Goal: Task Accomplishment & Management: Use online tool/utility

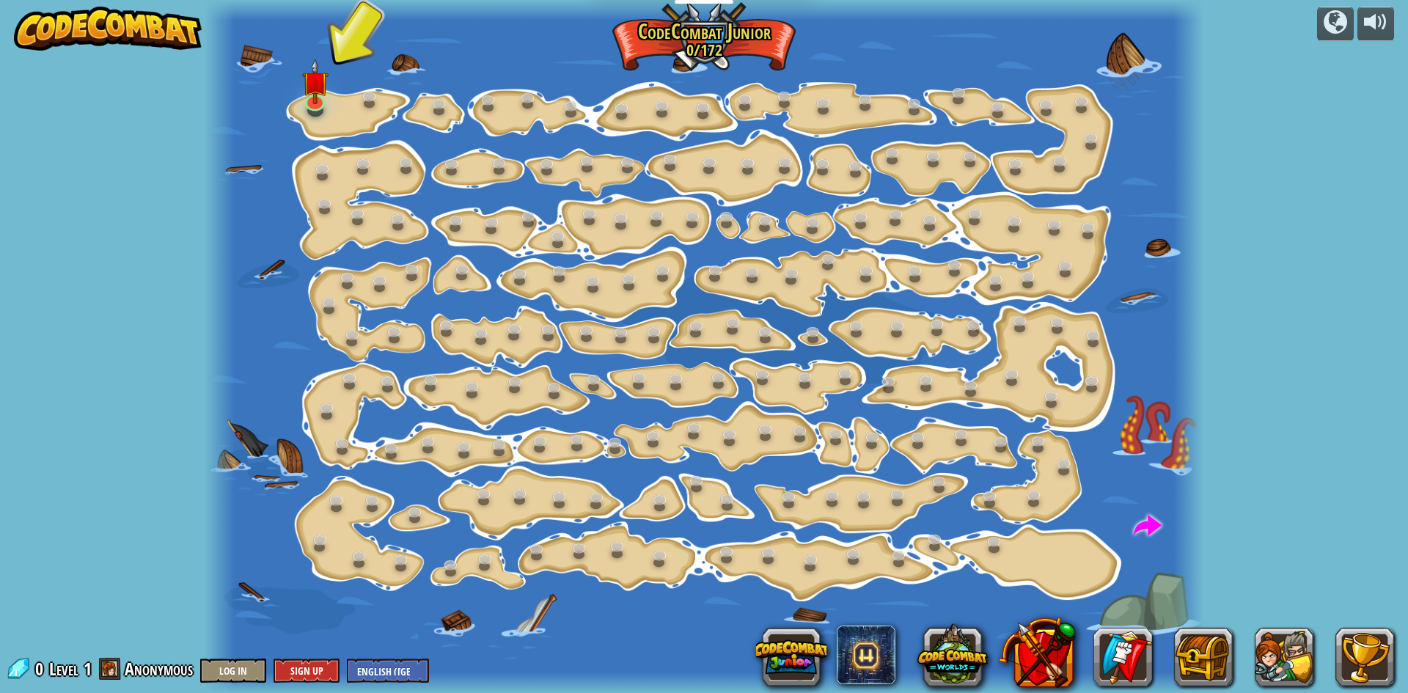
click at [296, 109] on div at bounding box center [704, 346] width 999 height 693
click at [305, 100] on img at bounding box center [314, 70] width 26 height 61
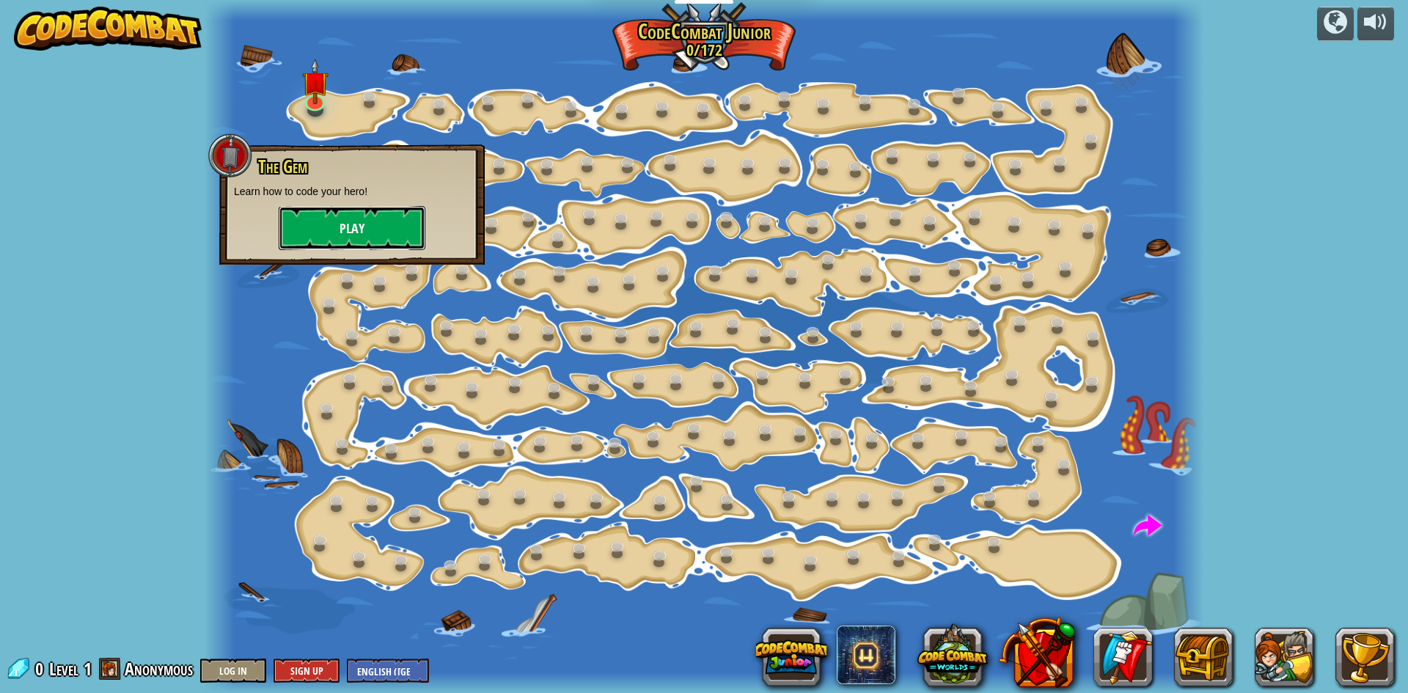
click at [356, 225] on button "Play" at bounding box center [352, 228] width 147 height 44
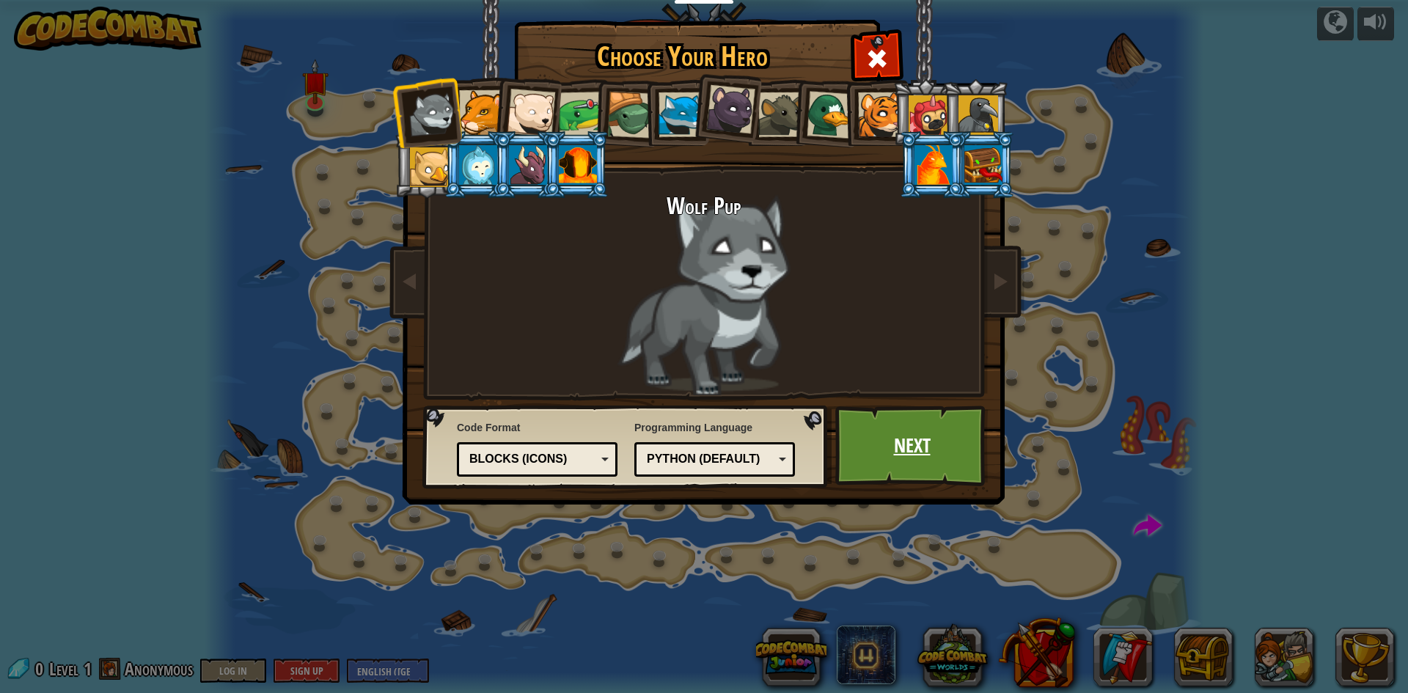
click at [885, 422] on link "Next" at bounding box center [912, 446] width 153 height 81
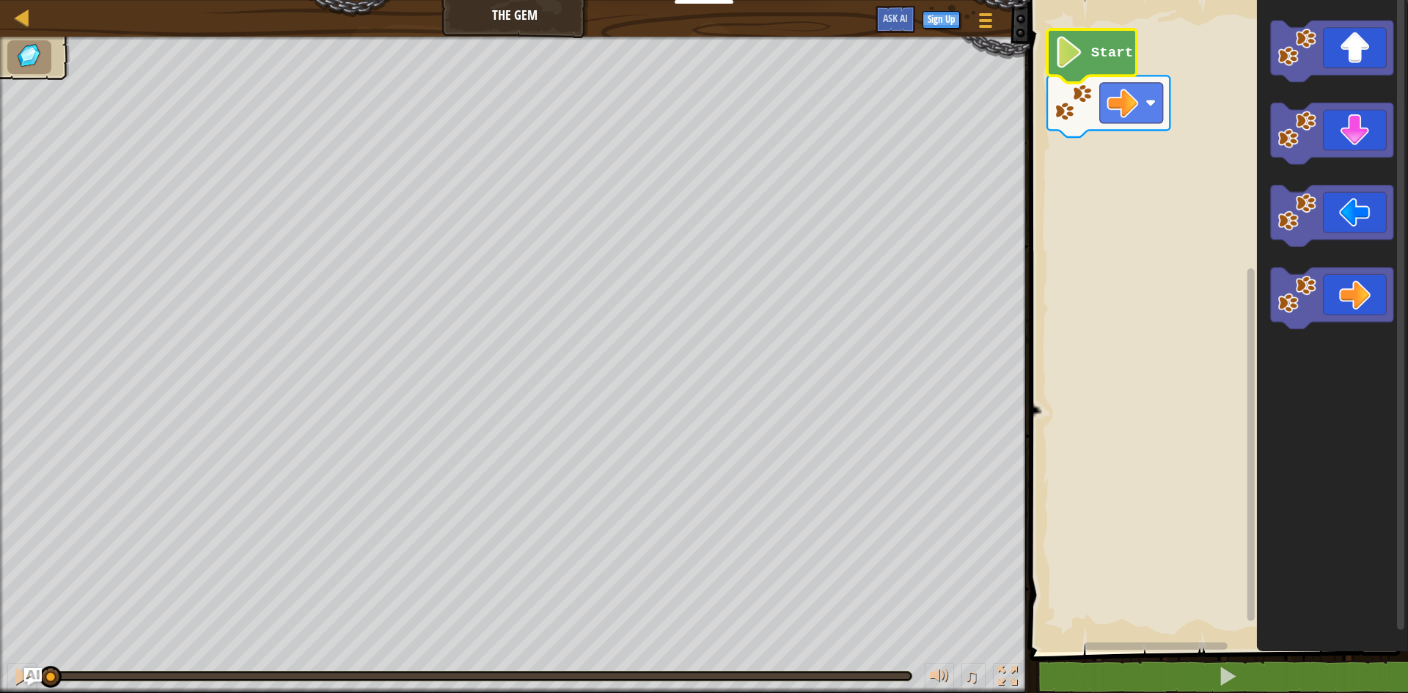
click at [1102, 62] on icon "Blockly Workspace" at bounding box center [1092, 56] width 89 height 54
click at [1097, 63] on icon "Blockly Workspace" at bounding box center [1092, 56] width 89 height 54
click at [1094, 64] on icon "Blockly Workspace" at bounding box center [1092, 56] width 89 height 54
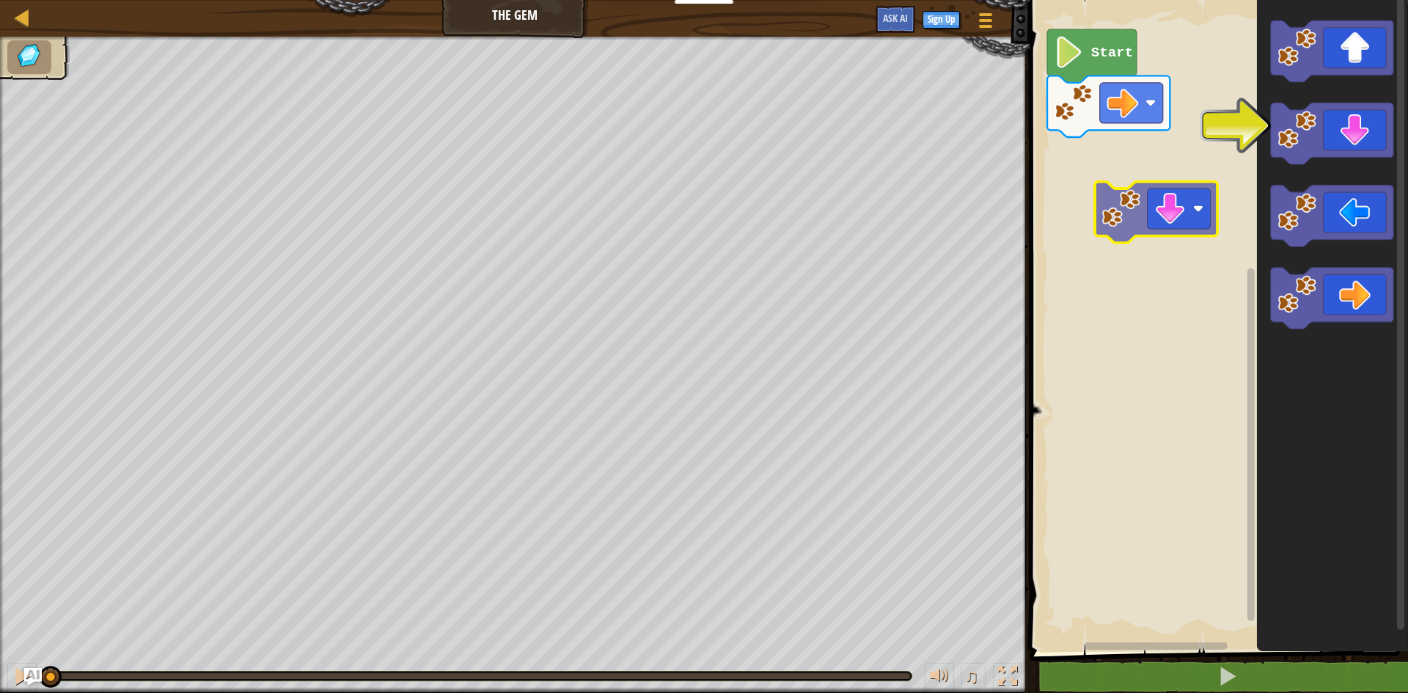
click at [1130, 183] on div "Start" at bounding box center [1217, 322] width 383 height 659
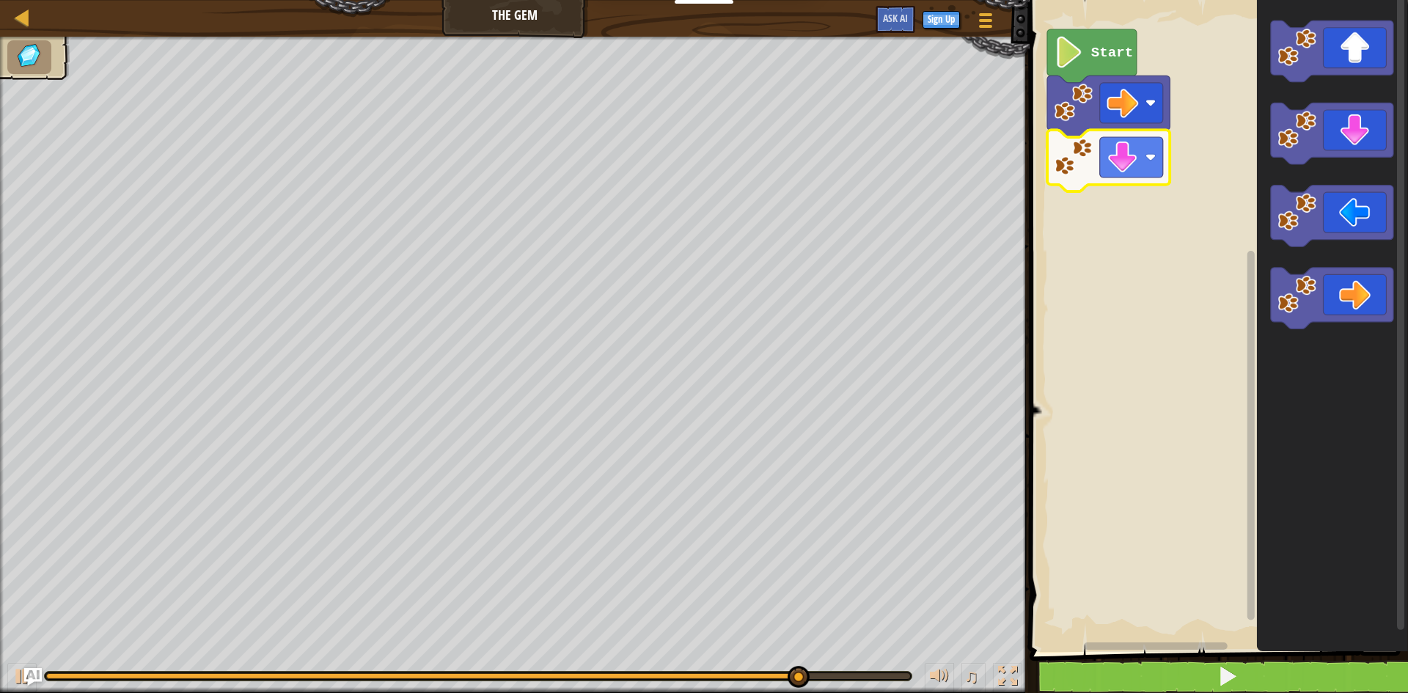
click at [1037, 667] on div "1 2 go ( 'right' ) הההההההההההההההההההההההההההההההההההההההההההההההההההההההההההה…" at bounding box center [1217, 359] width 383 height 704
click at [1048, 668] on button at bounding box center [1228, 677] width 383 height 34
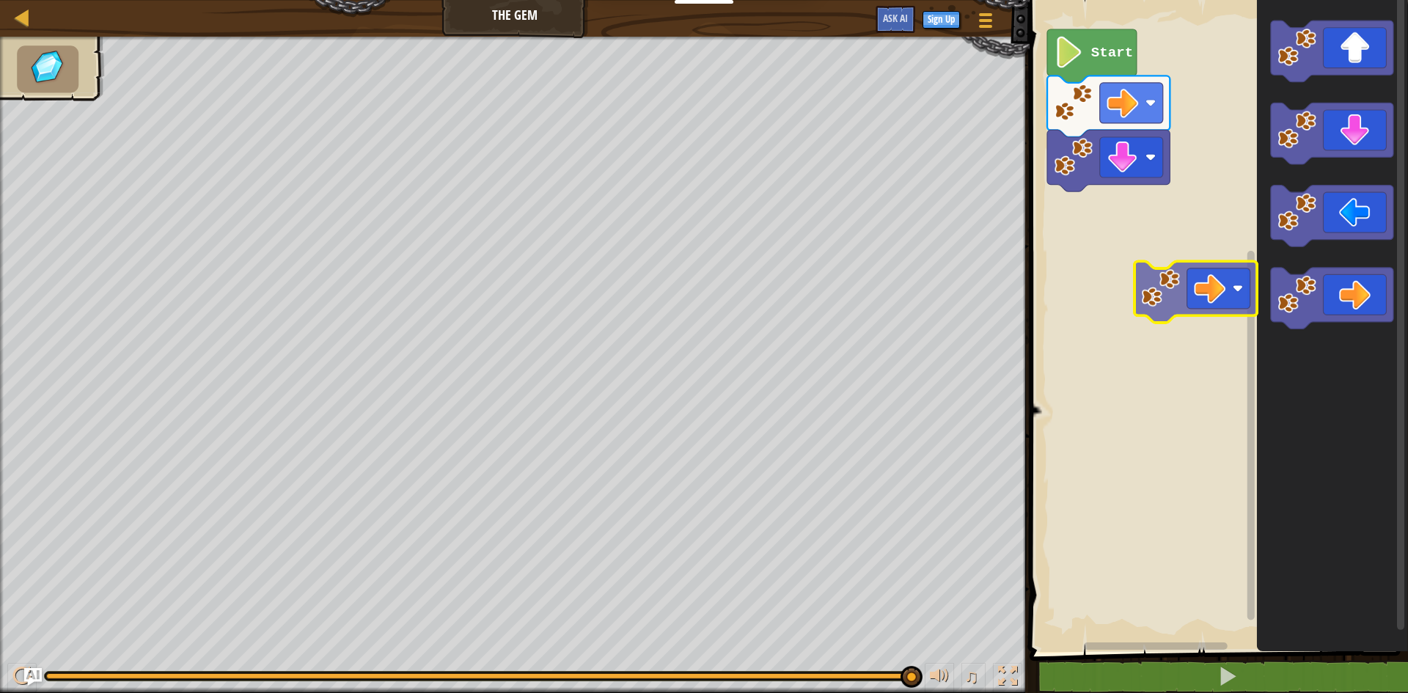
click at [1158, 259] on div "Start" at bounding box center [1217, 322] width 383 height 659
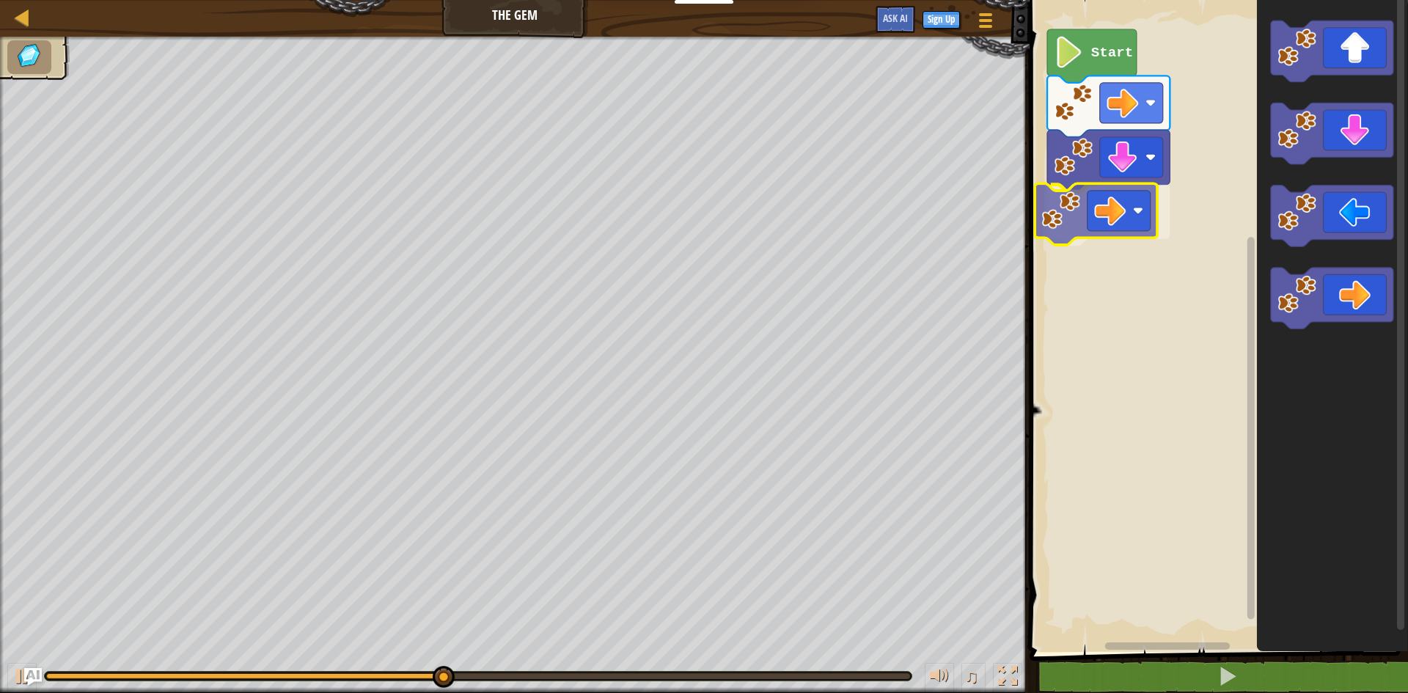
click at [1133, 210] on div "Start" at bounding box center [1217, 322] width 383 height 659
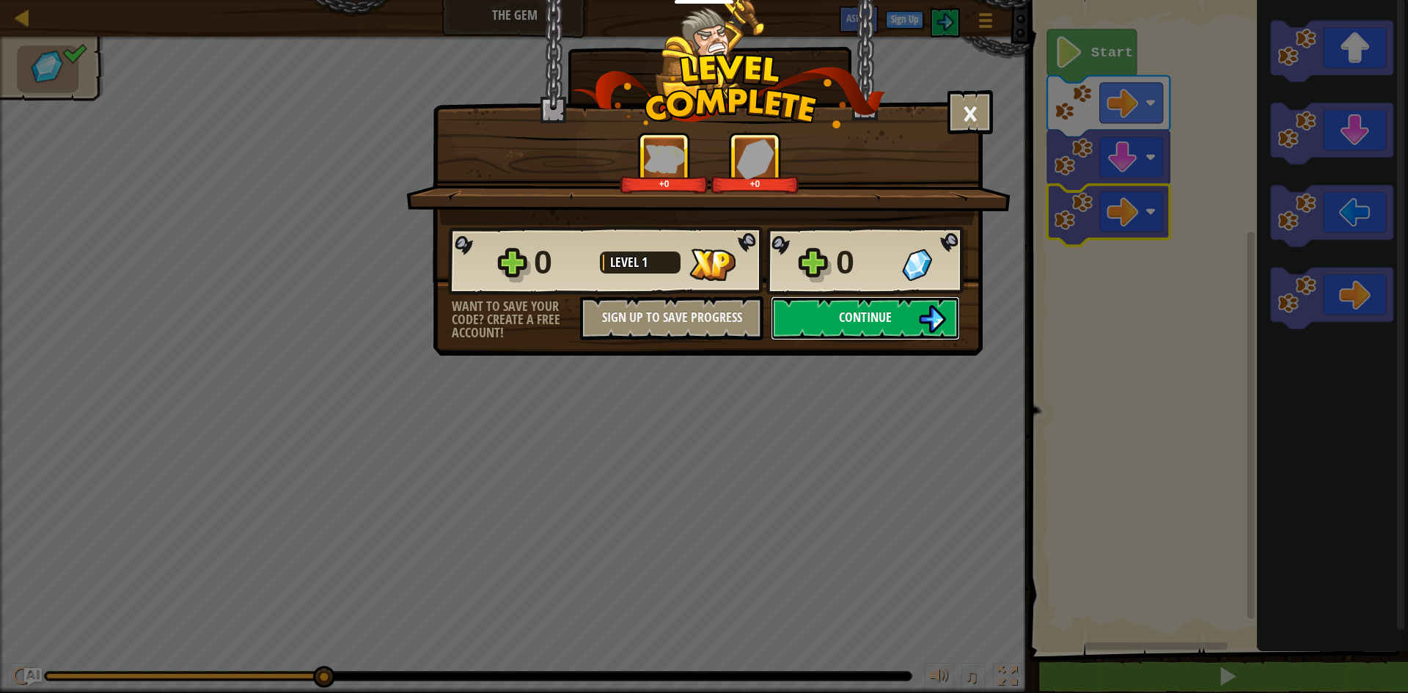
click at [867, 303] on button "Continue" at bounding box center [865, 318] width 189 height 44
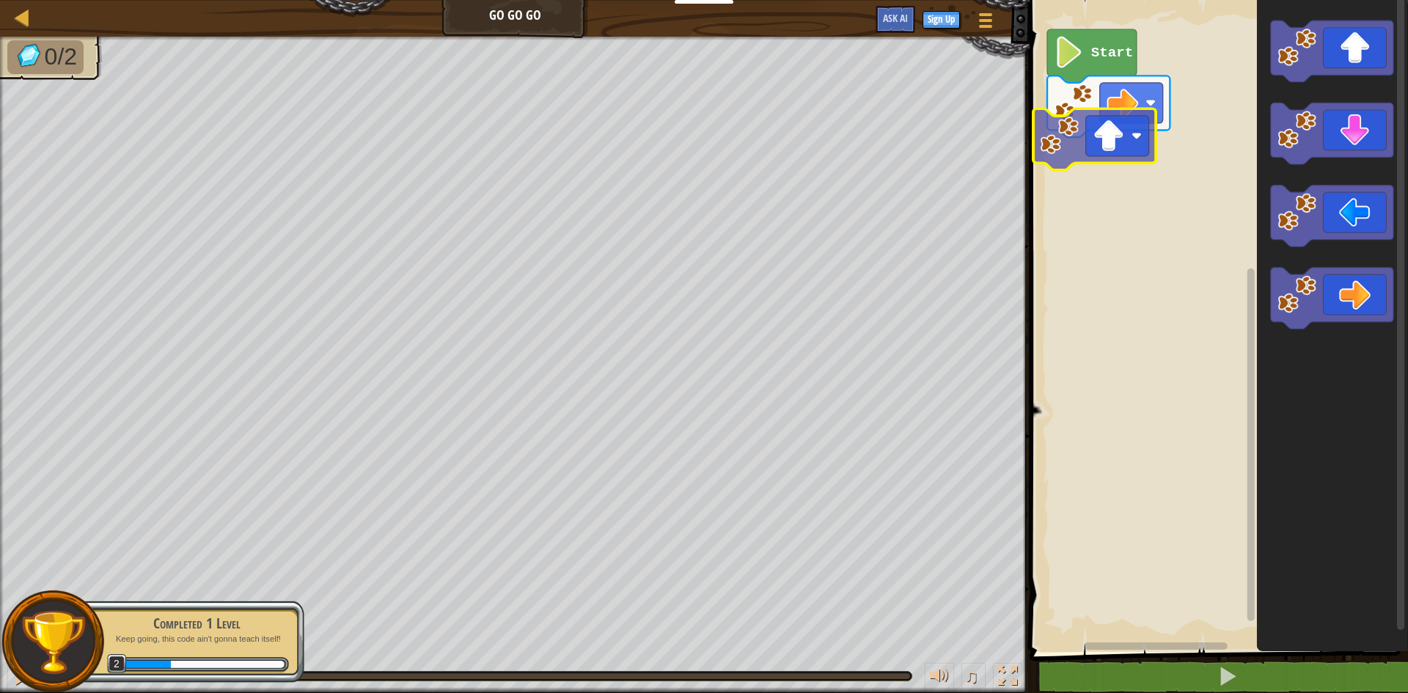
click at [1097, 131] on div "Start" at bounding box center [1217, 322] width 383 height 659
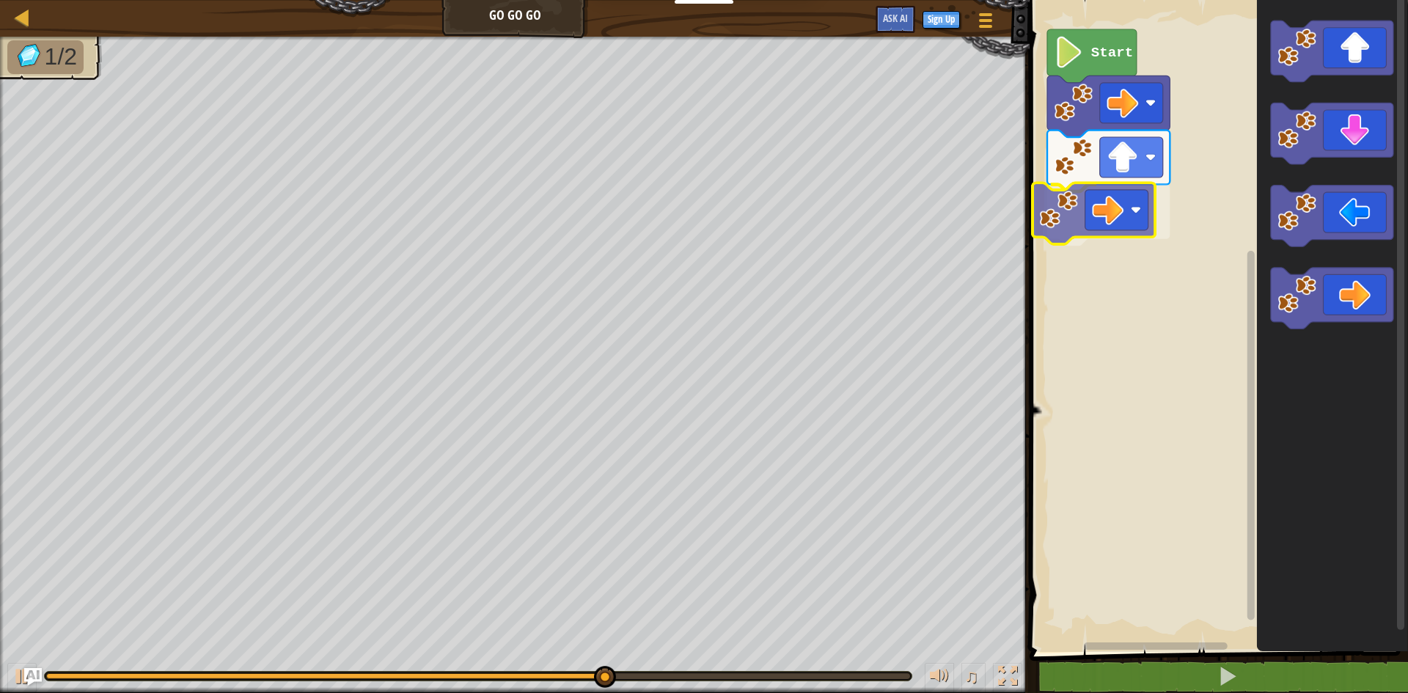
click at [1112, 197] on div "Start" at bounding box center [1217, 322] width 383 height 659
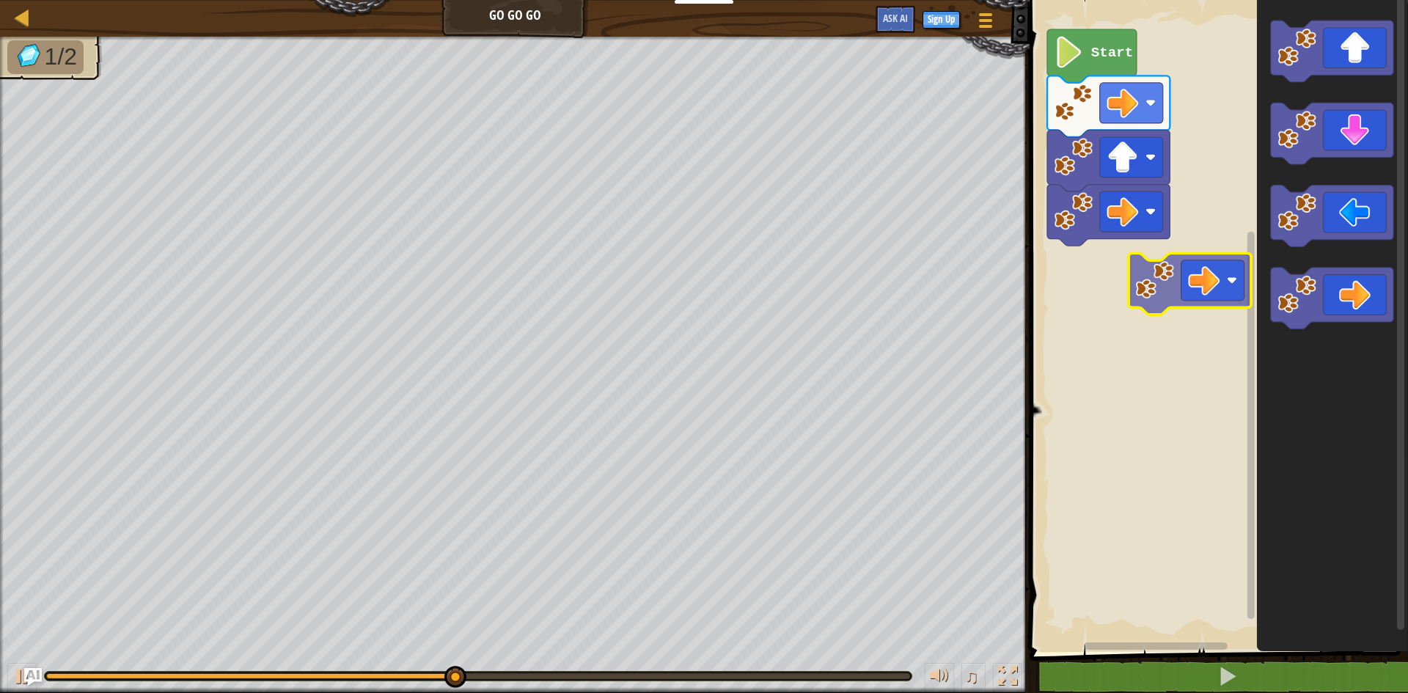
click at [1132, 227] on div "Start" at bounding box center [1217, 322] width 383 height 659
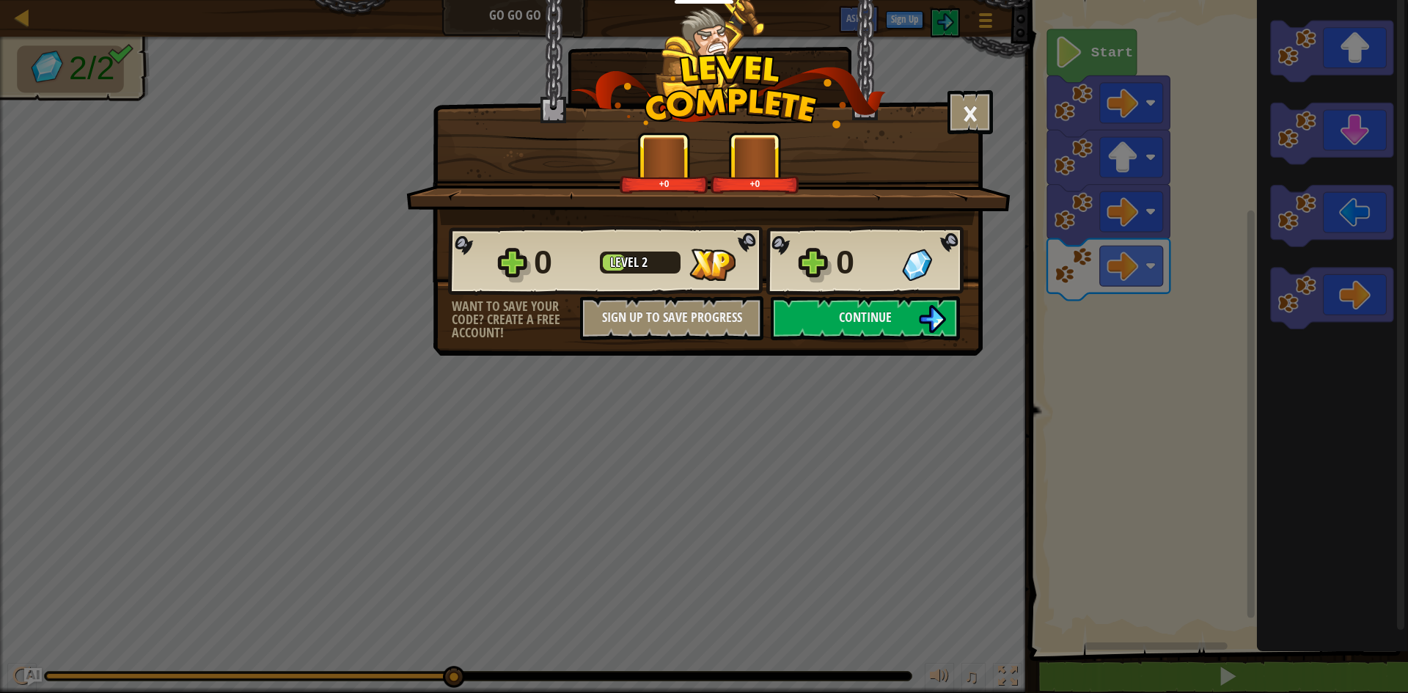
drag, startPoint x: 899, startPoint y: 355, endPoint x: 921, endPoint y: 368, distance: 25.7
click at [921, 368] on div "× How fun was this level? +0 +0 Reticulating Splines... 0 Level 2 0 Want to sav…" at bounding box center [704, 346] width 1408 height 693
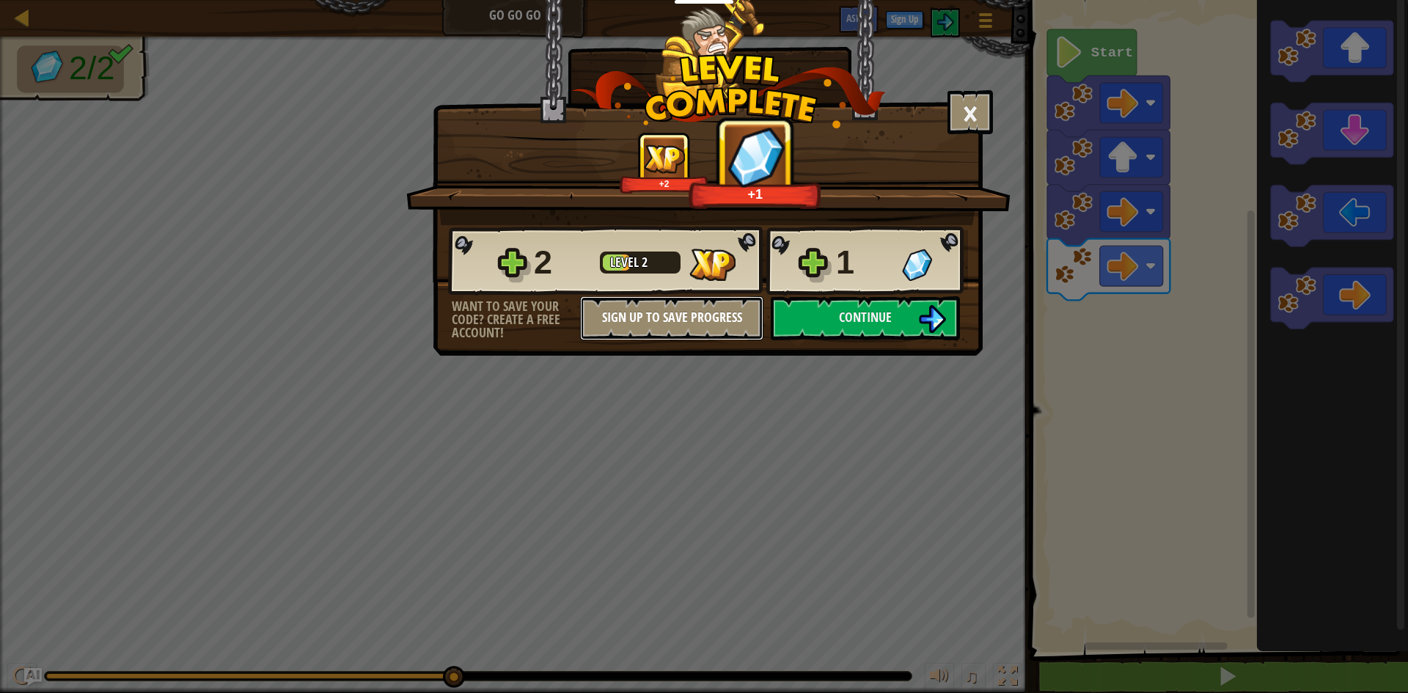
click at [714, 312] on button "Sign Up to Save Progress" at bounding box center [671, 318] width 183 height 44
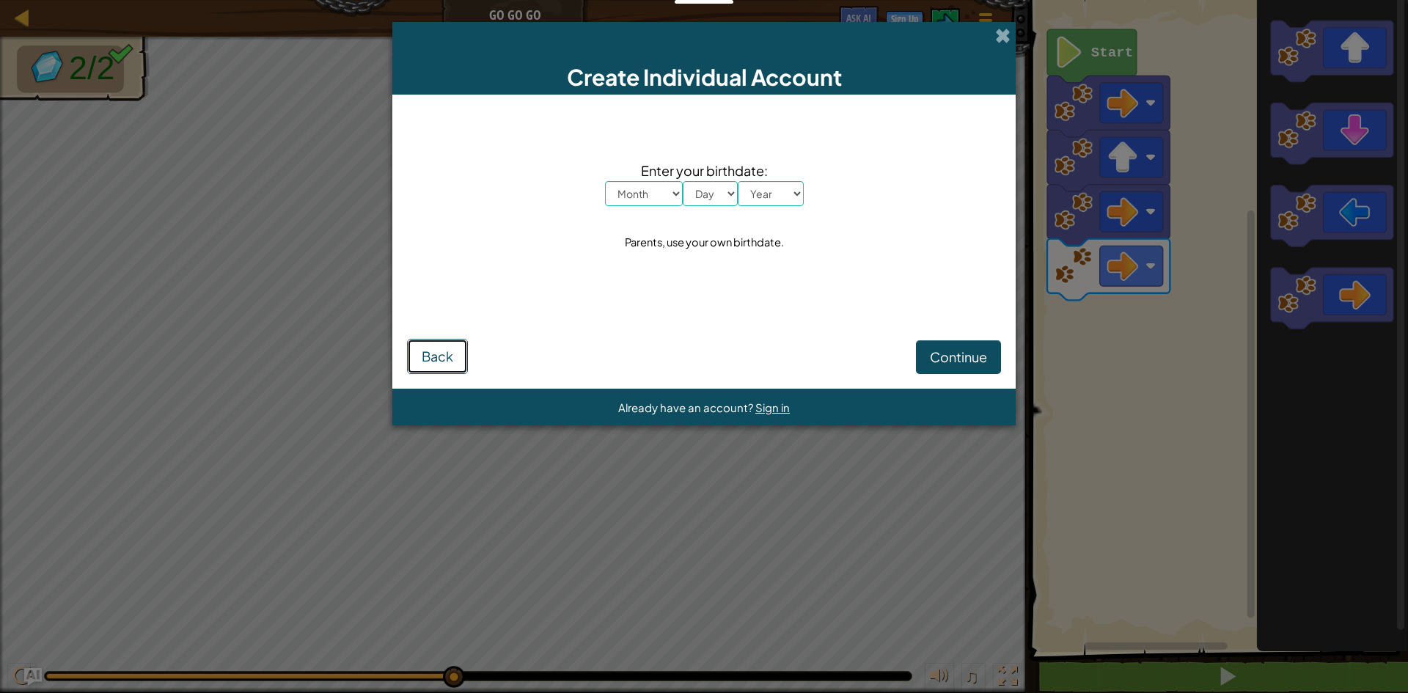
click at [442, 359] on span "Back" at bounding box center [438, 356] width 32 height 17
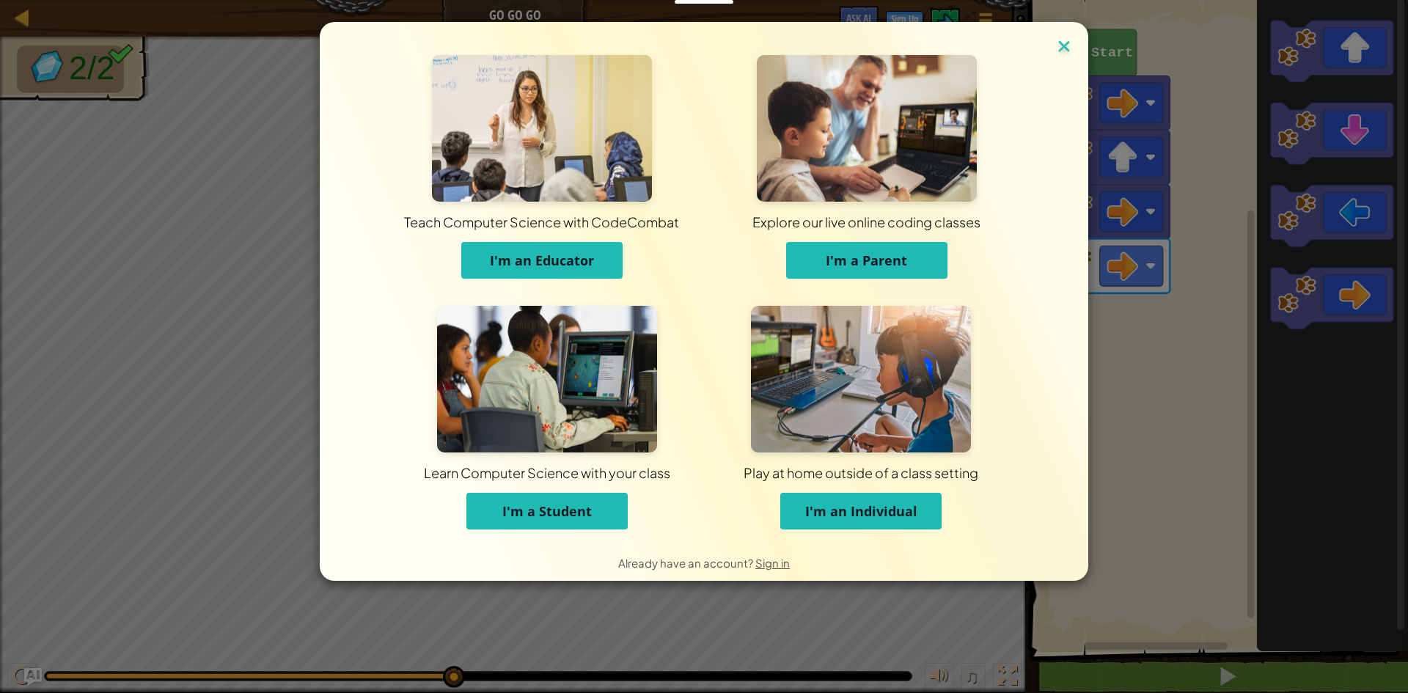
drag, startPoint x: 1066, startPoint y: 47, endPoint x: 1061, endPoint y: 62, distance: 15.5
click at [1065, 47] on img at bounding box center [1064, 48] width 19 height 22
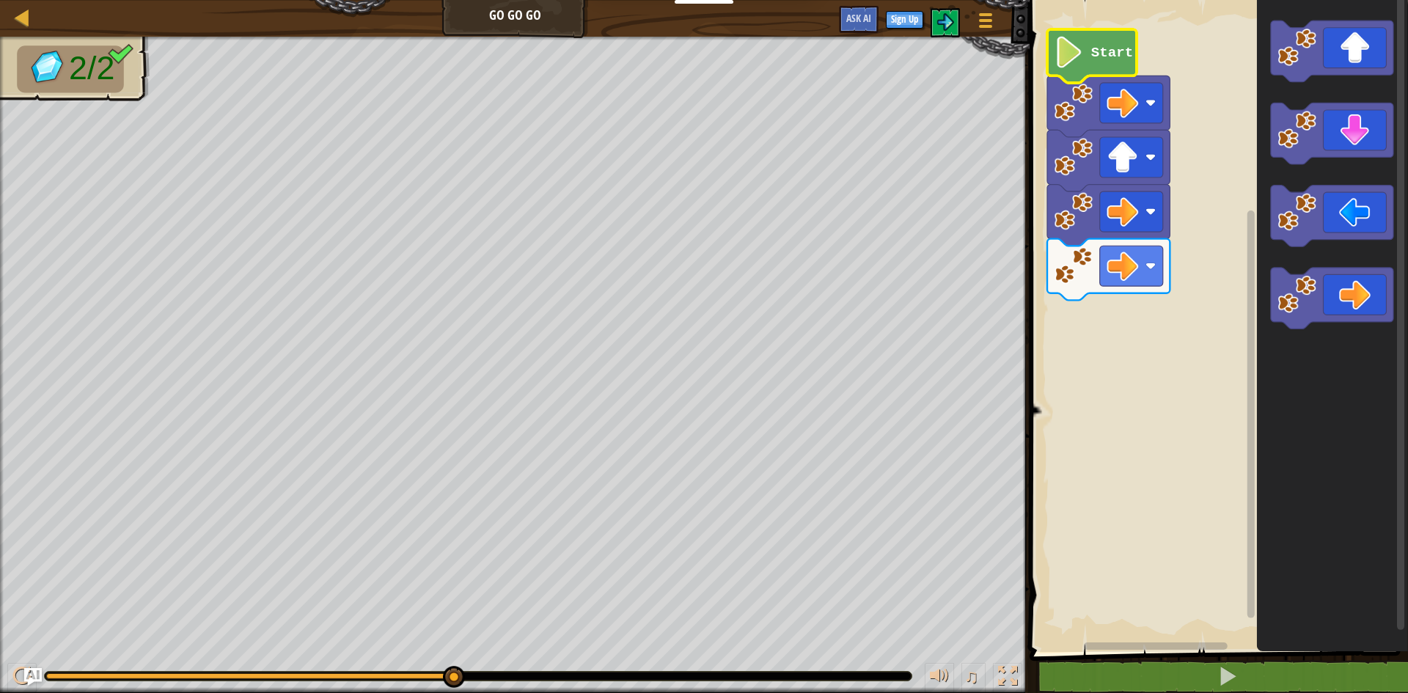
click at [1052, 64] on icon "Blockly Workspace" at bounding box center [1092, 56] width 89 height 54
click at [1075, 65] on image "Blockly Workspace" at bounding box center [1070, 53] width 30 height 32
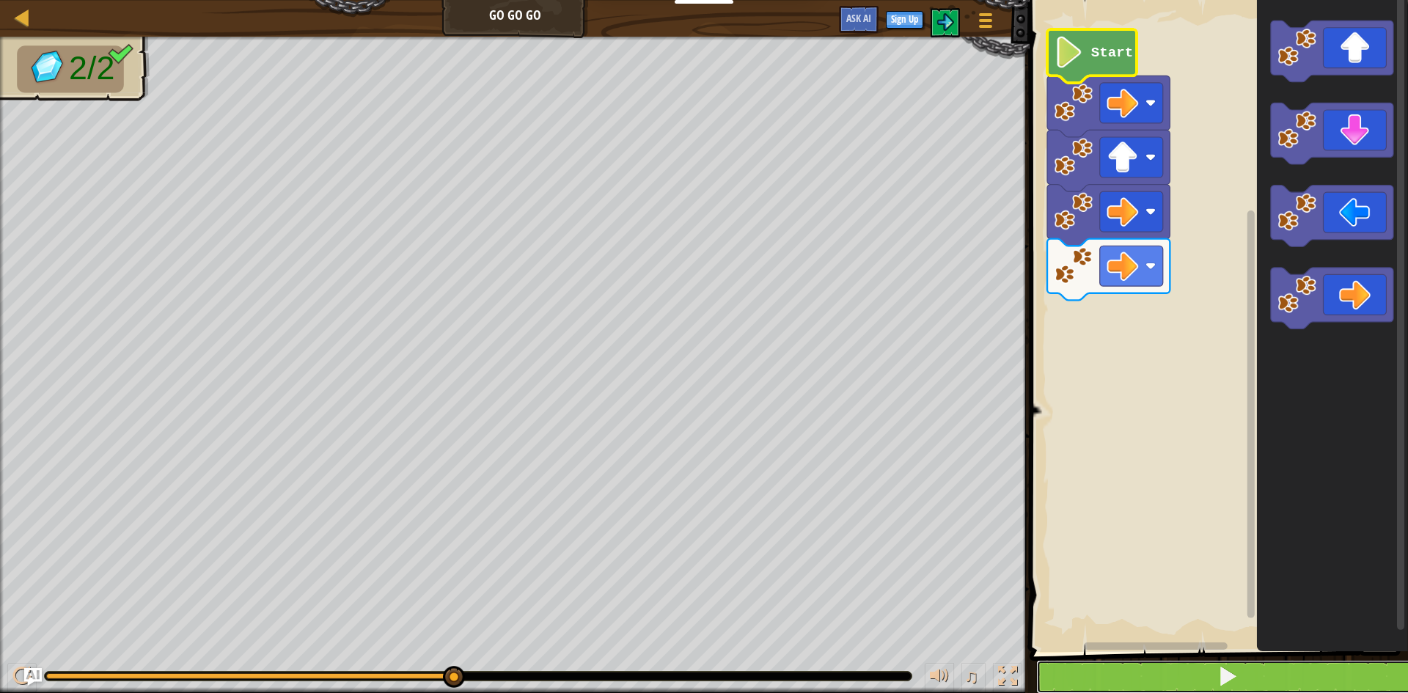
drag, startPoint x: 1144, startPoint y: 679, endPoint x: 1151, endPoint y: 673, distance: 9.9
click at [1146, 680] on button at bounding box center [1228, 677] width 383 height 34
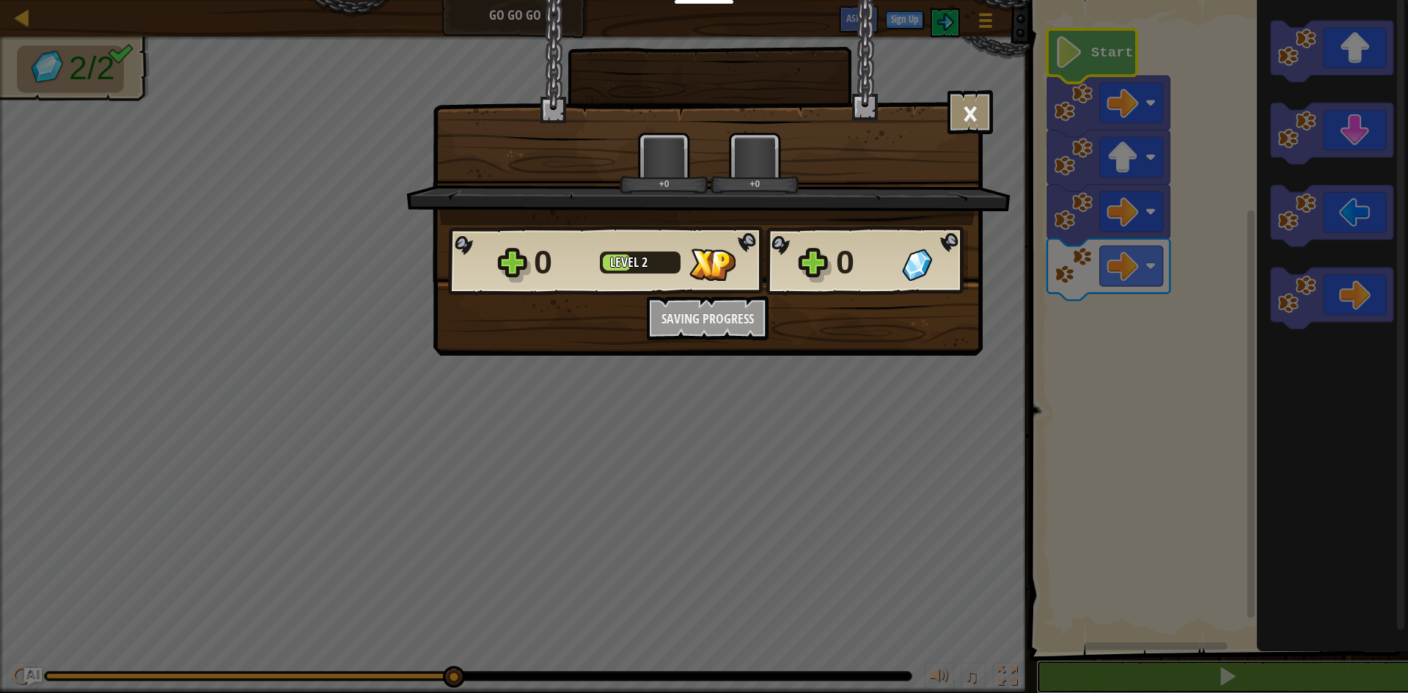
scroll to position [1, 0]
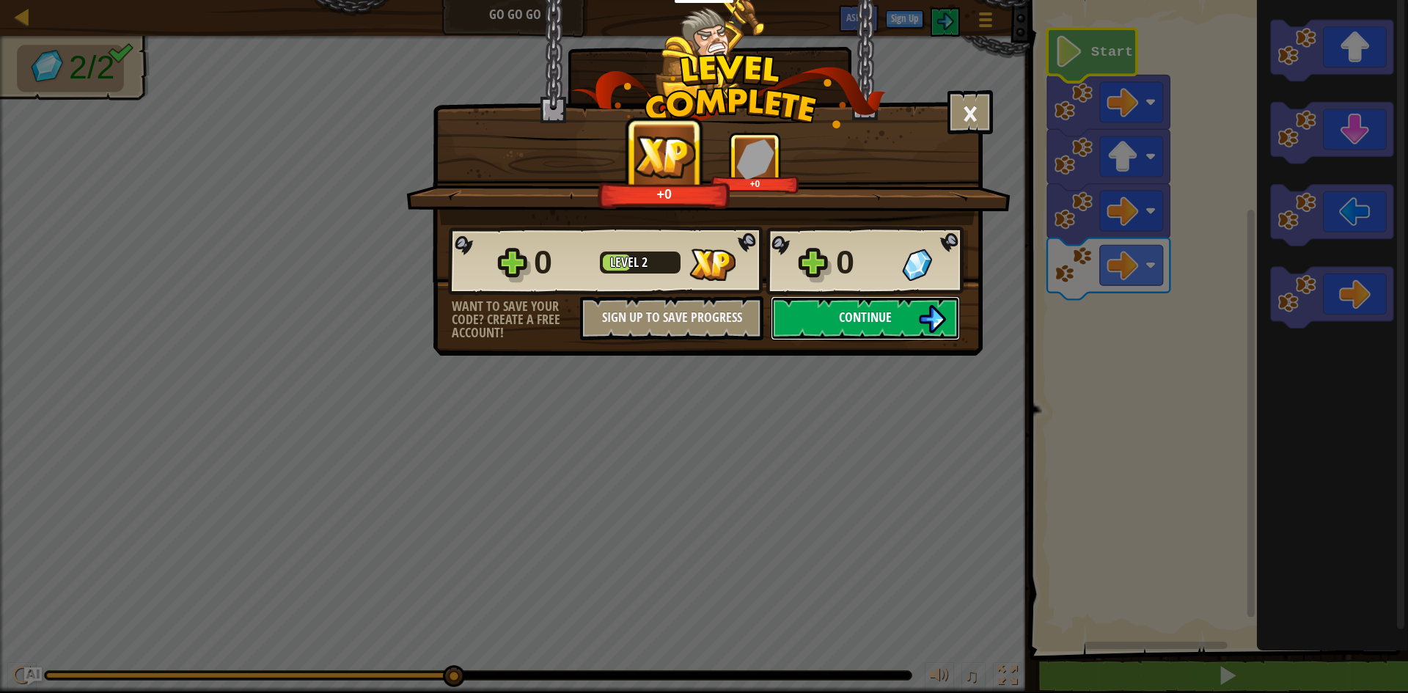
click at [813, 317] on button "Continue" at bounding box center [865, 318] width 189 height 44
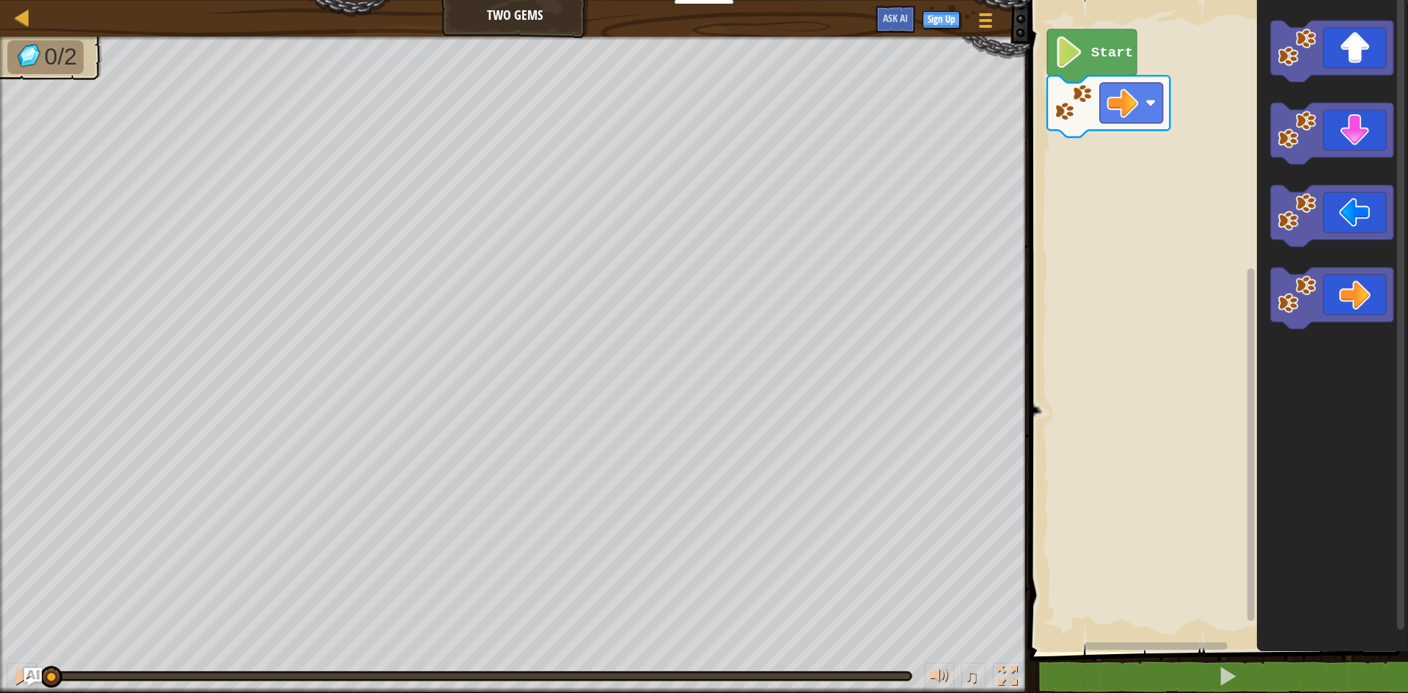
click at [739, 387] on div "Map Two Gems Game Menu Sign Up Ask AI 1 ההההההההההההההההההההההההההההההההההההההה…" at bounding box center [704, 346] width 1408 height 693
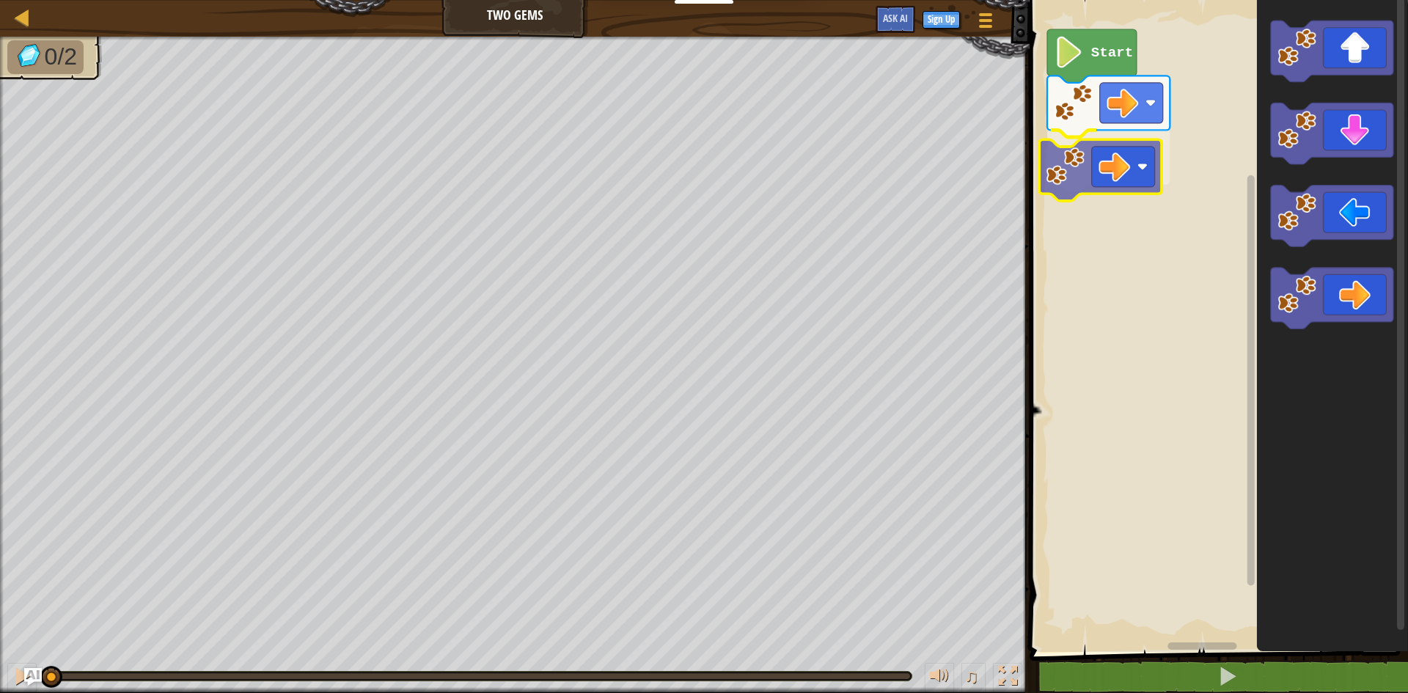
click at [1126, 148] on div "Start" at bounding box center [1217, 322] width 383 height 659
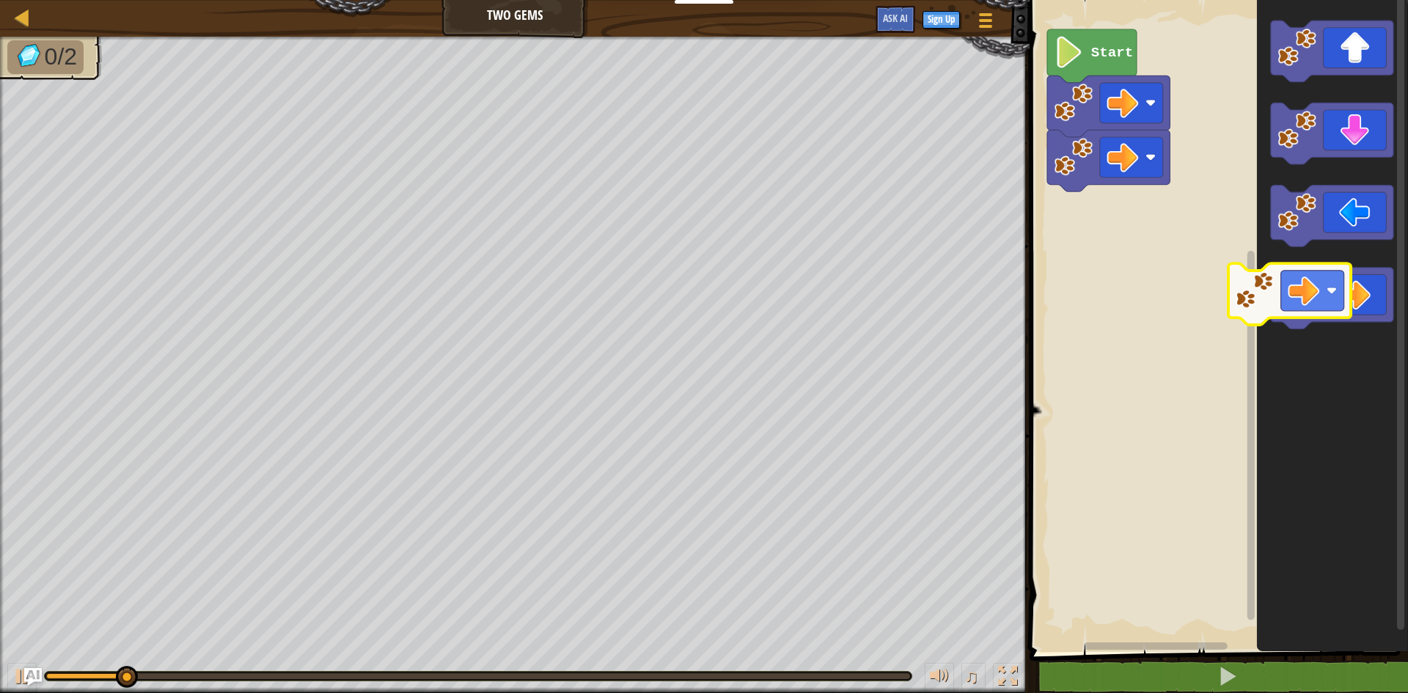
click at [1268, 282] on icon "Blockly Workspace" at bounding box center [1332, 322] width 151 height 659
click at [1259, 276] on icon "Blockly Workspace" at bounding box center [1332, 322] width 151 height 659
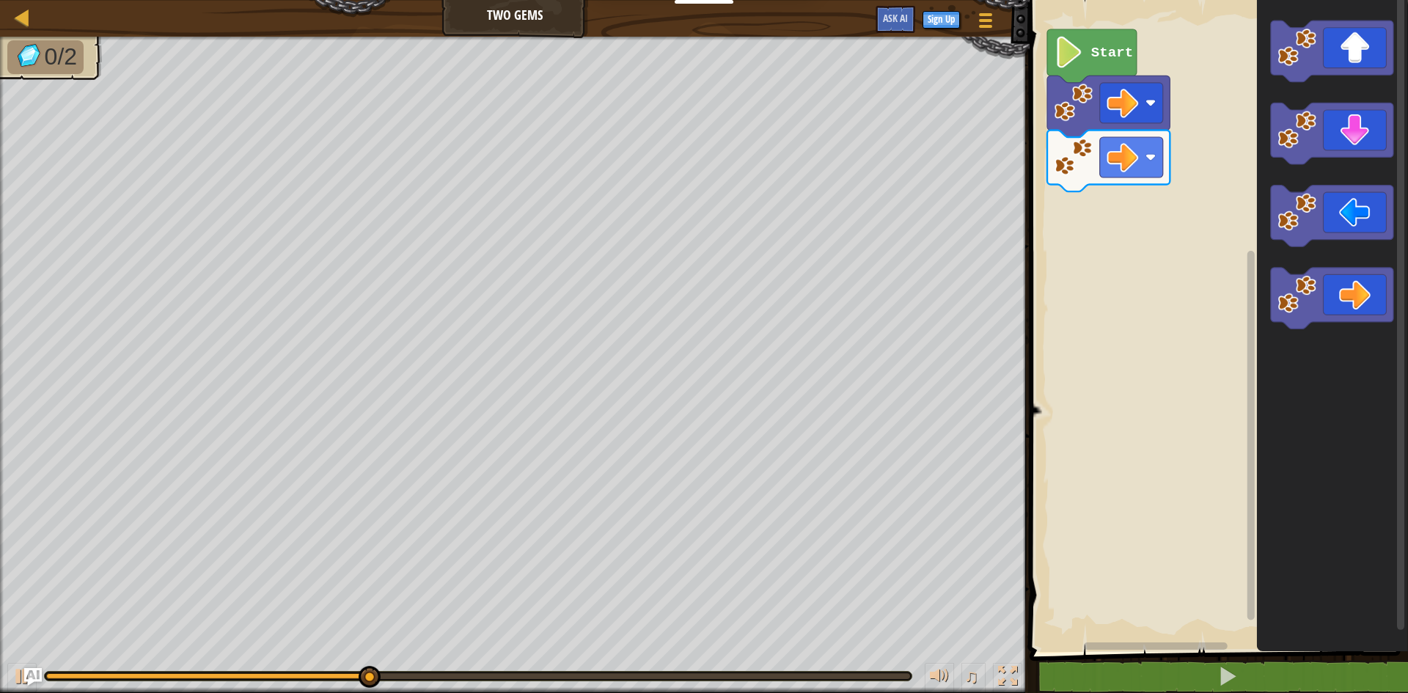
click at [1408, 312] on icon "Blockly Workspace" at bounding box center [1332, 322] width 151 height 659
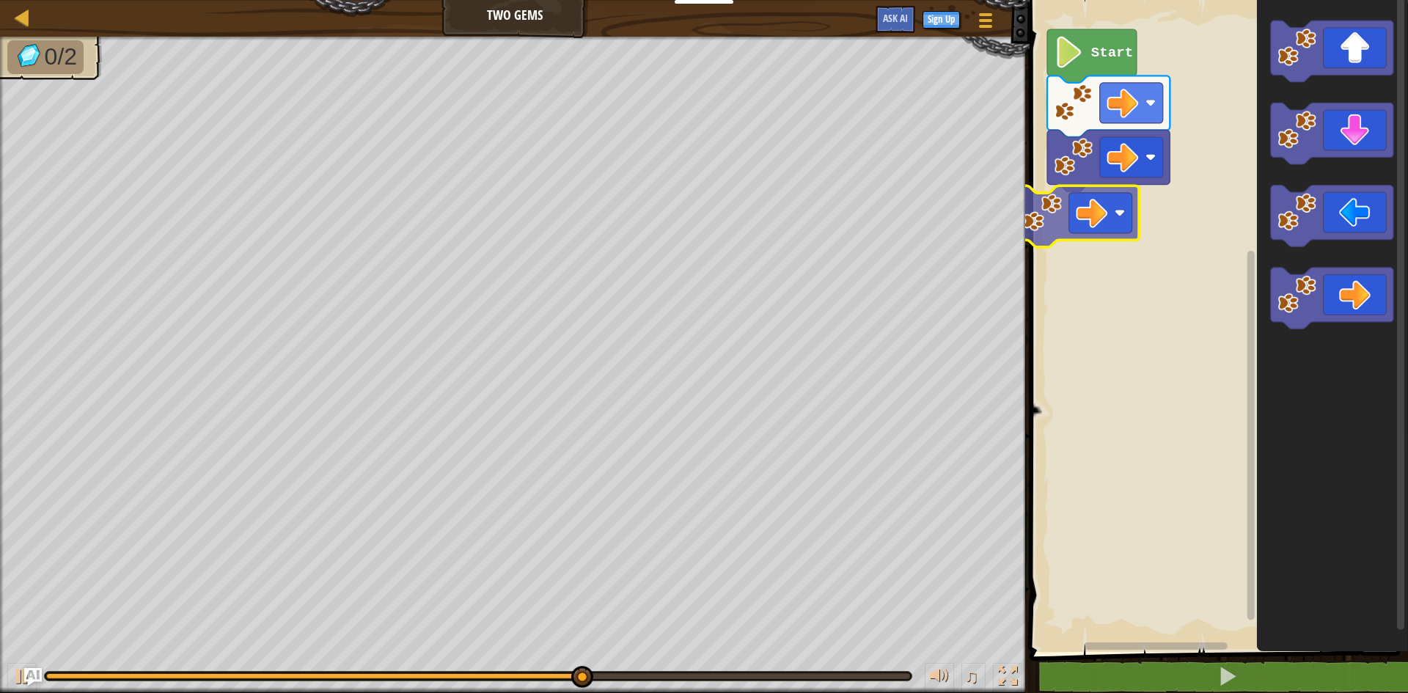
click at [1076, 209] on div "Start" at bounding box center [1217, 322] width 383 height 659
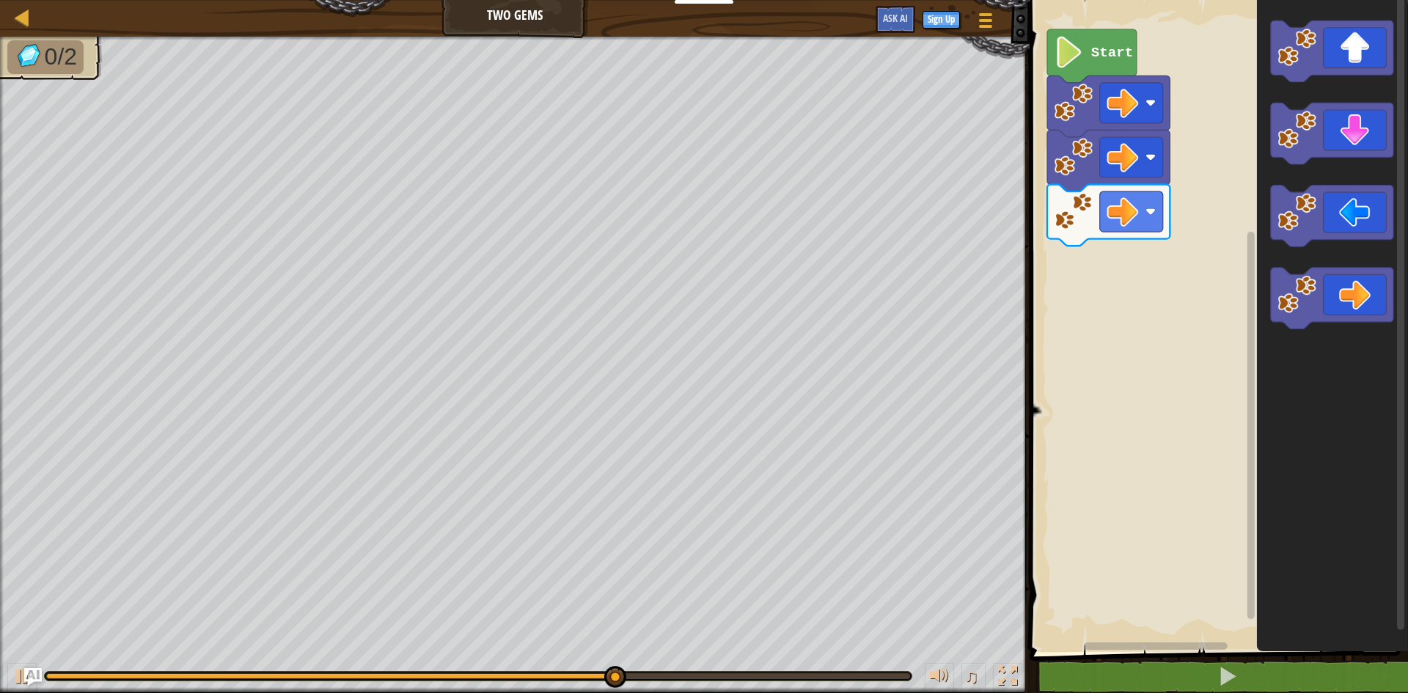
click at [1293, 197] on g "Blockly Workspace" at bounding box center [1332, 175] width 123 height 309
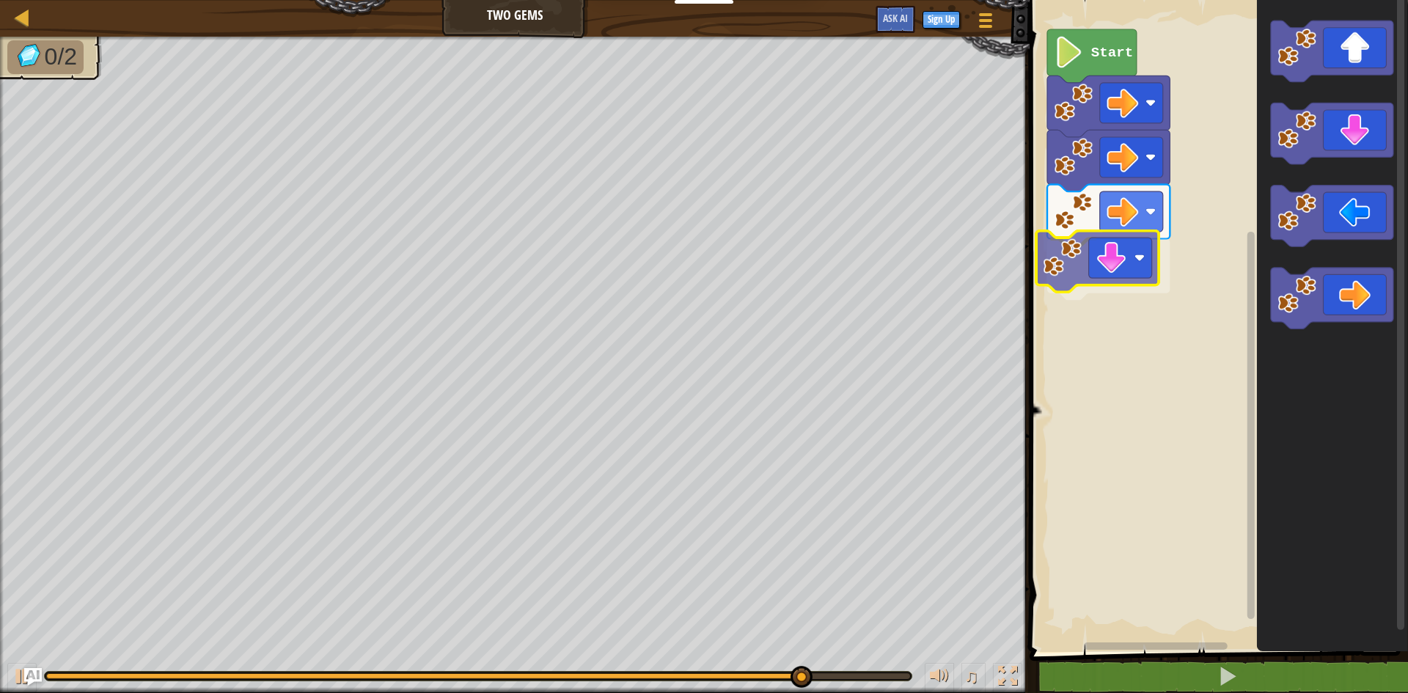
click at [1094, 255] on div "Start" at bounding box center [1217, 322] width 383 height 659
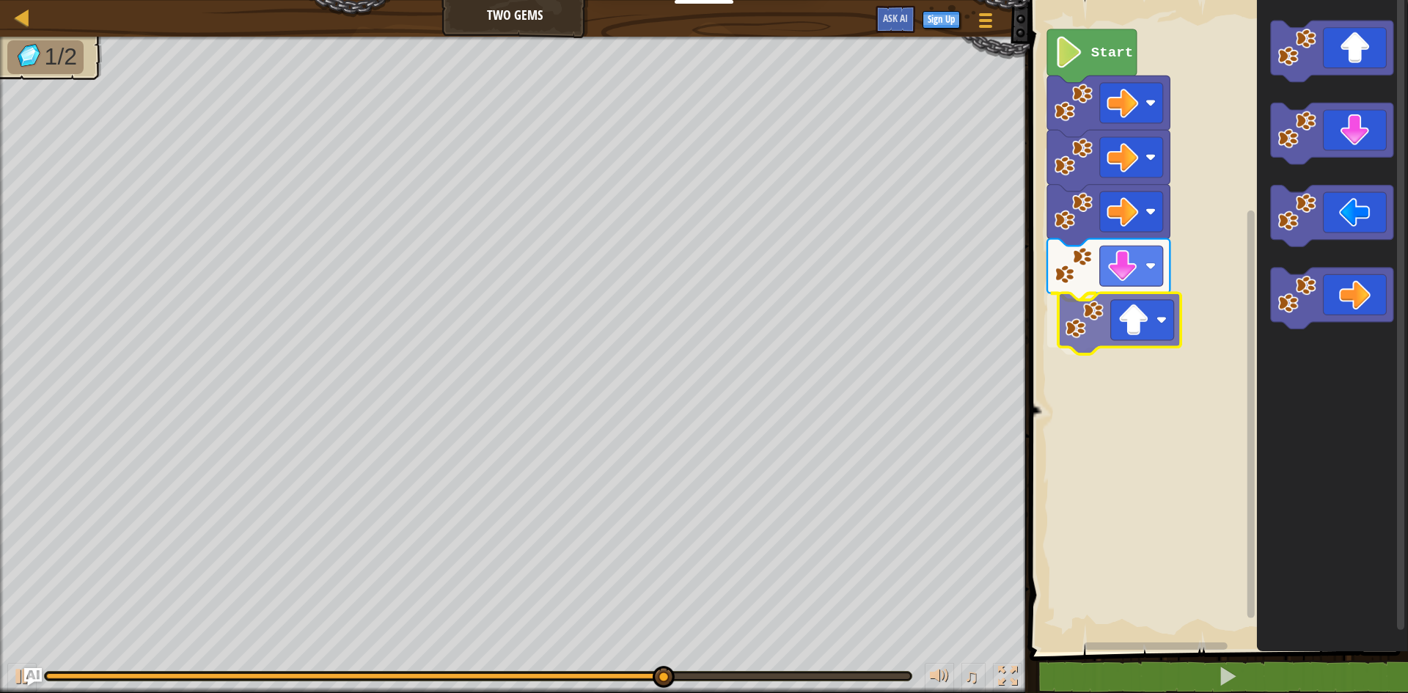
click at [1144, 316] on div "Start" at bounding box center [1217, 322] width 383 height 659
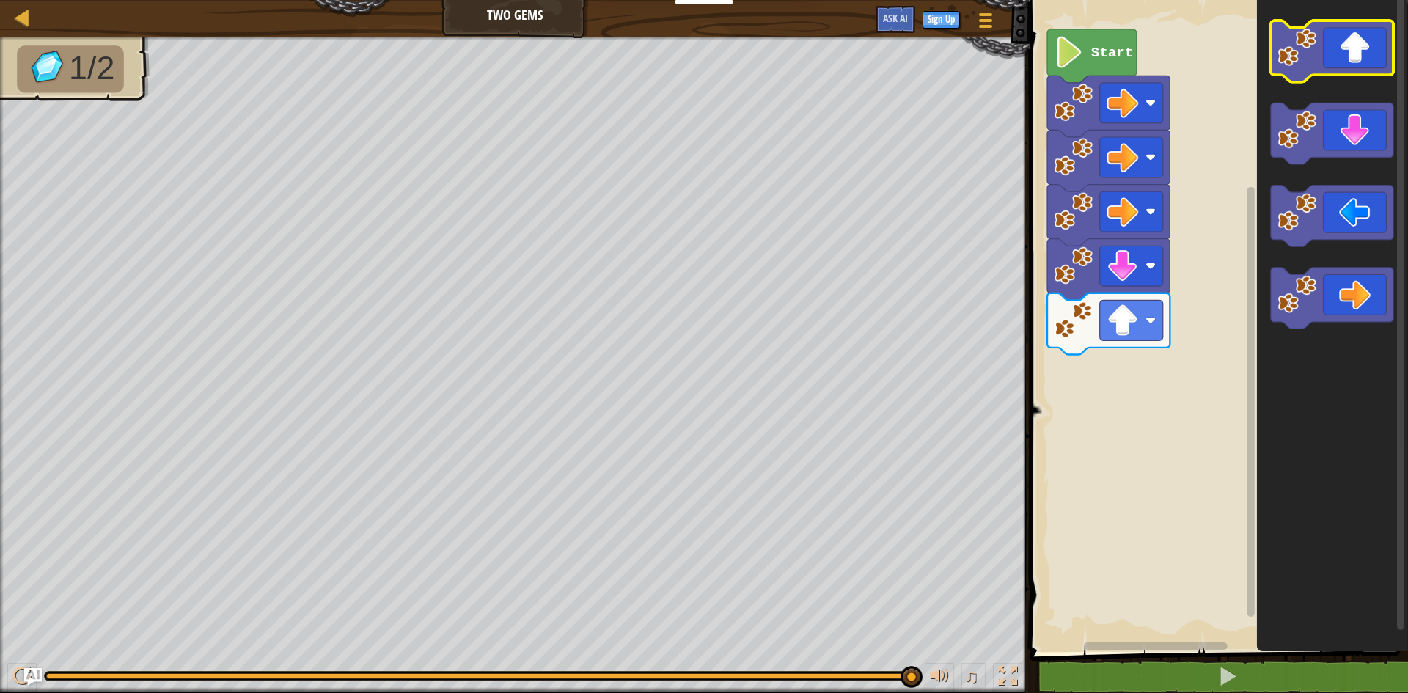
click at [1359, 70] on icon "Blockly Workspace" at bounding box center [1332, 52] width 123 height 62
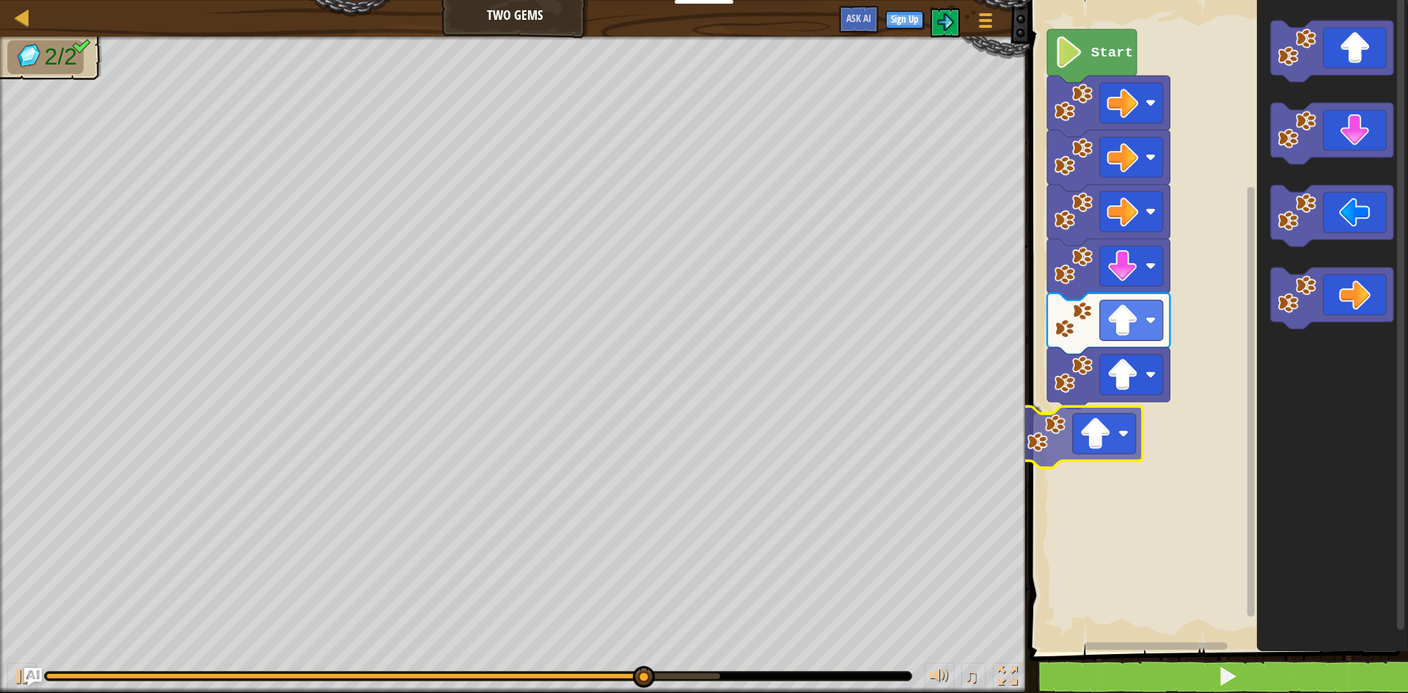
click at [1135, 447] on div "Start" at bounding box center [1217, 322] width 383 height 659
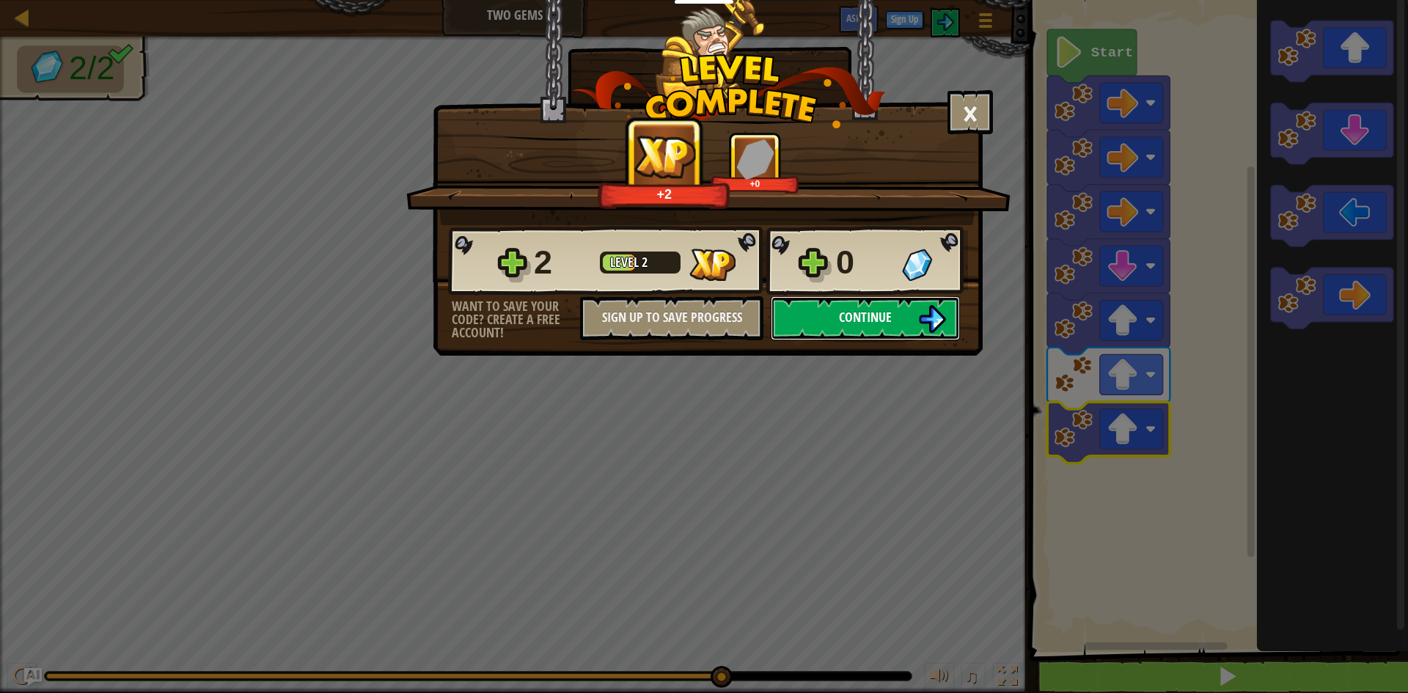
click at [837, 304] on button "Continue" at bounding box center [865, 318] width 189 height 44
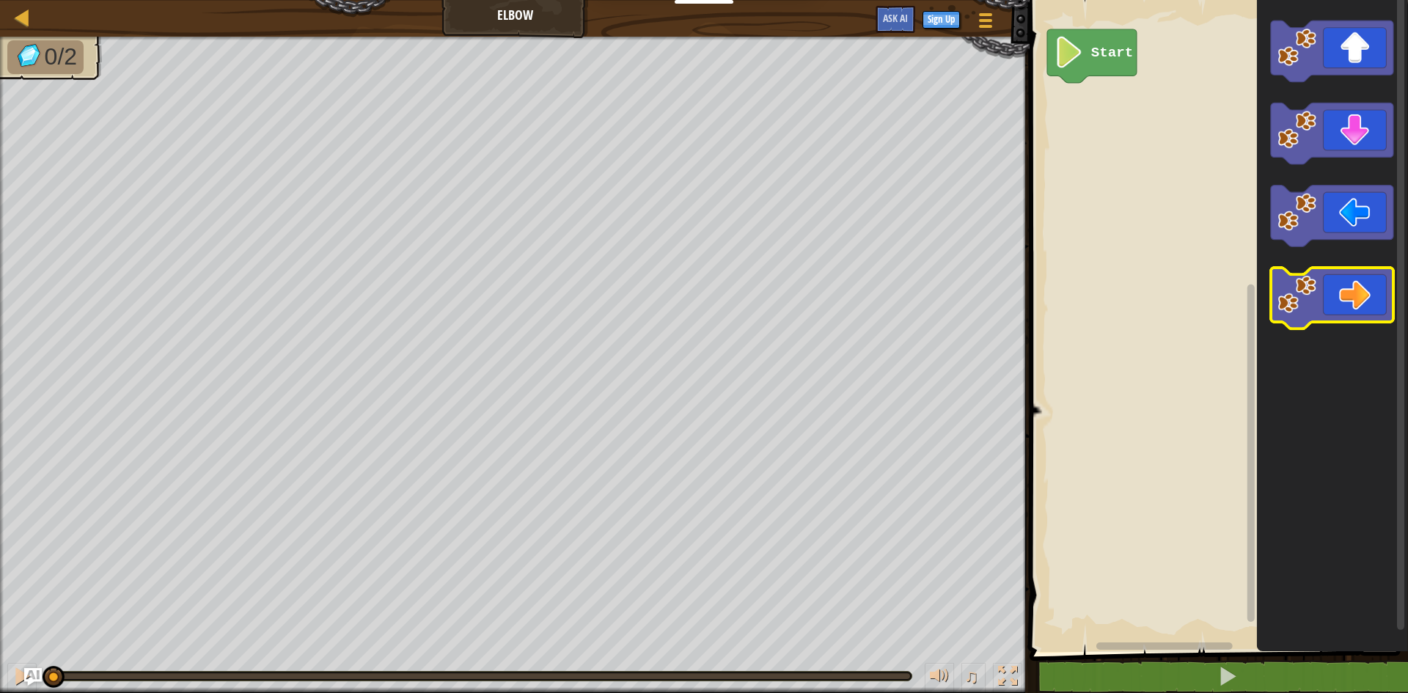
click at [1287, 268] on g "Blockly Workspace" at bounding box center [1332, 175] width 123 height 309
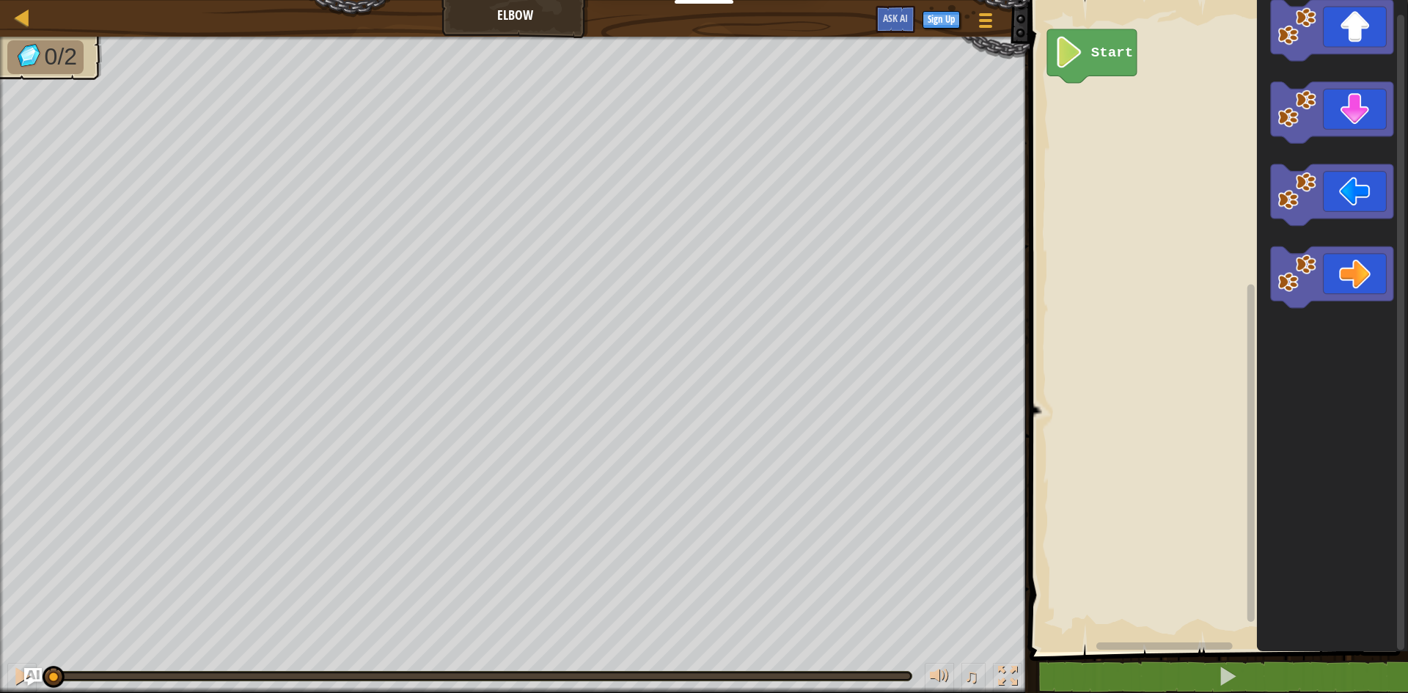
click at [1137, 174] on div "Start" at bounding box center [1217, 322] width 383 height 659
click at [1083, 106] on div "Start" at bounding box center [1217, 322] width 383 height 659
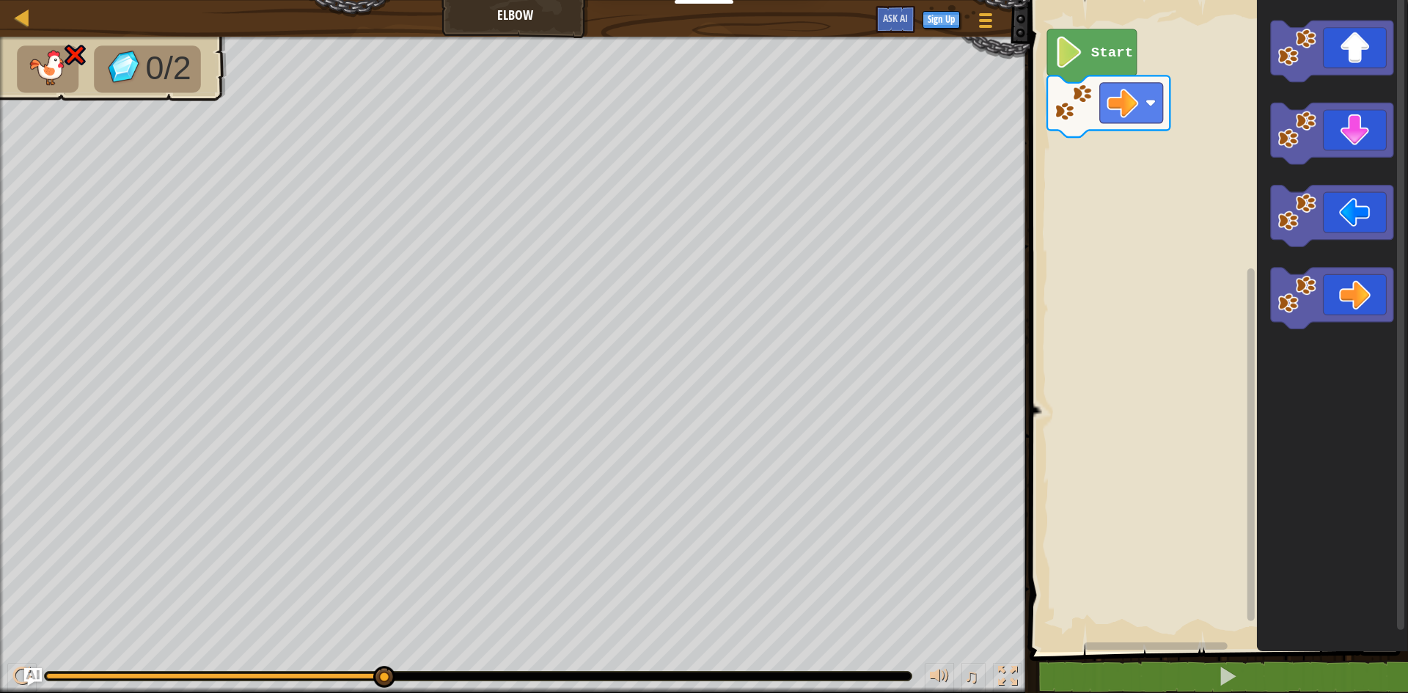
click at [1127, 203] on div "Start" at bounding box center [1217, 322] width 383 height 659
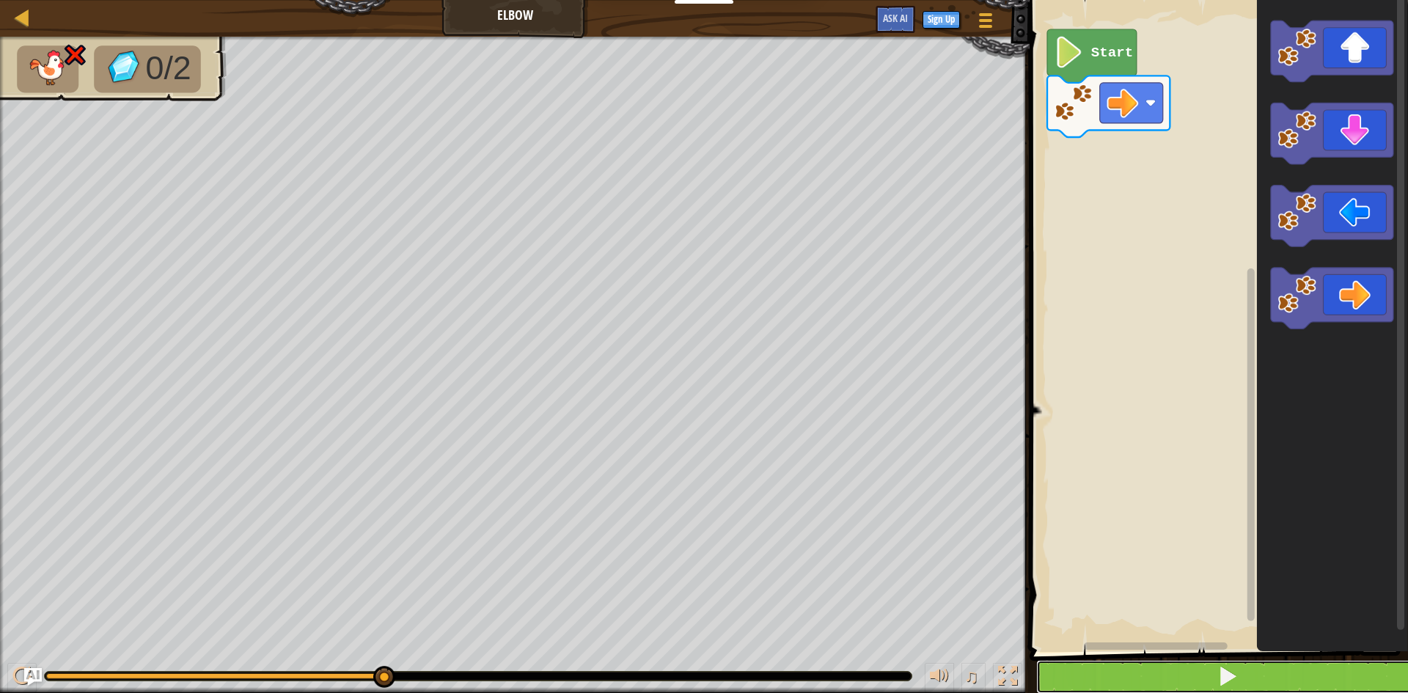
click at [1196, 681] on button at bounding box center [1228, 677] width 383 height 34
click at [1101, 689] on button at bounding box center [1228, 677] width 383 height 34
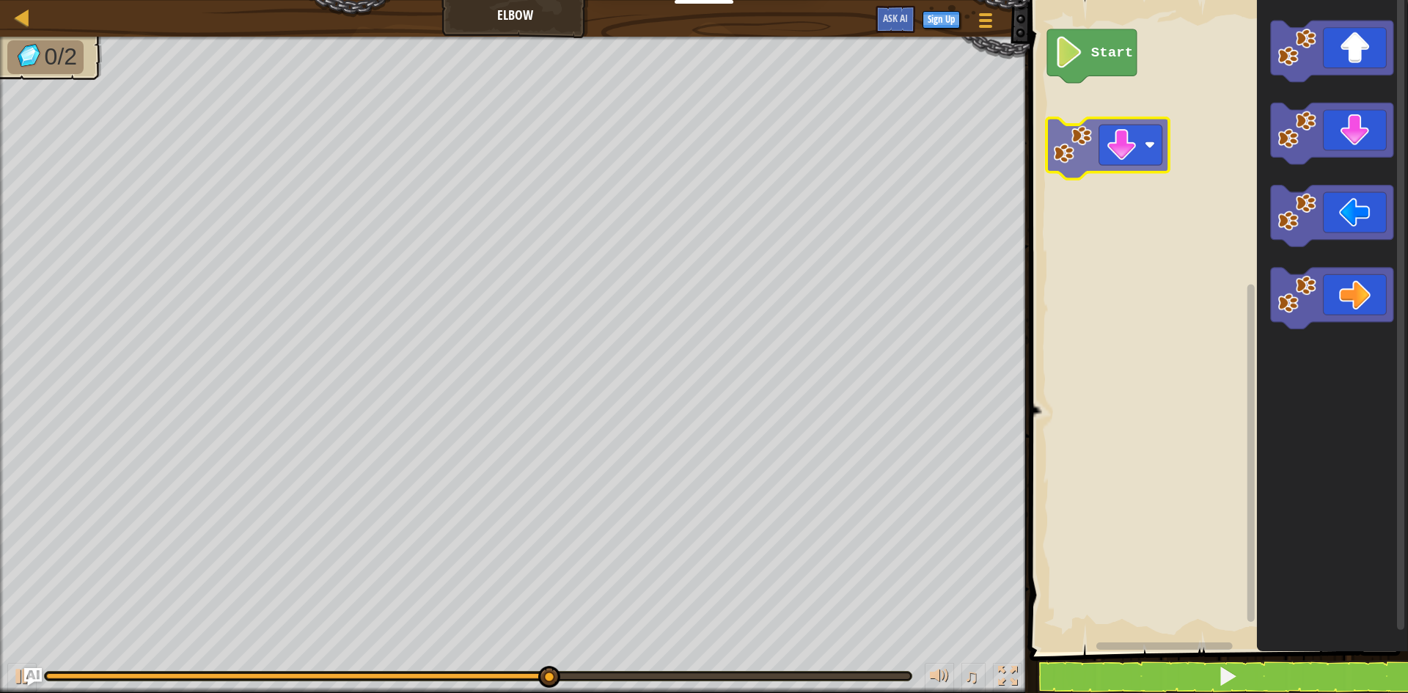
click at [1111, 95] on div "Start" at bounding box center [1217, 322] width 383 height 659
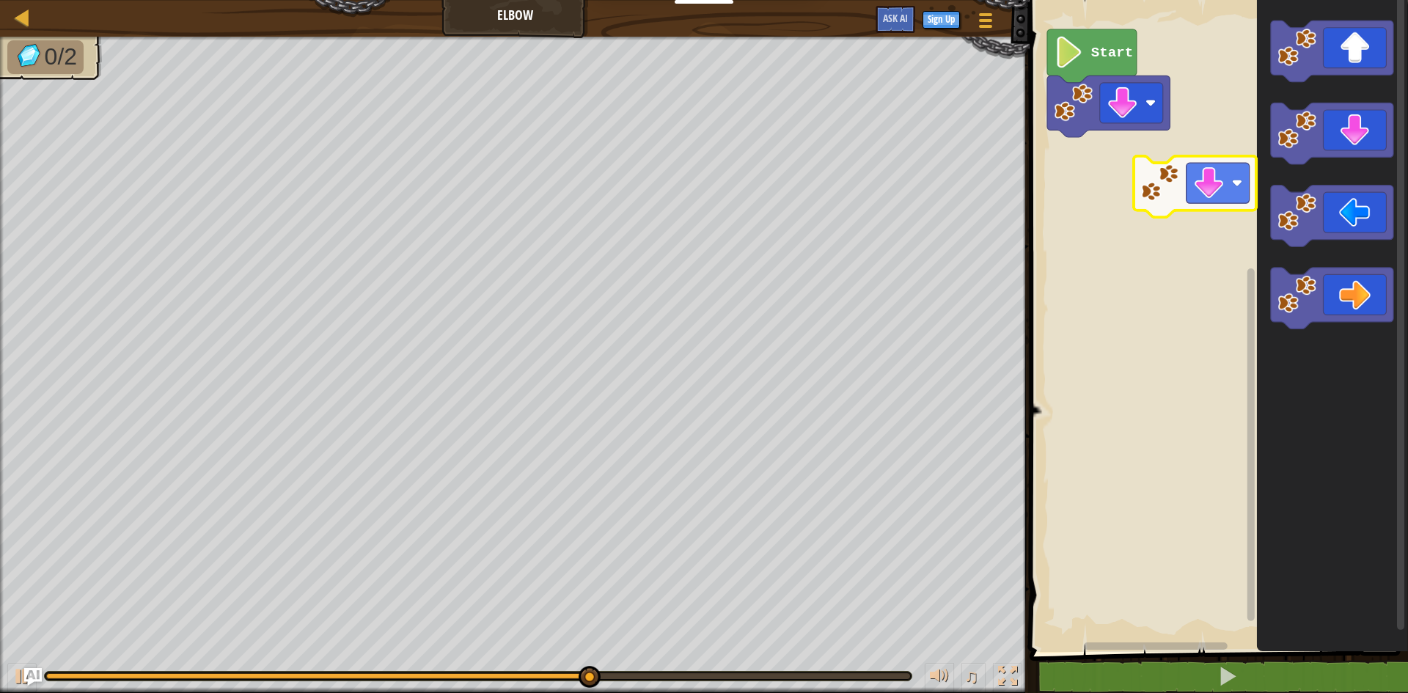
click at [1165, 102] on div "Start" at bounding box center [1217, 322] width 383 height 659
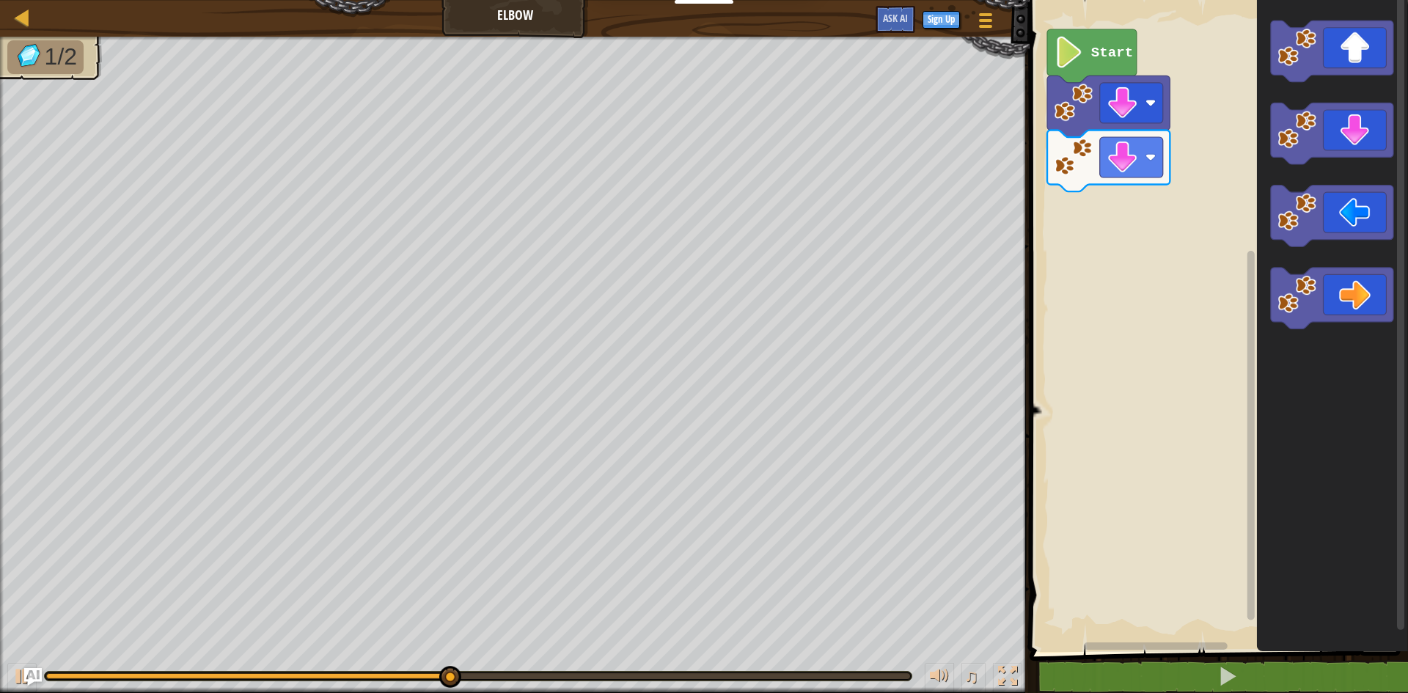
click at [1192, 233] on div "Start" at bounding box center [1217, 322] width 383 height 659
click at [1307, 210] on image "Blockly Workspace" at bounding box center [1297, 212] width 39 height 39
click at [1207, 205] on div "Start" at bounding box center [1217, 322] width 383 height 659
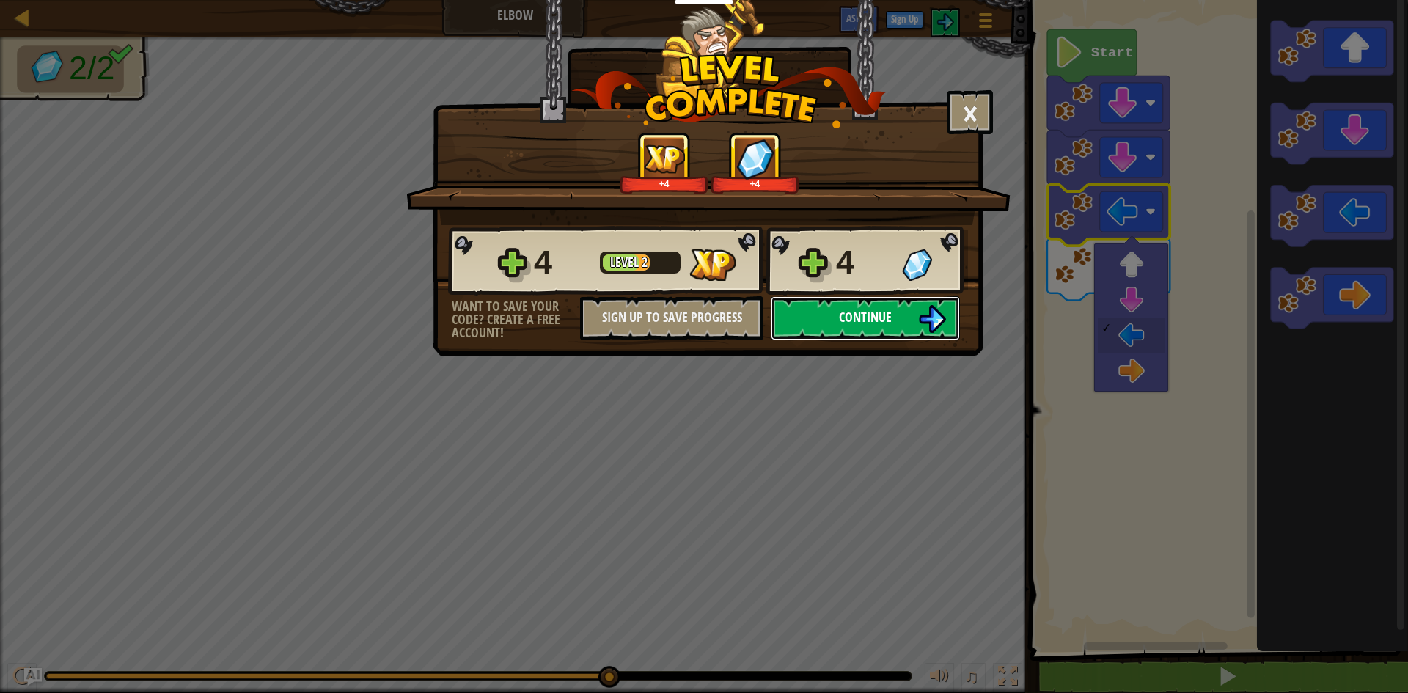
click at [841, 307] on button "Continue" at bounding box center [865, 318] width 189 height 44
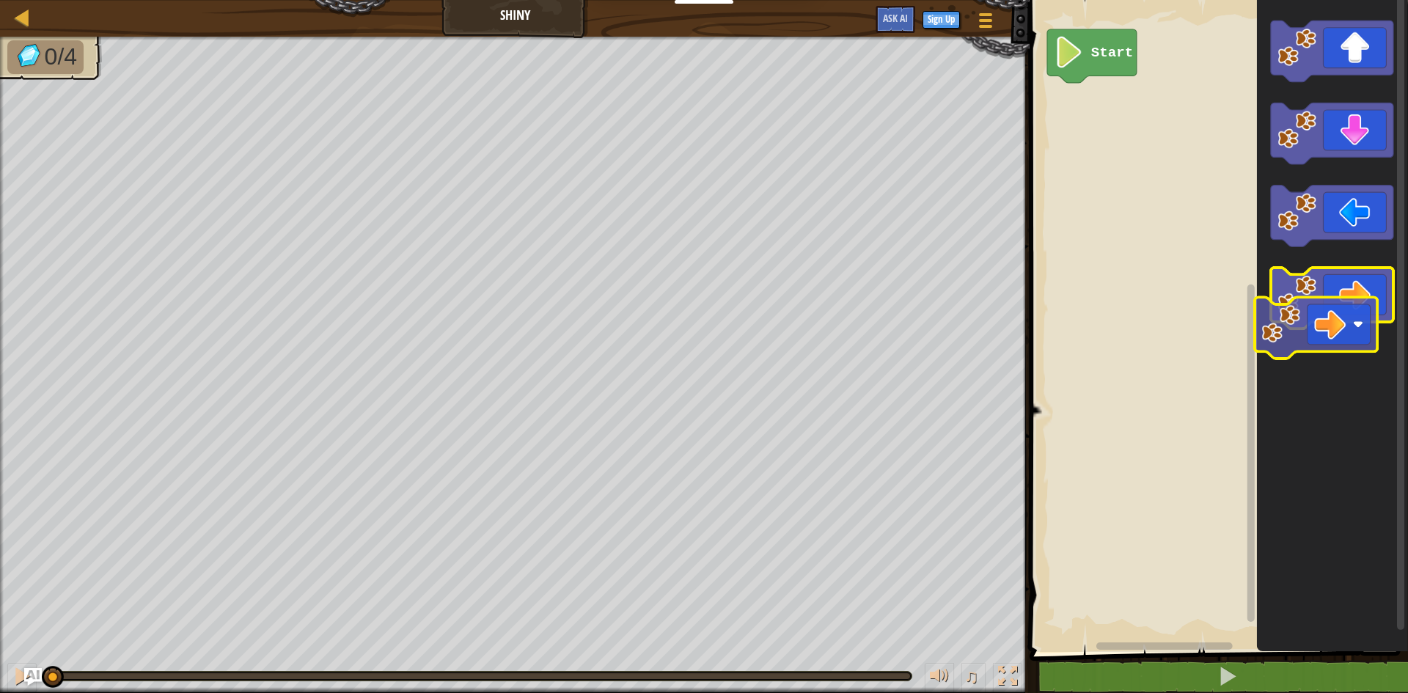
click at [1324, 299] on icon "Blockly Workspace" at bounding box center [1332, 299] width 123 height 62
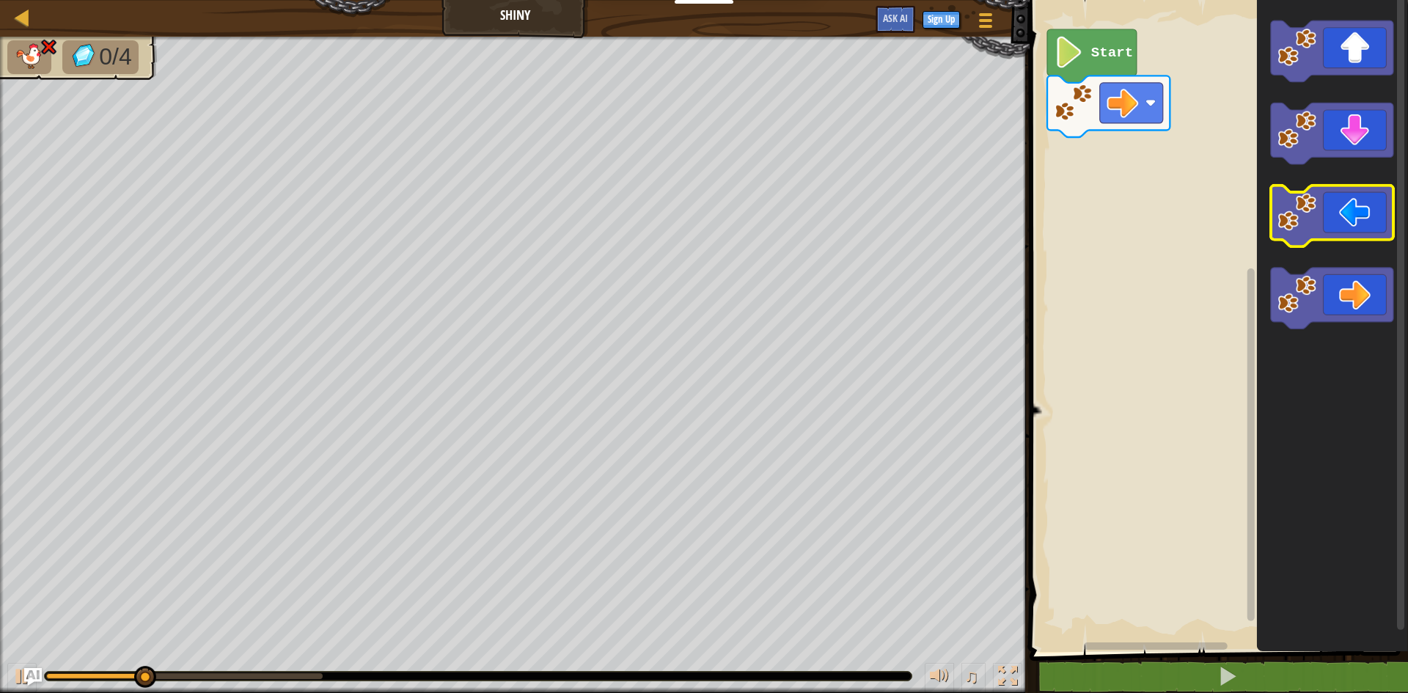
click at [1330, 211] on icon "Blockly Workspace" at bounding box center [1332, 217] width 123 height 62
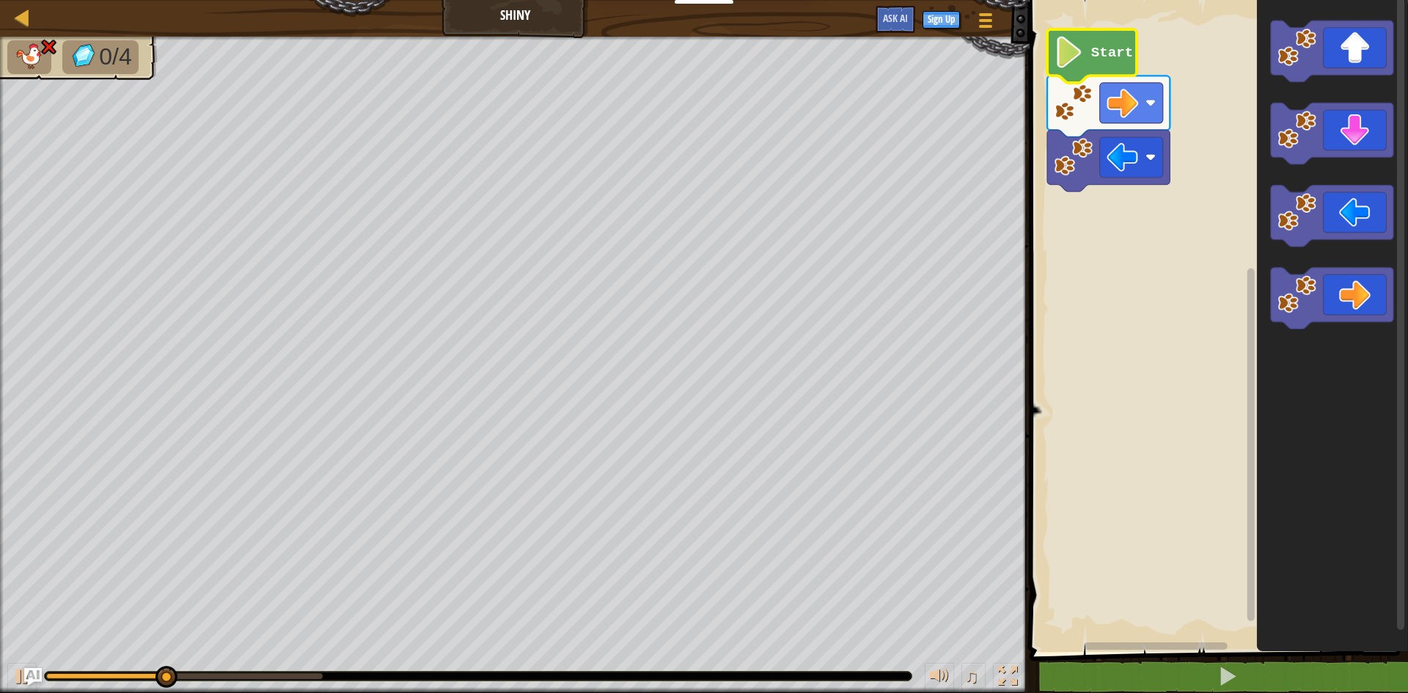
click at [1078, 58] on image "Blockly Workspace" at bounding box center [1070, 53] width 30 height 32
click at [1080, 57] on image "Blockly Workspace" at bounding box center [1070, 53] width 30 height 32
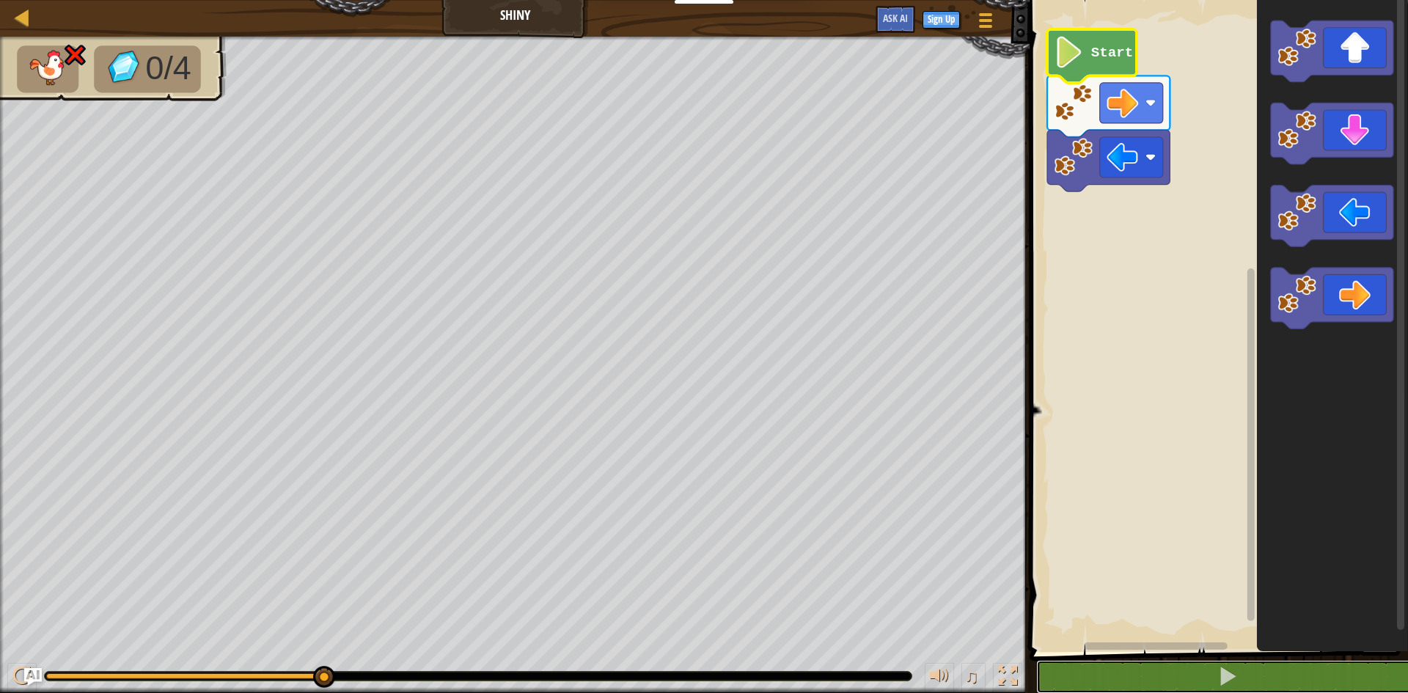
drag, startPoint x: 1236, startPoint y: 667, endPoint x: 1205, endPoint y: 556, distance: 115.0
click at [1233, 665] on button at bounding box center [1228, 677] width 383 height 34
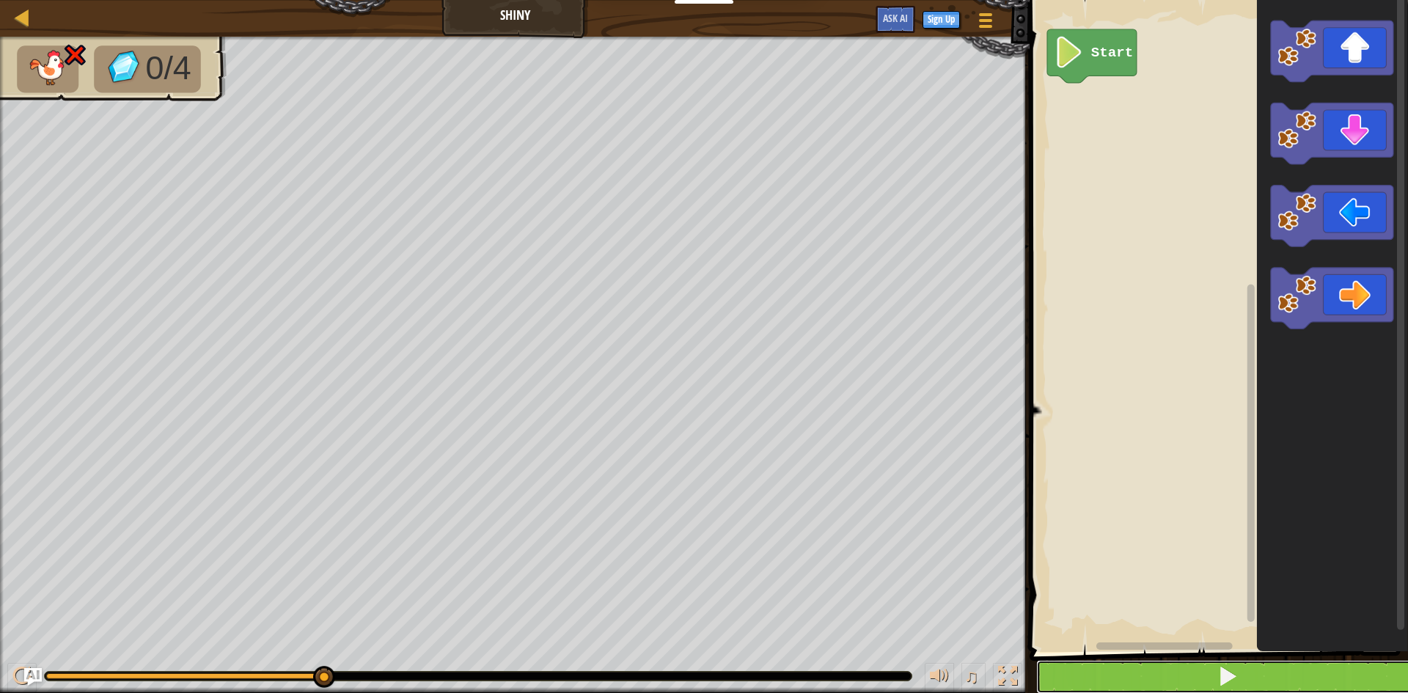
click at [1242, 670] on button at bounding box center [1228, 677] width 383 height 34
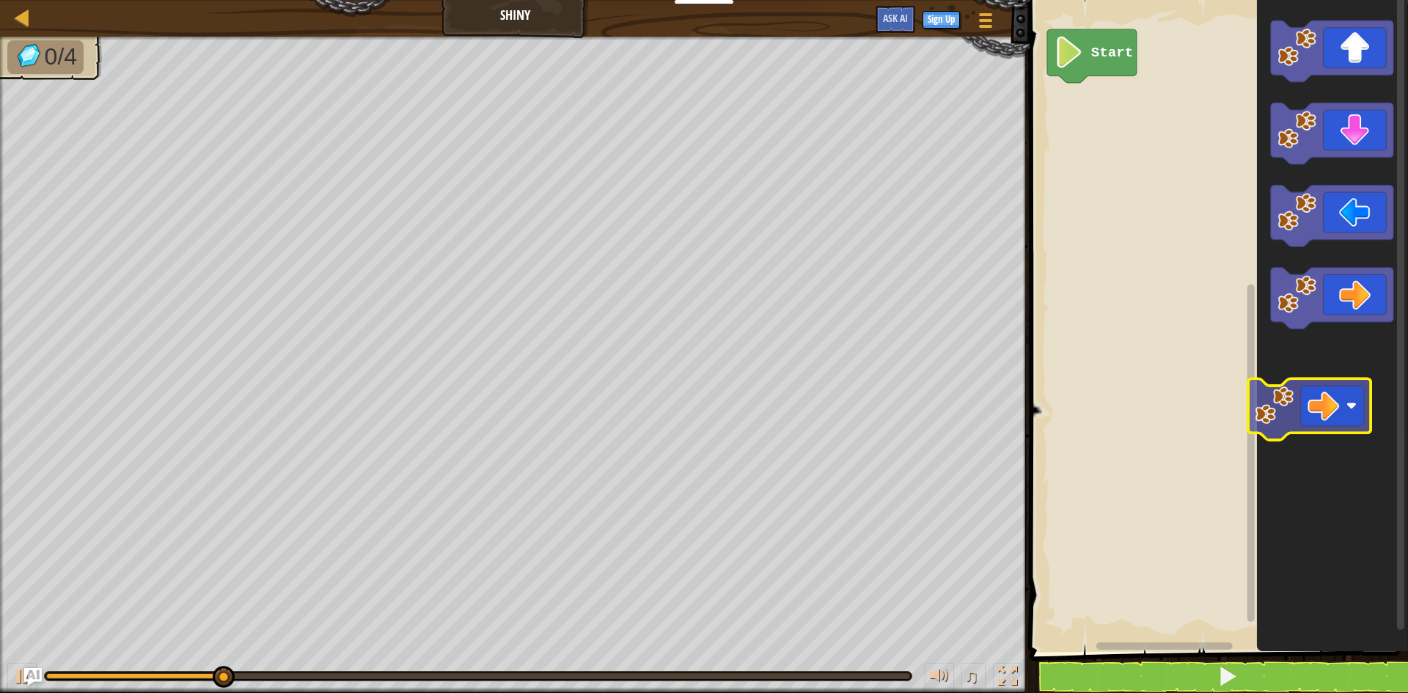
click at [1353, 425] on icon "Blockly Workspace" at bounding box center [1332, 322] width 151 height 659
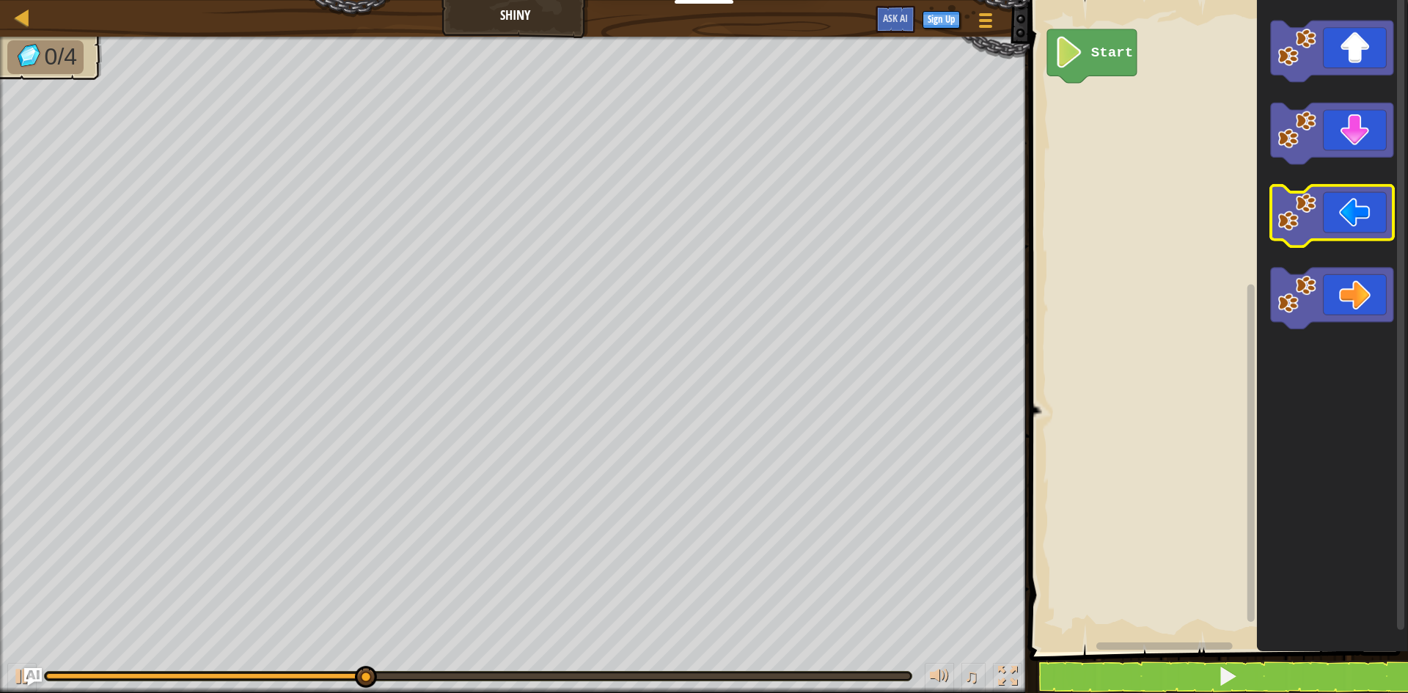
click at [1135, 154] on div "Start" at bounding box center [1217, 322] width 383 height 659
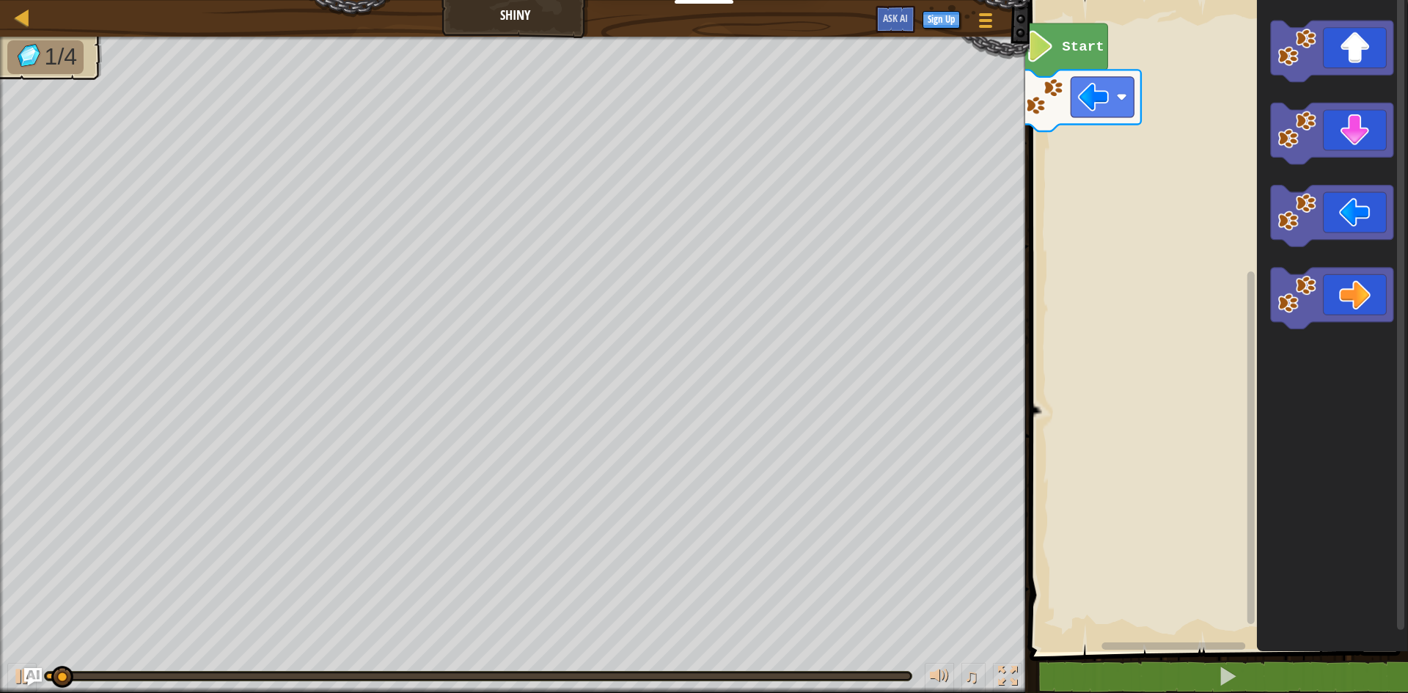
click at [1071, 147] on rect "Blockly Workspace" at bounding box center [1217, 322] width 383 height 659
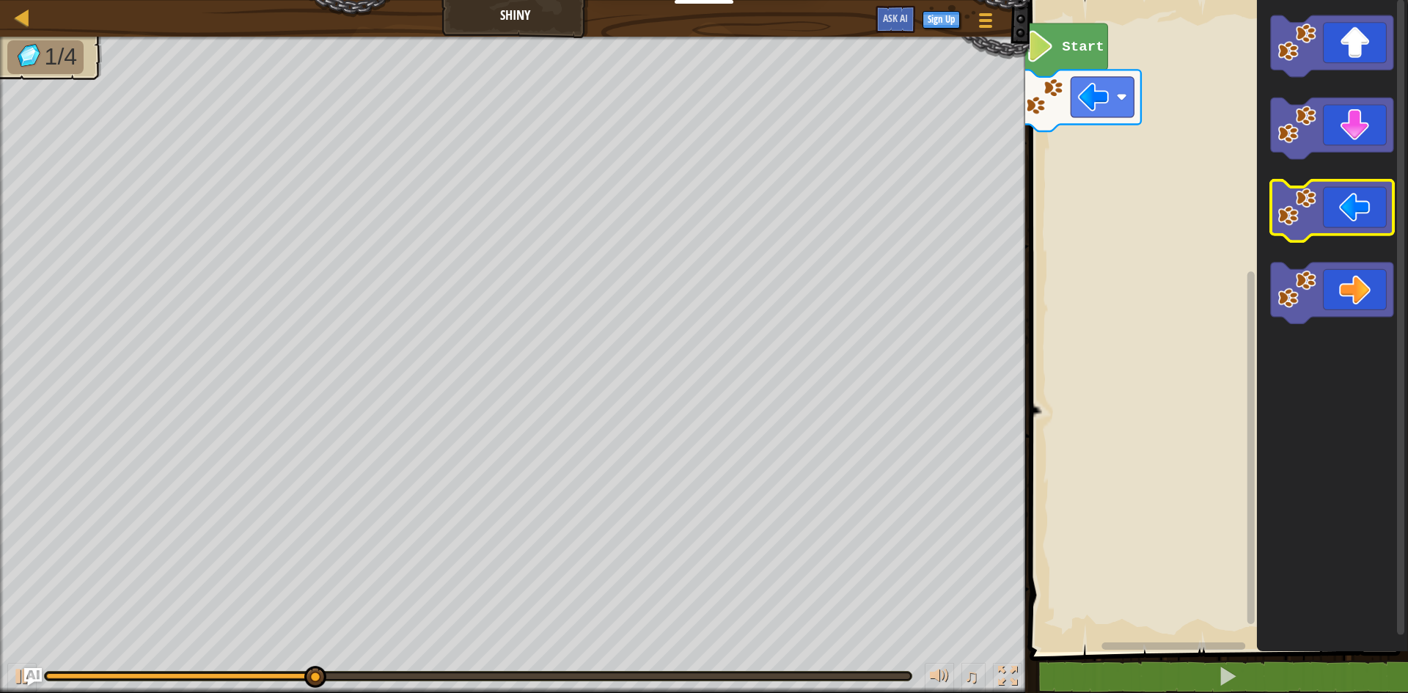
click at [1375, 220] on icon "Blockly Workspace" at bounding box center [1332, 322] width 151 height 659
click at [1370, 216] on icon "Blockly Workspace" at bounding box center [1332, 211] width 123 height 62
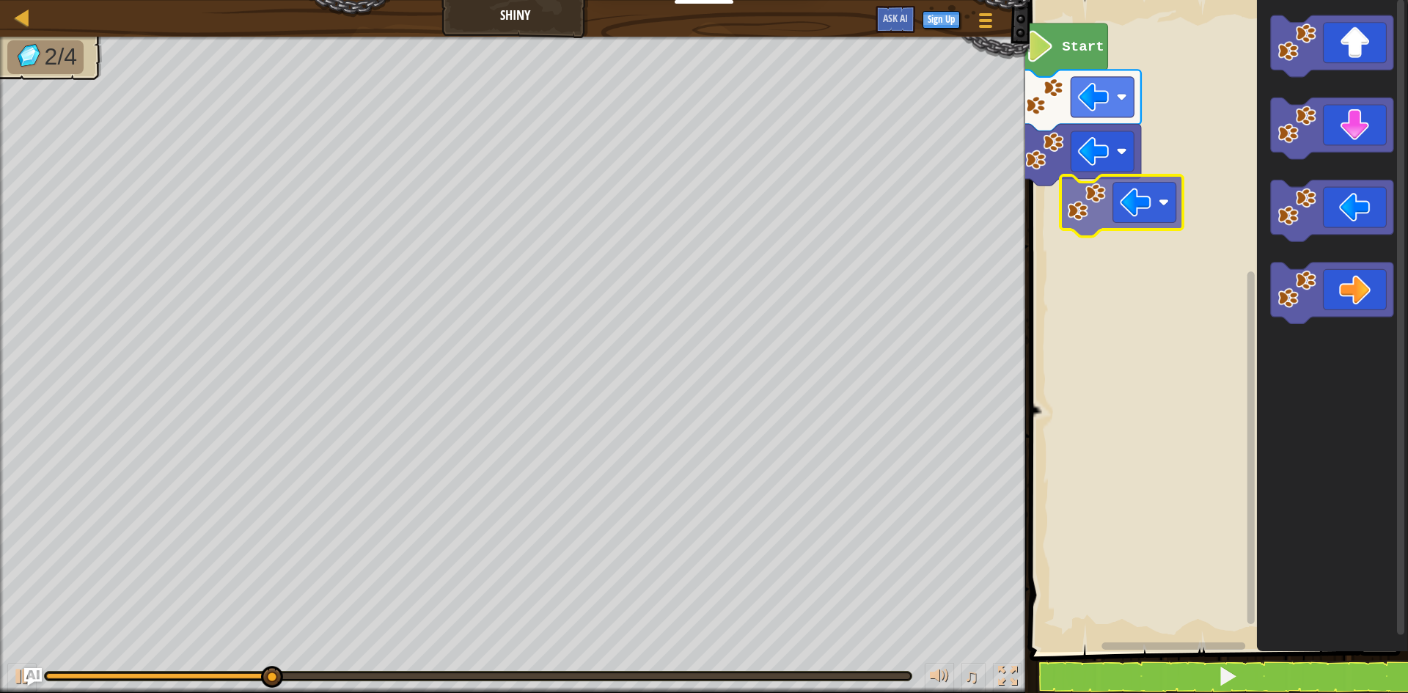
click at [1159, 209] on div "Start" at bounding box center [1217, 322] width 383 height 659
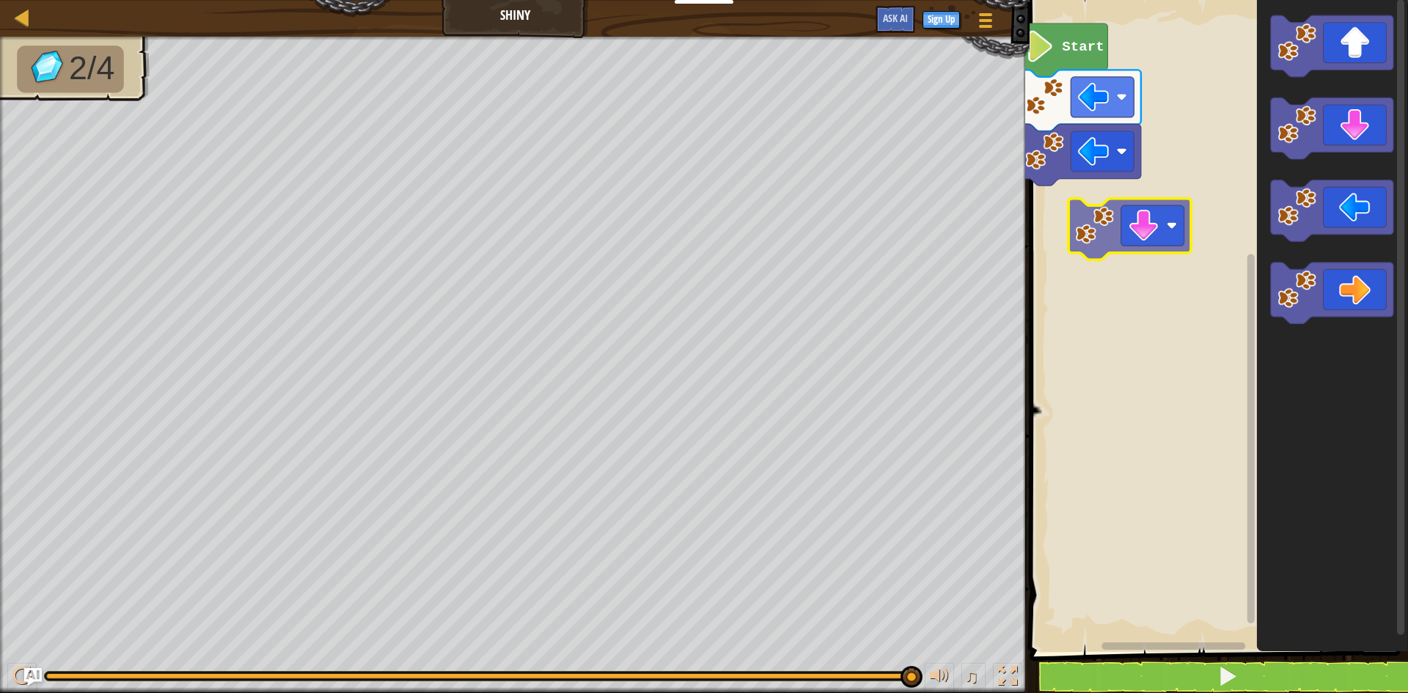
click at [1160, 232] on div "Start" at bounding box center [1217, 322] width 383 height 659
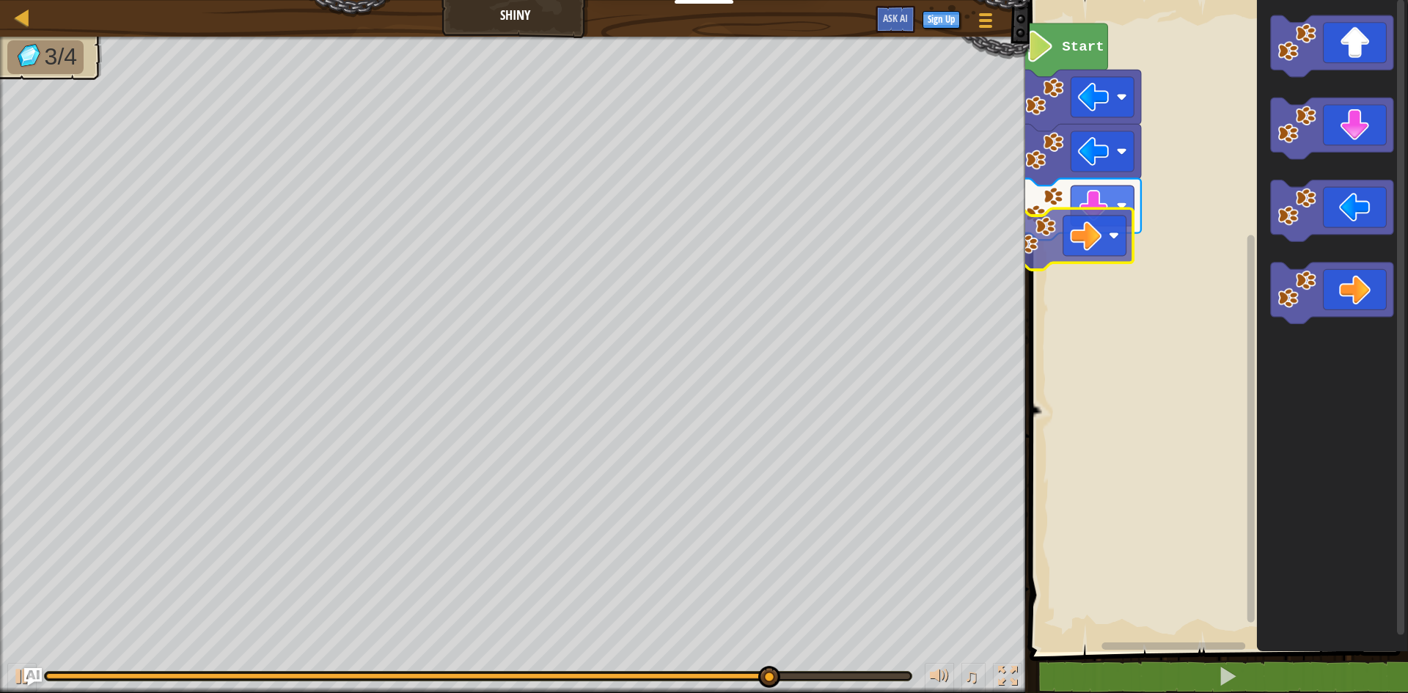
click at [1092, 230] on div "Start" at bounding box center [1217, 322] width 383 height 659
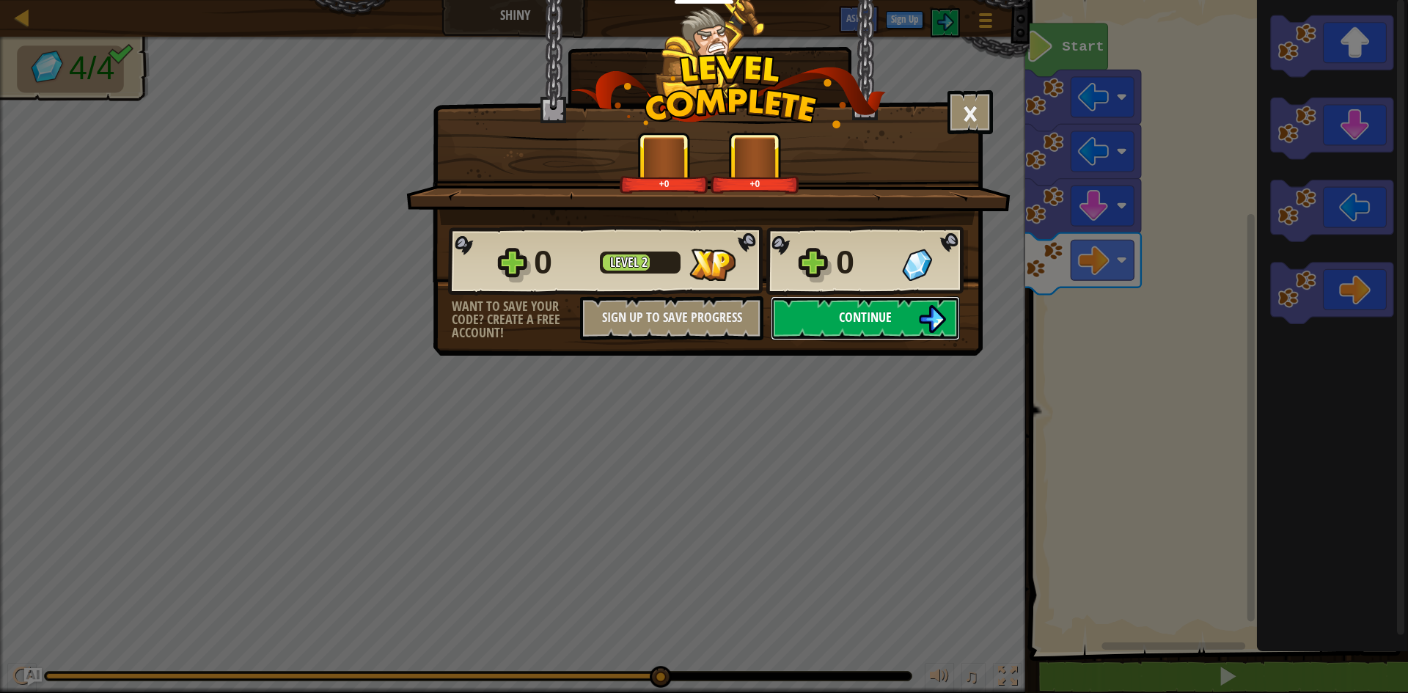
click at [834, 319] on button "Continue" at bounding box center [865, 318] width 189 height 44
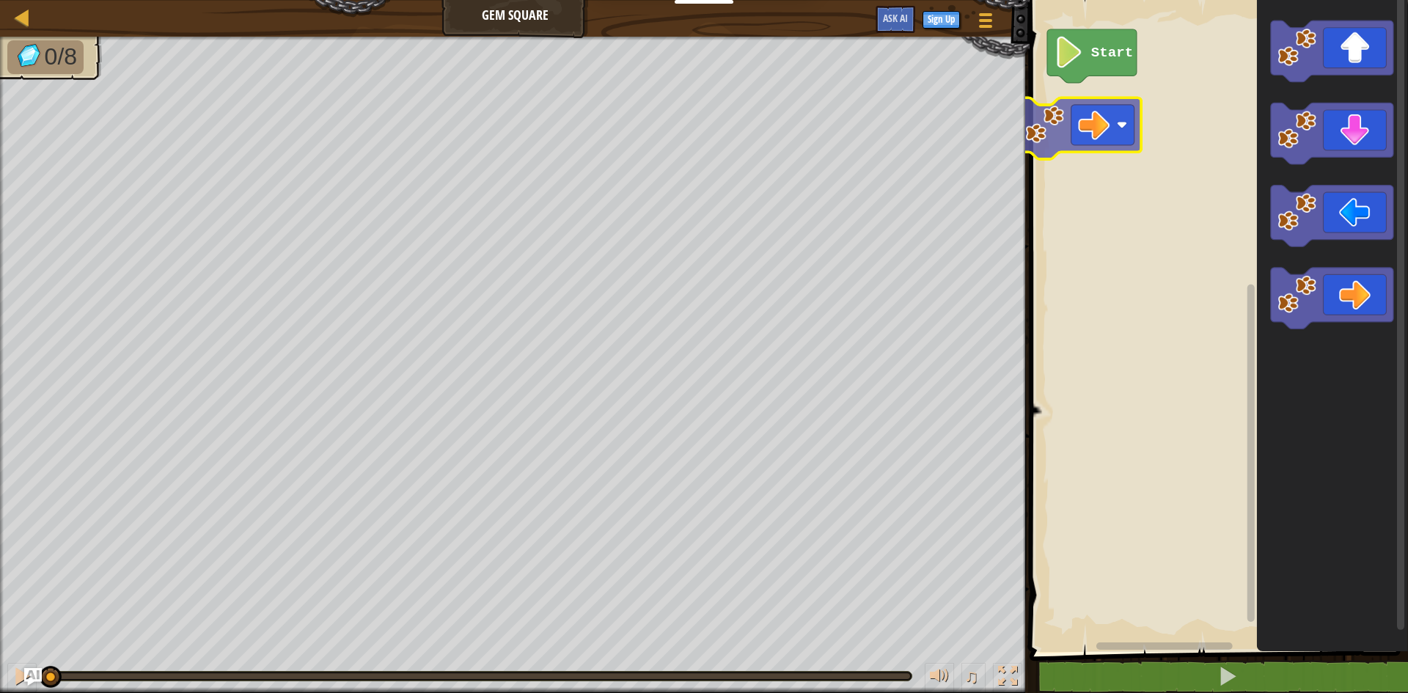
click at [1074, 110] on div "Start" at bounding box center [1217, 322] width 383 height 659
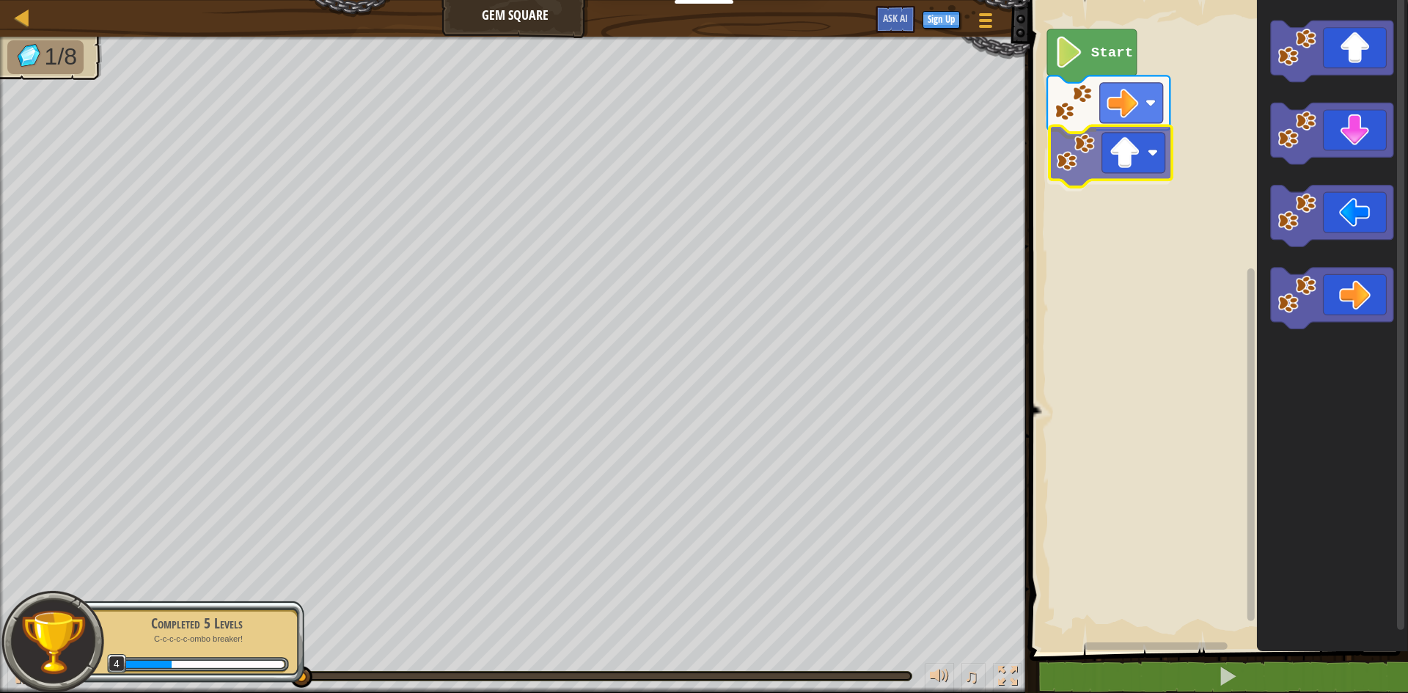
click at [1126, 164] on div "Start" at bounding box center [1217, 322] width 383 height 659
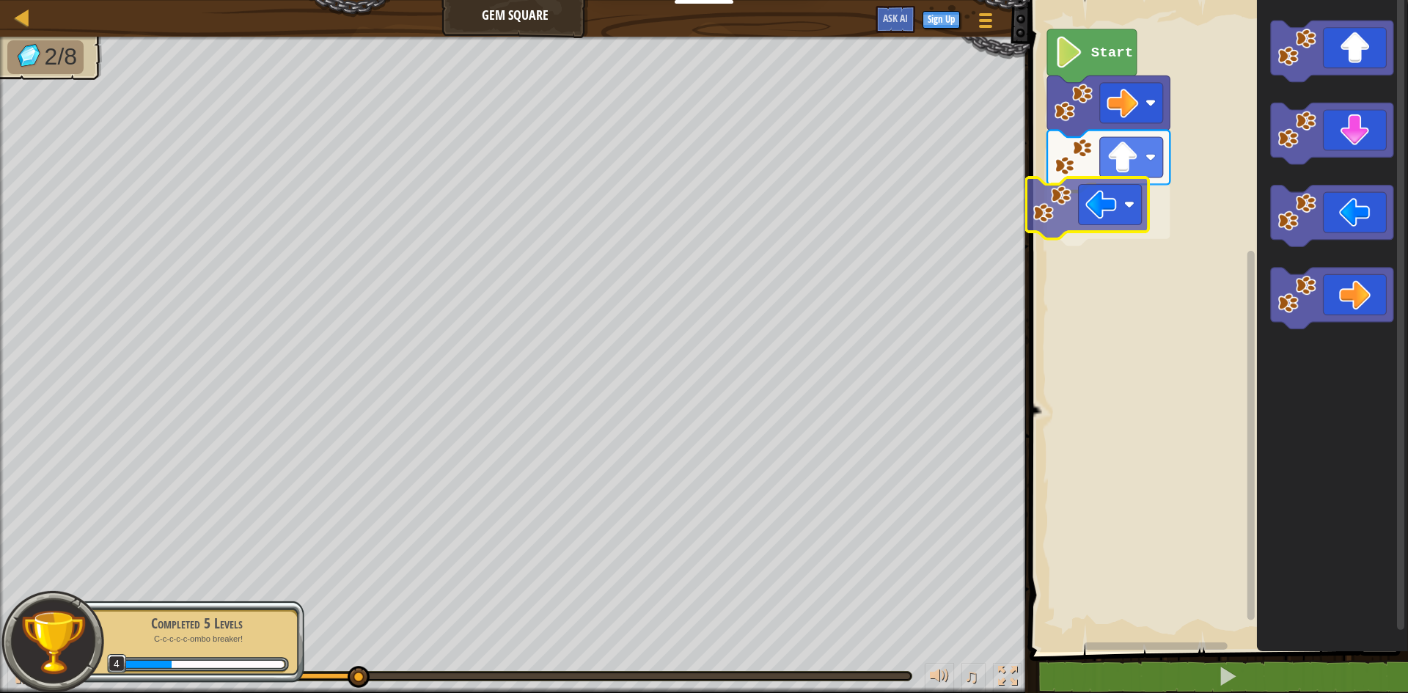
click at [1100, 215] on div "Start" at bounding box center [1217, 322] width 383 height 659
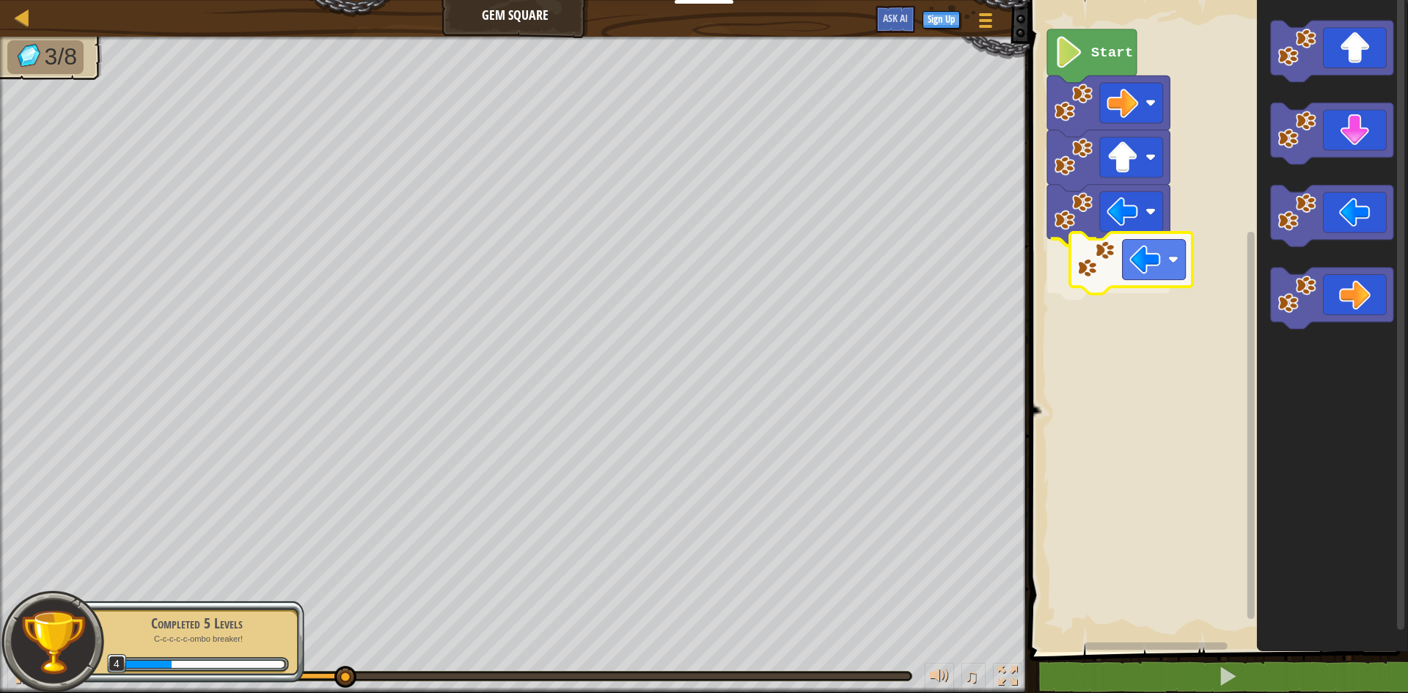
click at [1112, 279] on div "Start" at bounding box center [1217, 322] width 383 height 659
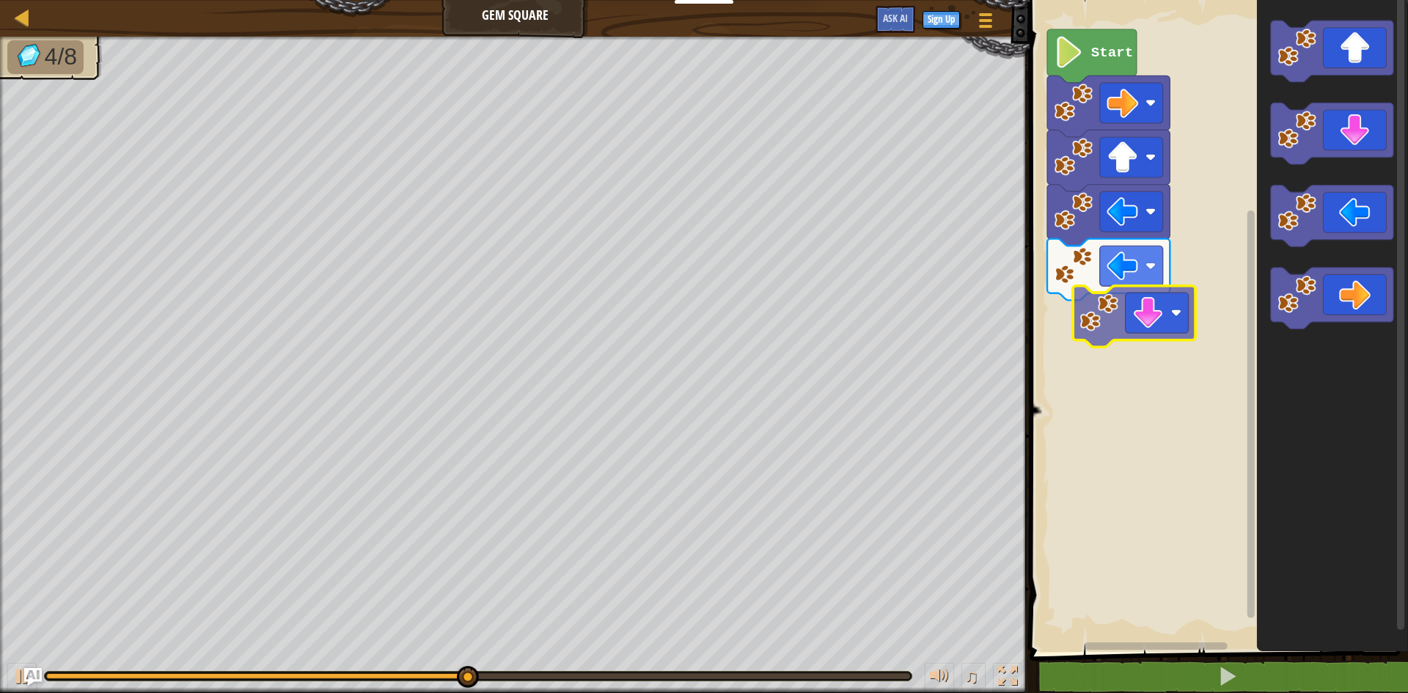
click at [1150, 303] on div "Start" at bounding box center [1217, 322] width 383 height 659
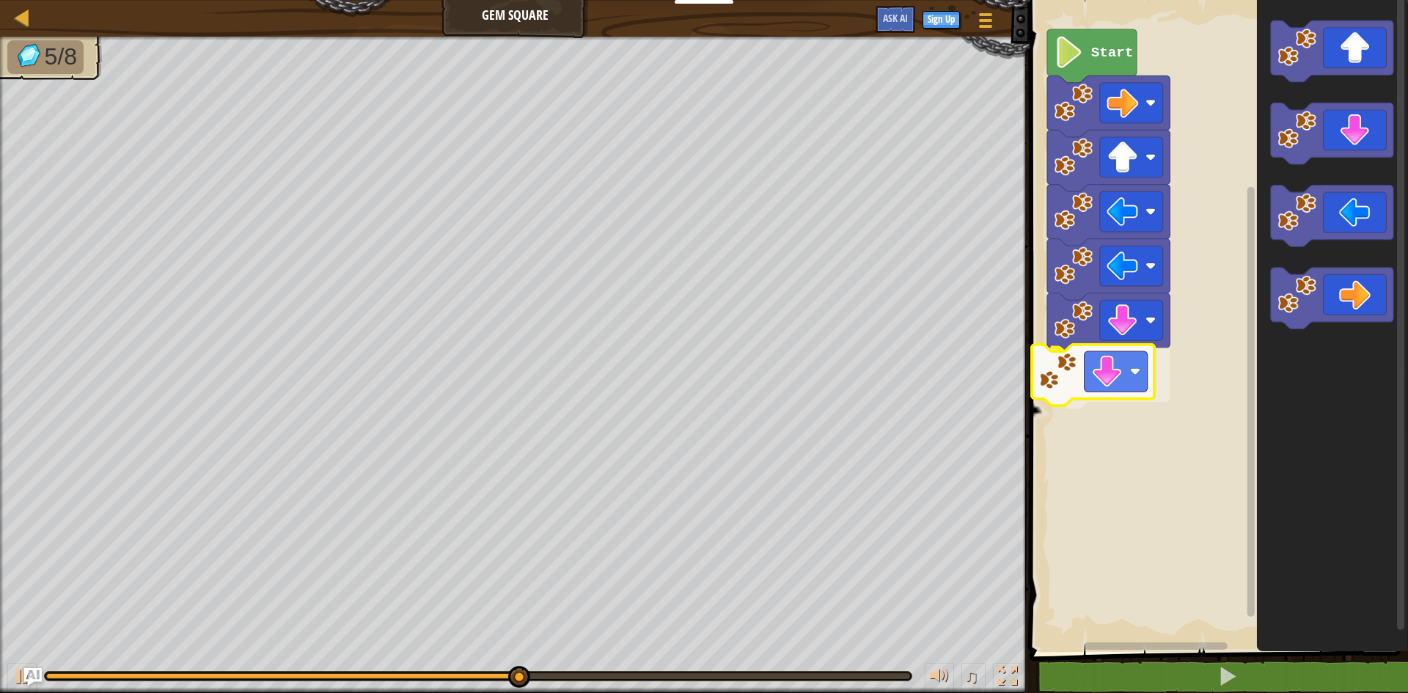
click at [1097, 384] on div "Start" at bounding box center [1217, 322] width 383 height 659
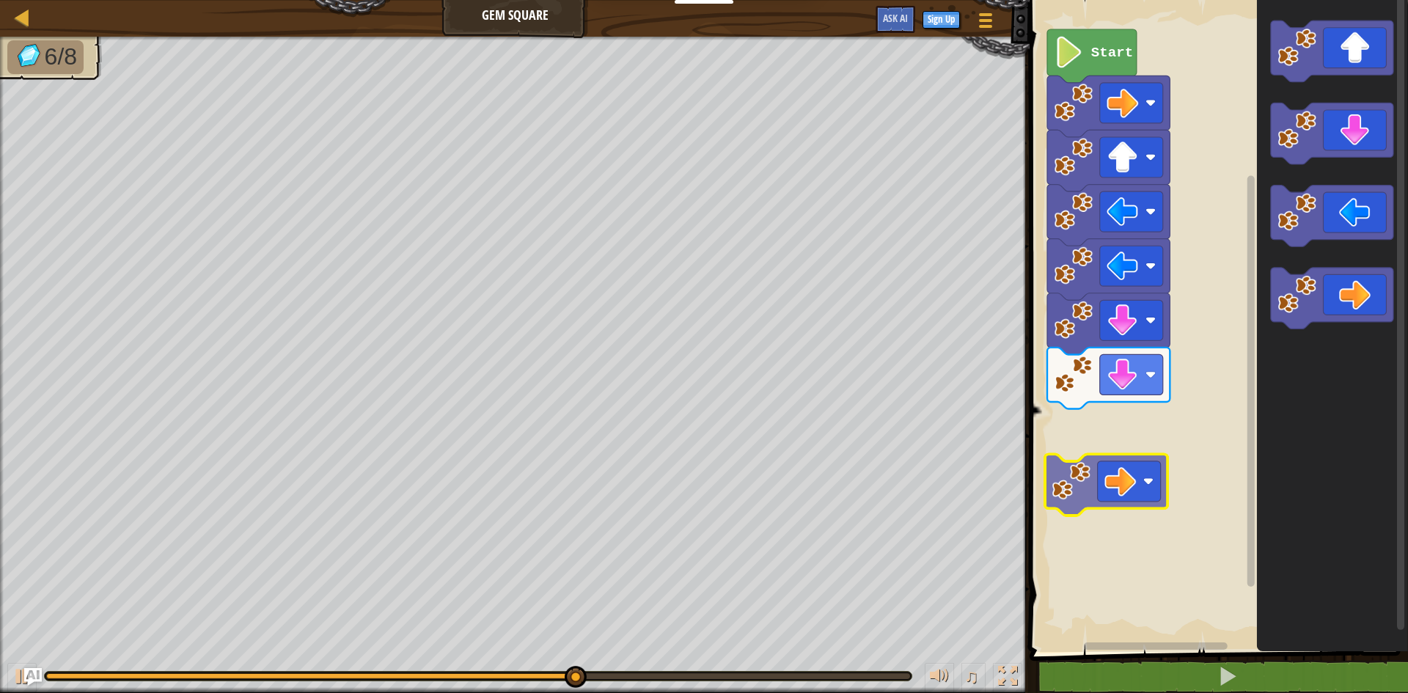
click at [1100, 464] on div "Start" at bounding box center [1217, 322] width 383 height 659
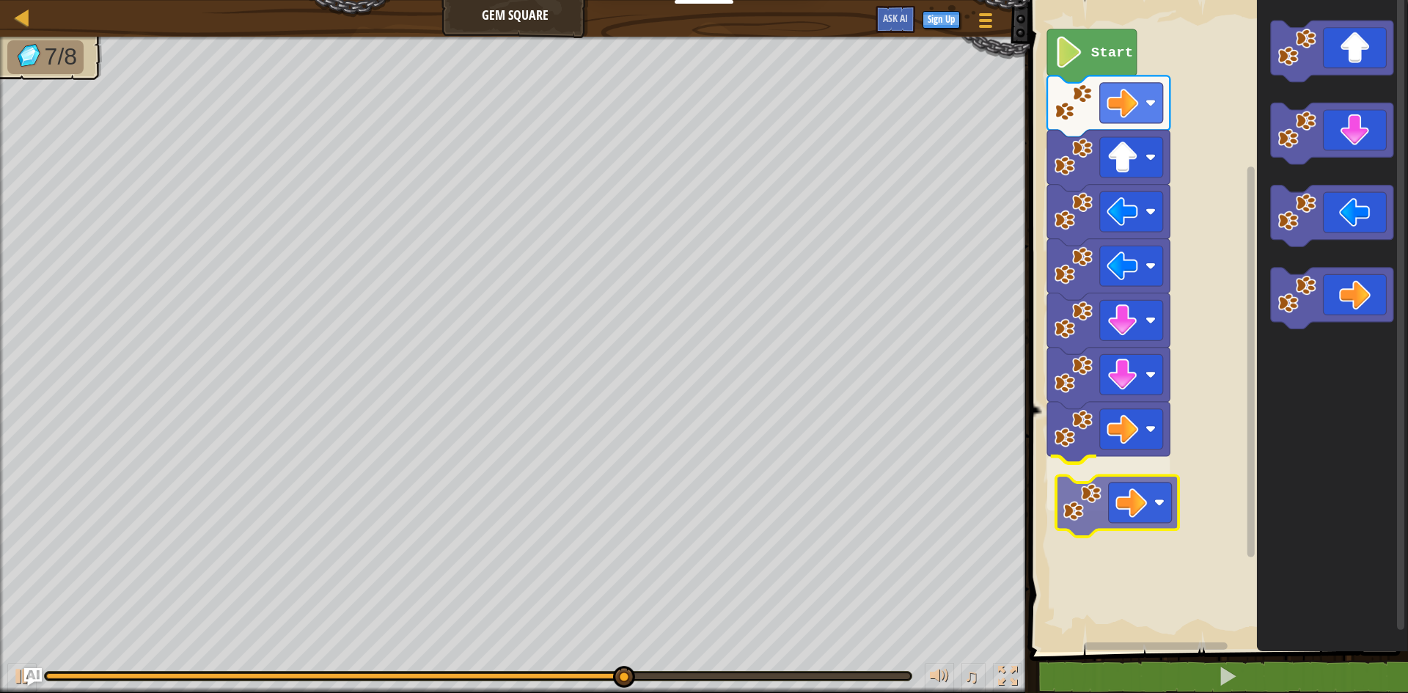
click at [1146, 496] on div "Start" at bounding box center [1217, 322] width 383 height 659
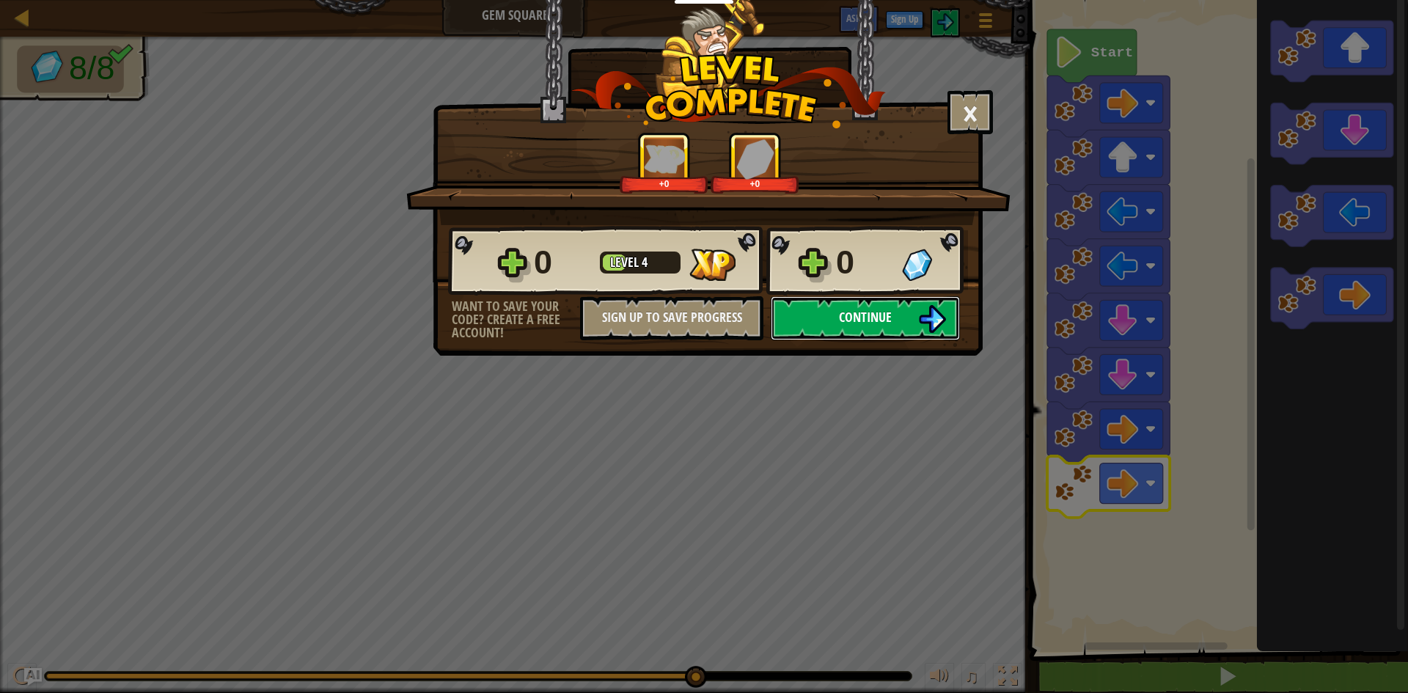
click at [819, 317] on button "Continue" at bounding box center [865, 318] width 189 height 44
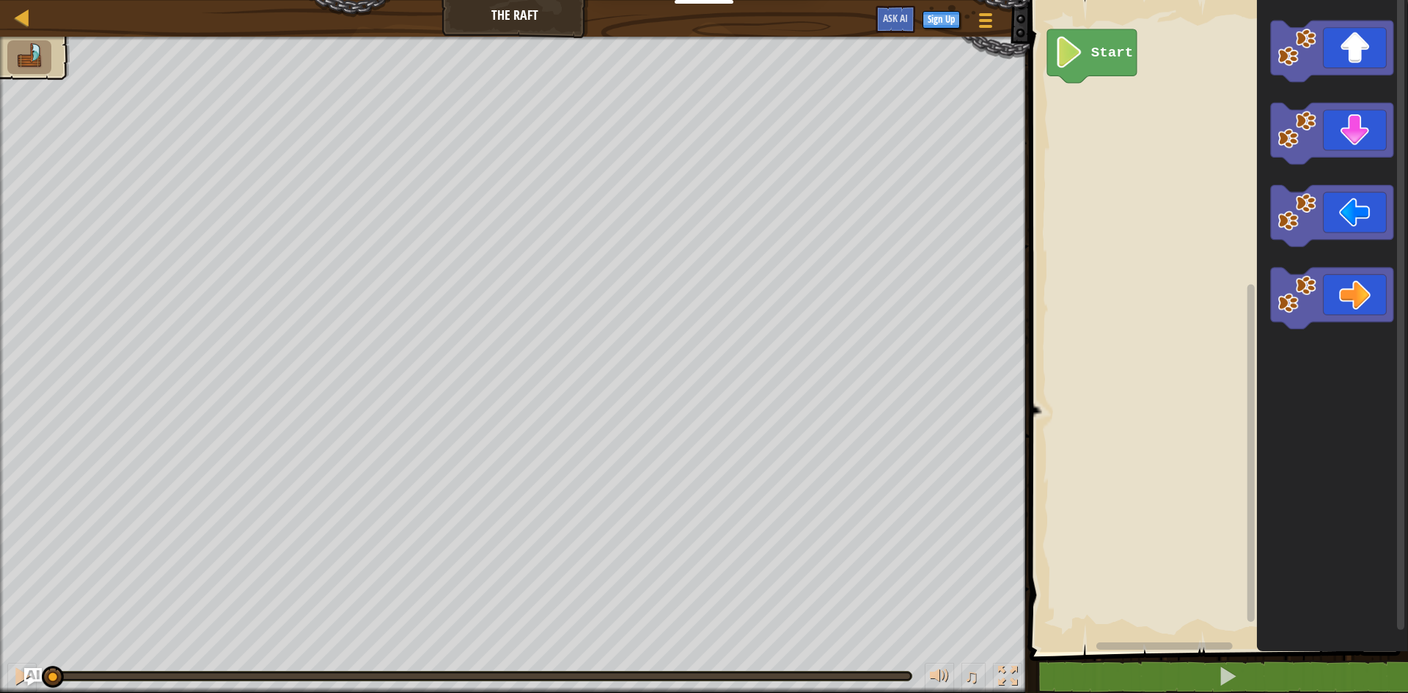
click at [1140, 85] on div "Start" at bounding box center [1217, 322] width 383 height 659
click at [1115, 102] on div "Start" at bounding box center [1217, 322] width 383 height 659
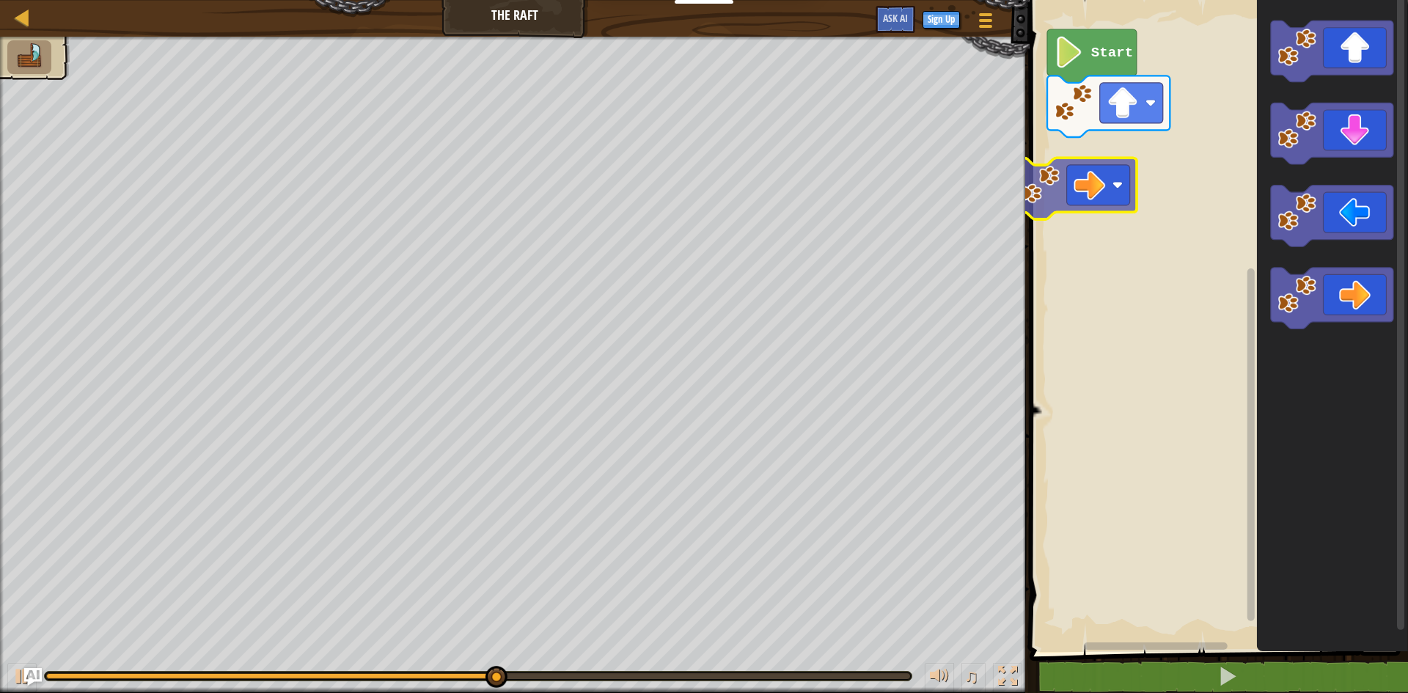
click at [1115, 178] on div "Start" at bounding box center [1217, 322] width 383 height 659
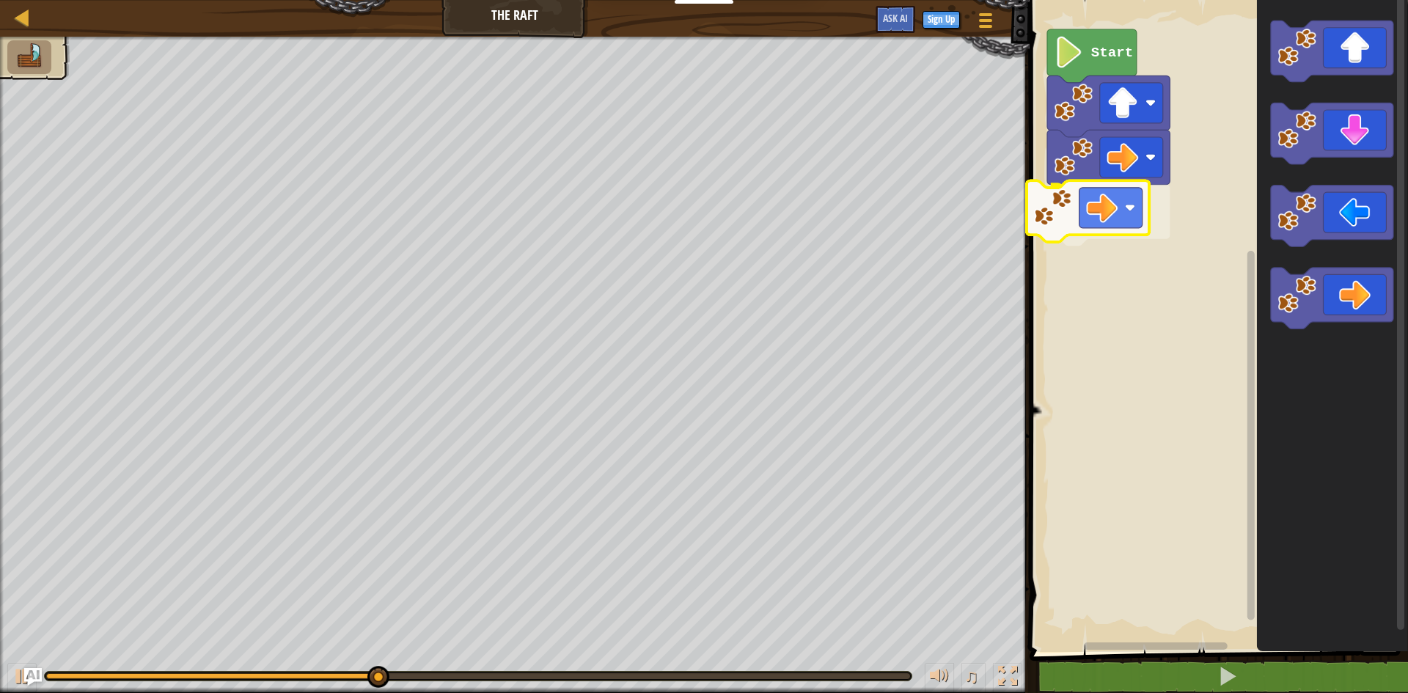
click at [1087, 222] on div "Start" at bounding box center [1217, 322] width 383 height 659
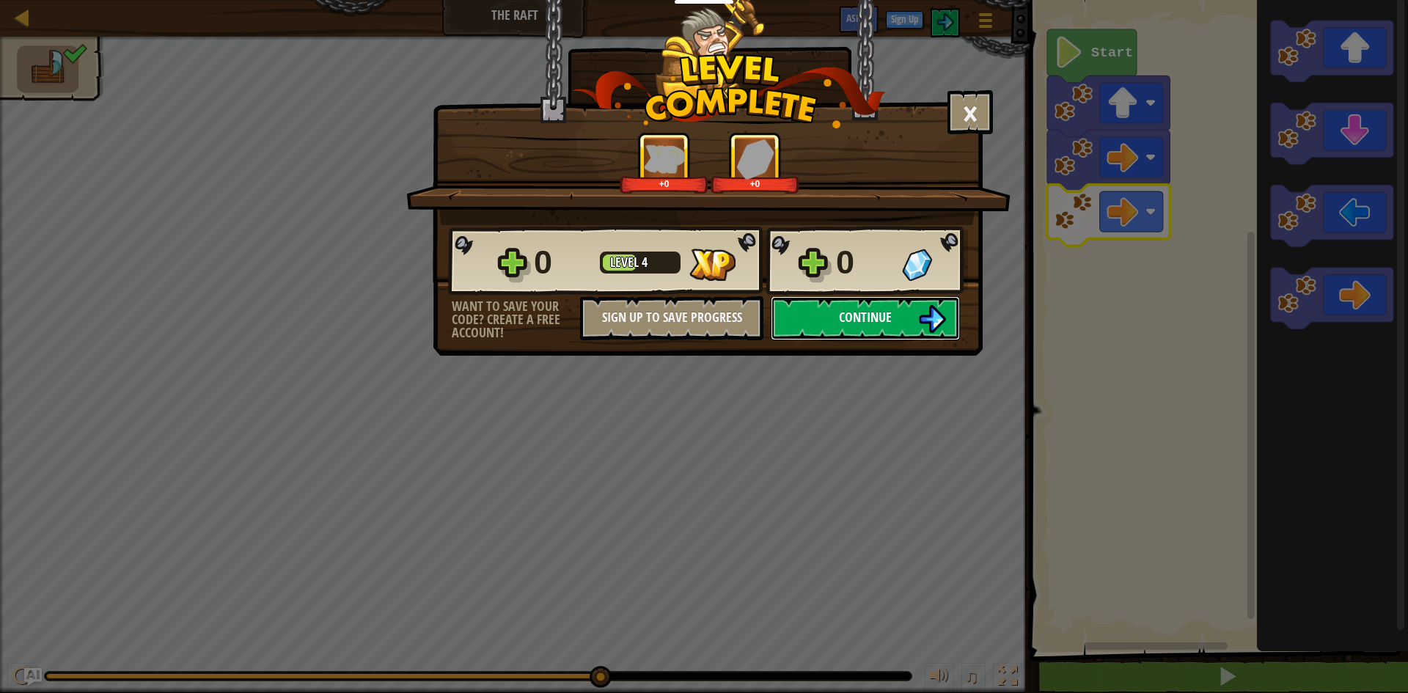
click at [907, 332] on button "Continue" at bounding box center [865, 318] width 189 height 44
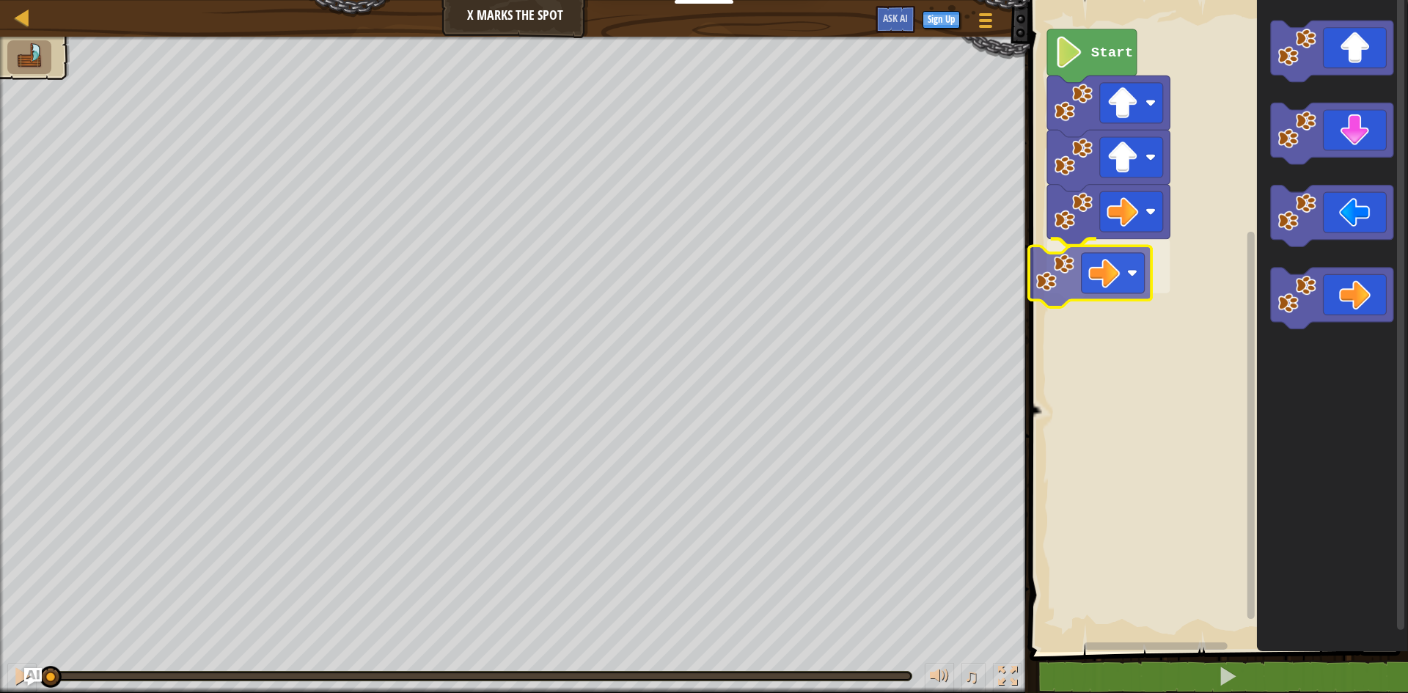
click at [1086, 293] on div "Start" at bounding box center [1217, 322] width 383 height 659
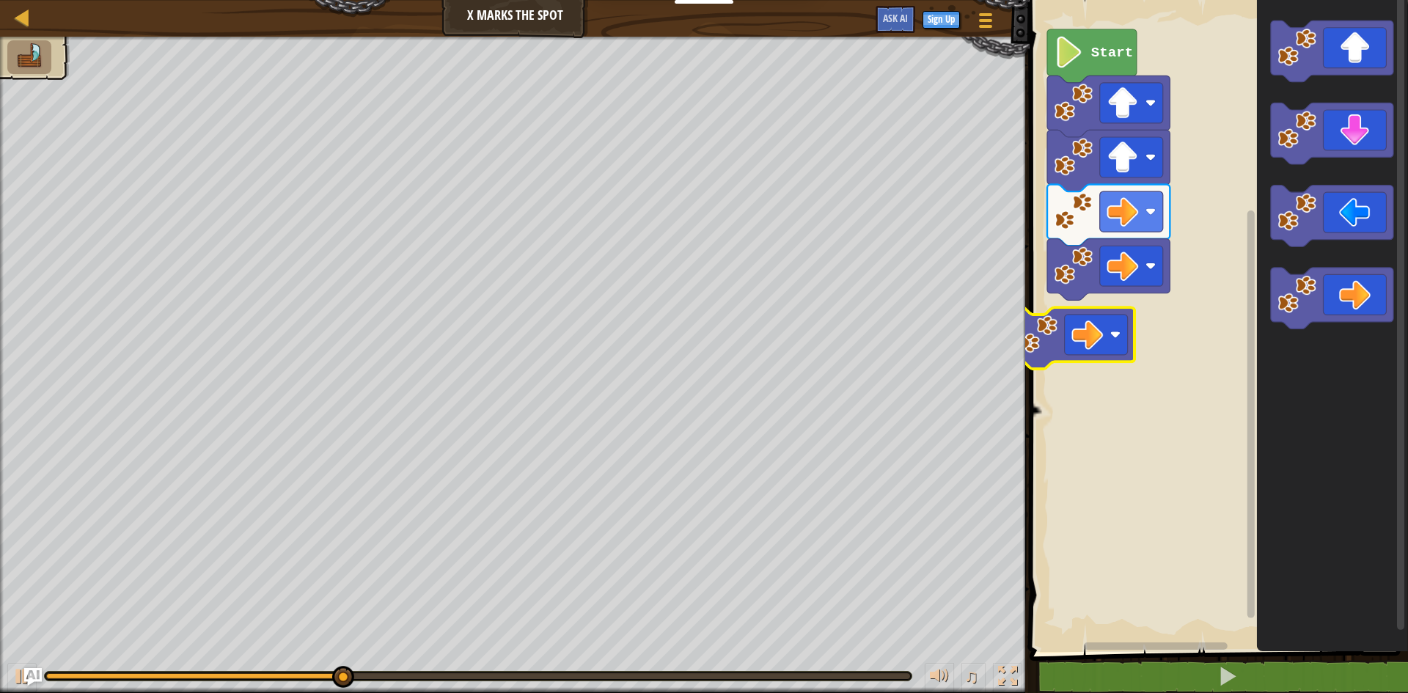
click at [1075, 342] on div "Start" at bounding box center [1217, 322] width 383 height 659
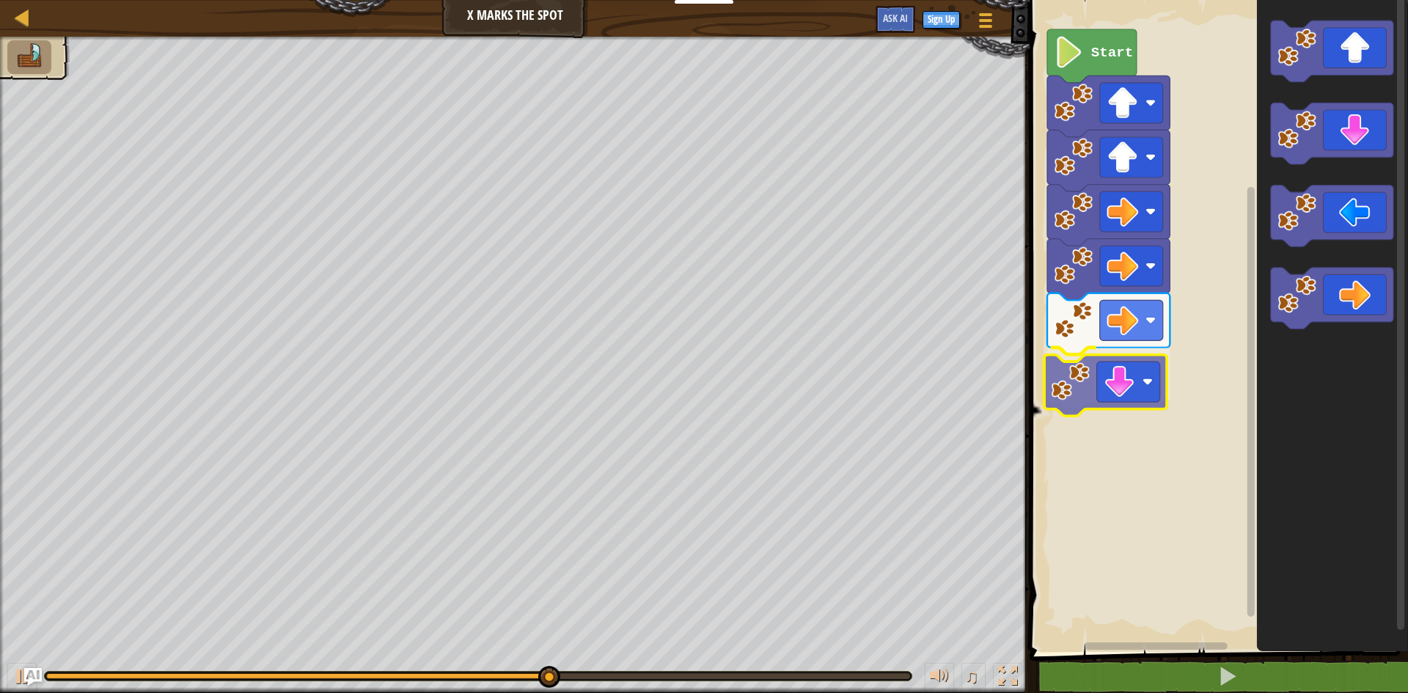
click at [1045, 402] on div "Start" at bounding box center [1217, 322] width 383 height 659
click at [1040, 401] on rect "Blockly Workspace" at bounding box center [1217, 322] width 383 height 659
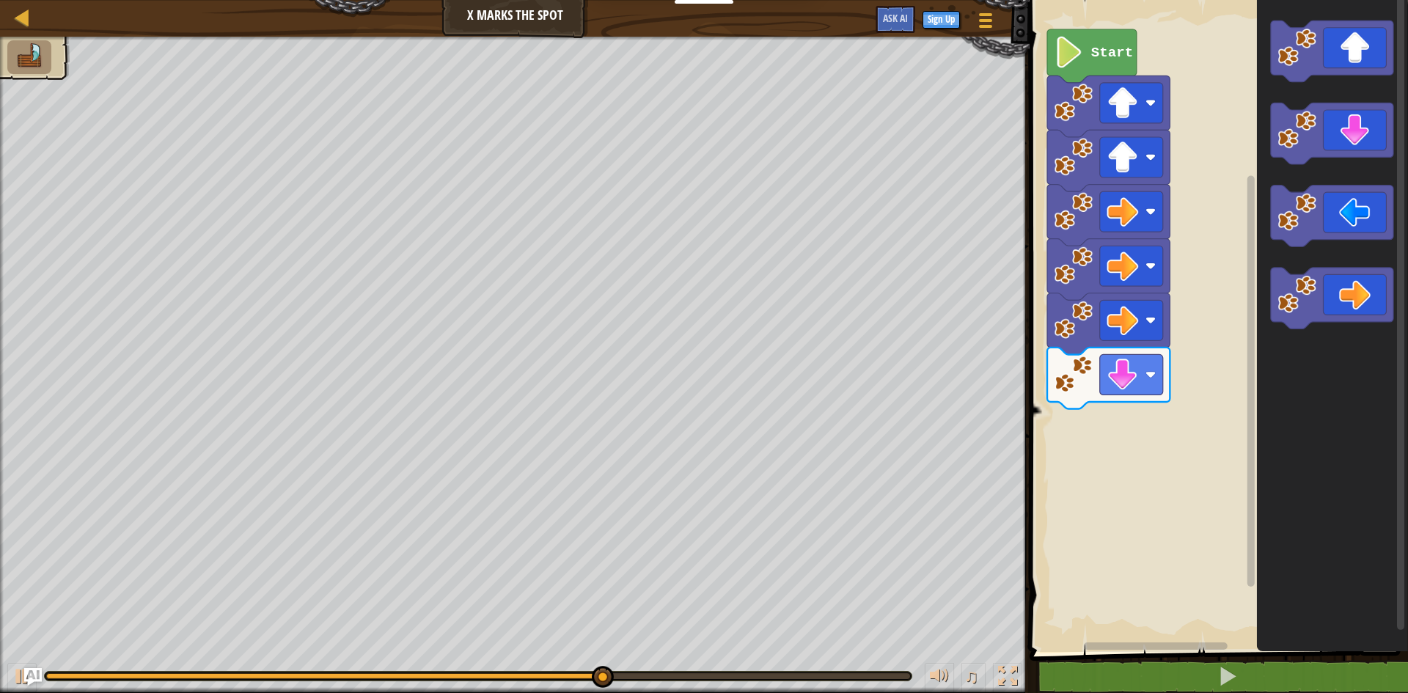
click at [1202, 388] on div "Start" at bounding box center [1217, 322] width 383 height 659
click at [1274, 343] on icon "Blockly Workspace" at bounding box center [1332, 322] width 151 height 659
click at [1316, 118] on image "Blockly Workspace" at bounding box center [1297, 130] width 39 height 39
click at [1316, 145] on image "Blockly Workspace" at bounding box center [1297, 130] width 39 height 39
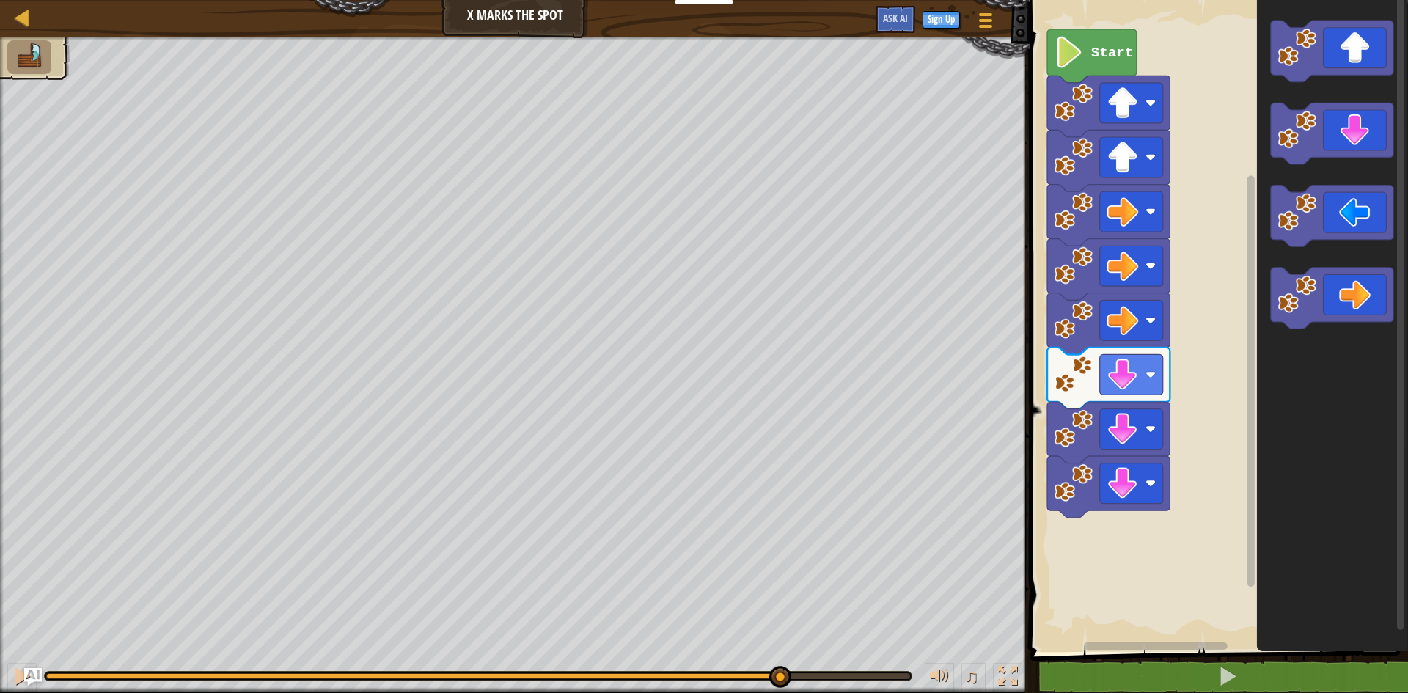
click at [1307, 192] on g "Blockly Workspace" at bounding box center [1332, 175] width 123 height 309
click at [1307, 192] on icon "Blockly Workspace" at bounding box center [1332, 217] width 123 height 62
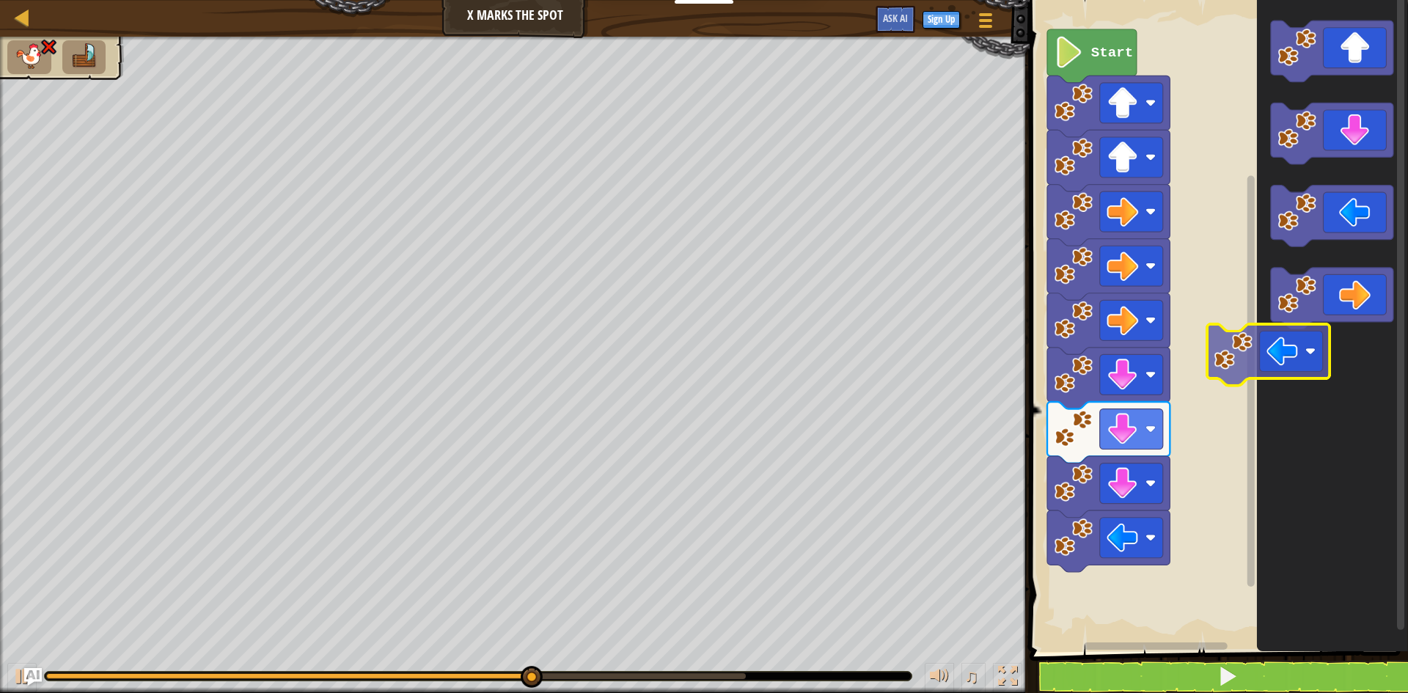
click at [1230, 369] on div "Start" at bounding box center [1217, 322] width 383 height 659
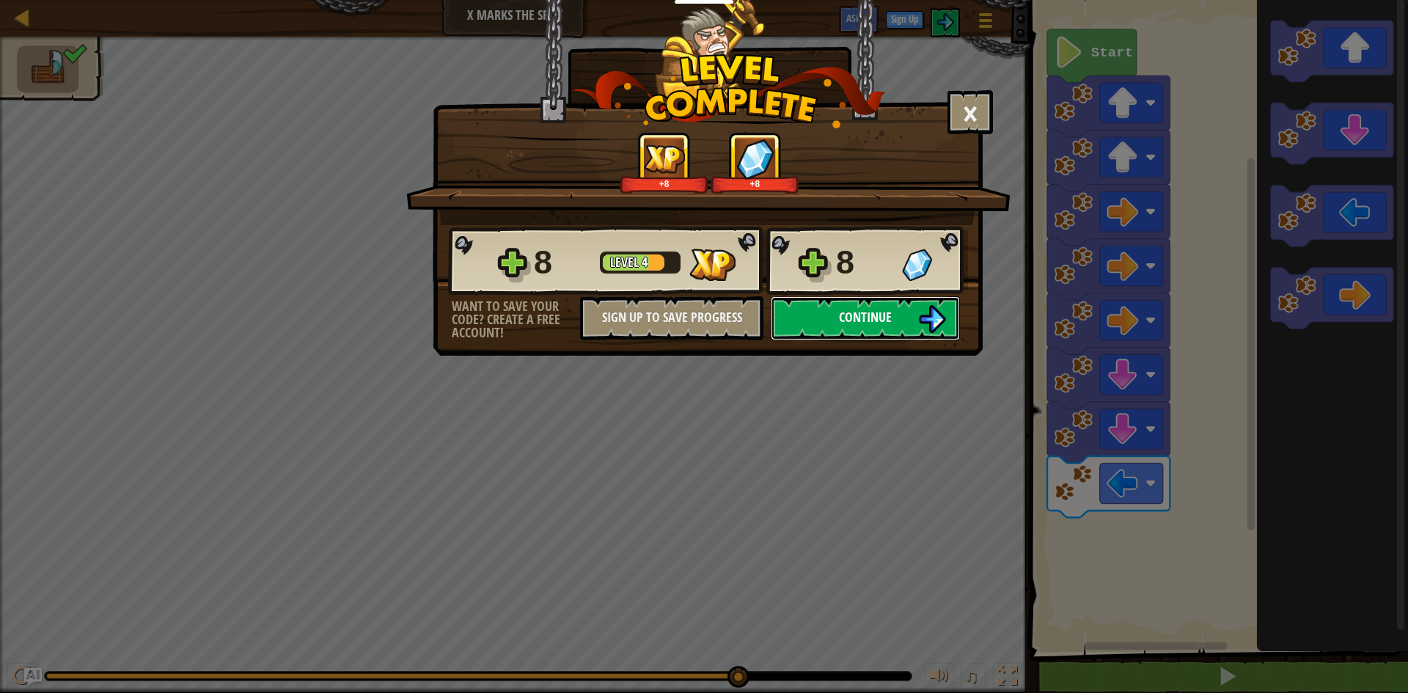
click at [913, 311] on button "Continue" at bounding box center [865, 318] width 189 height 44
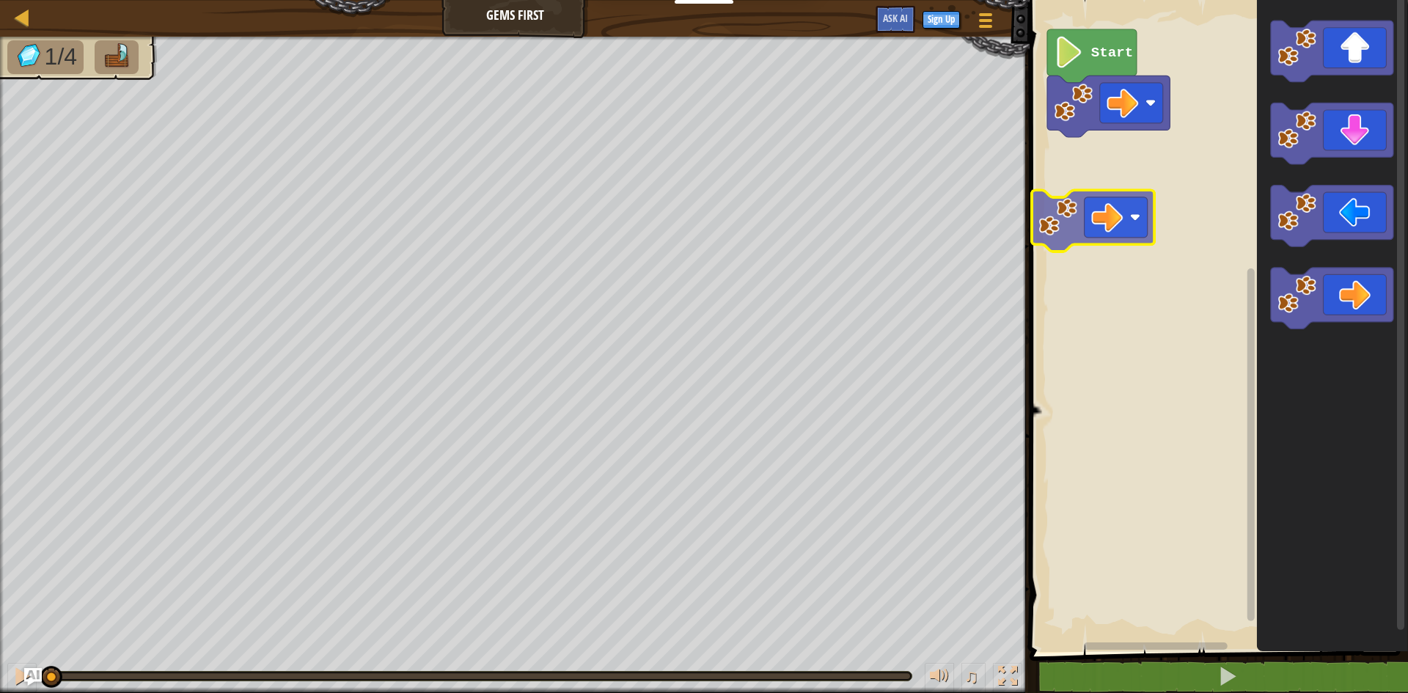
click at [1084, 186] on div "Start" at bounding box center [1217, 322] width 383 height 659
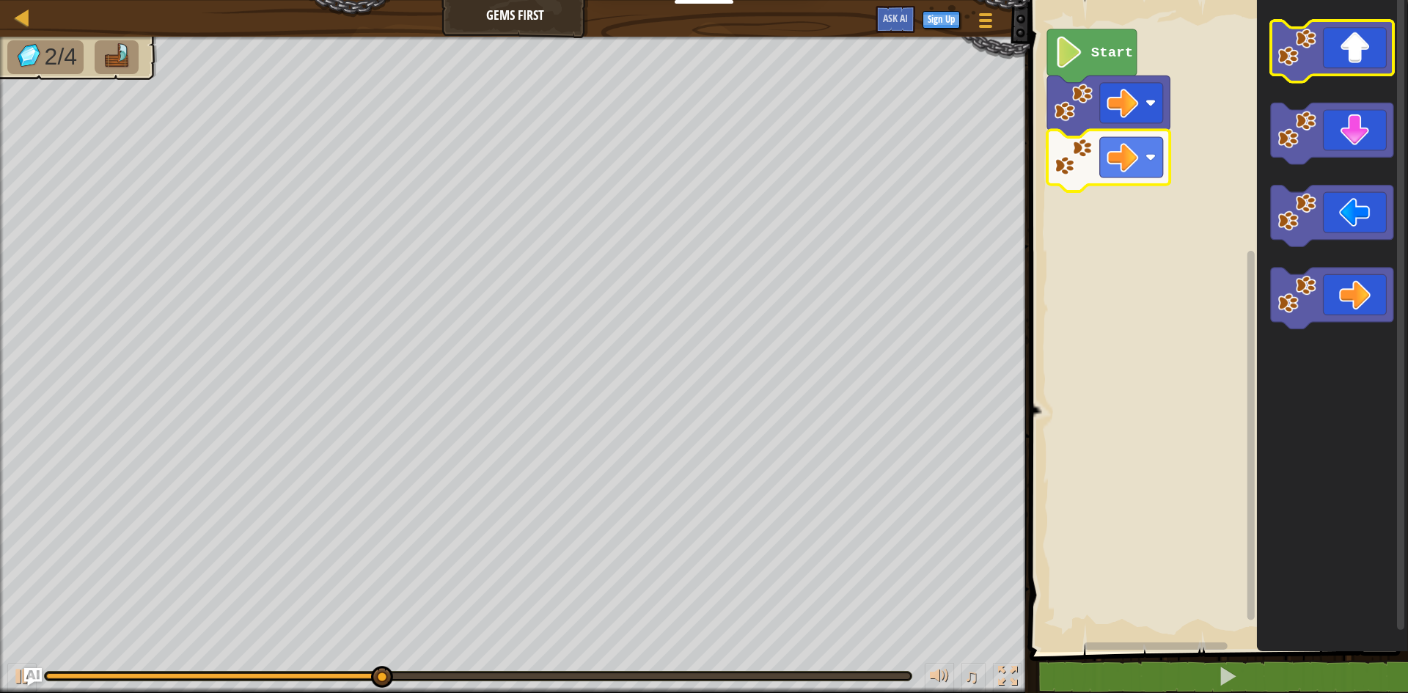
click at [1364, 45] on icon "Blockly Workspace" at bounding box center [1332, 52] width 123 height 62
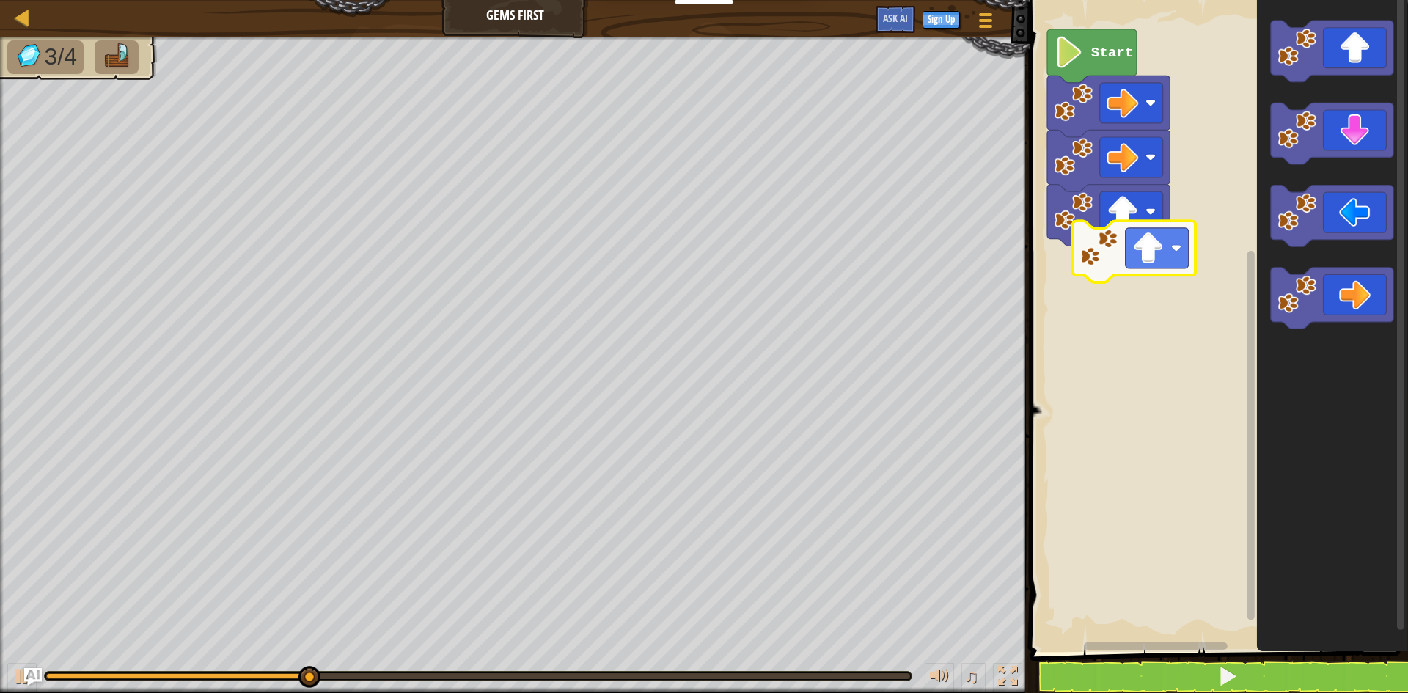
click at [1161, 256] on div "Start" at bounding box center [1217, 322] width 383 height 659
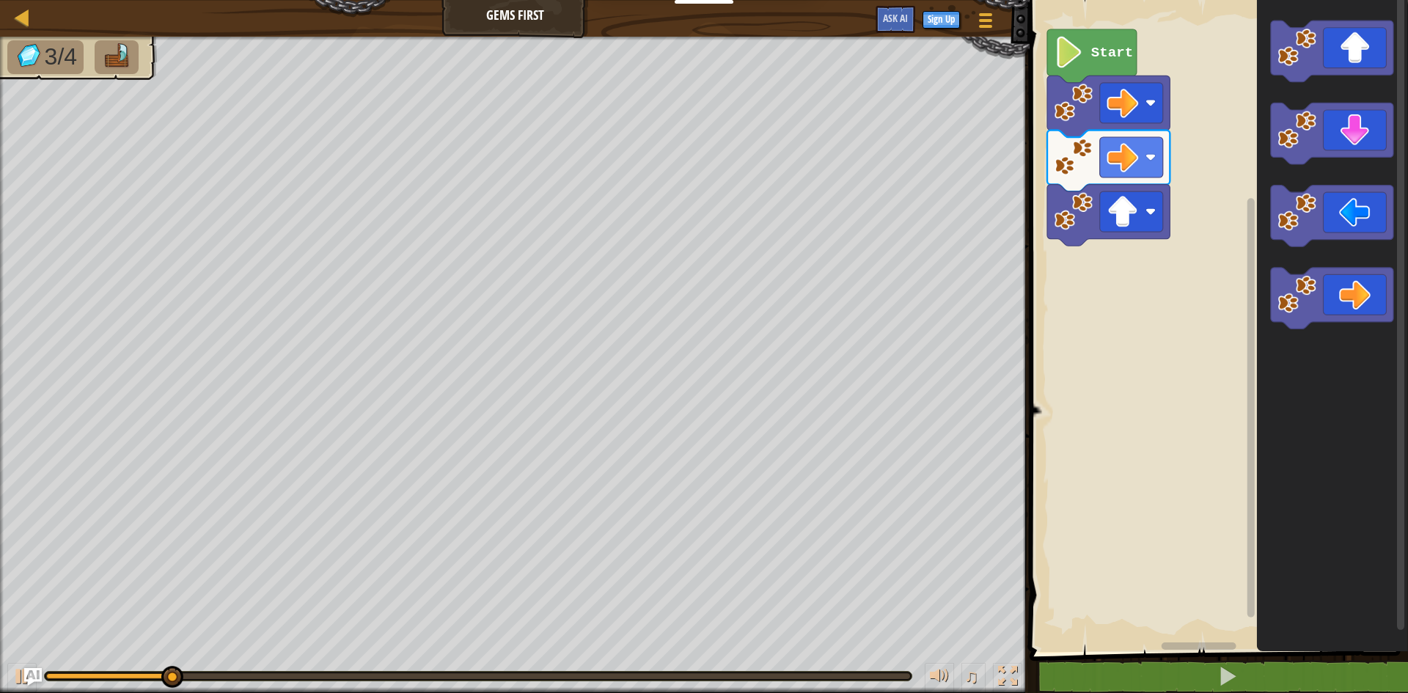
click at [1300, 205] on g "Blockly Workspace" at bounding box center [1332, 175] width 123 height 309
click at [1075, 319] on div "Start" at bounding box center [1217, 322] width 383 height 659
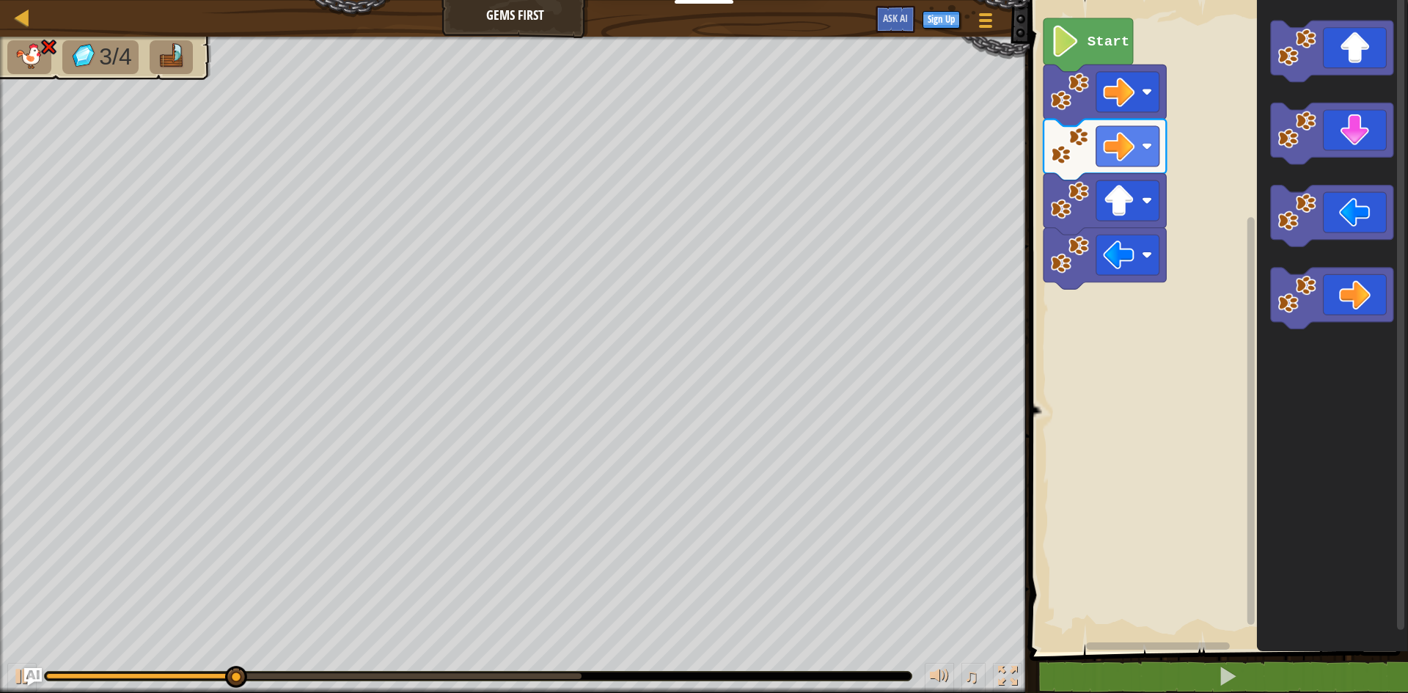
click at [1068, 306] on rect "Blockly Workspace" at bounding box center [1217, 322] width 383 height 659
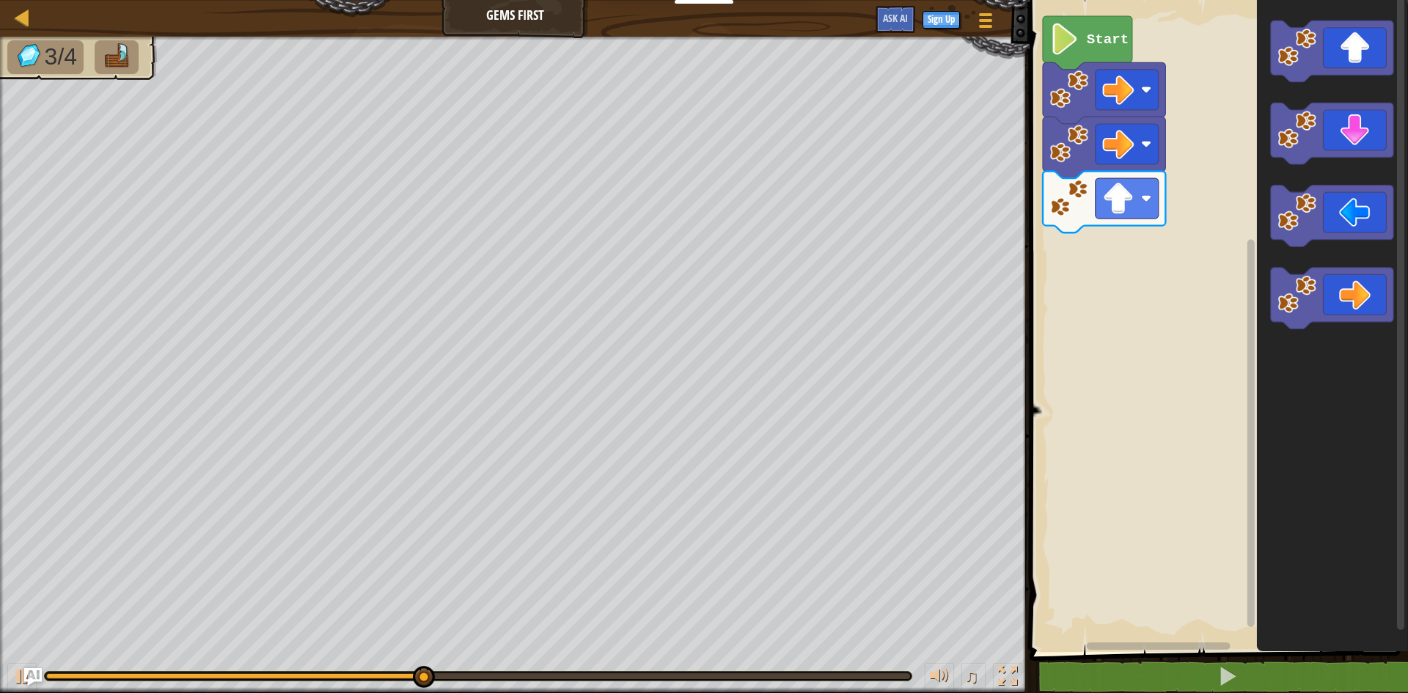
click at [1230, 277] on div "Start" at bounding box center [1217, 322] width 383 height 659
click at [1197, 230] on div "Start" at bounding box center [1217, 322] width 383 height 659
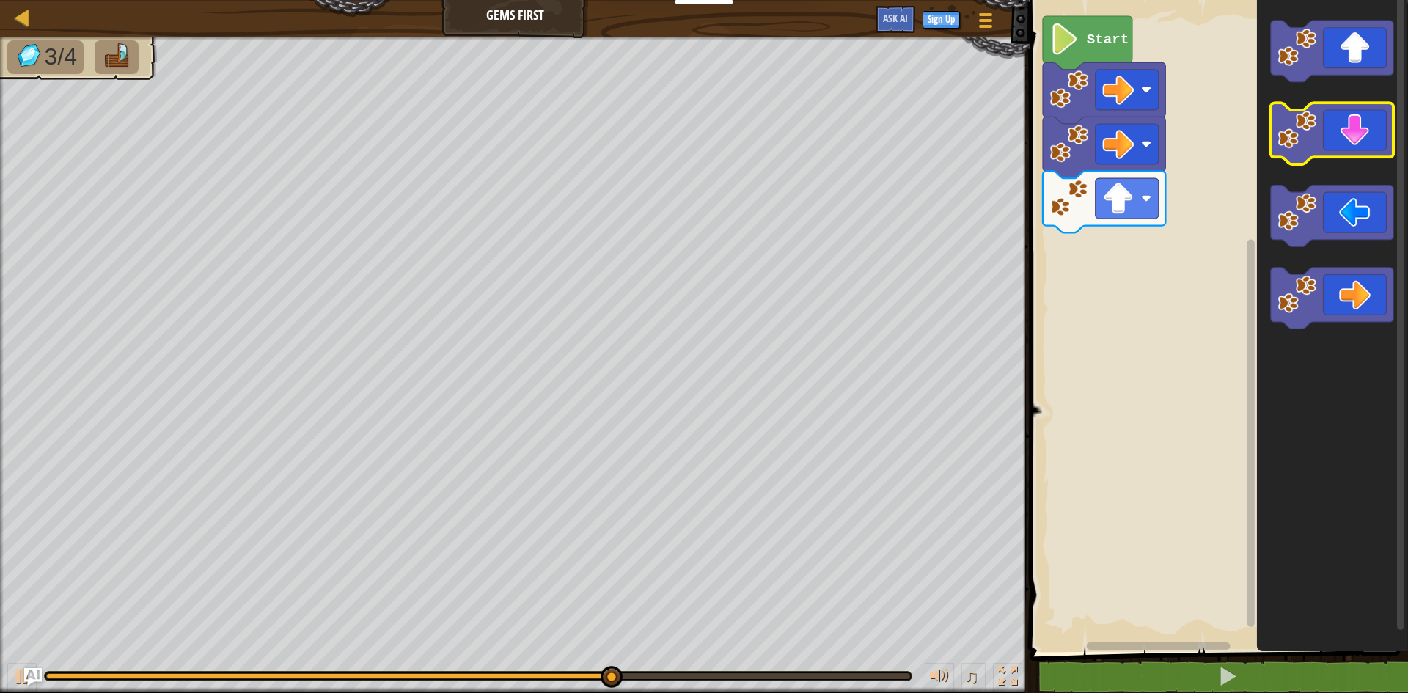
click at [1299, 122] on image "Blockly Workspace" at bounding box center [1297, 130] width 39 height 39
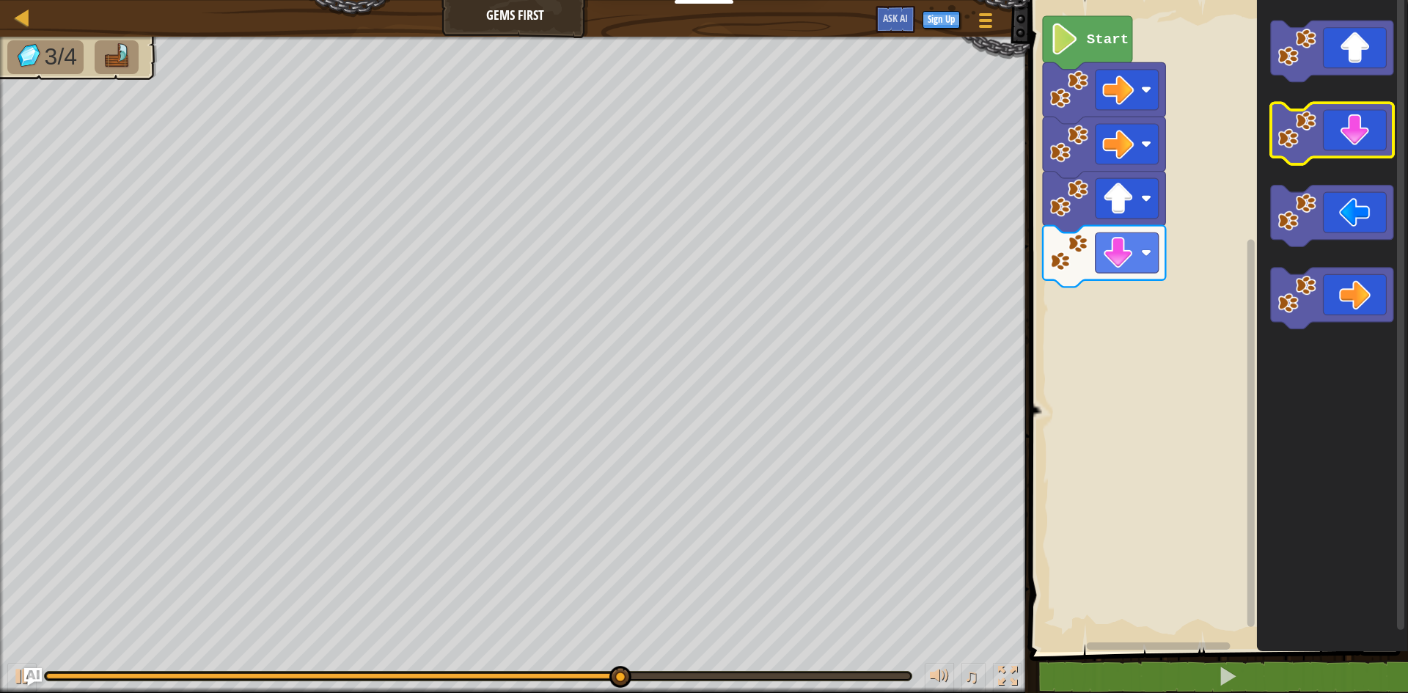
click at [1372, 142] on icon "Blockly Workspace" at bounding box center [1332, 134] width 123 height 62
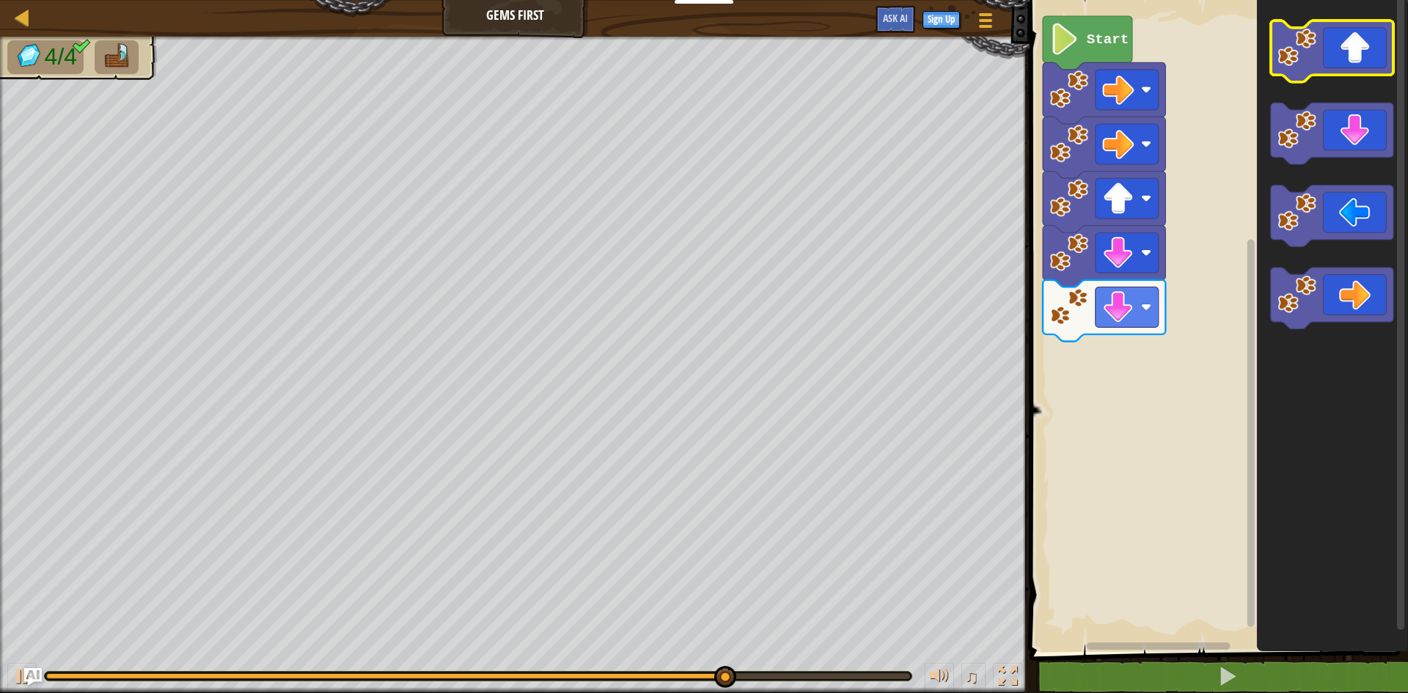
click at [1372, 59] on icon "Blockly Workspace" at bounding box center [1332, 52] width 123 height 62
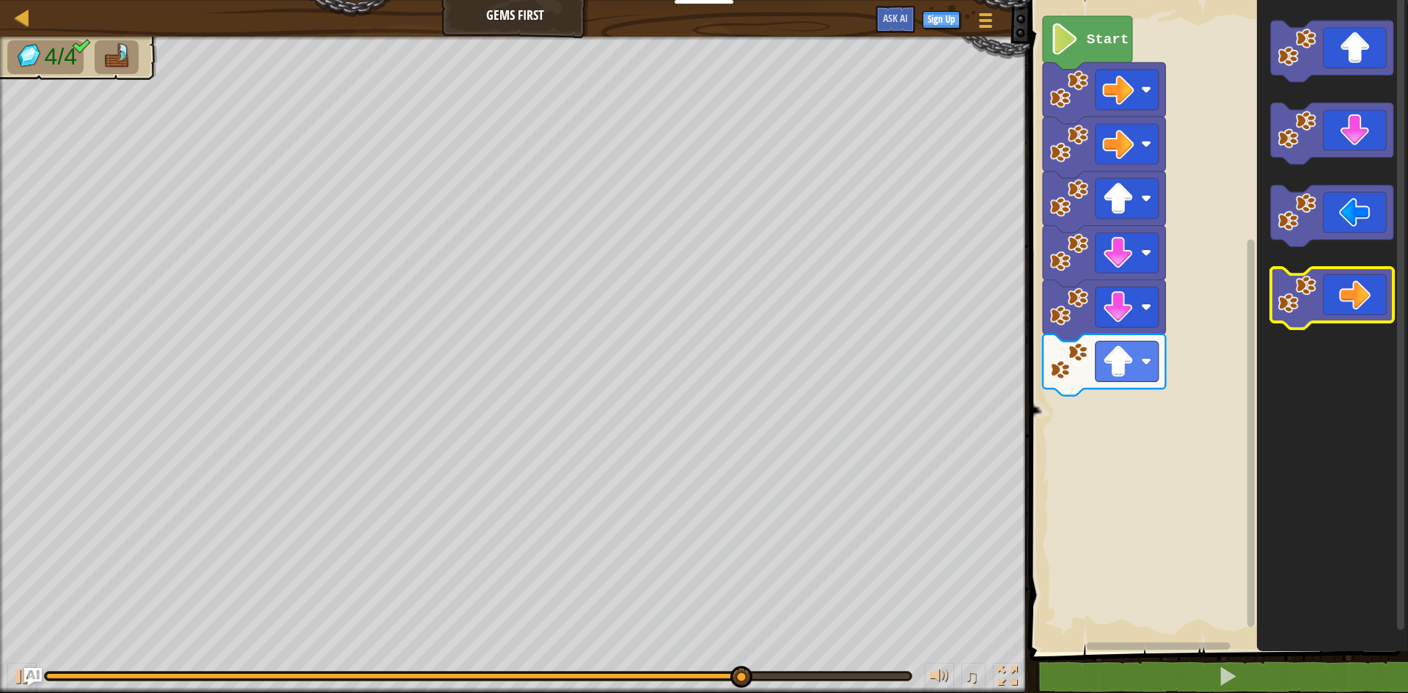
click at [1321, 305] on g "Blockly Workspace" at bounding box center [1332, 299] width 123 height 62
click at [1349, 310] on icon "Blockly Workspace" at bounding box center [1332, 299] width 123 height 62
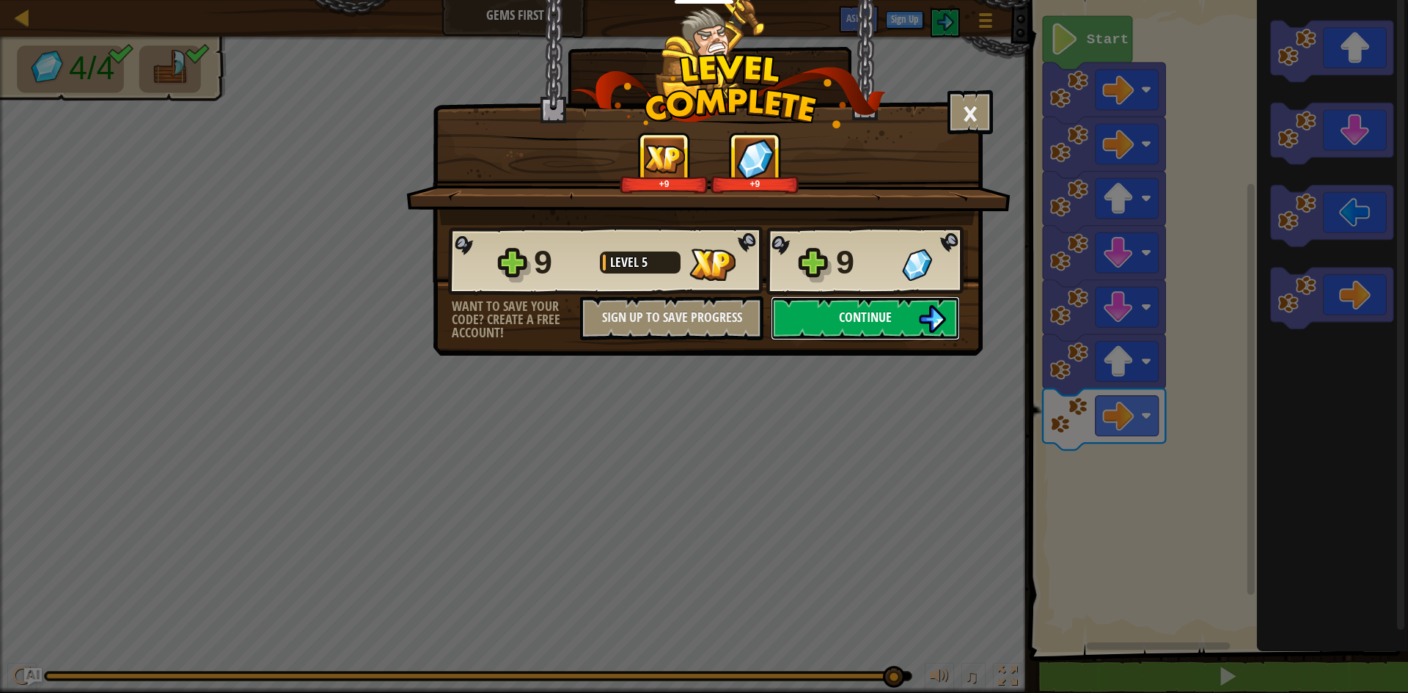
click at [836, 323] on button "Continue" at bounding box center [865, 318] width 189 height 44
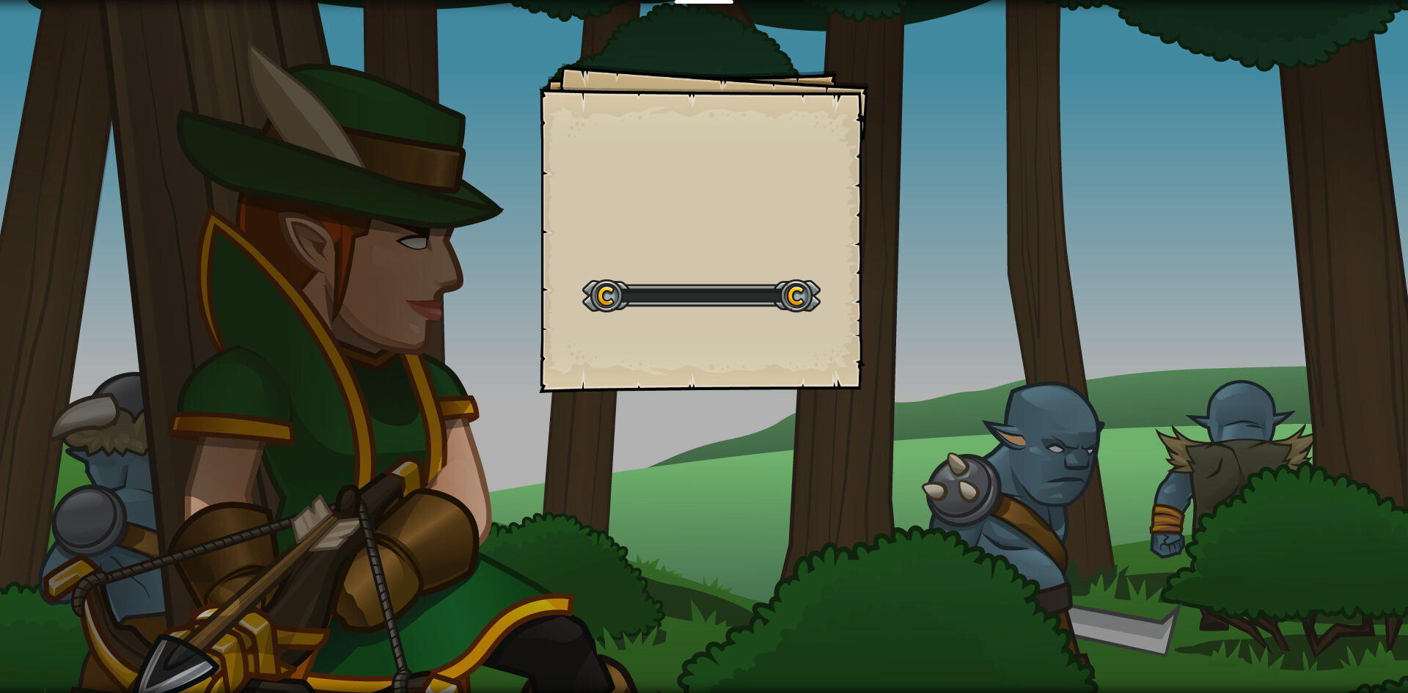
click at [836, 323] on div "Goals Start Level Error loading from server. Try refreshing the page. You'll ne…" at bounding box center [704, 228] width 330 height 330
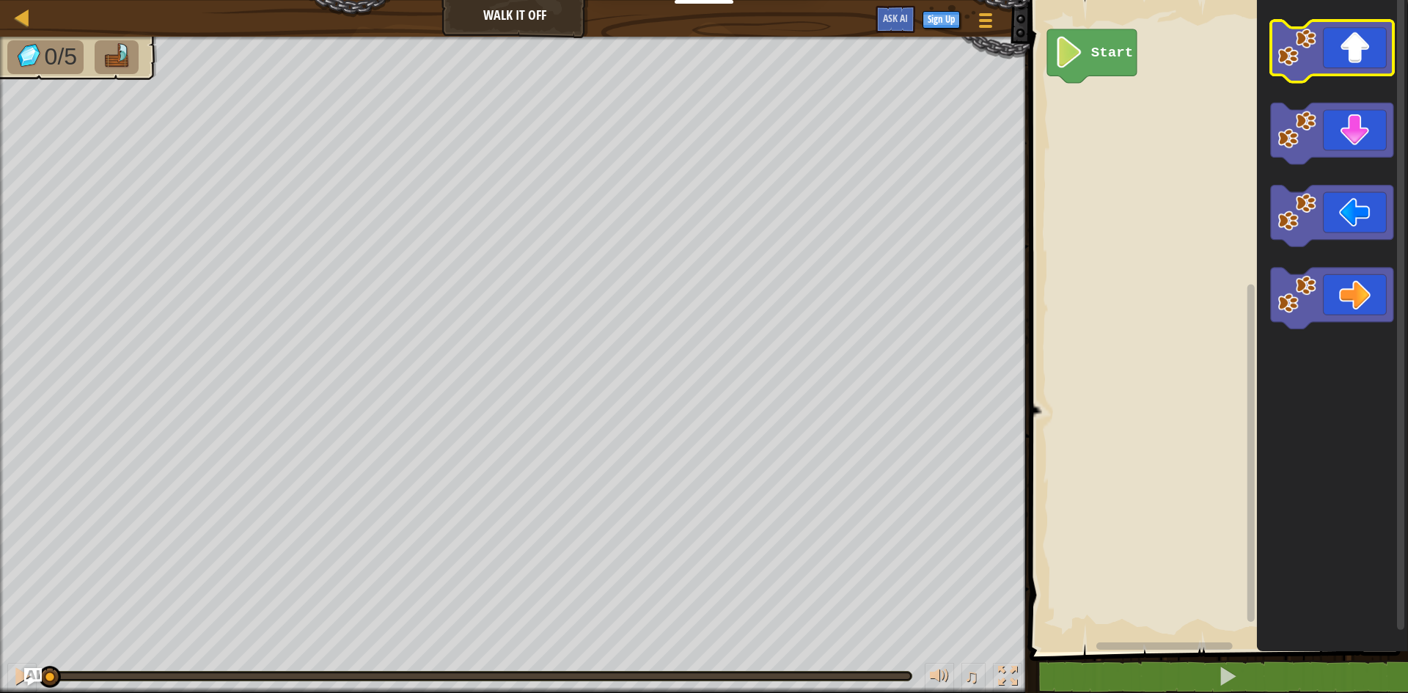
click at [1331, 36] on icon "Blockly Workspace" at bounding box center [1332, 52] width 123 height 62
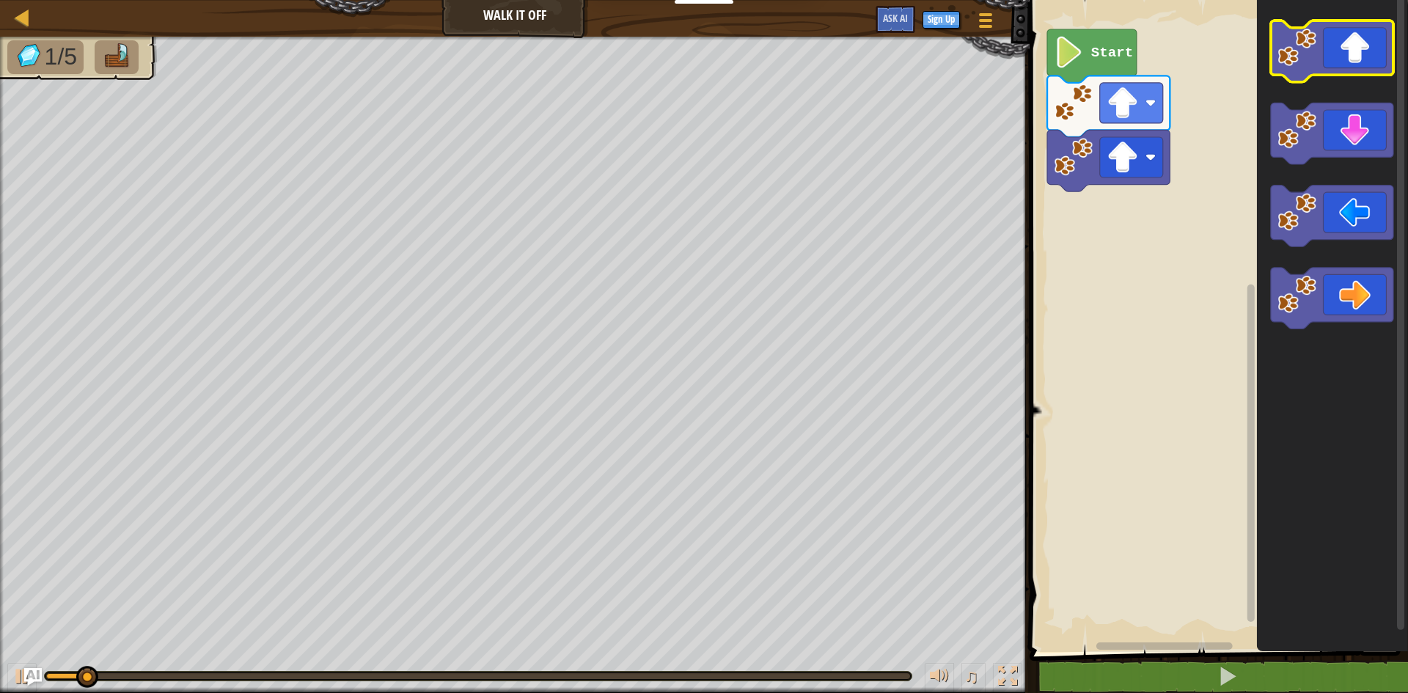
click at [1324, 40] on icon "Blockly Workspace" at bounding box center [1332, 52] width 123 height 62
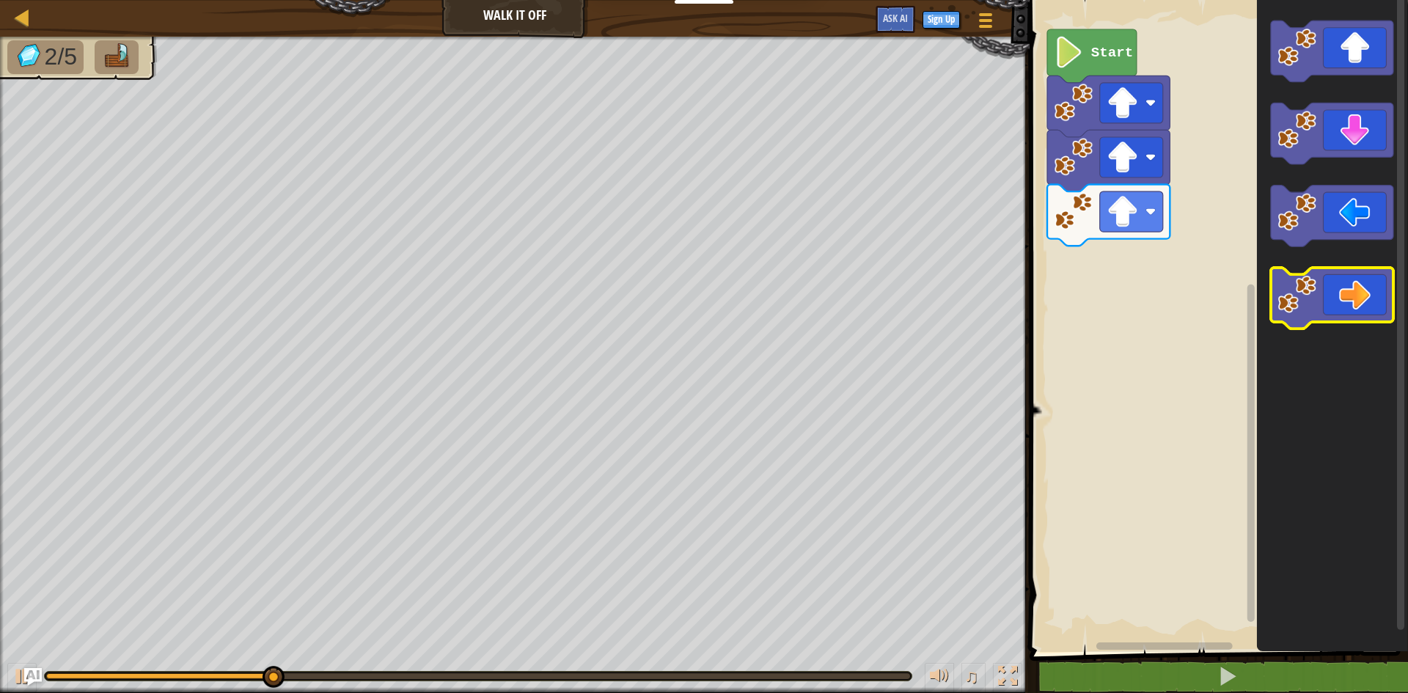
click at [1336, 288] on icon "Blockly Workspace" at bounding box center [1332, 299] width 123 height 62
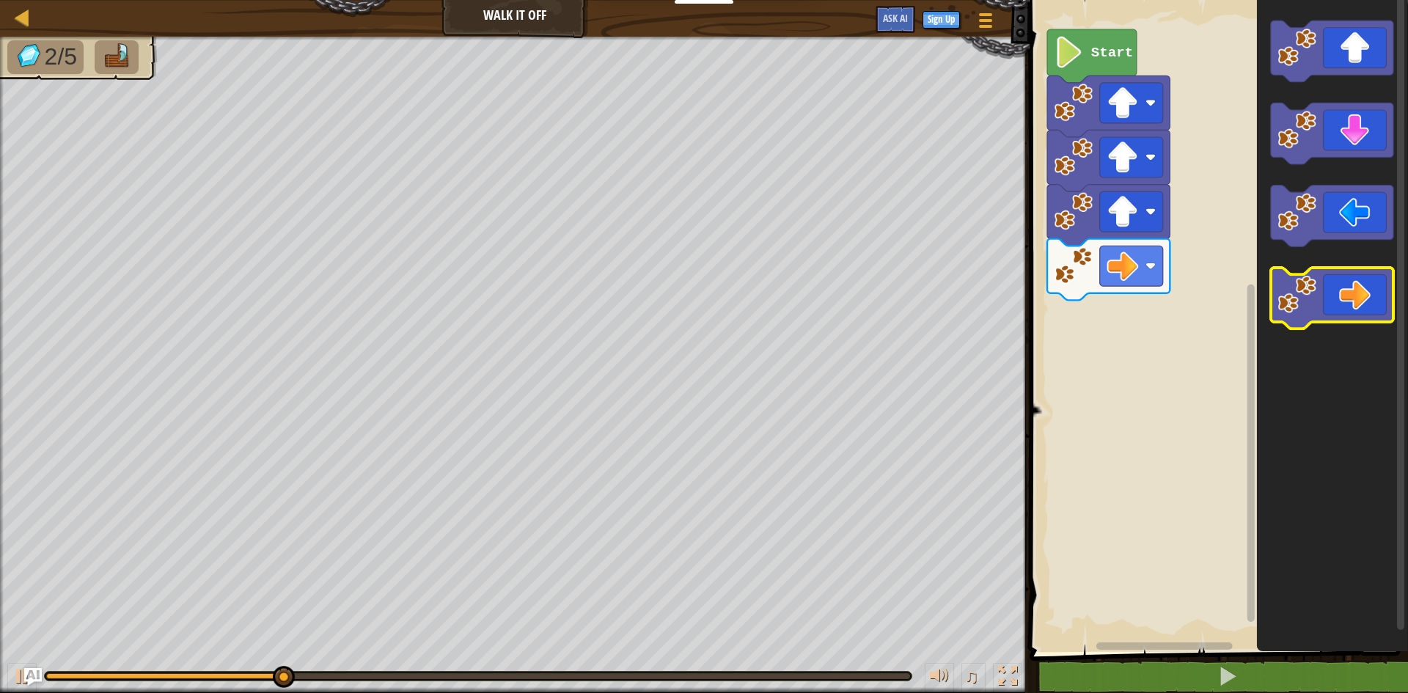
click at [1325, 320] on icon "Blockly Workspace" at bounding box center [1332, 299] width 123 height 62
click at [1322, 338] on icon "Blockly Workspace" at bounding box center [1332, 322] width 151 height 659
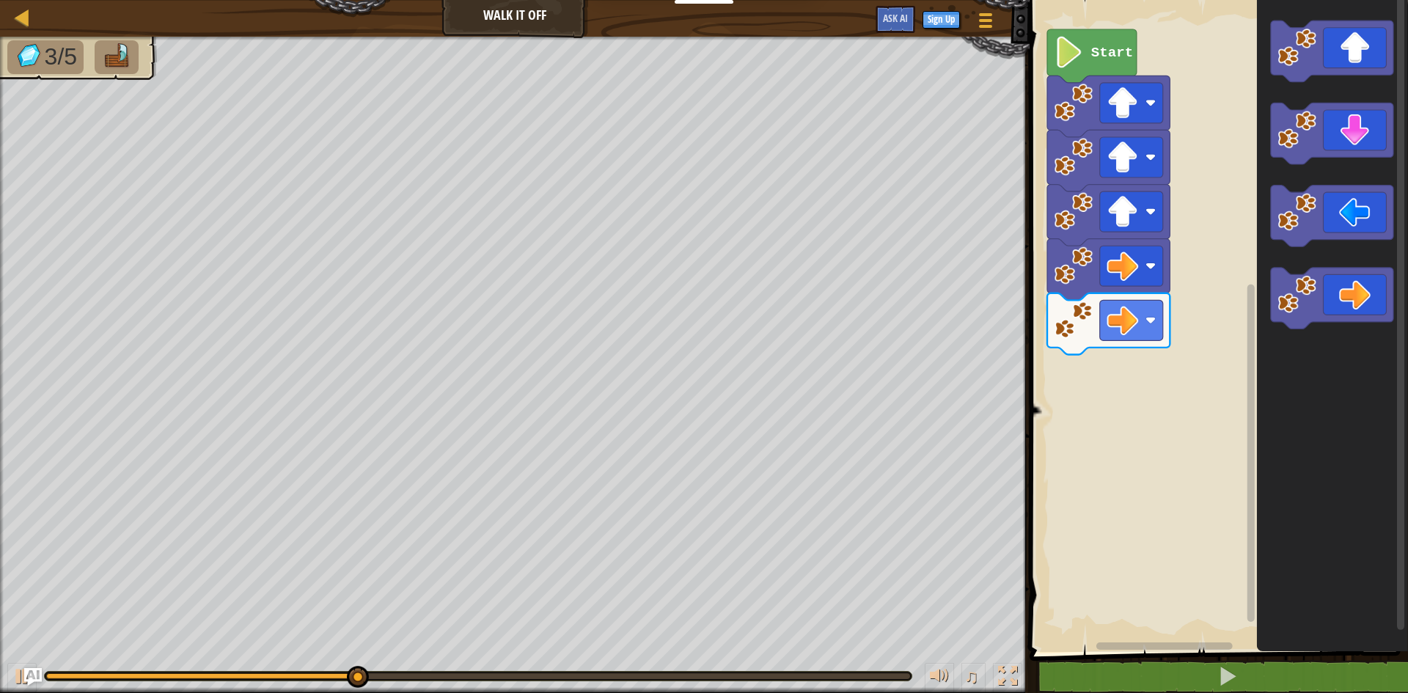
click at [1316, 349] on icon "Blockly Workspace" at bounding box center [1332, 322] width 151 height 659
click at [1346, 304] on icon "Blockly Workspace" at bounding box center [1332, 299] width 123 height 62
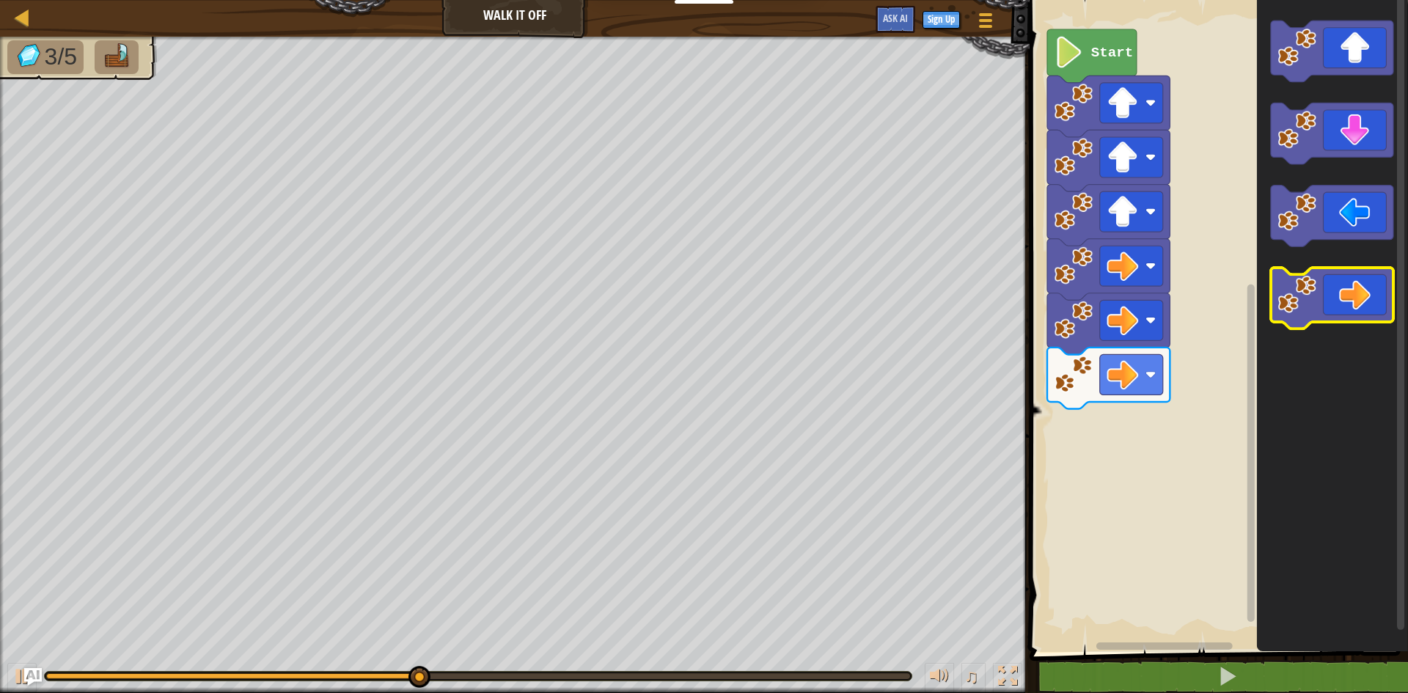
click at [1347, 304] on icon "Blockly Workspace" at bounding box center [1332, 299] width 123 height 62
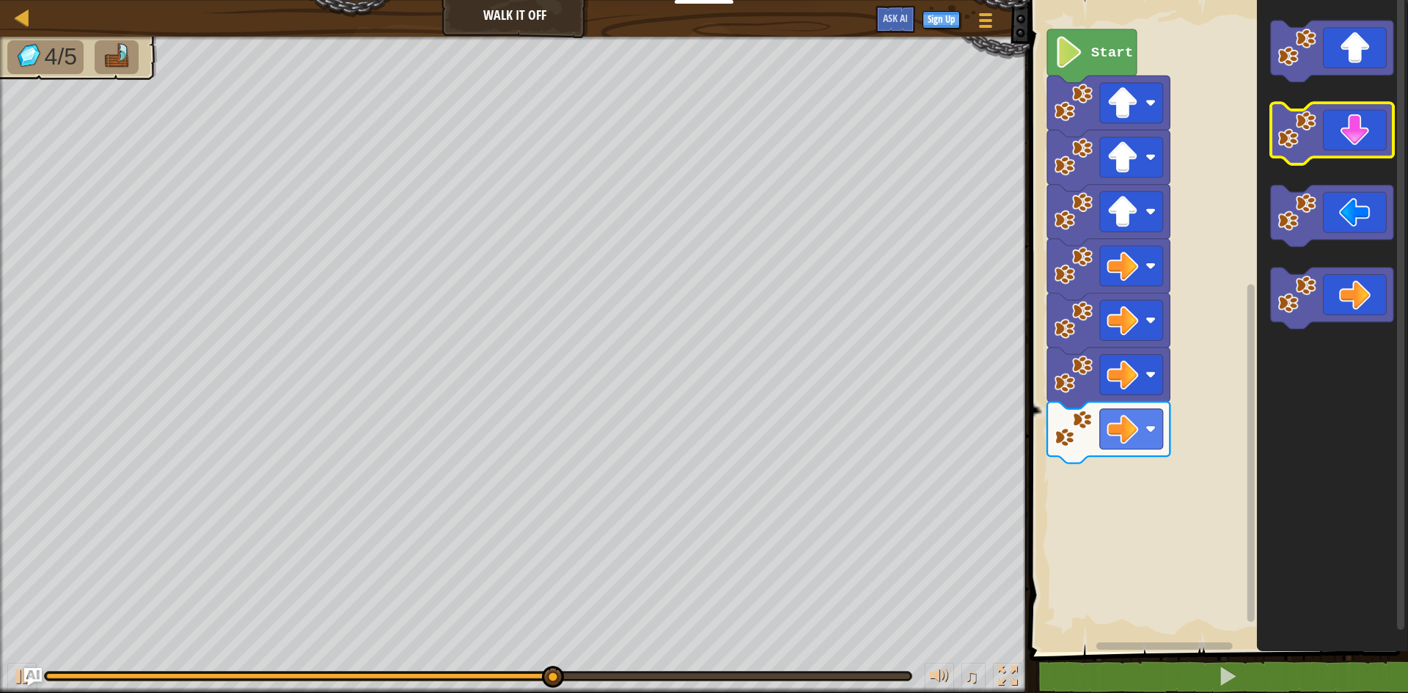
click at [1337, 136] on icon "Blockly Workspace" at bounding box center [1332, 134] width 123 height 62
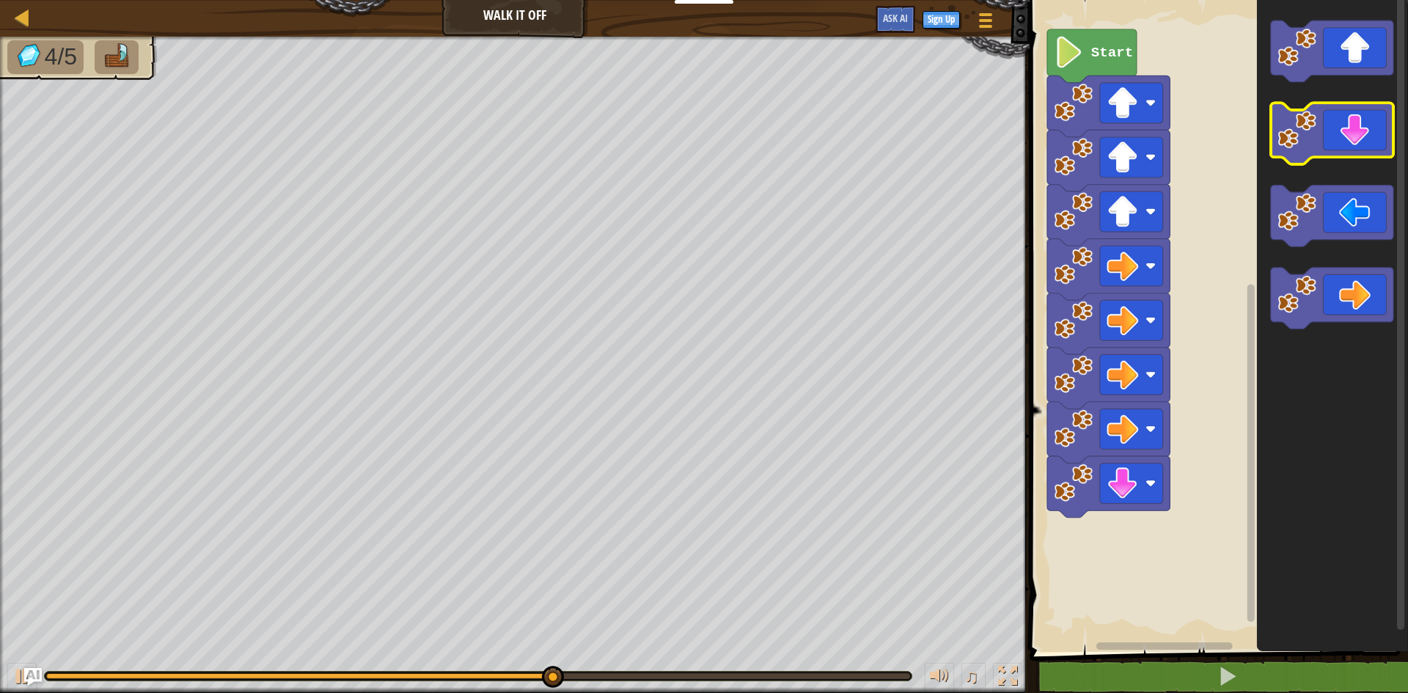
click at [1337, 136] on icon "Blockly Workspace" at bounding box center [1332, 134] width 123 height 62
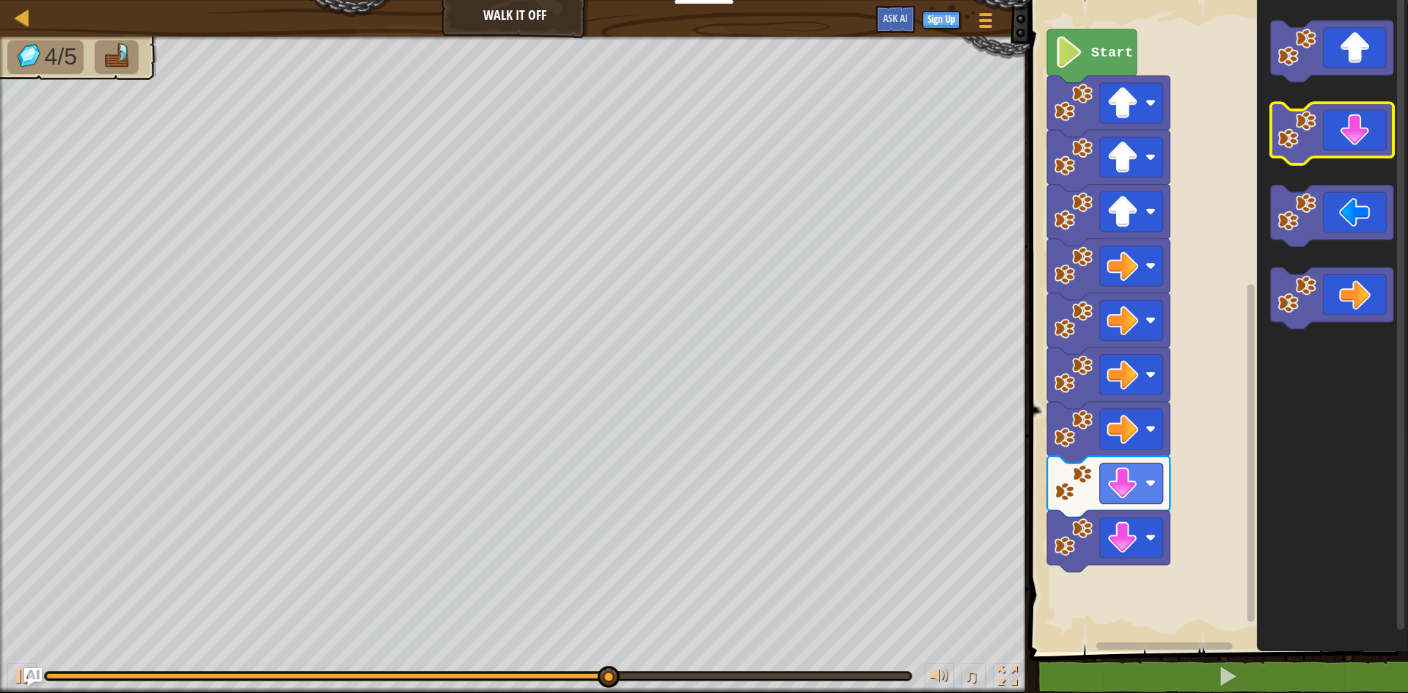
click at [1337, 139] on icon "Blockly Workspace" at bounding box center [1332, 134] width 123 height 62
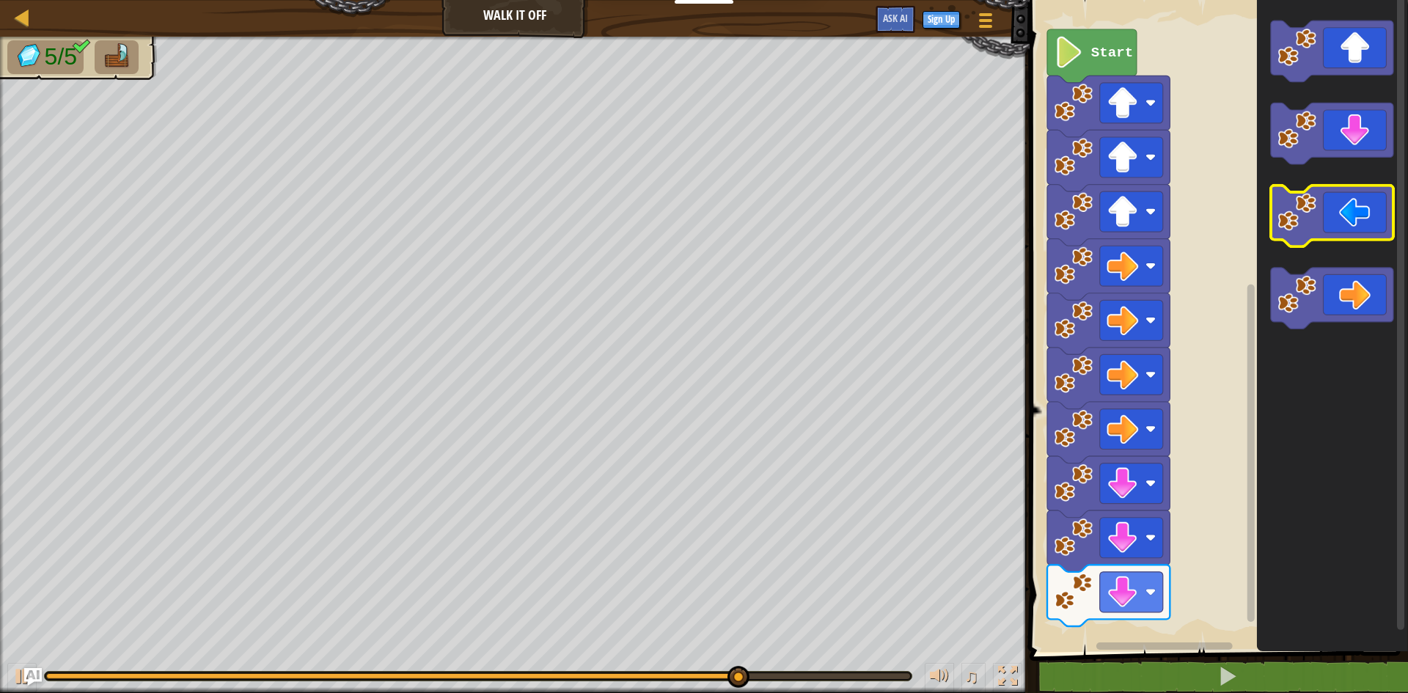
click at [1337, 213] on icon "Blockly Workspace" at bounding box center [1332, 217] width 123 height 62
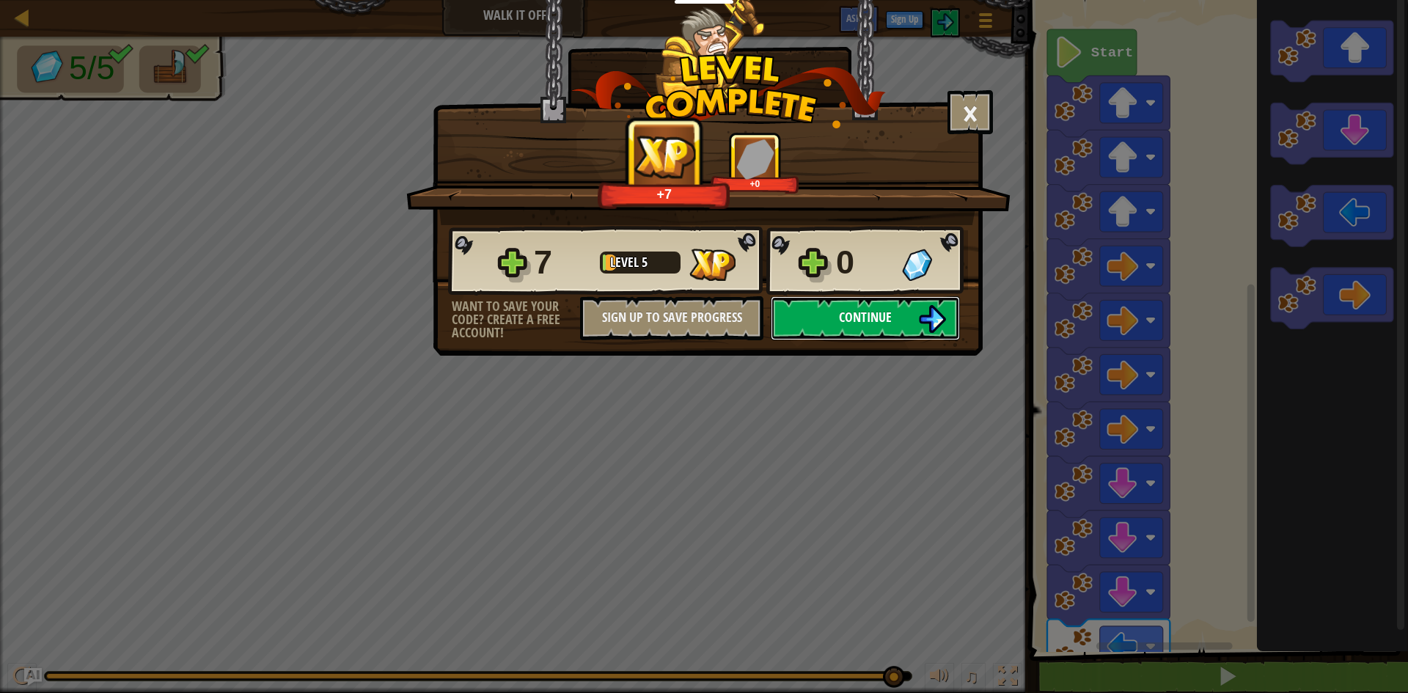
click at [827, 326] on button "Continue" at bounding box center [865, 318] width 189 height 44
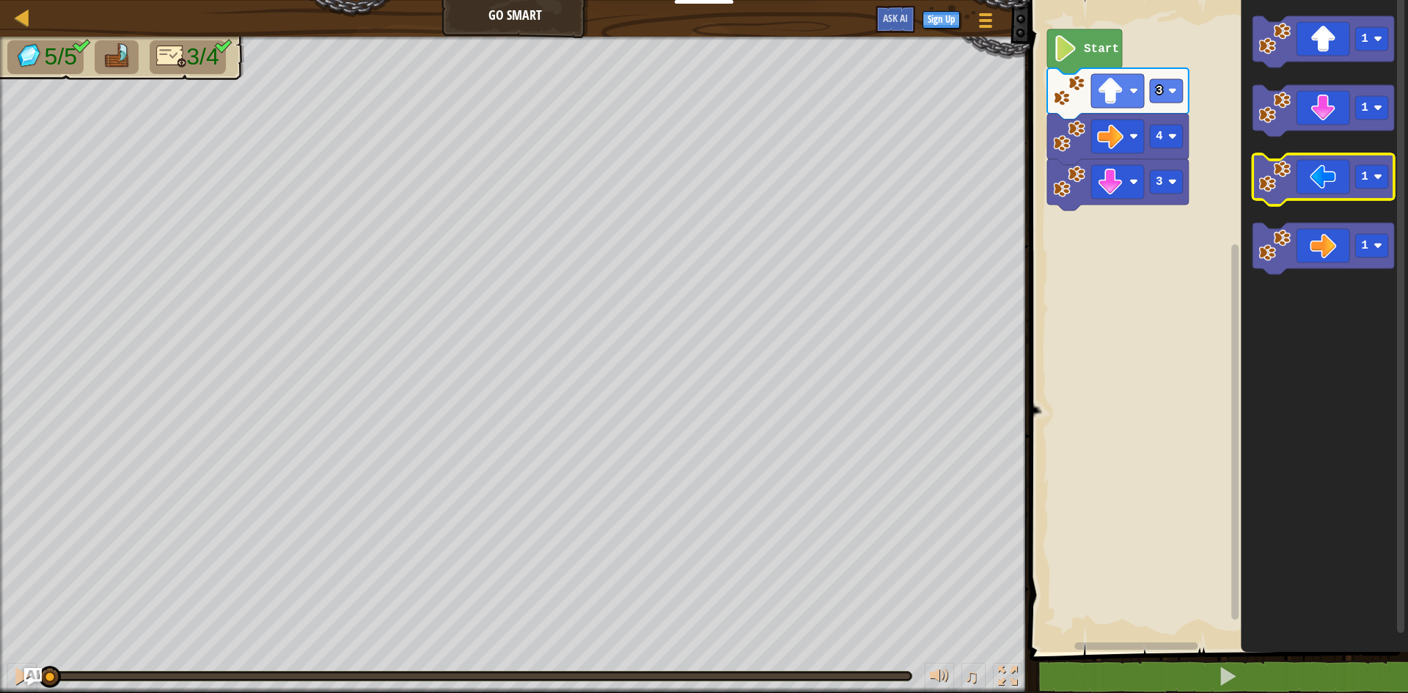
click at [1315, 183] on icon "Blockly Workspace" at bounding box center [1324, 179] width 142 height 51
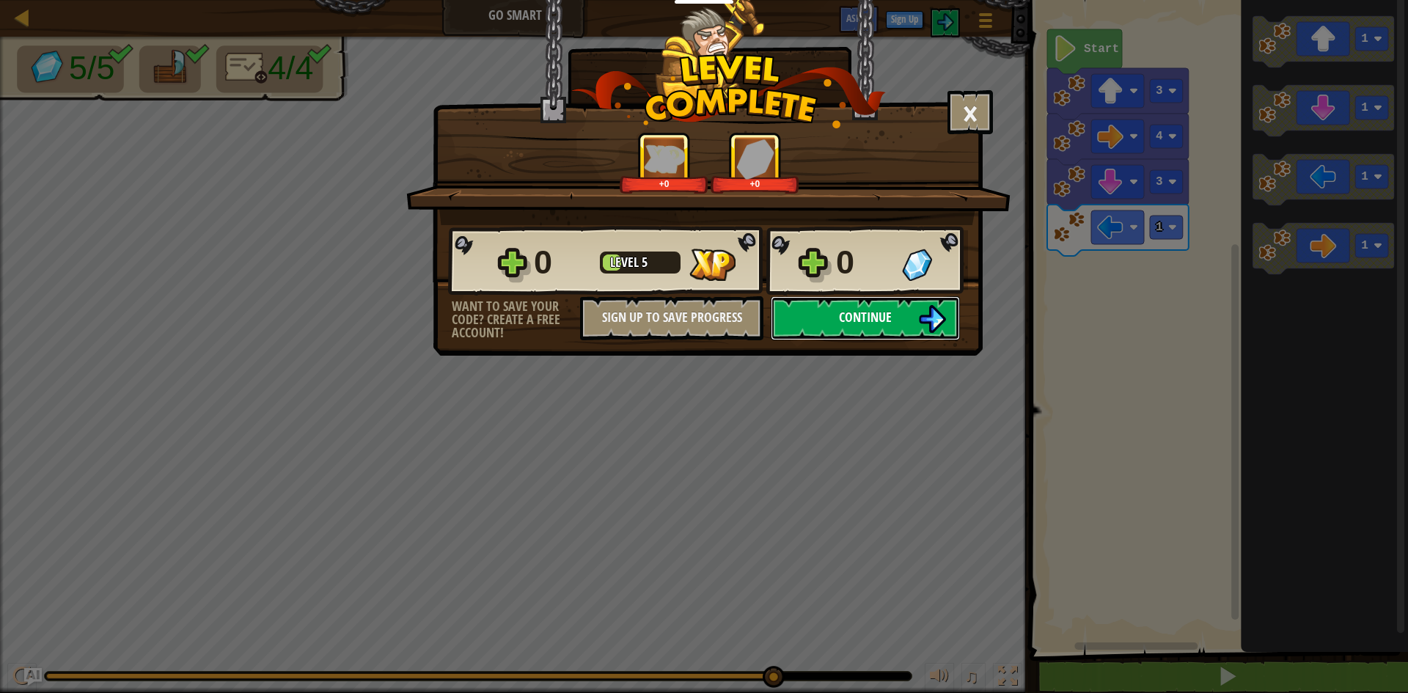
click at [890, 305] on button "Continue" at bounding box center [865, 318] width 189 height 44
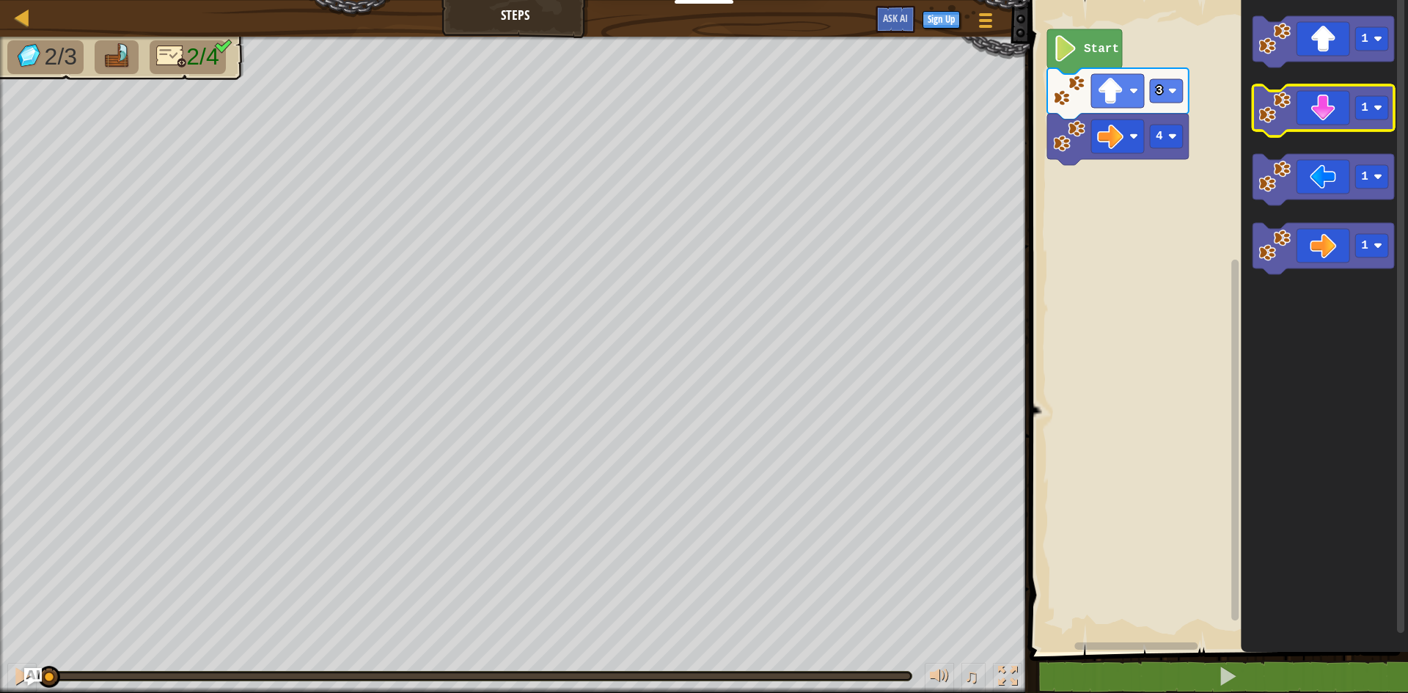
click at [1293, 105] on icon "Blockly Workspace" at bounding box center [1324, 110] width 142 height 51
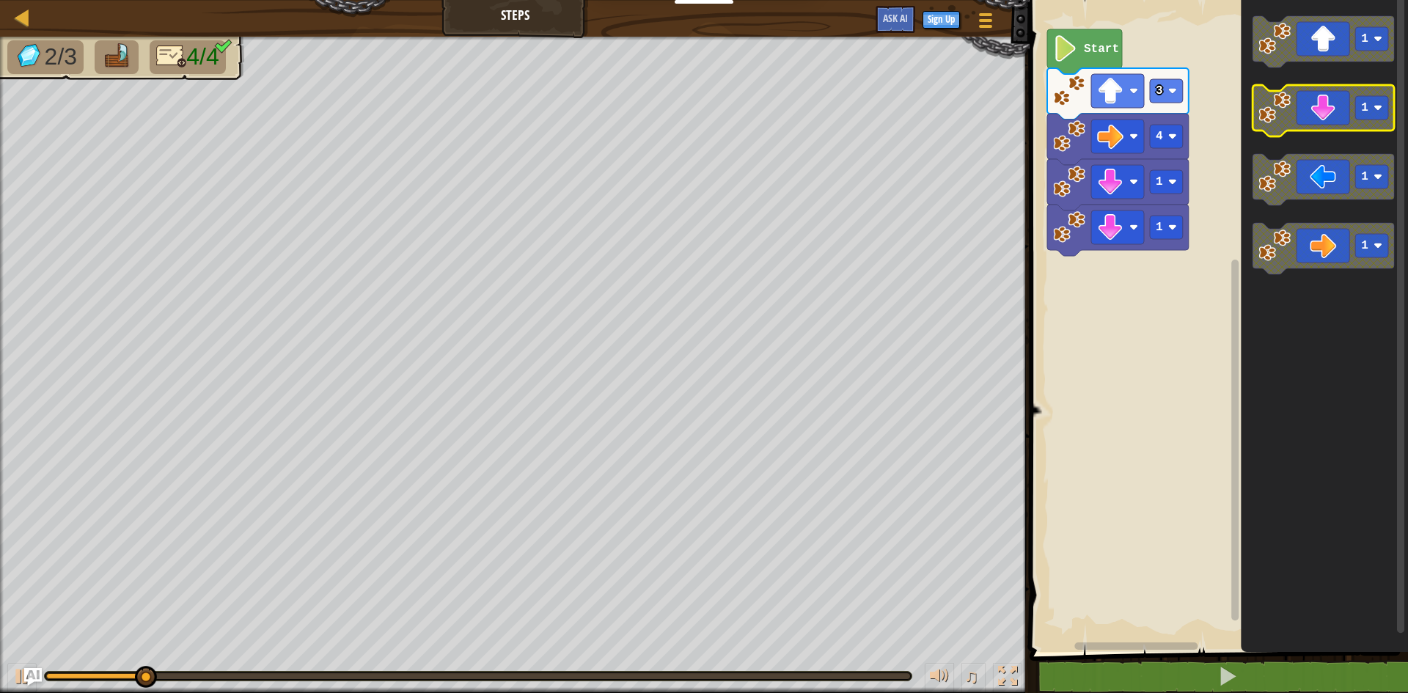
click at [1293, 105] on icon "Blockly Workspace" at bounding box center [1324, 110] width 142 height 51
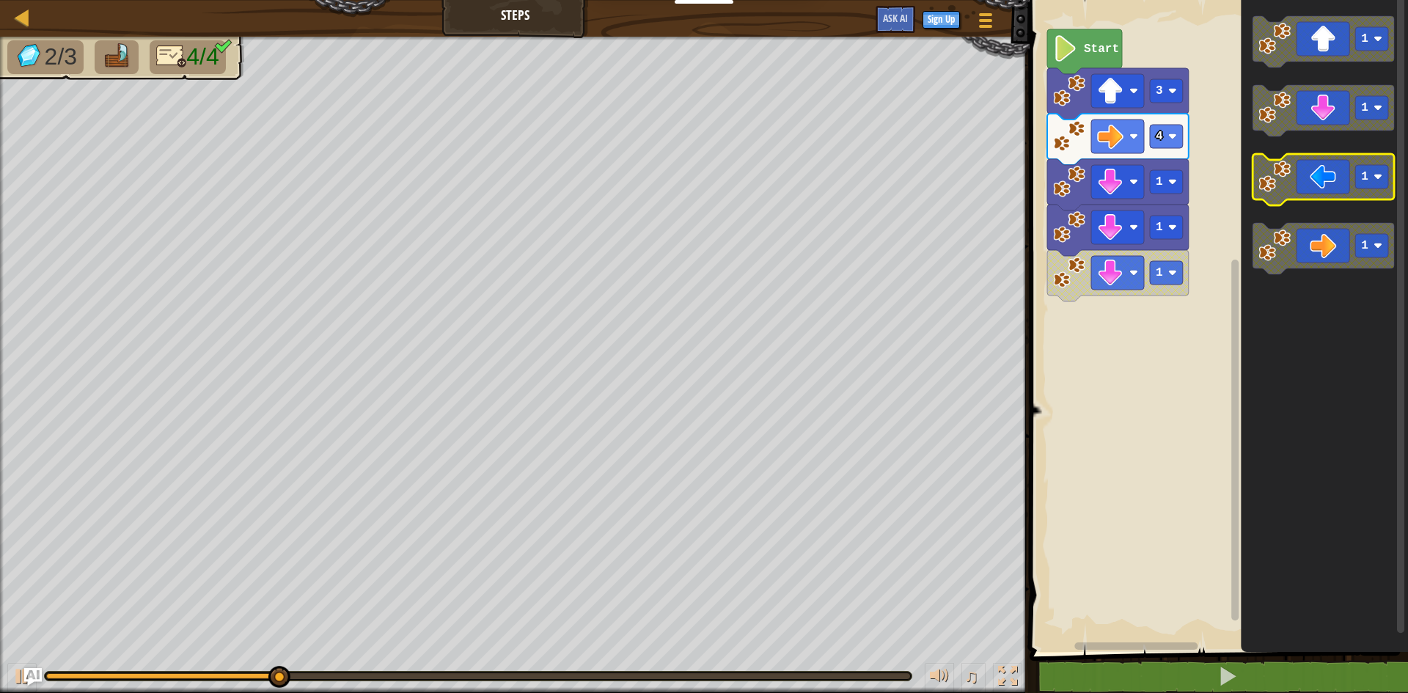
click at [1303, 192] on icon "Blockly Workspace" at bounding box center [1324, 179] width 142 height 51
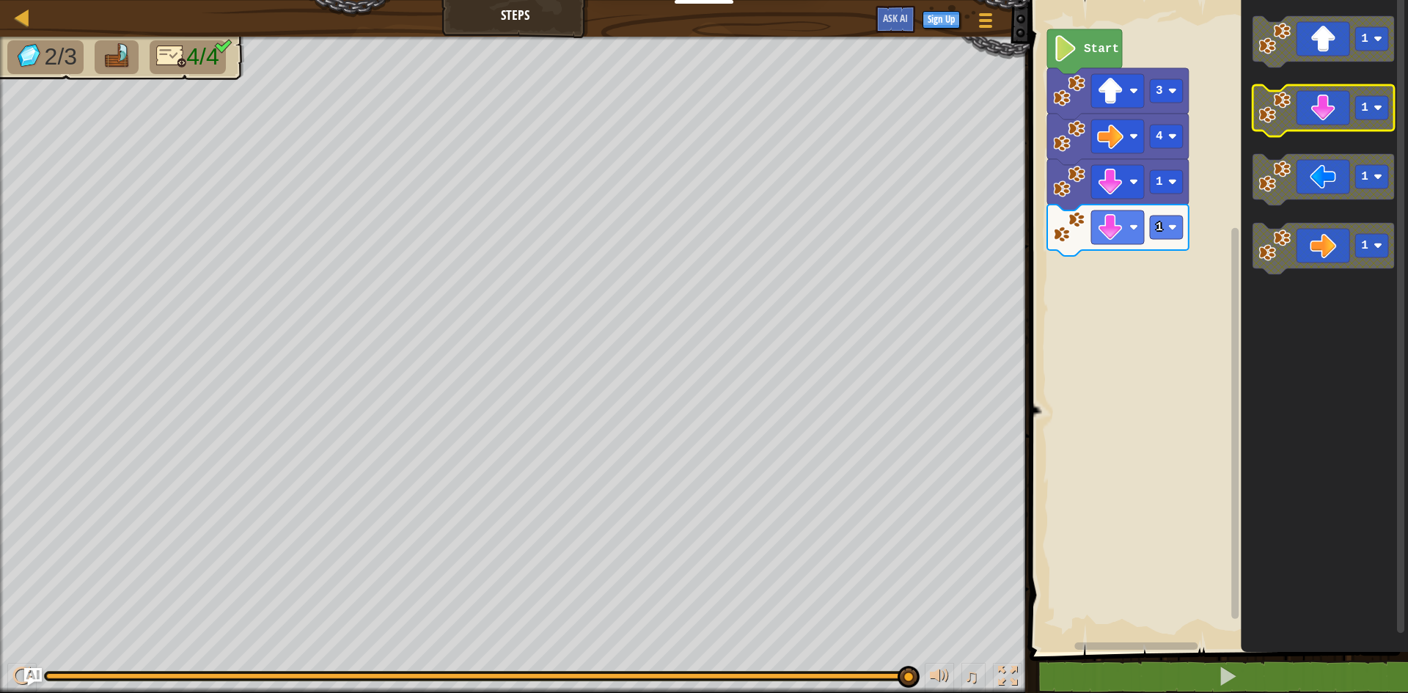
click at [1312, 106] on icon "Blockly Workspace" at bounding box center [1324, 110] width 142 height 51
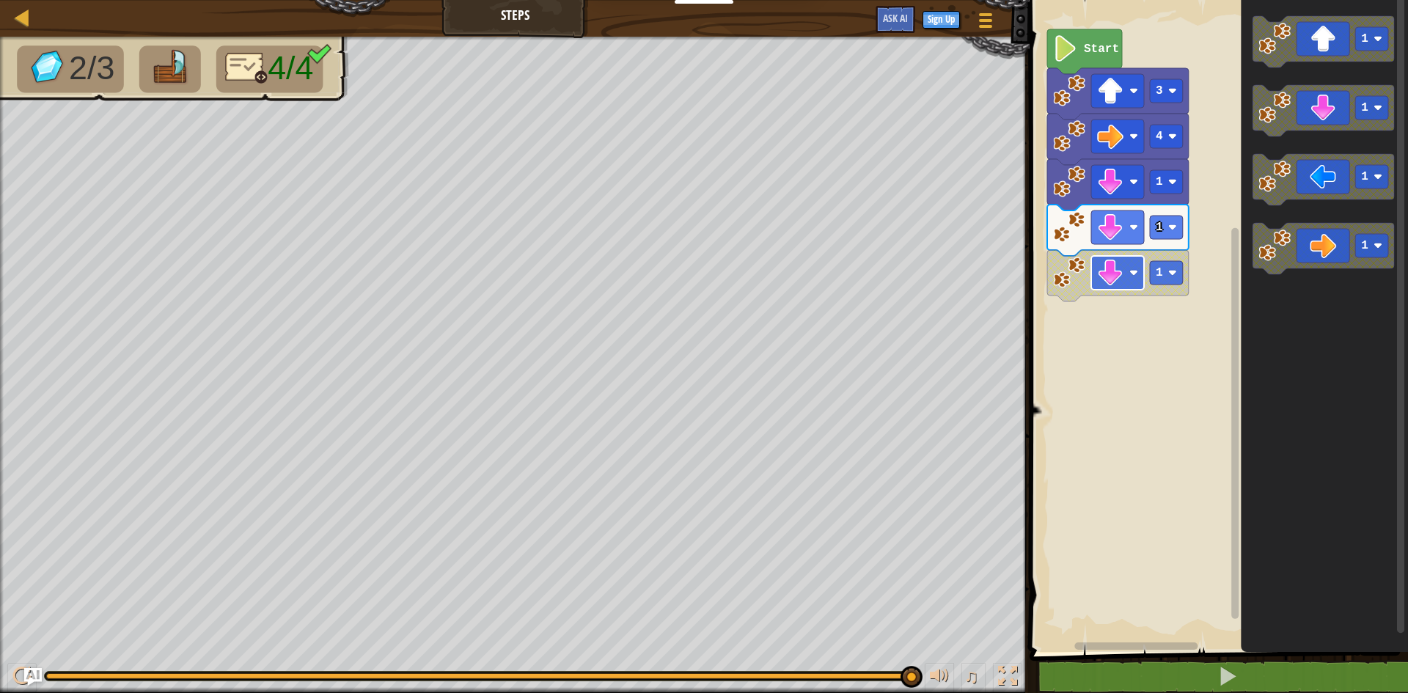
click at [1138, 279] on rect "Blockly Workspace" at bounding box center [1118, 273] width 53 height 34
click at [1127, 277] on rect "Blockly Workspace" at bounding box center [1118, 273] width 53 height 34
click at [1126, 277] on rect "Blockly Workspace" at bounding box center [1118, 273] width 53 height 34
click at [1125, 277] on rect "Blockly Workspace" at bounding box center [1118, 273] width 53 height 34
click at [1096, 271] on rect "Blockly Workspace" at bounding box center [1118, 273] width 53 height 34
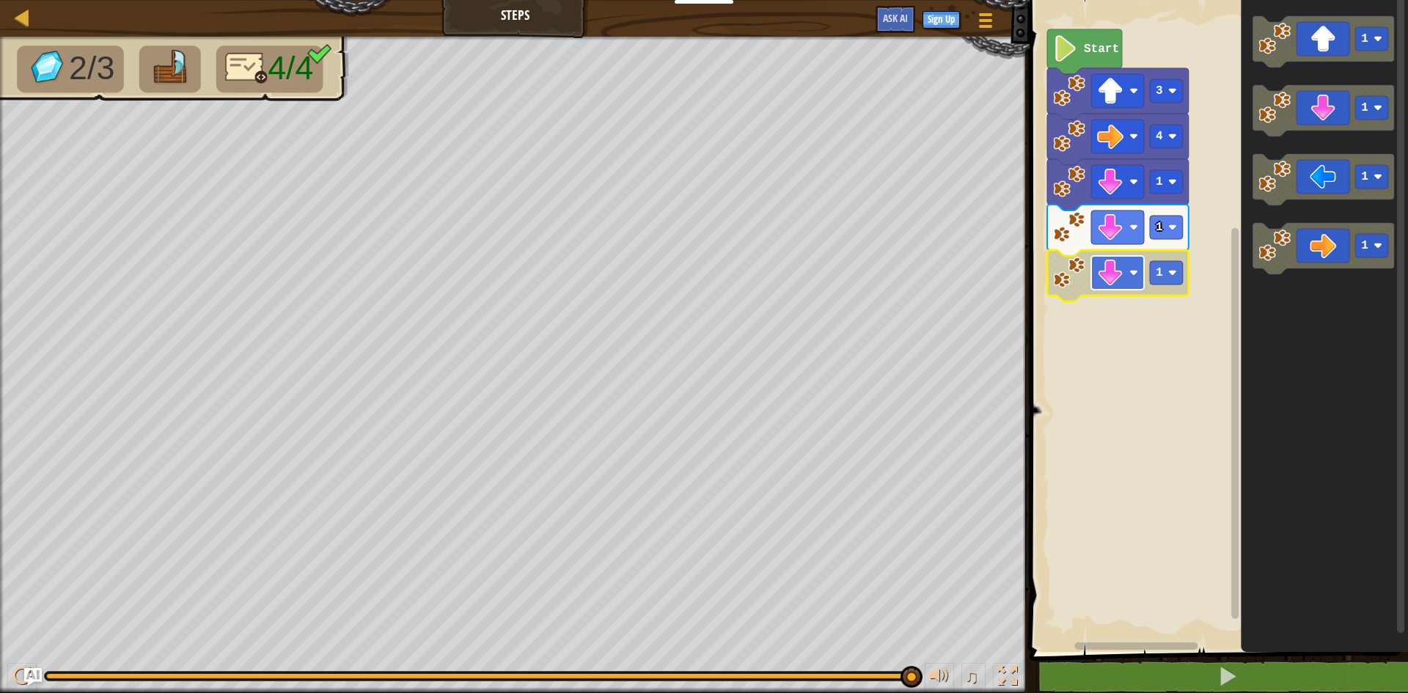
click at [1096, 271] on rect "Blockly Workspace" at bounding box center [1118, 273] width 53 height 34
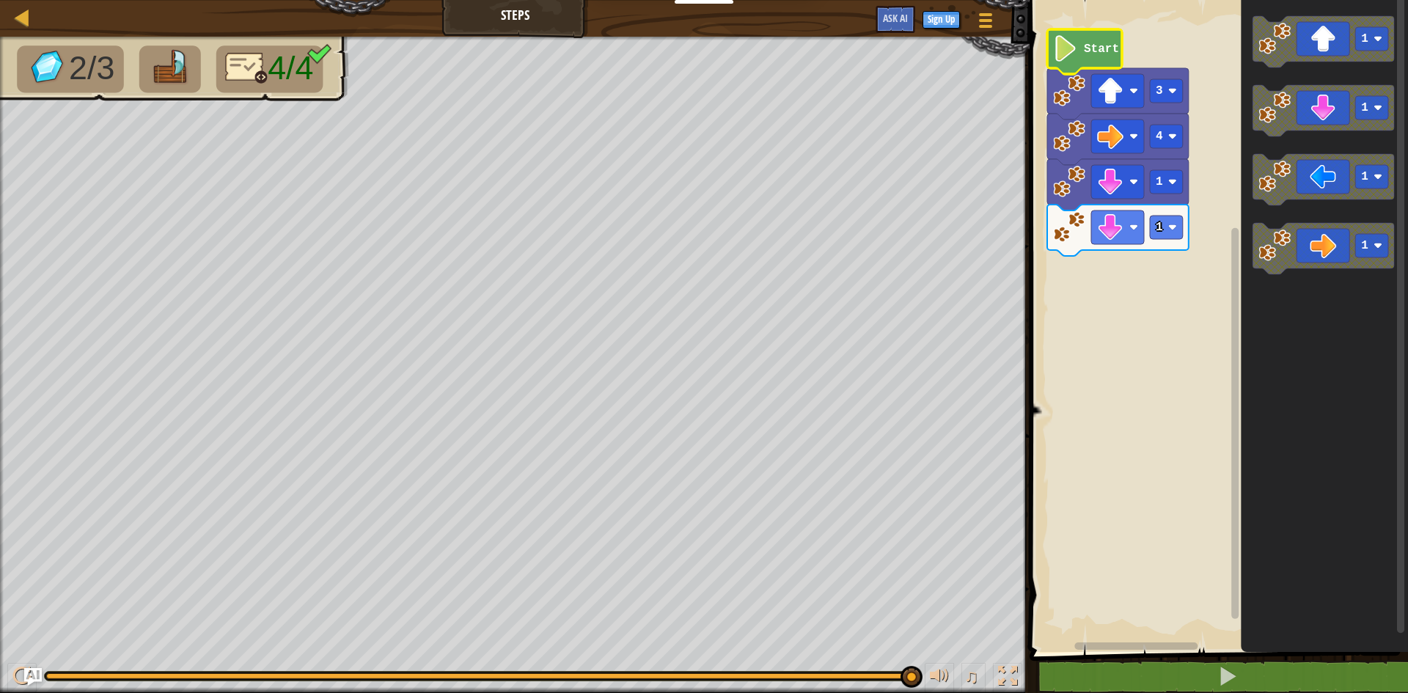
click at [1073, 54] on image "Blockly Workspace" at bounding box center [1065, 48] width 25 height 26
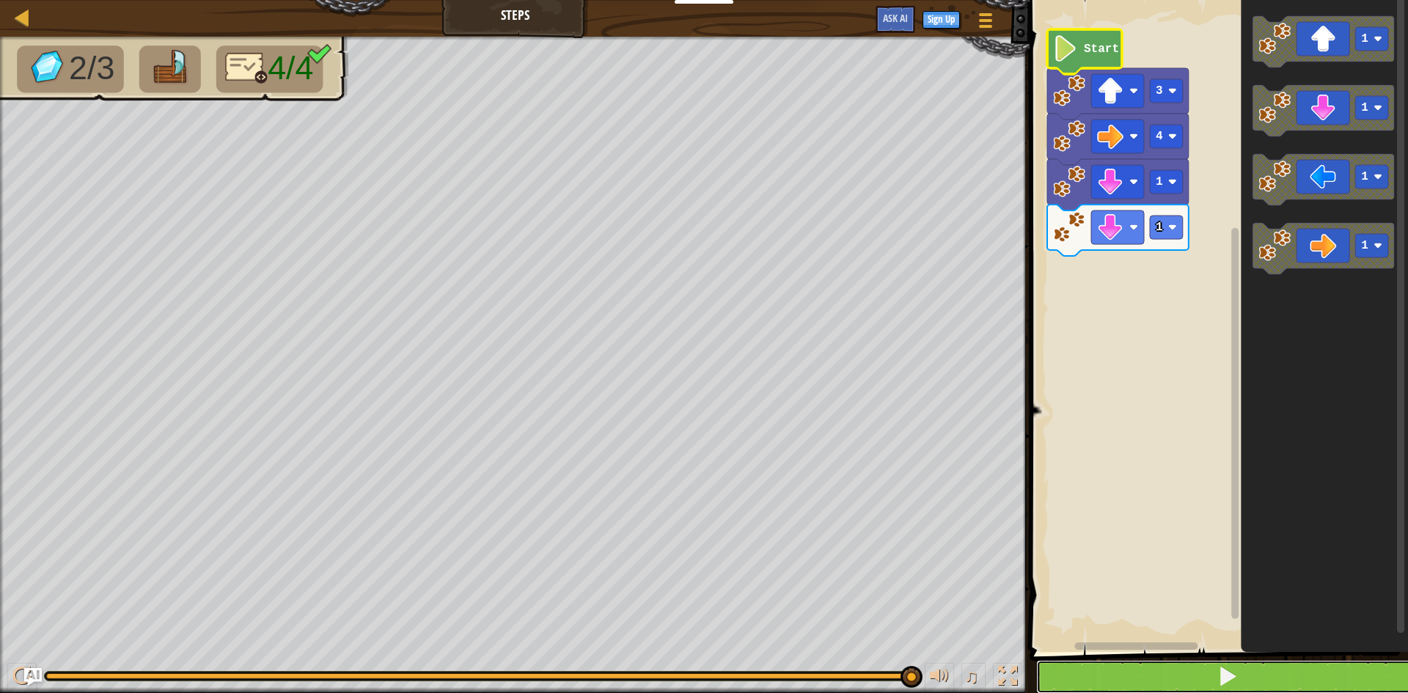
click at [1108, 665] on button at bounding box center [1228, 677] width 383 height 34
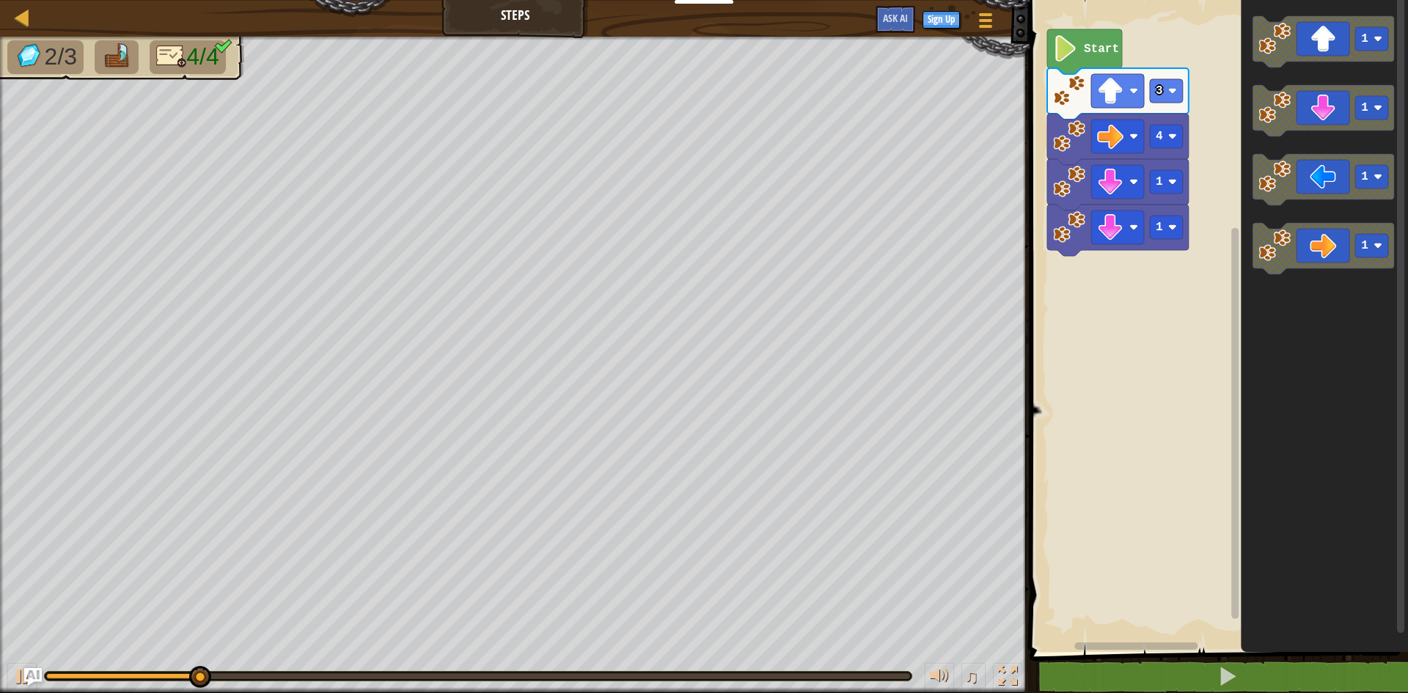
click at [1258, 222] on icon "1 1 1 1" at bounding box center [1324, 322] width 167 height 659
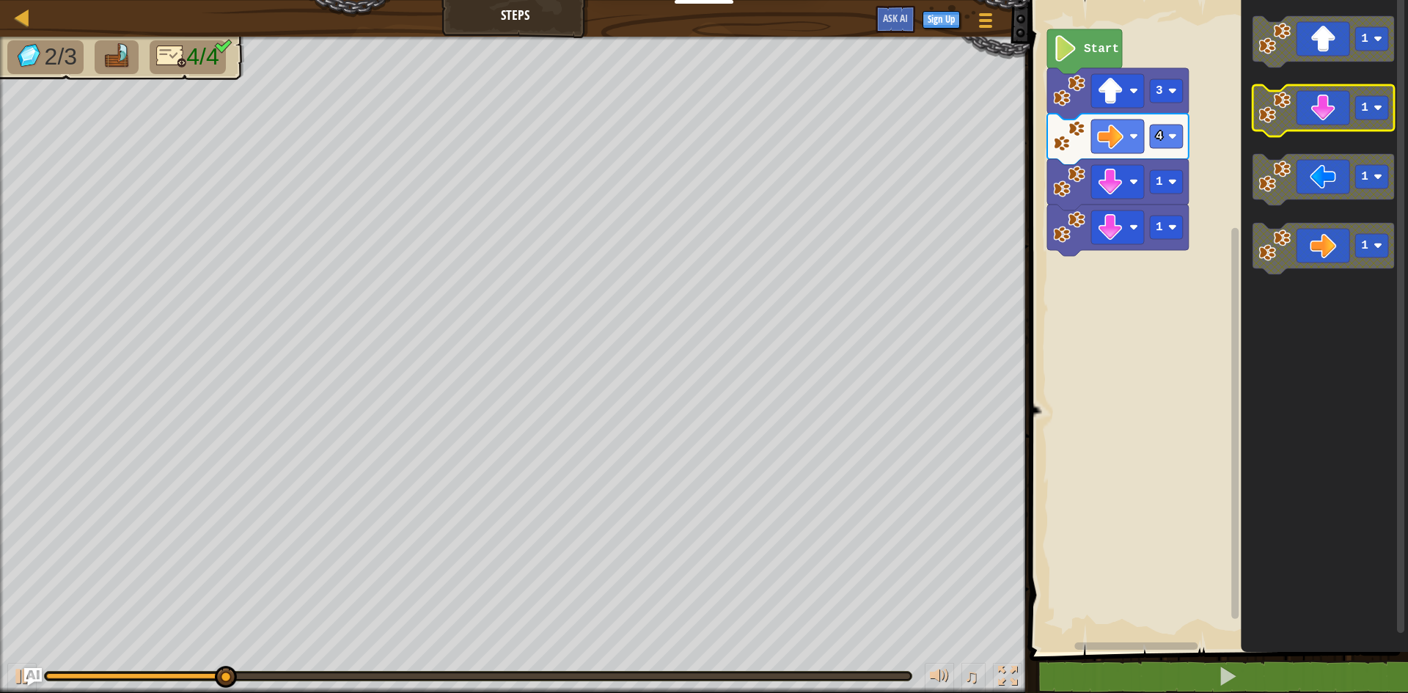
click at [1308, 114] on icon "Blockly Workspace" at bounding box center [1324, 110] width 142 height 51
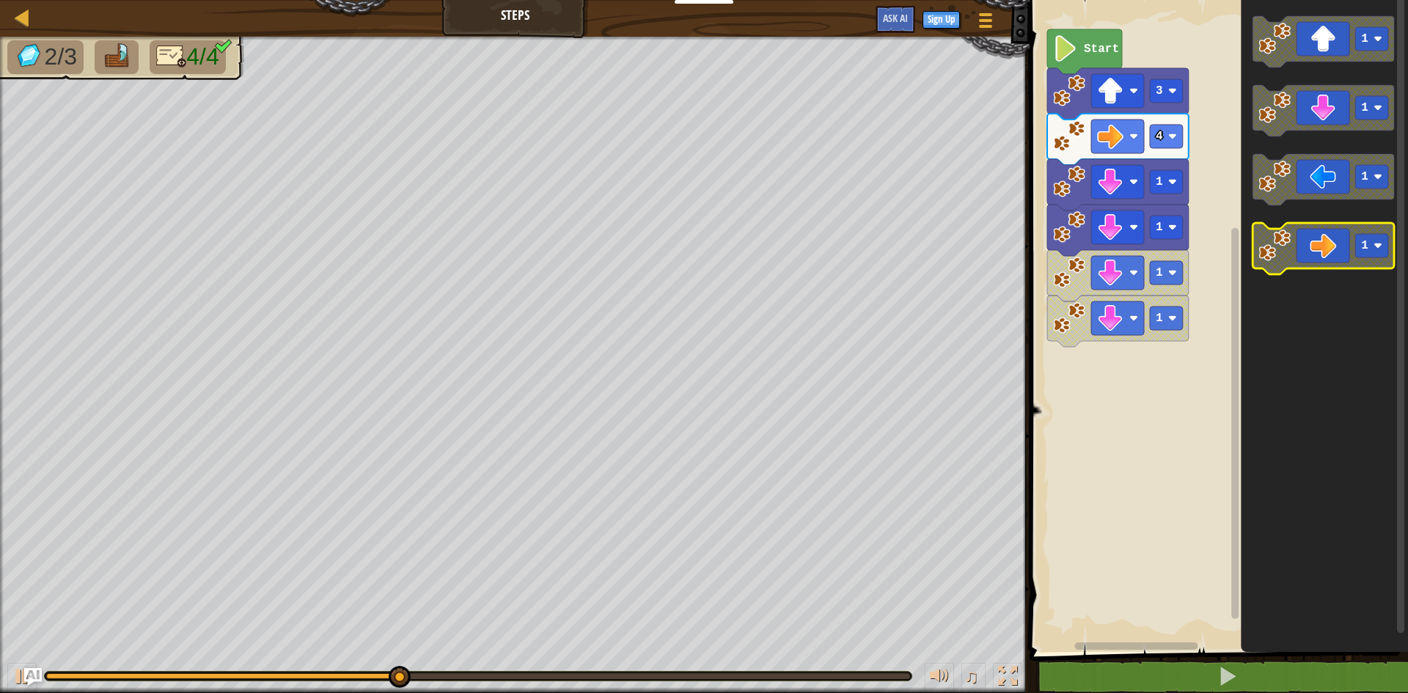
click at [1317, 238] on icon "Blockly Workspace" at bounding box center [1324, 248] width 142 height 51
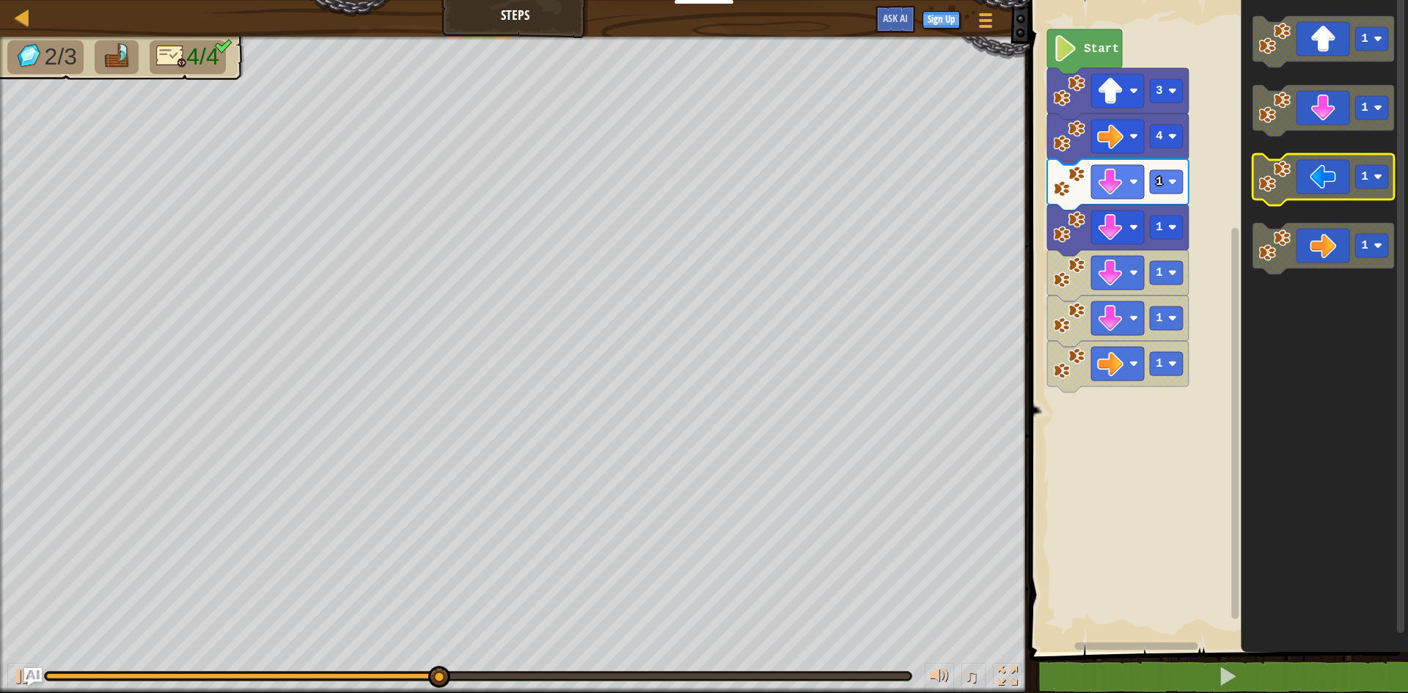
click at [1317, 198] on icon "Blockly Workspace" at bounding box center [1324, 179] width 142 height 51
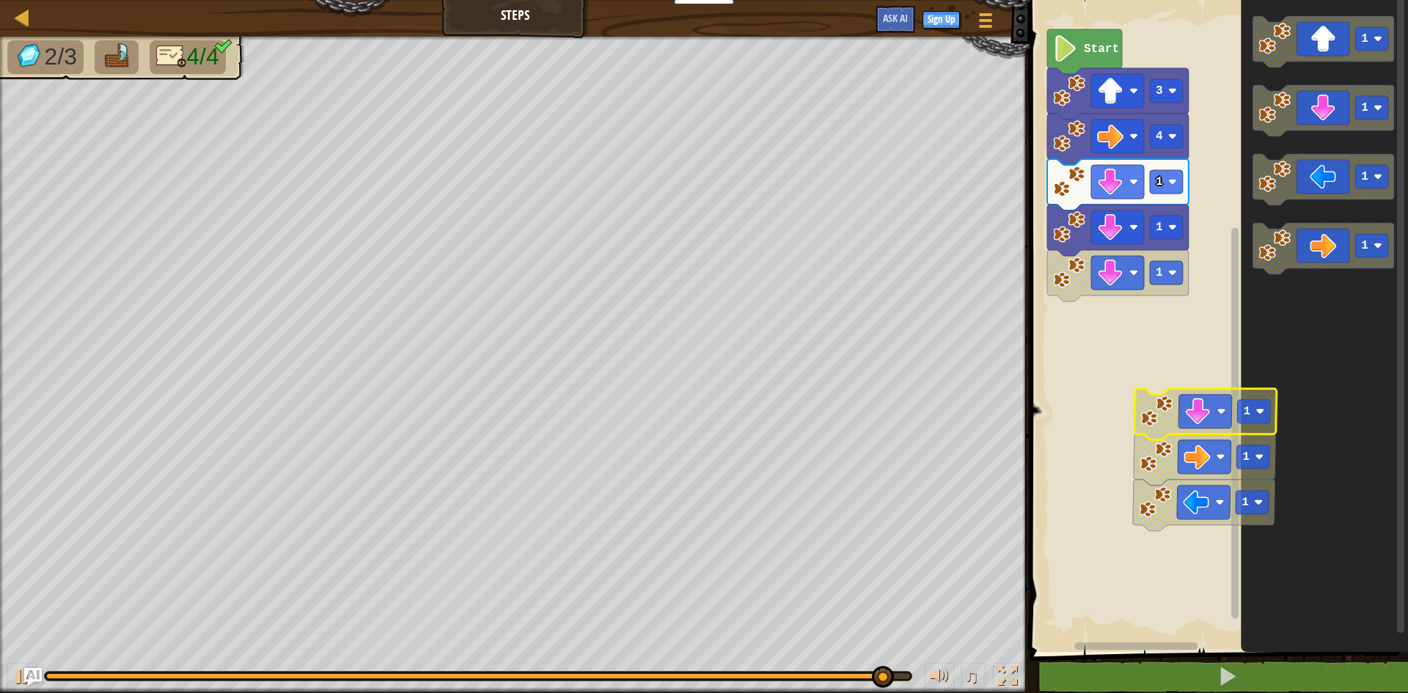
click at [1344, 447] on icon "Blockly Workspace" at bounding box center [1324, 322] width 167 height 659
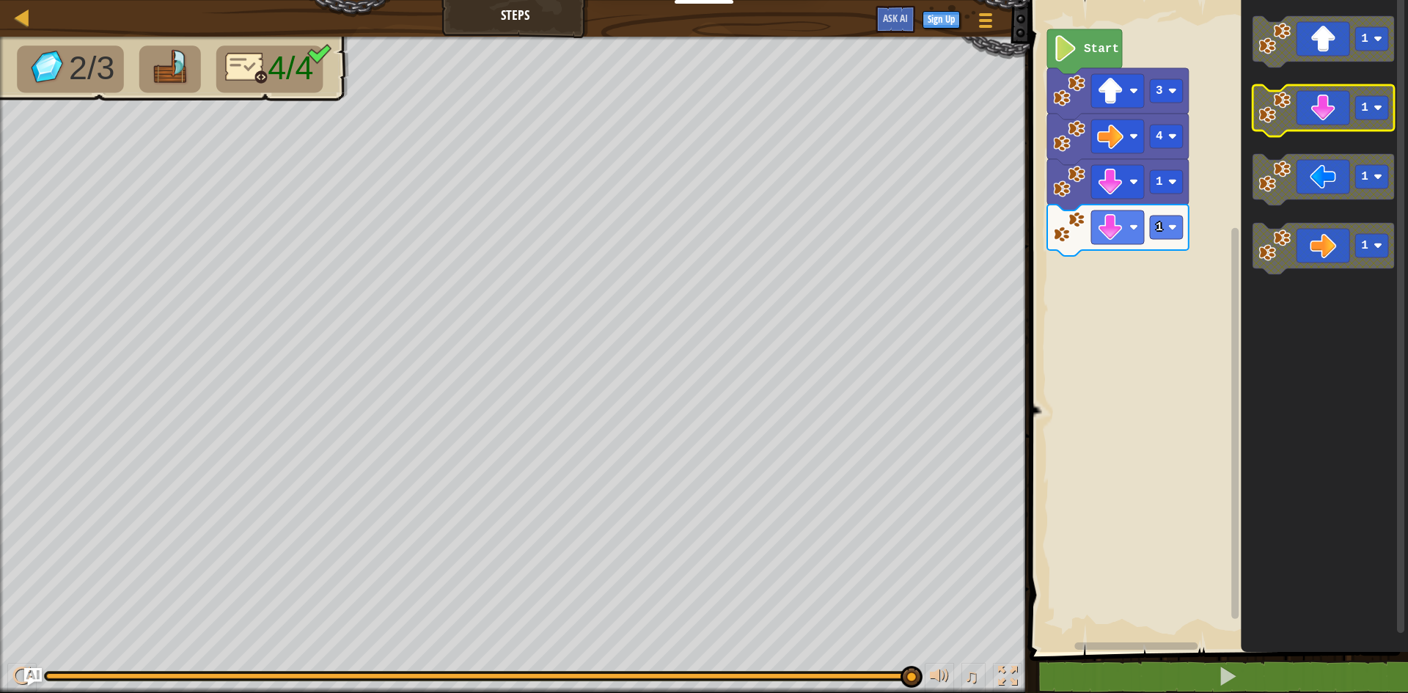
click at [1373, 109] on rect "Blockly Workspace" at bounding box center [1372, 107] width 33 height 23
click at [1352, 97] on icon "Blockly Workspace" at bounding box center [1324, 110] width 142 height 51
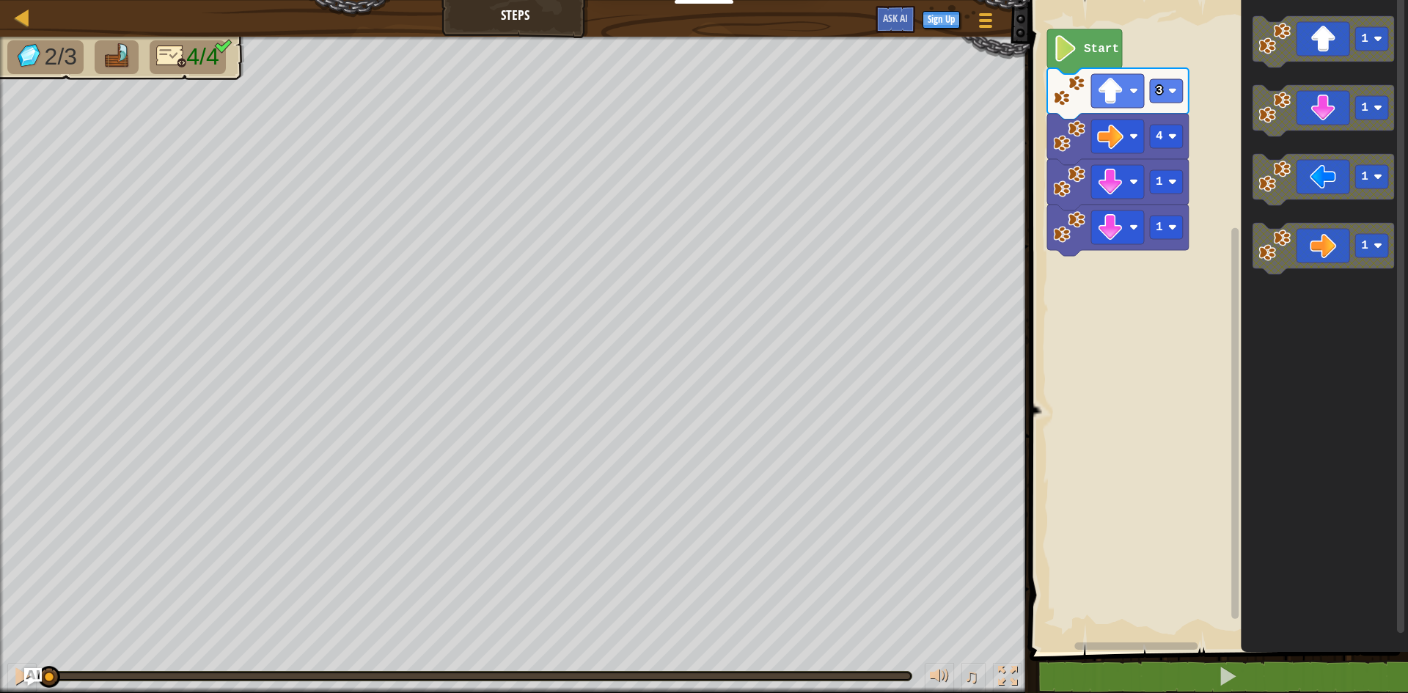
click at [6, 625] on div "2/3 4/4 ♫ Wolf Pup" at bounding box center [704, 365] width 1408 height 657
click at [1288, 126] on icon "Blockly Workspace" at bounding box center [1324, 110] width 142 height 51
click at [1334, 200] on rect "Blockly Workspace" at bounding box center [1324, 179] width 142 height 51
click at [1339, 196] on icon "Blockly Workspace" at bounding box center [1324, 179] width 142 height 51
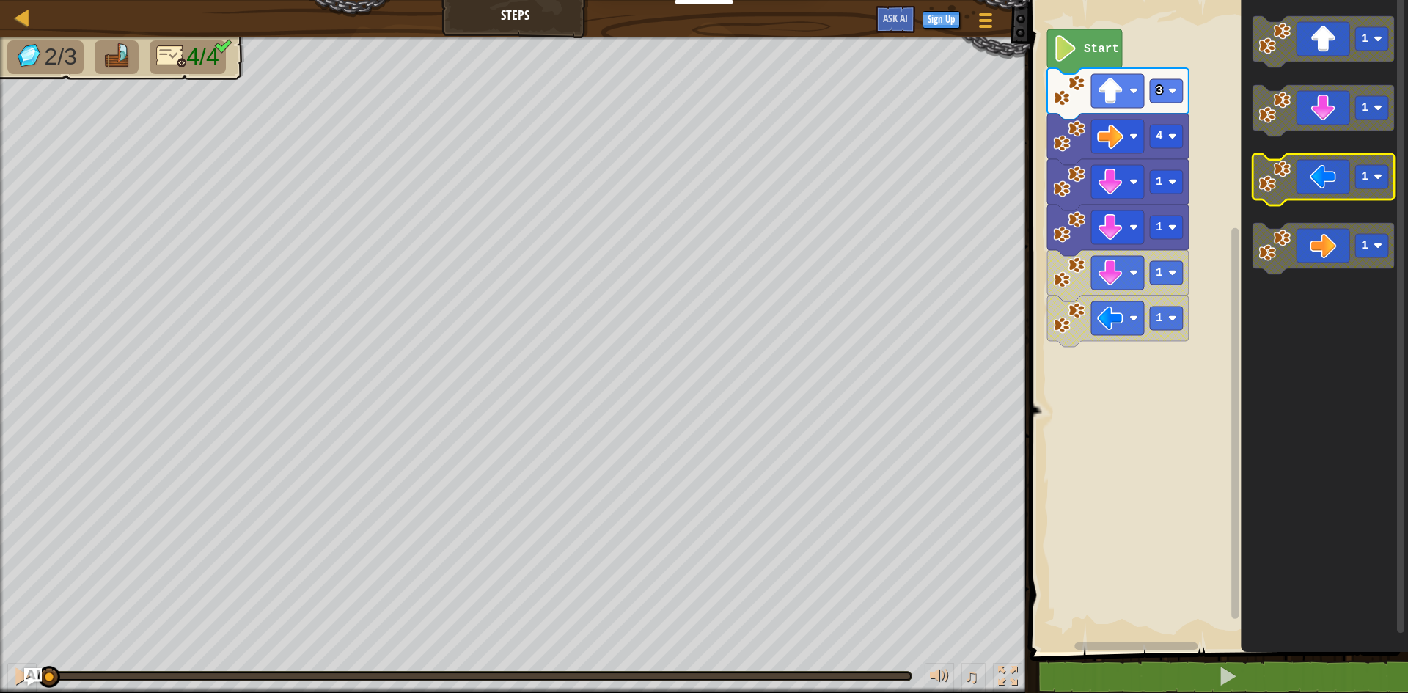
click at [1338, 196] on icon "Blockly Workspace" at bounding box center [1324, 179] width 142 height 51
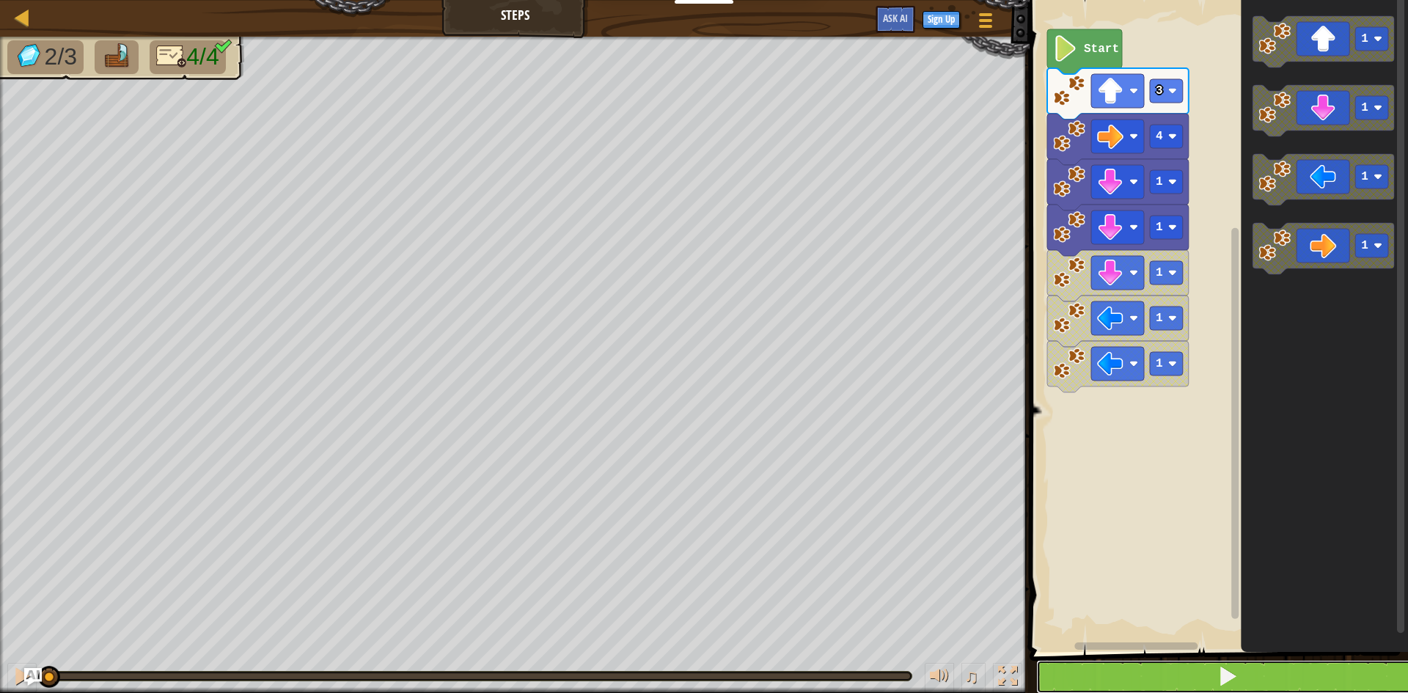
click at [1229, 674] on span at bounding box center [1228, 676] width 21 height 21
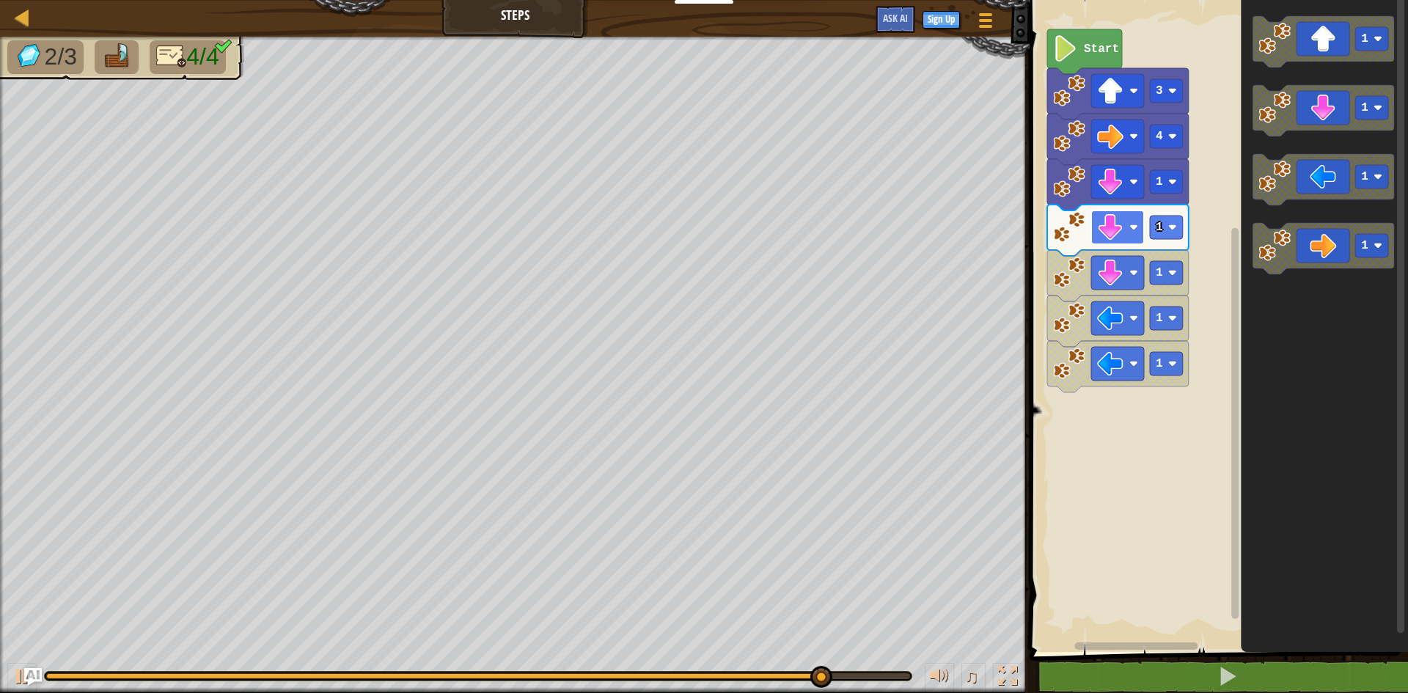
click at [1127, 232] on rect "Blockly Workspace" at bounding box center [1118, 228] width 53 height 34
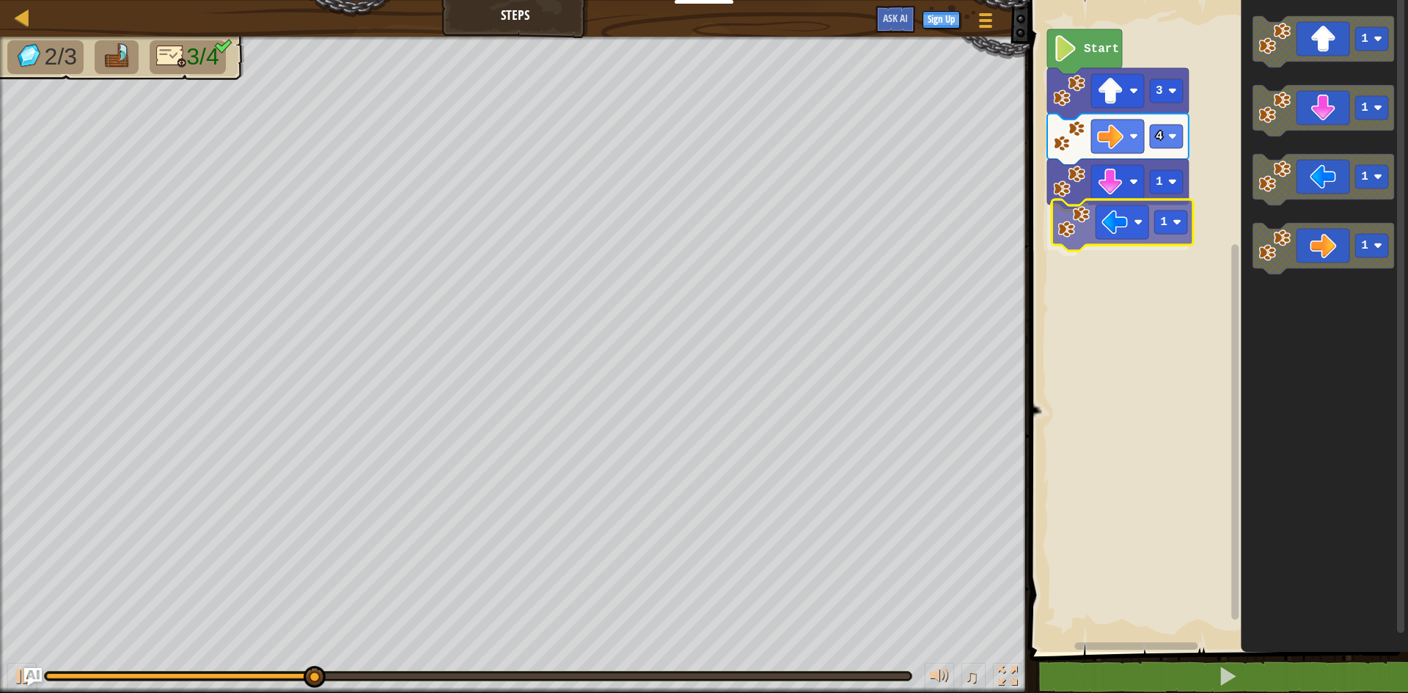
click at [1135, 224] on div "Start 3 4 1 1 1 1 1 1 1" at bounding box center [1217, 322] width 383 height 659
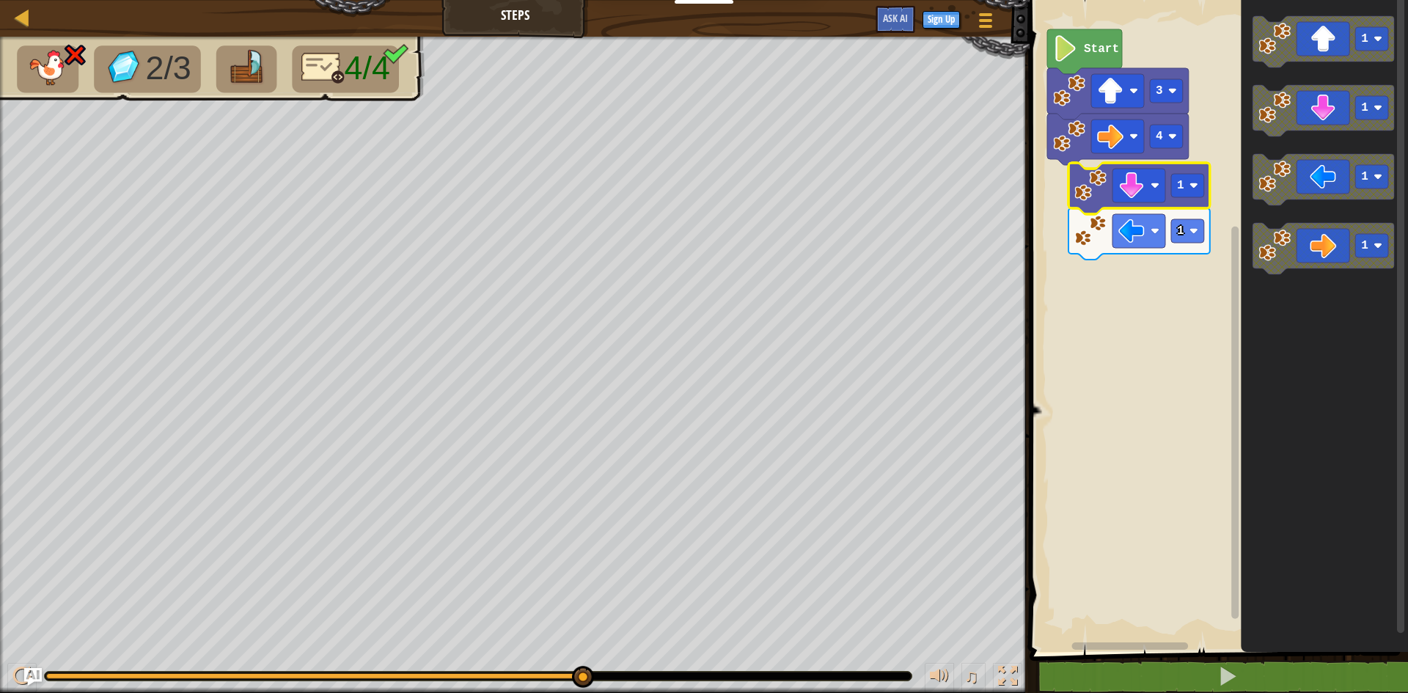
click at [1096, 227] on image "Blockly Workspace" at bounding box center [1091, 231] width 32 height 32
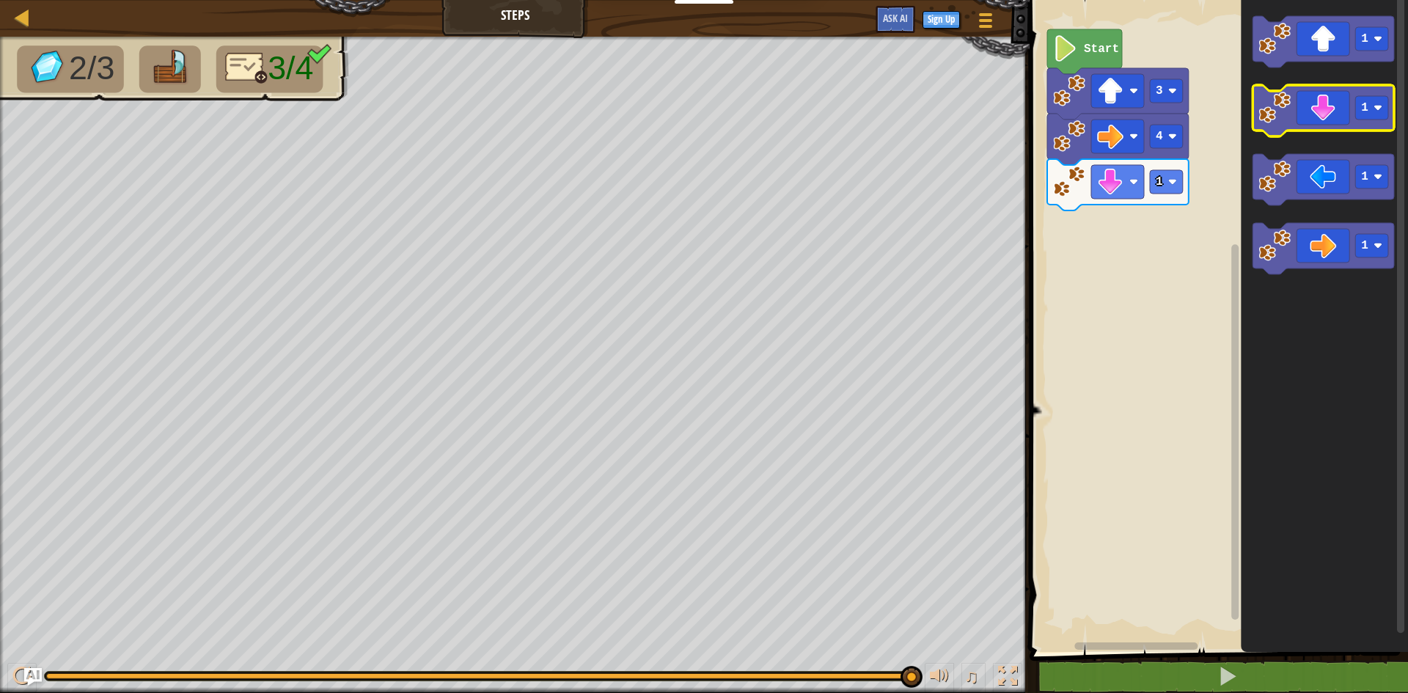
click at [1279, 100] on image "Blockly Workspace" at bounding box center [1275, 108] width 32 height 32
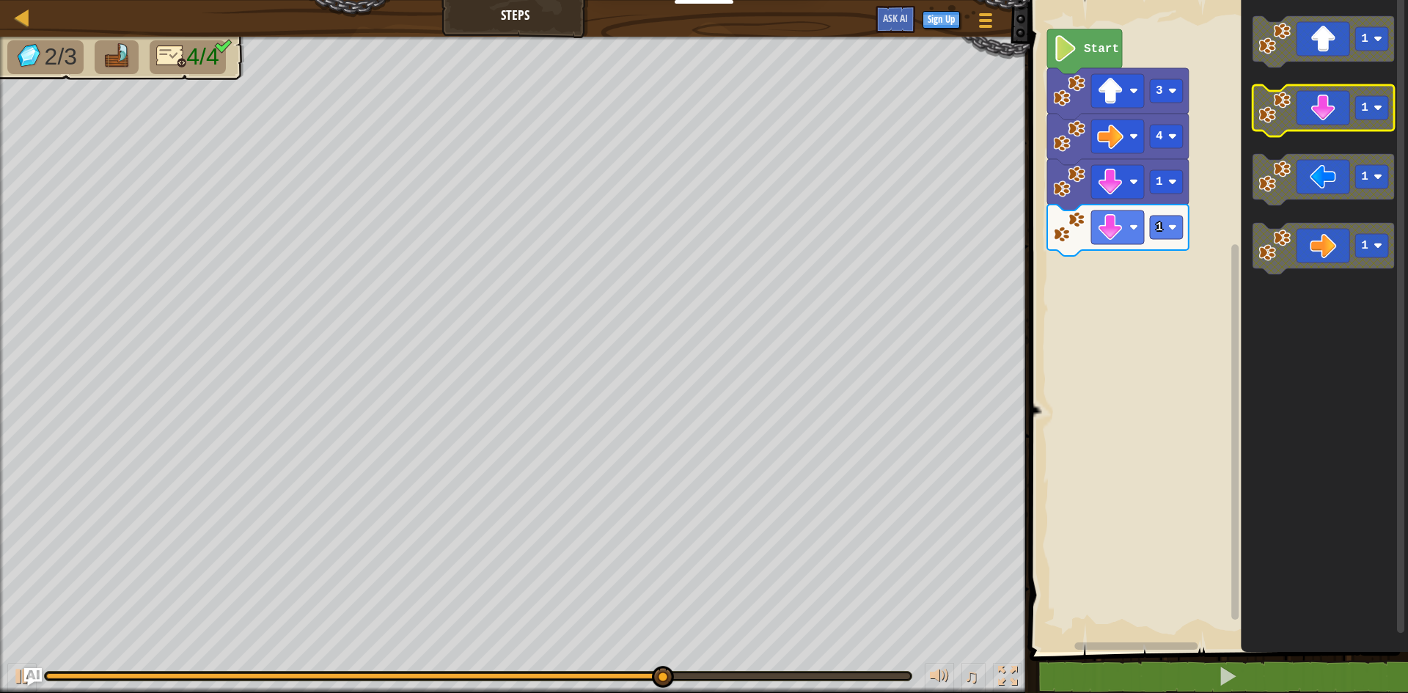
click at [1289, 111] on image "Blockly Workspace" at bounding box center [1275, 108] width 32 height 32
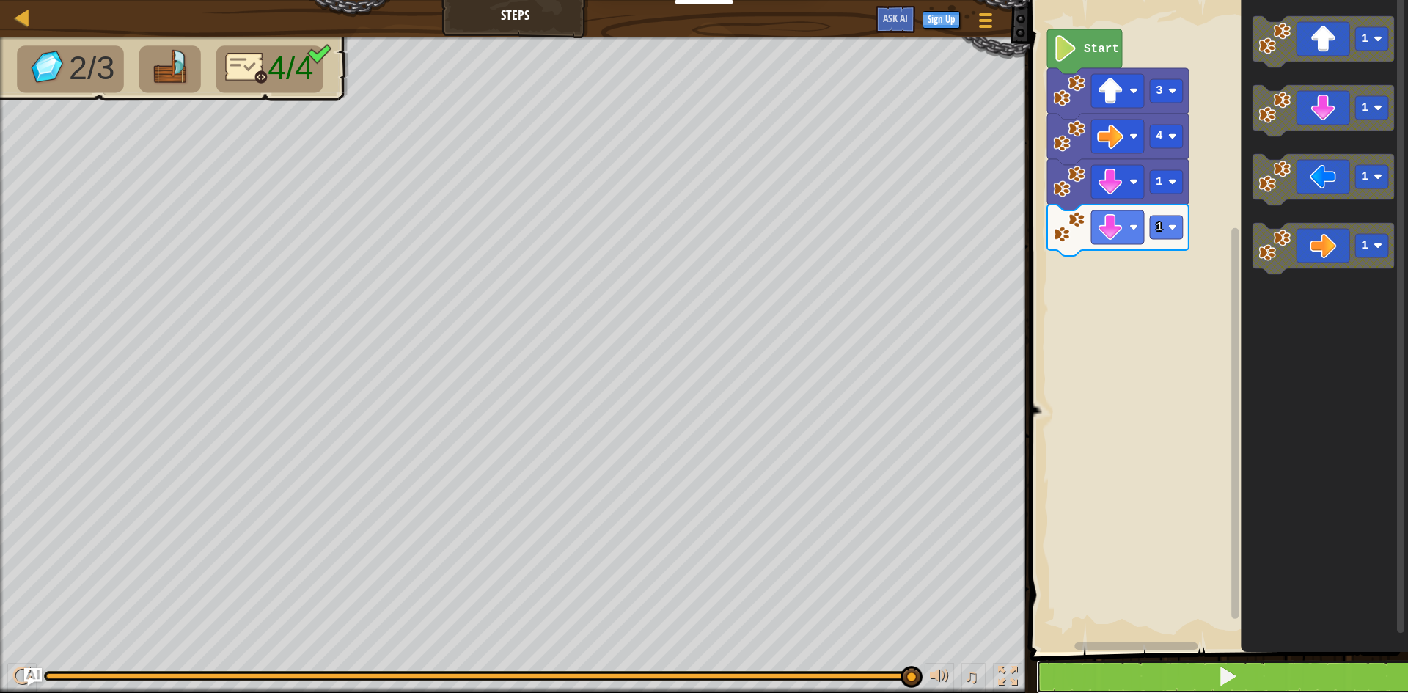
click at [1099, 668] on button at bounding box center [1228, 677] width 383 height 34
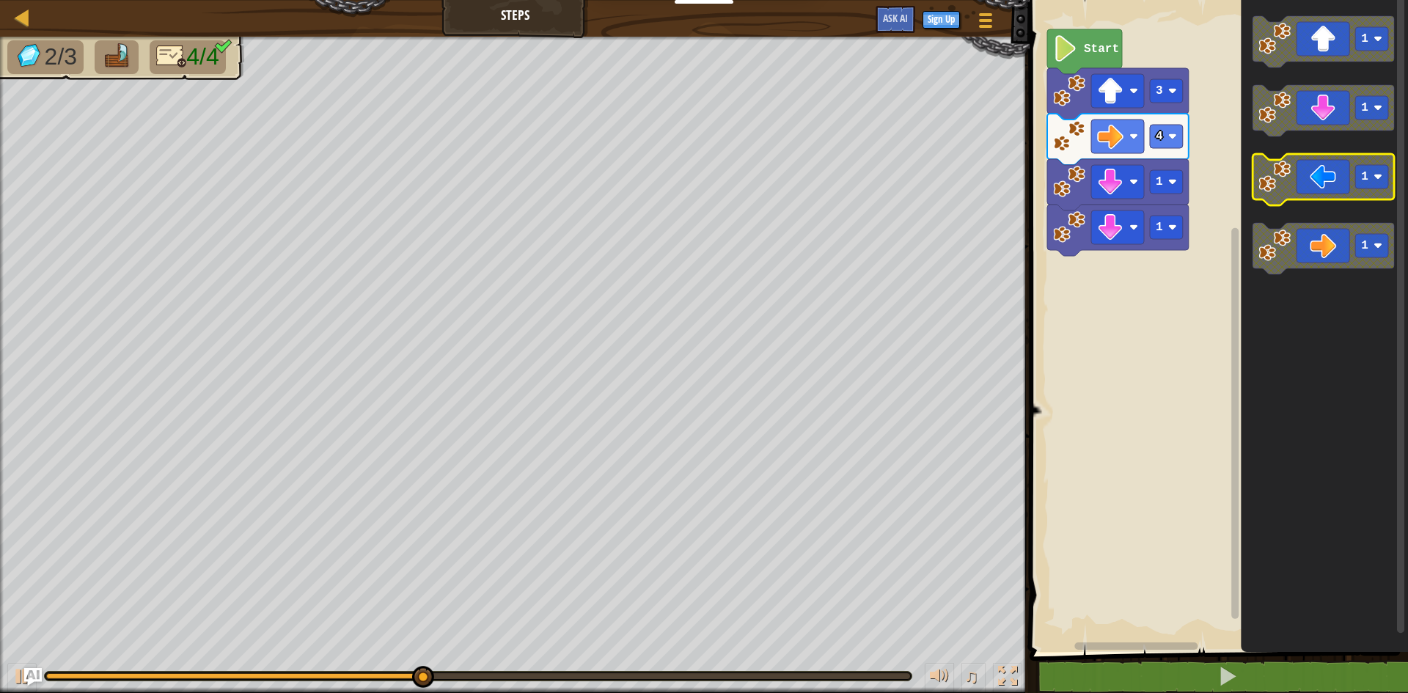
click at [1337, 184] on icon "Blockly Workspace" at bounding box center [1324, 179] width 142 height 51
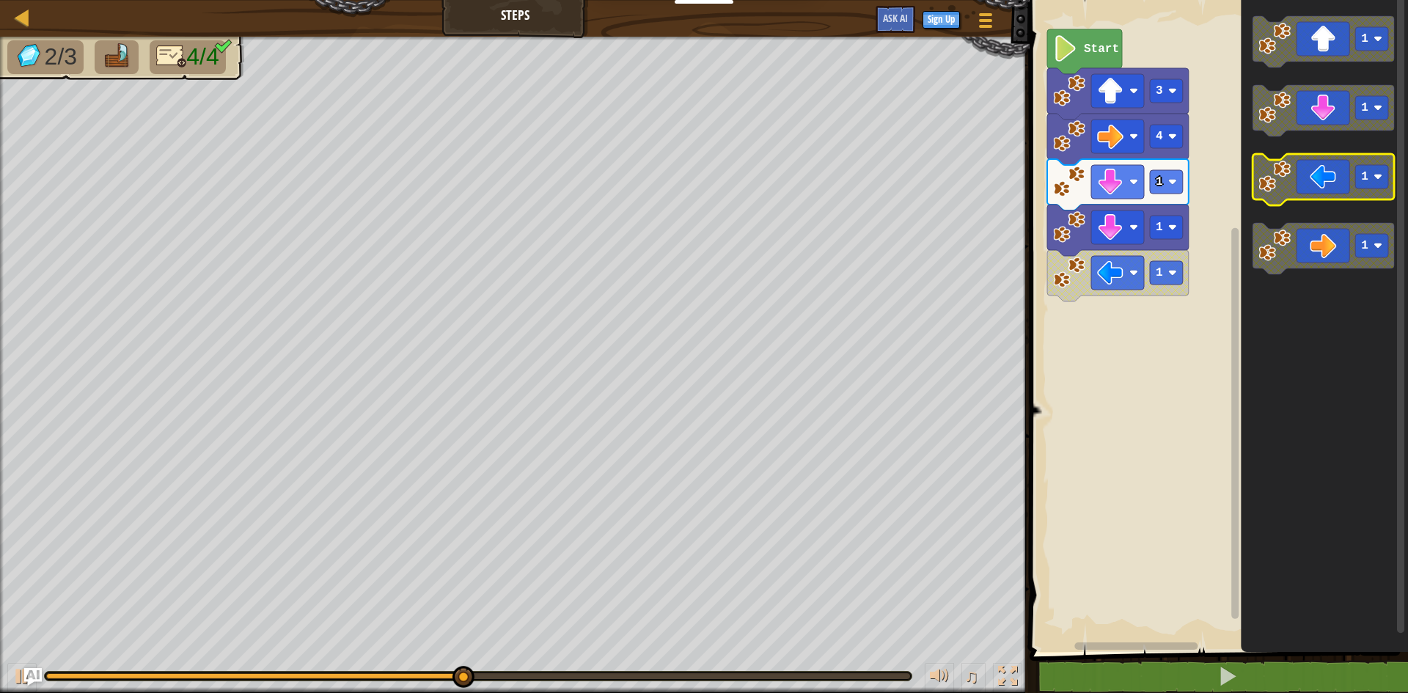
click at [1337, 184] on icon "Blockly Workspace" at bounding box center [1324, 179] width 142 height 51
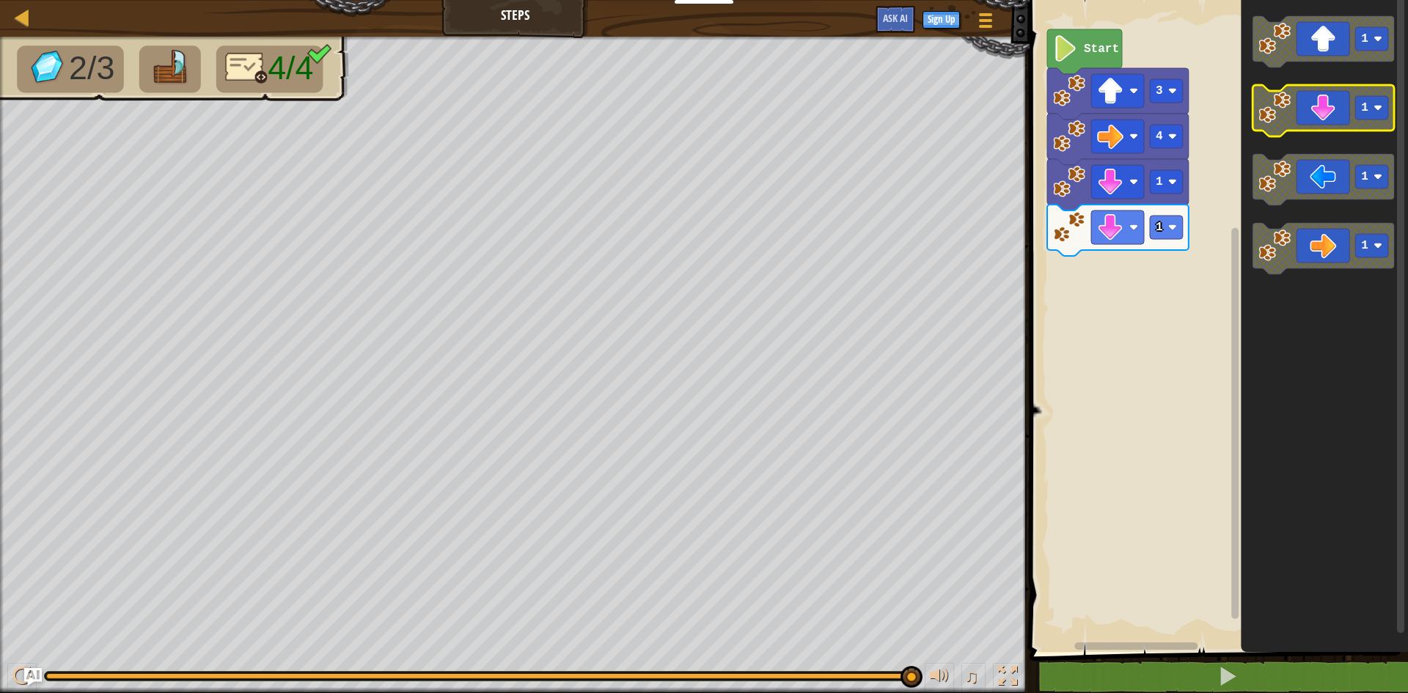
click at [1308, 117] on icon "Blockly Workspace" at bounding box center [1324, 110] width 142 height 51
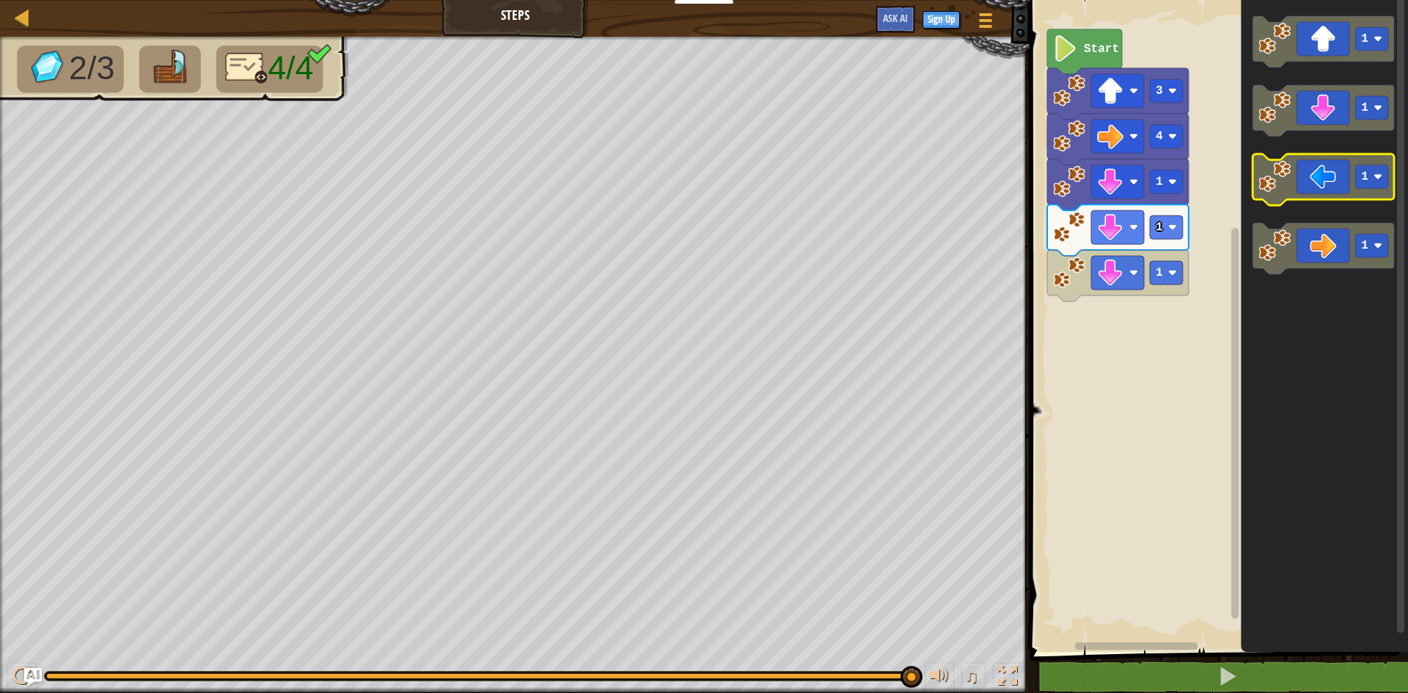
click at [1302, 178] on icon "Blockly Workspace" at bounding box center [1324, 179] width 142 height 51
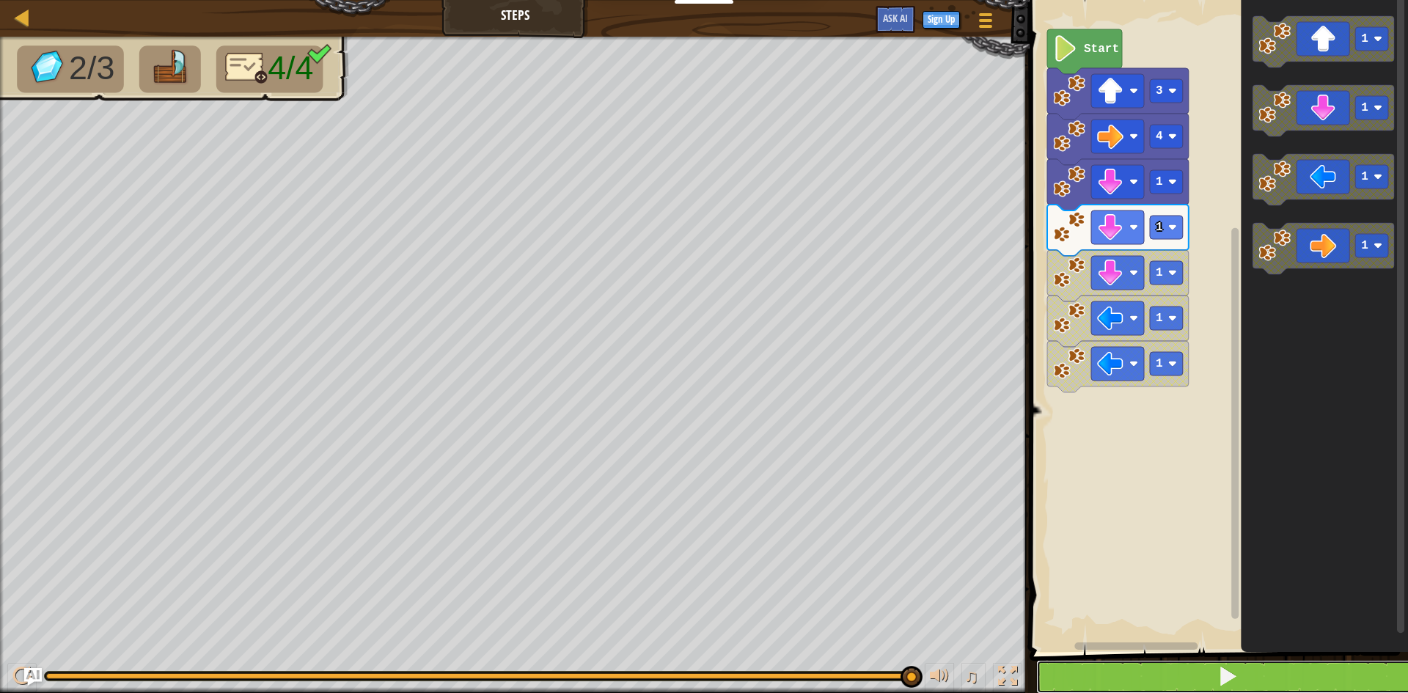
click at [1059, 670] on button at bounding box center [1228, 677] width 383 height 34
click at [1125, 679] on button at bounding box center [1228, 677] width 383 height 34
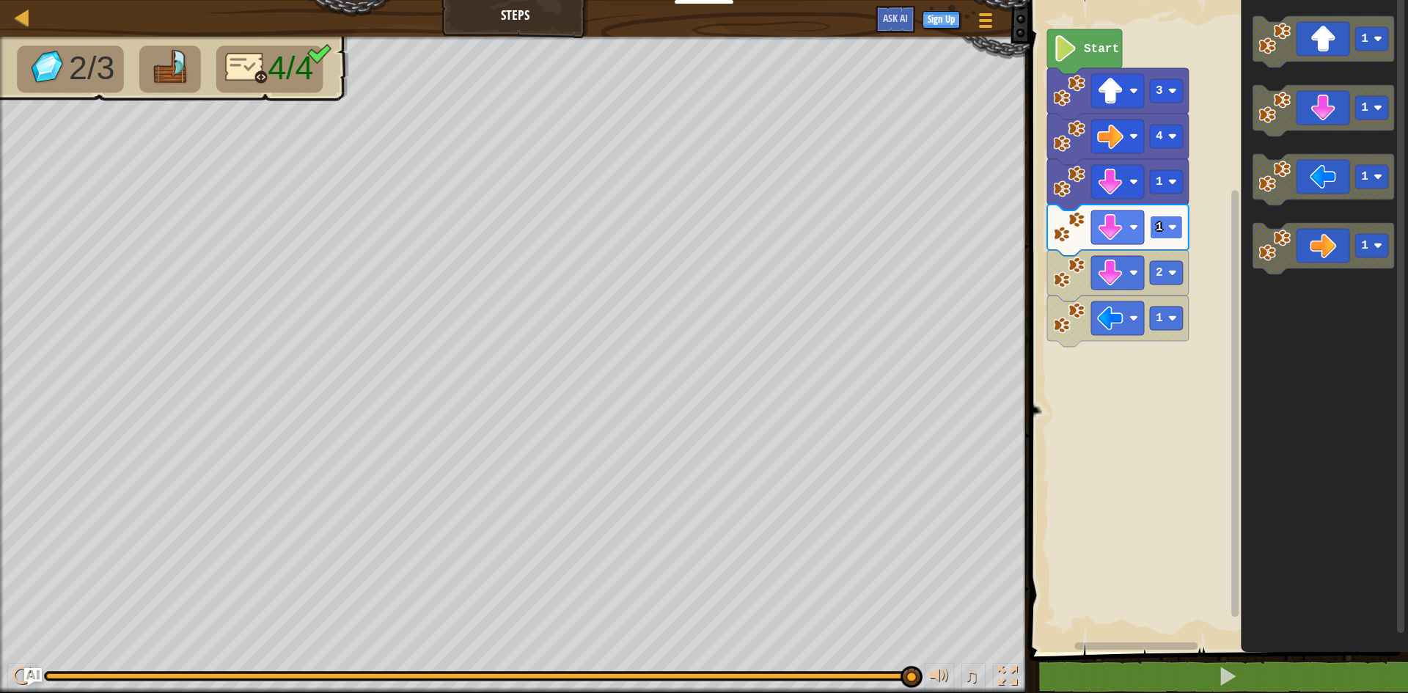
click at [1162, 233] on text "1" at bounding box center [1159, 227] width 7 height 13
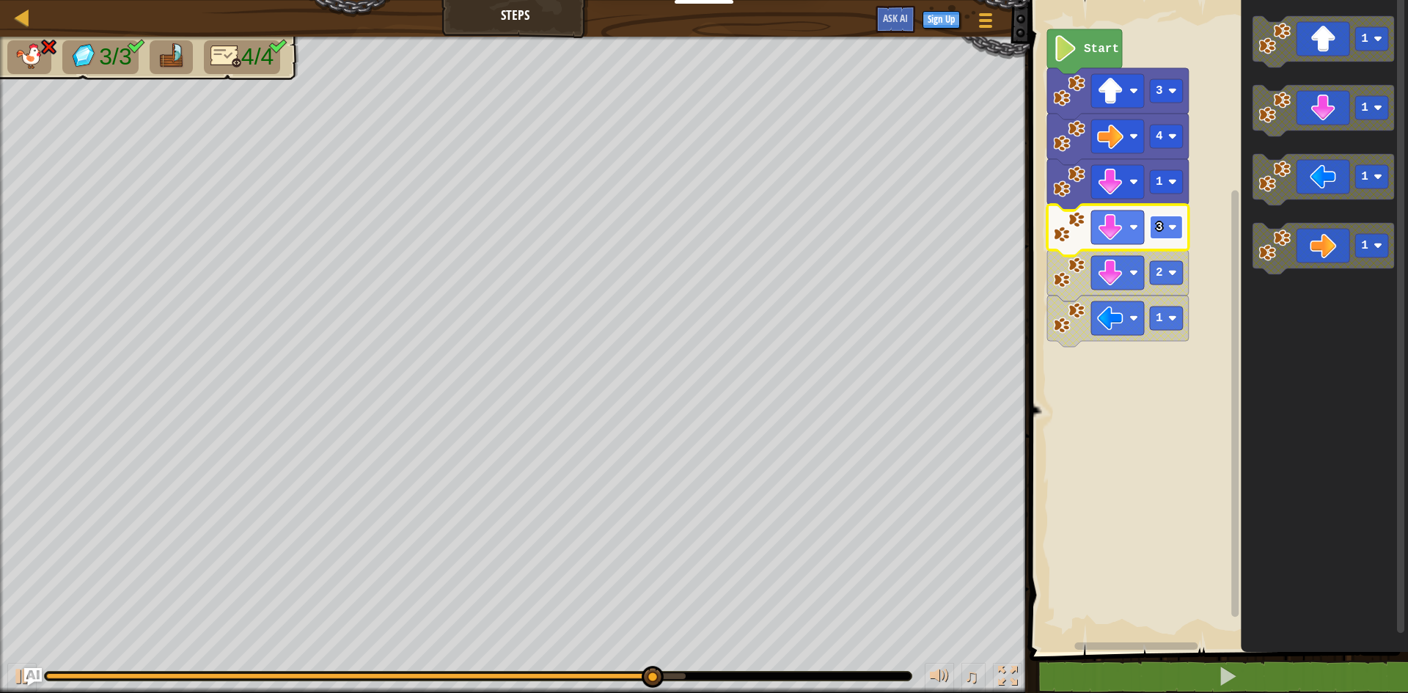
click at [1158, 230] on text "3" at bounding box center [1159, 227] width 7 height 13
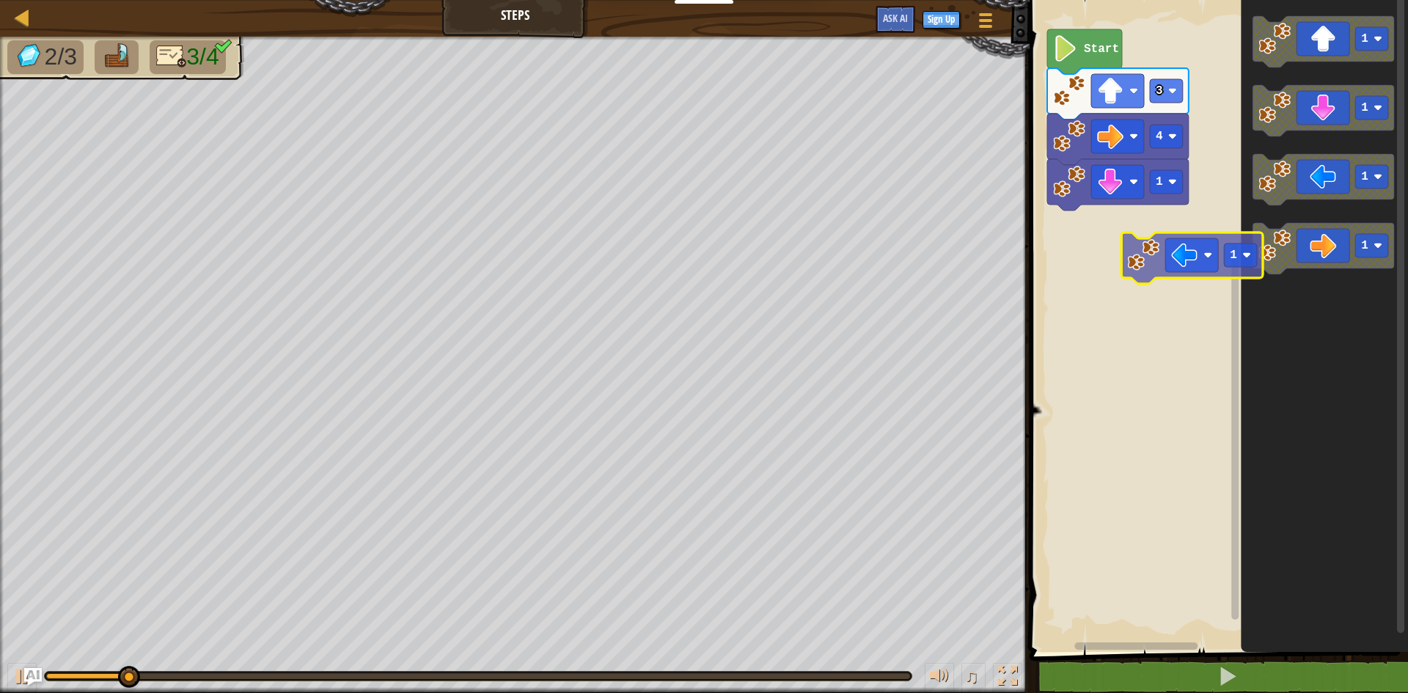
click at [1122, 245] on div "Start 3 4 1 1 1 1 1 1" at bounding box center [1217, 322] width 383 height 659
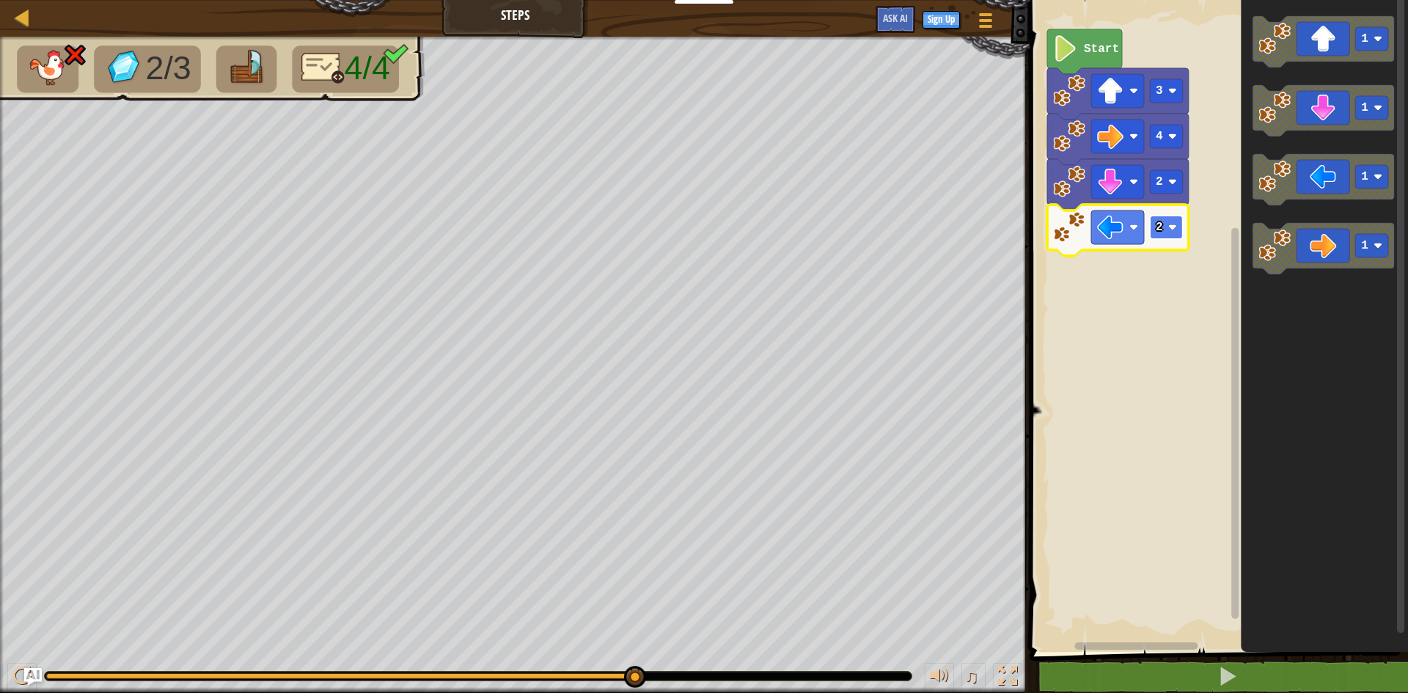
click at [1152, 221] on rect "Blockly Workspace" at bounding box center [1166, 227] width 33 height 23
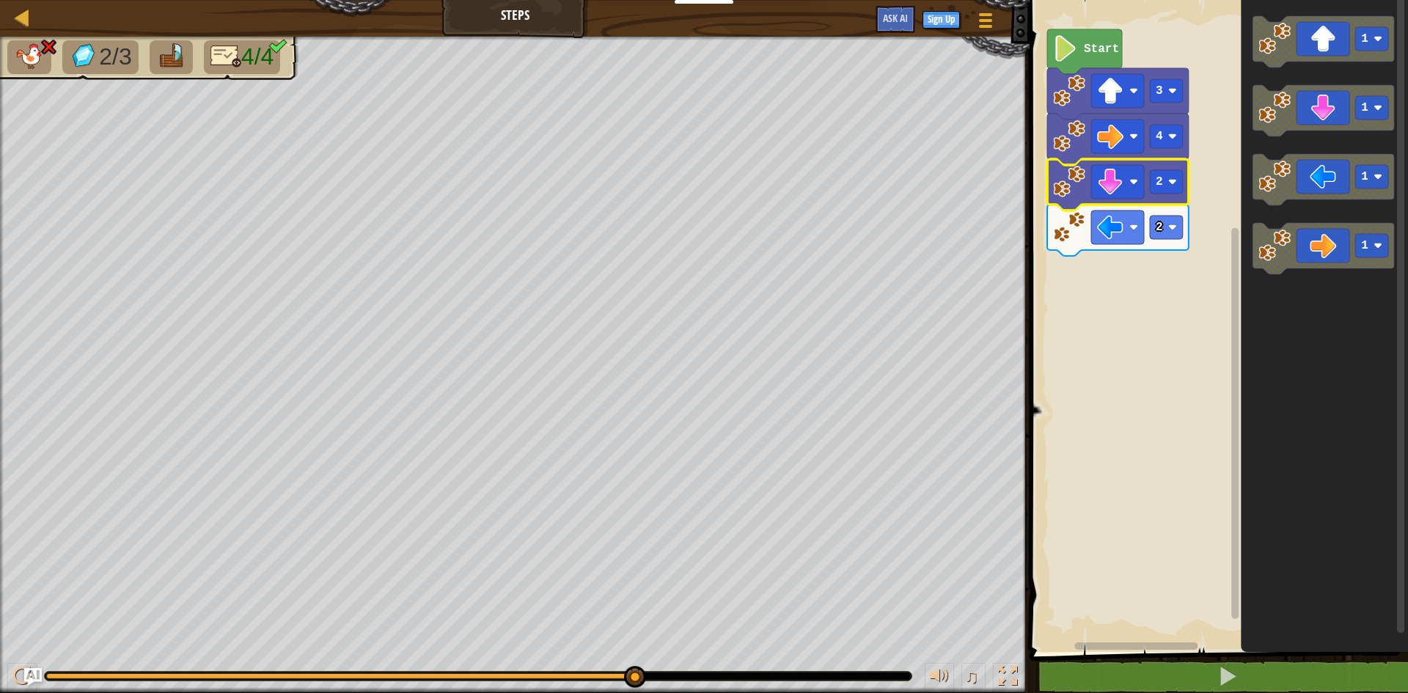
click at [1189, 181] on g "2 2" at bounding box center [1119, 207] width 142 height 97
click at [1177, 189] on rect "Blockly Workspace" at bounding box center [1166, 181] width 33 height 23
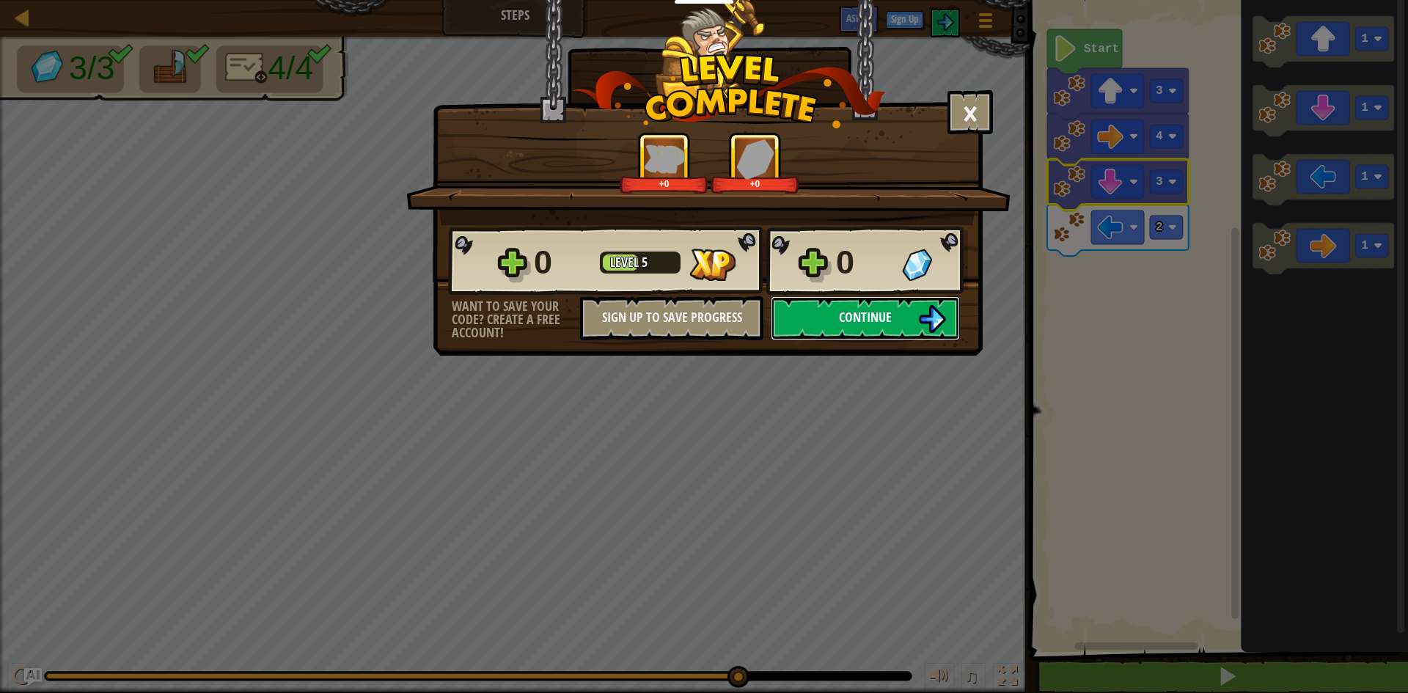
click at [848, 324] on span "Continue" at bounding box center [865, 317] width 53 height 18
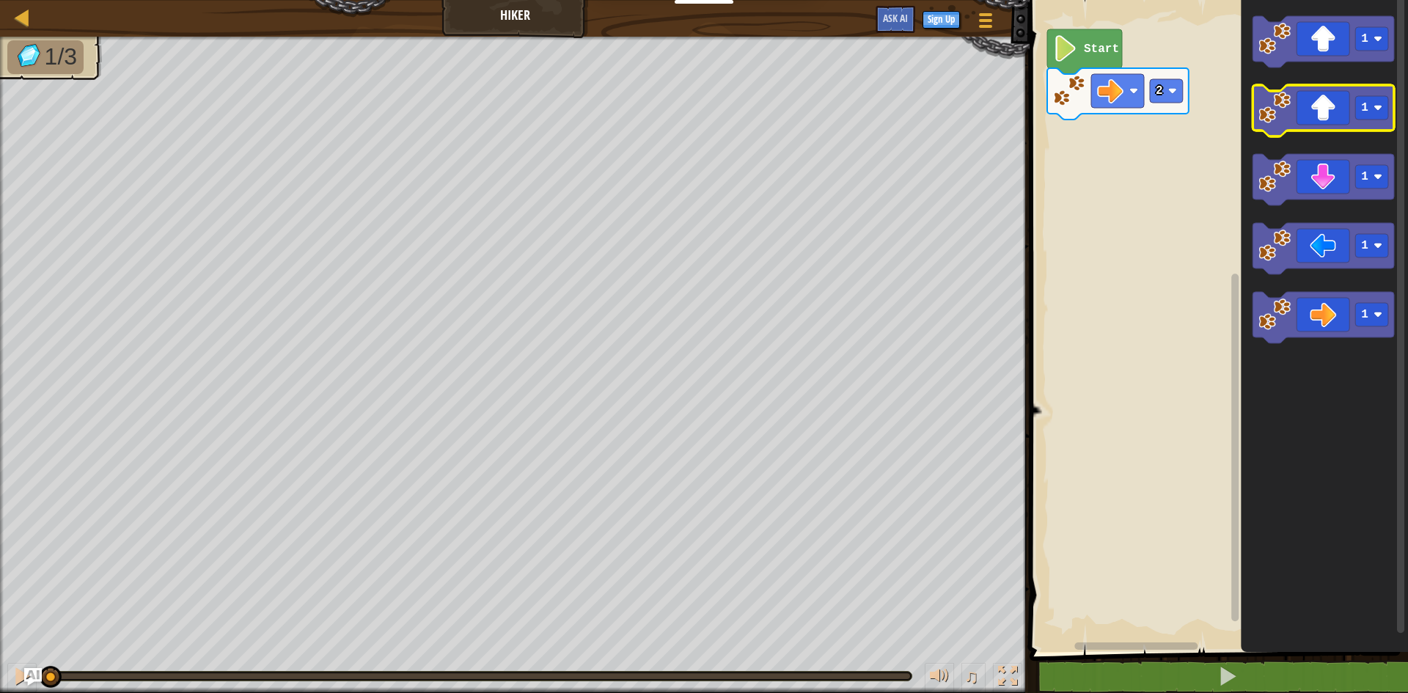
click at [1327, 90] on icon "Blockly Workspace" at bounding box center [1324, 110] width 142 height 51
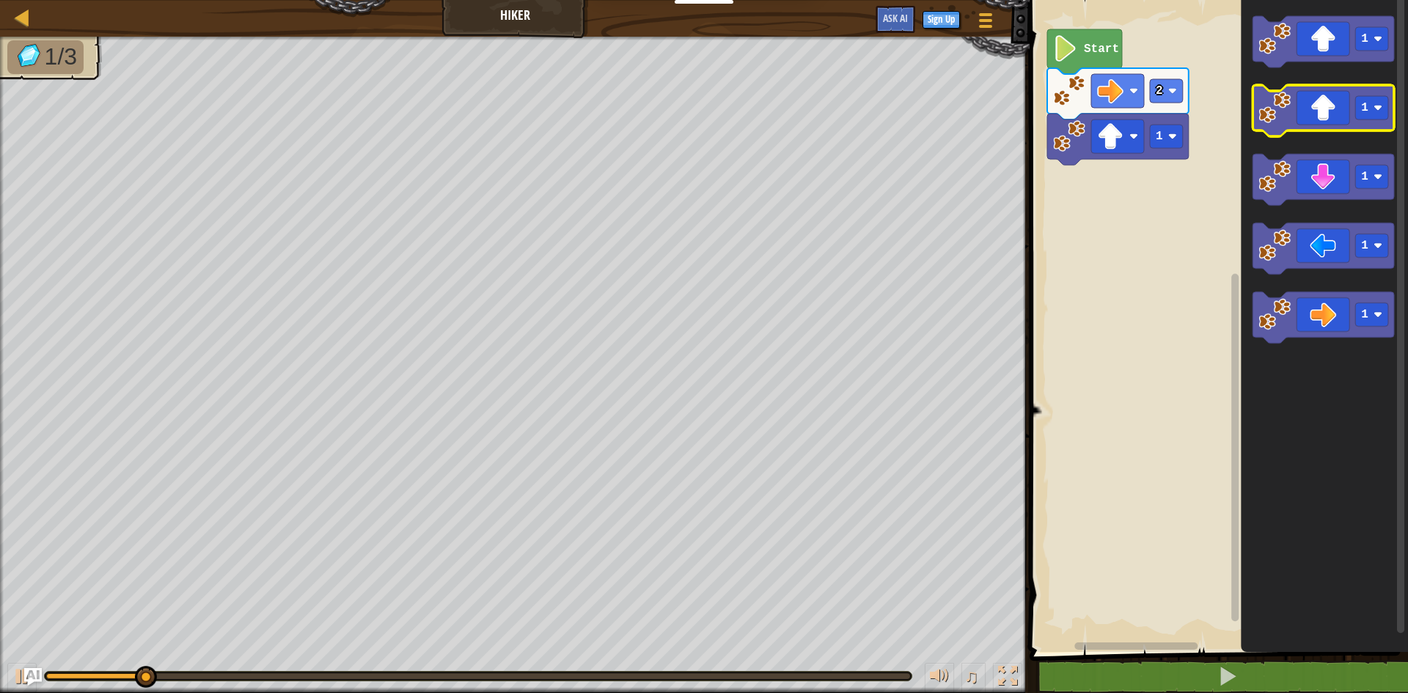
click at [1331, 102] on icon "Blockly Workspace" at bounding box center [1324, 110] width 142 height 51
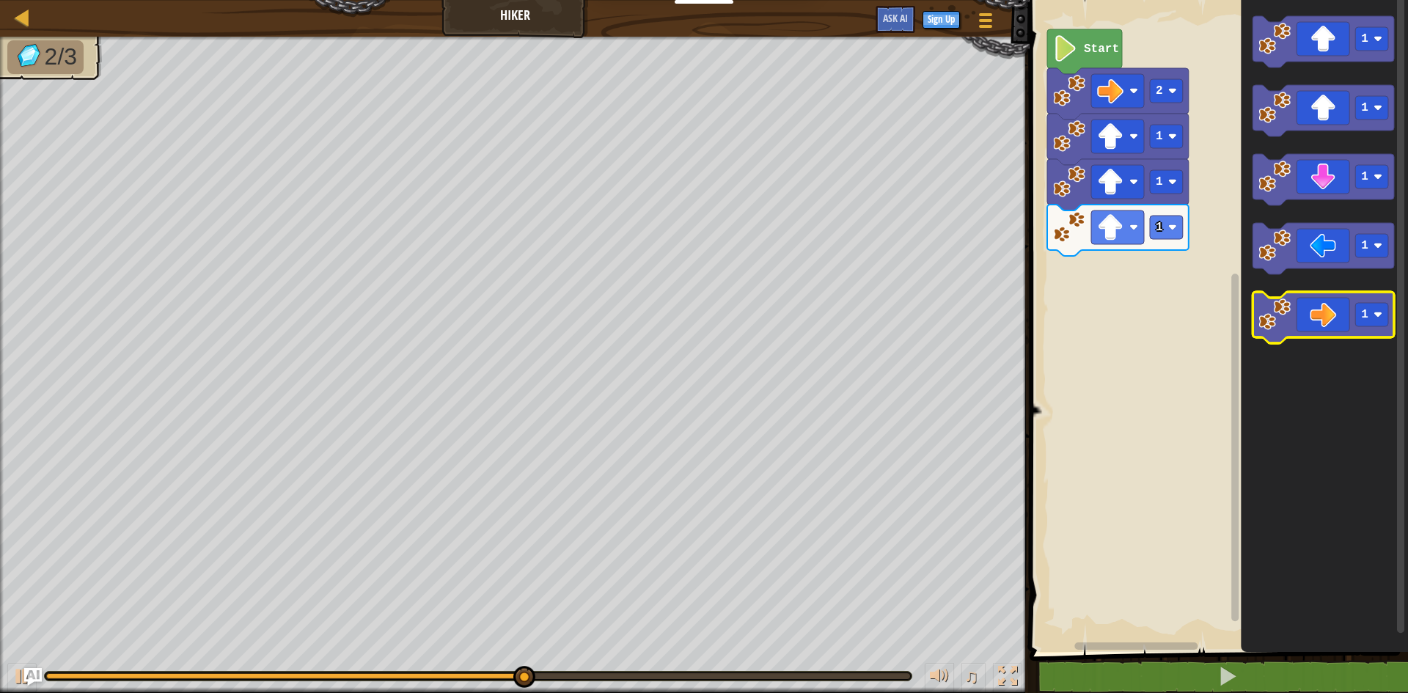
click at [1301, 302] on icon "Blockly Workspace" at bounding box center [1324, 317] width 142 height 51
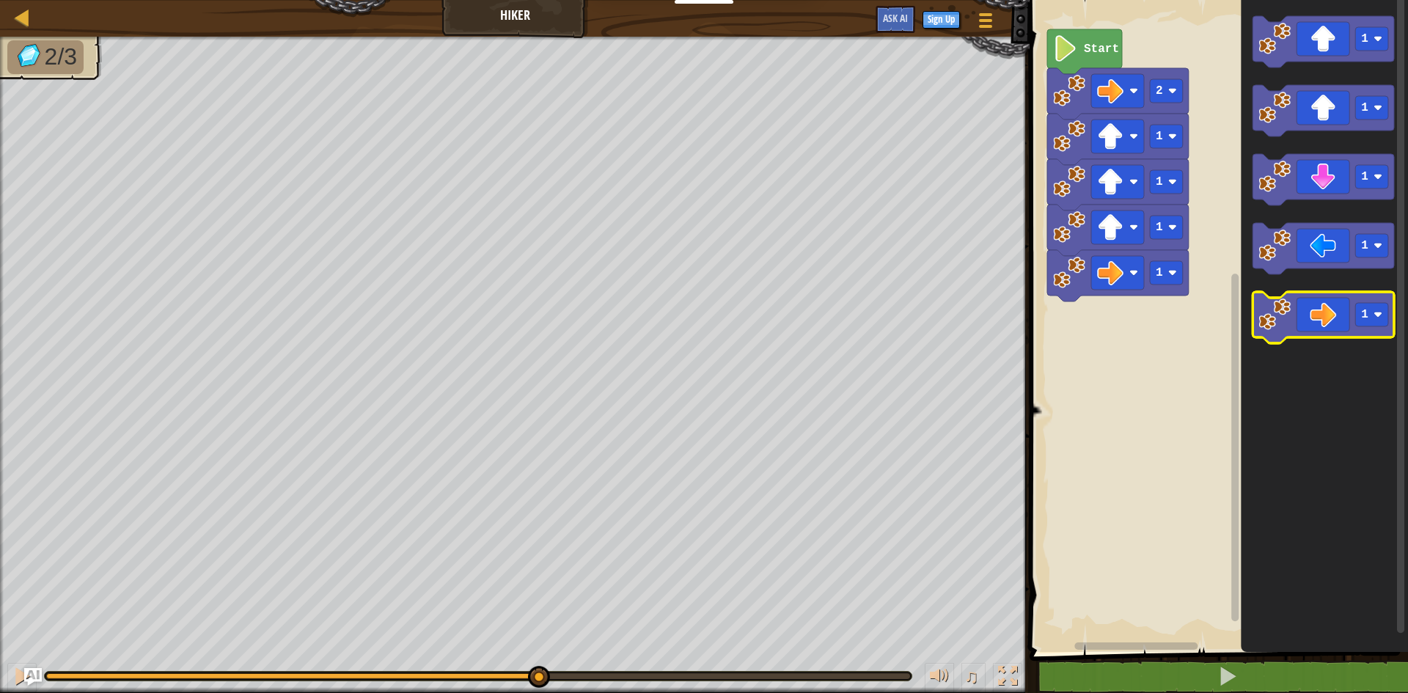
click at [1299, 302] on icon "Blockly Workspace" at bounding box center [1324, 317] width 142 height 51
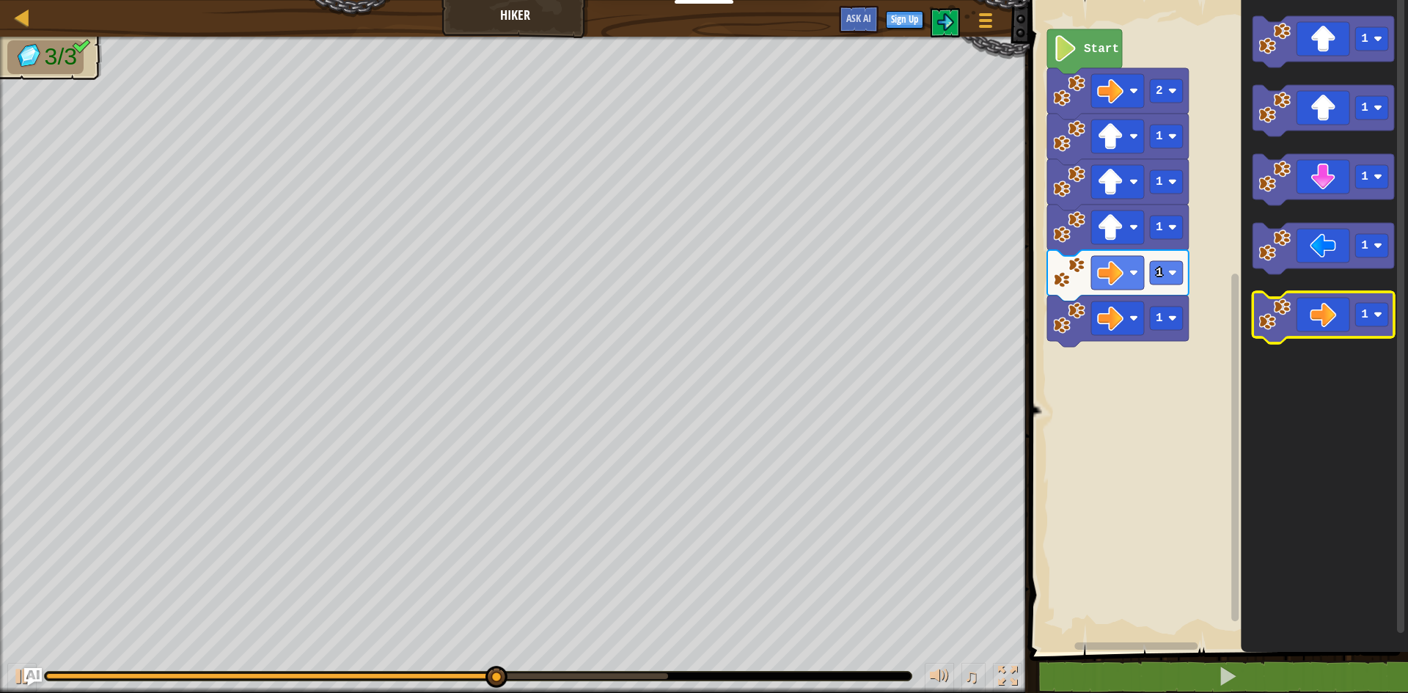
click at [1287, 299] on image "Blockly Workspace" at bounding box center [1275, 315] width 32 height 32
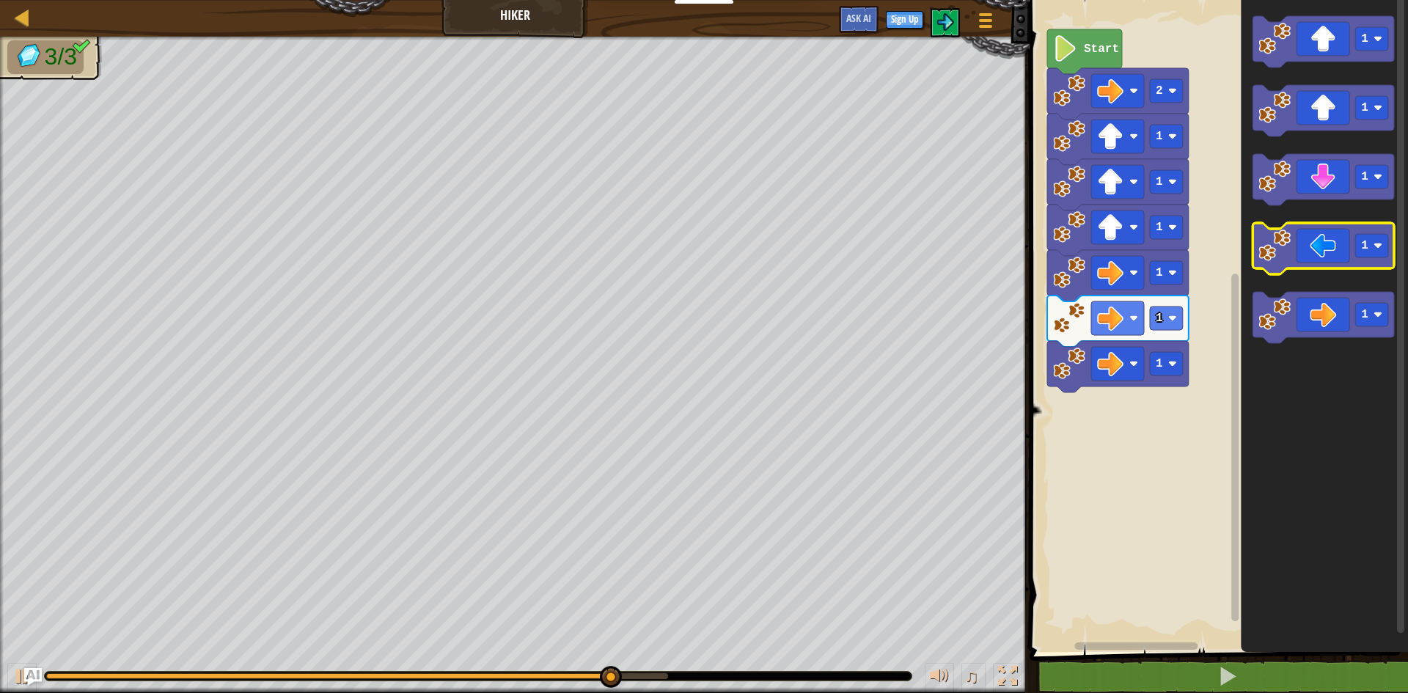
click at [1348, 236] on icon "Blockly Workspace" at bounding box center [1324, 248] width 142 height 51
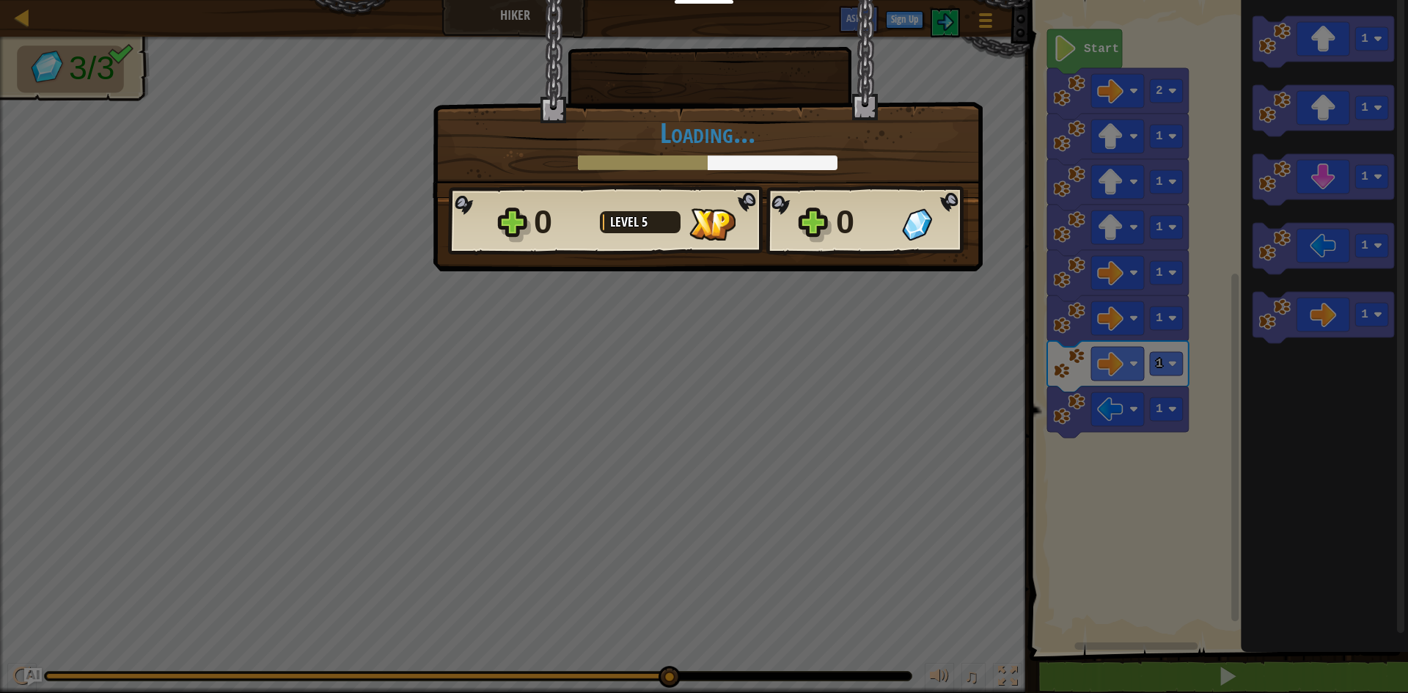
click at [1114, 369] on div "× How fun was this level? Loading... Reticulating Splines... Loading... 0 Level…" at bounding box center [704, 346] width 1408 height 693
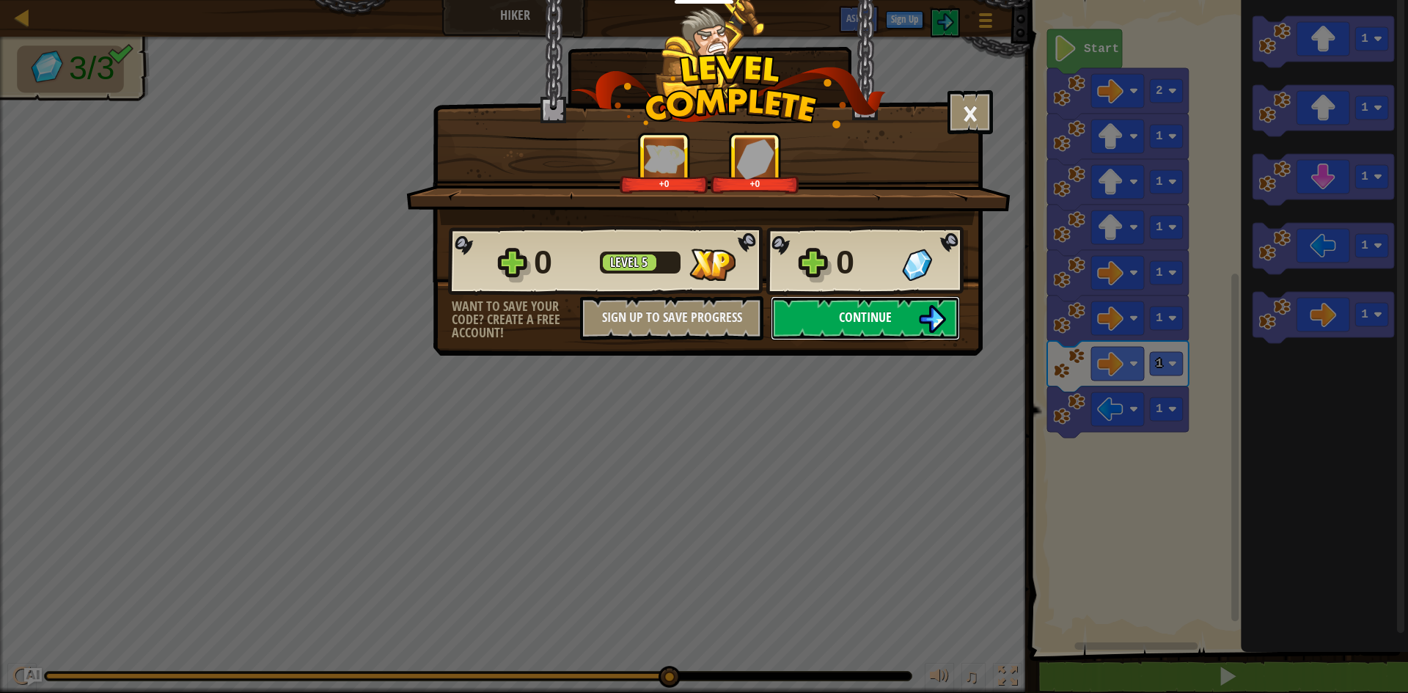
click at [901, 322] on button "Continue" at bounding box center [865, 318] width 189 height 44
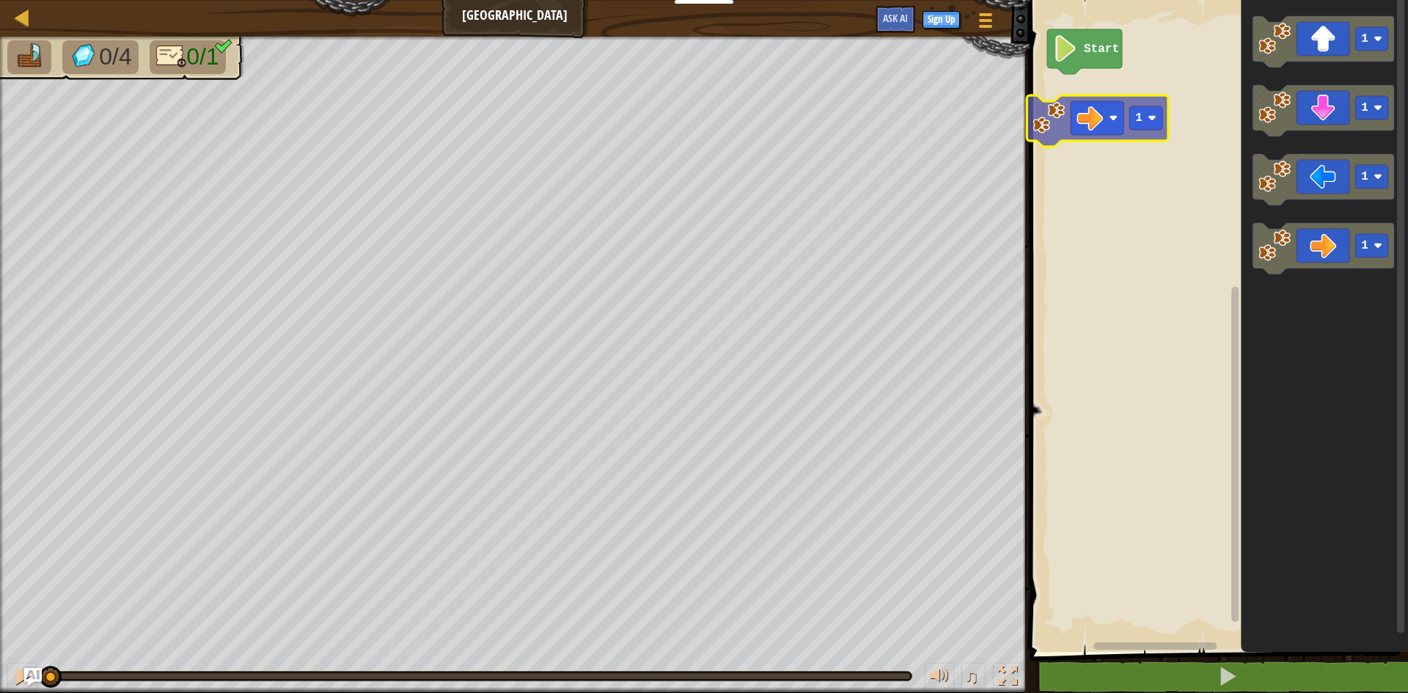
click at [1058, 116] on div "Start 1 1 1 1 1" at bounding box center [1217, 322] width 383 height 659
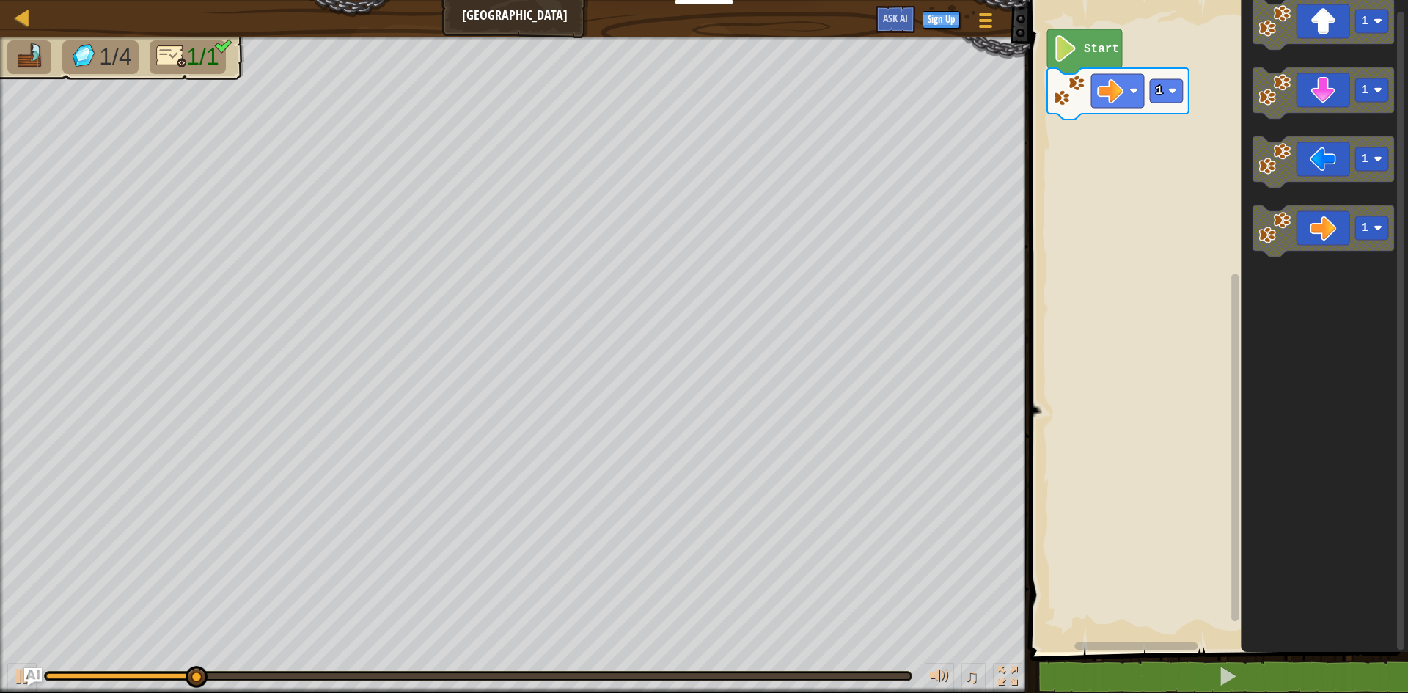
click at [1158, 197] on div "1 Start 1 1 1 1" at bounding box center [1217, 322] width 383 height 659
click at [1159, 174] on div "1 Start 1 1 1 1" at bounding box center [1217, 322] width 383 height 659
click at [1154, 171] on rect "Blockly Workspace" at bounding box center [1217, 322] width 383 height 659
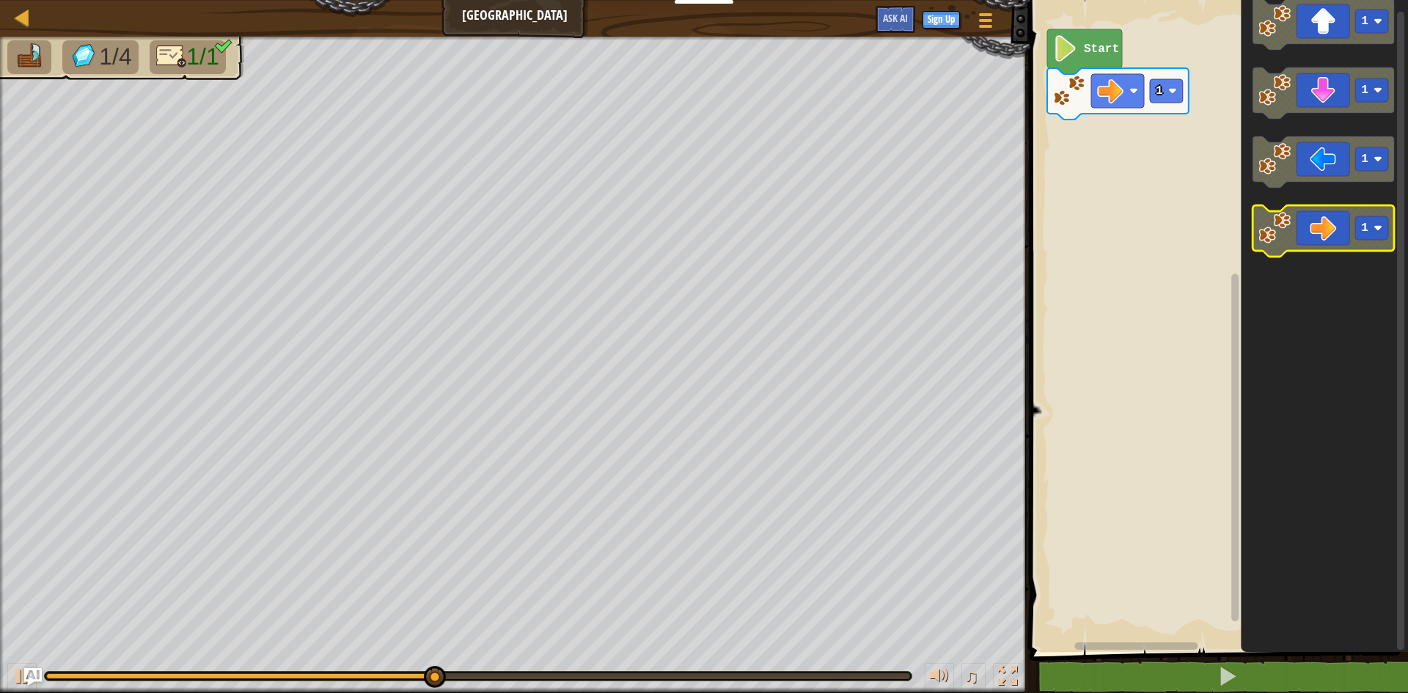
click at [1277, 227] on image "Blockly Workspace" at bounding box center [1275, 228] width 32 height 32
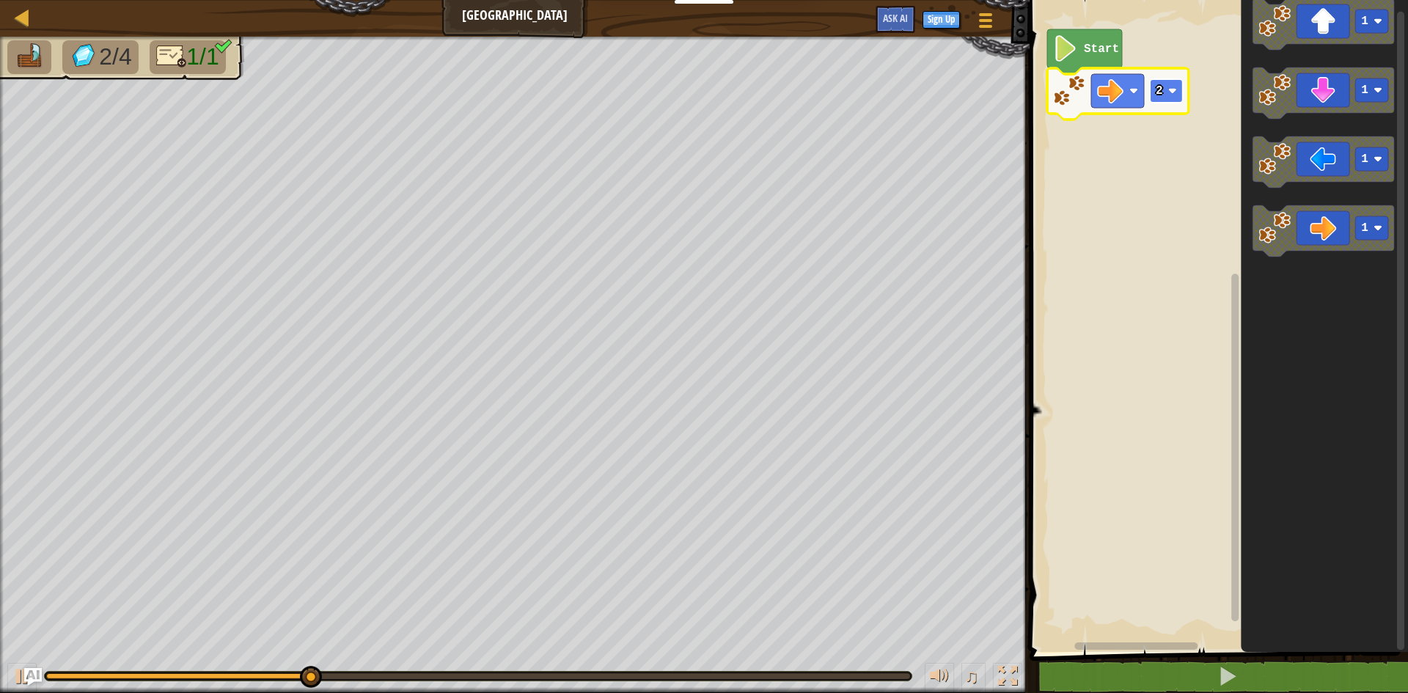
click at [1171, 93] on image "Blockly Workspace" at bounding box center [1173, 91] width 9 height 9
click at [1163, 99] on rect "Blockly Workspace" at bounding box center [1166, 90] width 33 height 23
click at [1164, 95] on rect "Blockly Workspace" at bounding box center [1166, 90] width 33 height 23
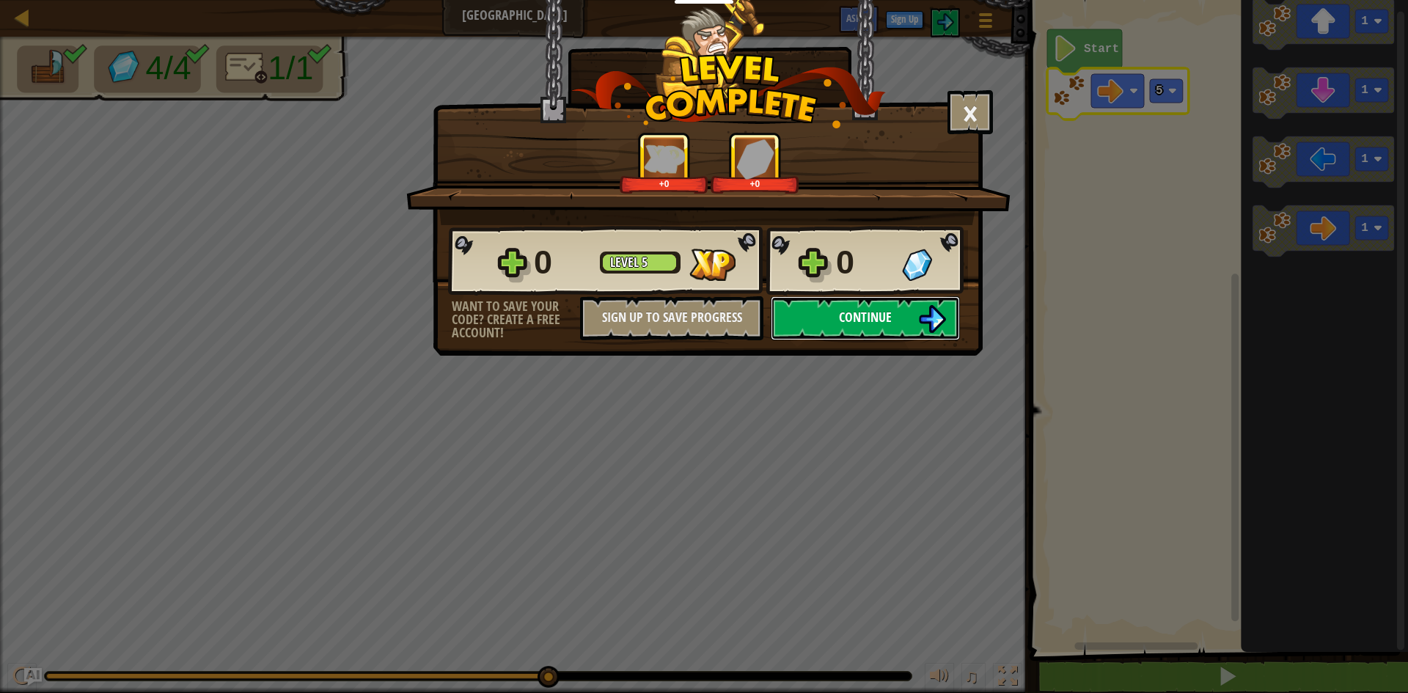
click at [827, 312] on button "Continue" at bounding box center [865, 318] width 189 height 44
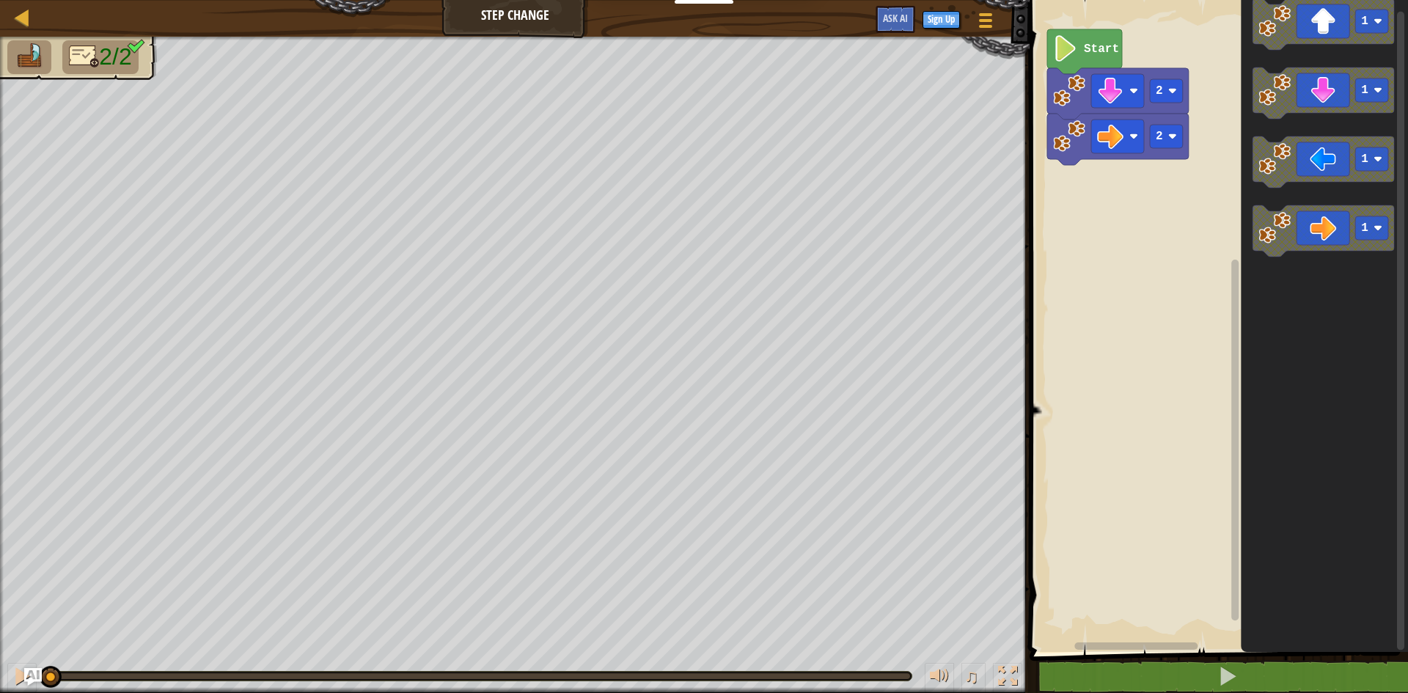
click at [1163, 202] on div "2 2 Start 1 1 1 1" at bounding box center [1217, 322] width 383 height 659
click at [1321, 233] on icon "Blockly Workspace" at bounding box center [1324, 230] width 142 height 51
click at [1171, 147] on rect "Blockly Workspace" at bounding box center [1166, 136] width 33 height 23
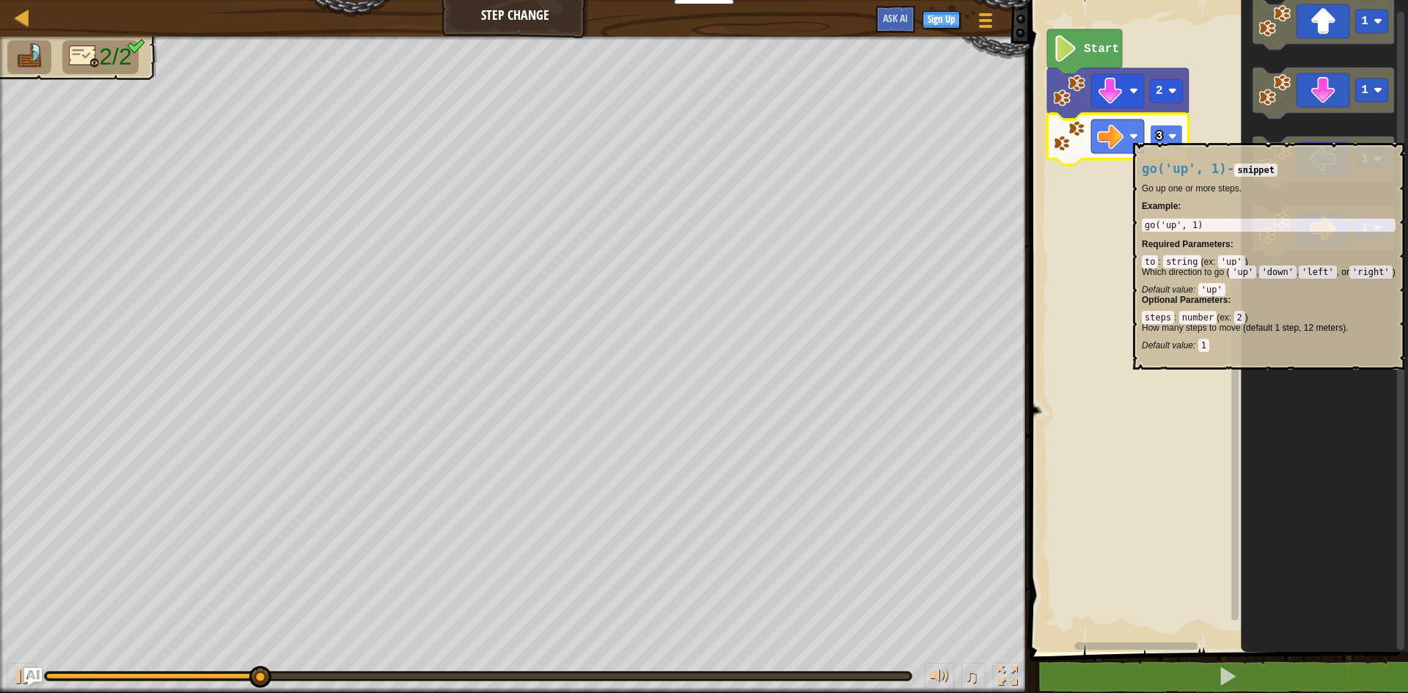
click at [1164, 135] on rect "Blockly Workspace" at bounding box center [1166, 136] width 33 height 23
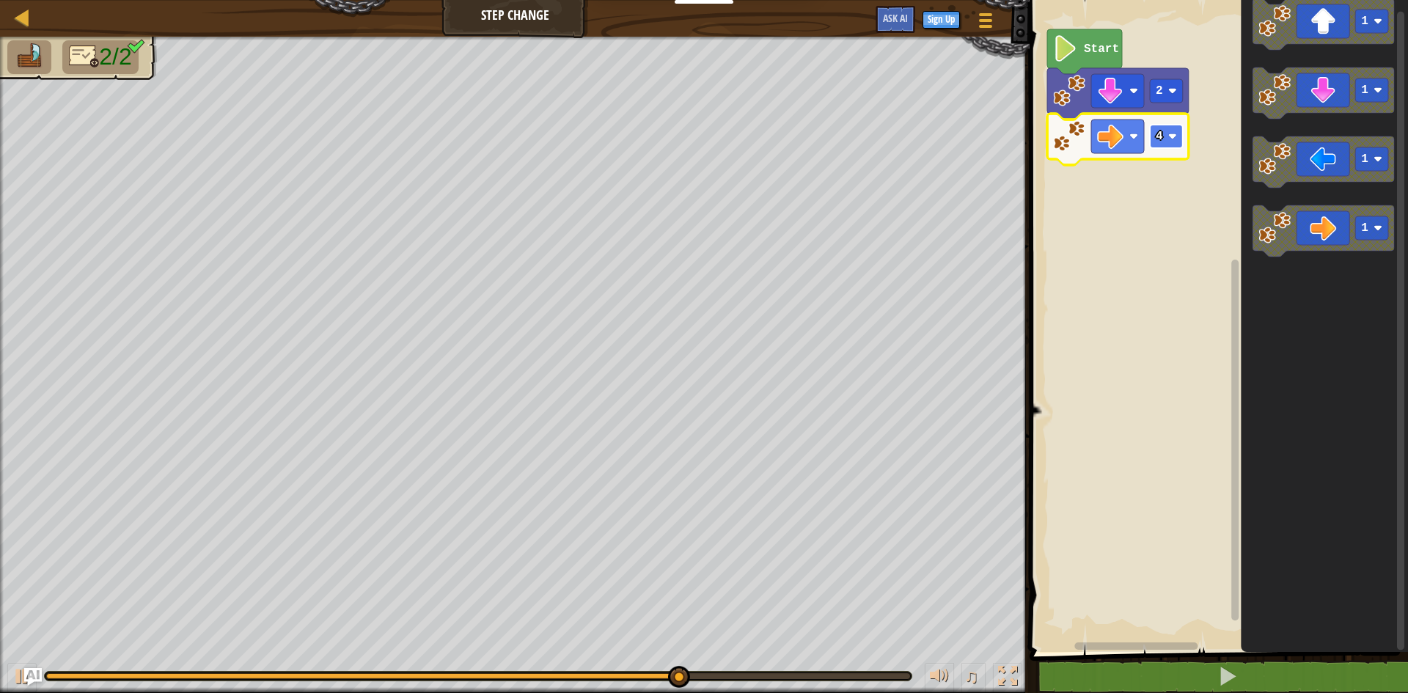
click at [1168, 145] on rect "Blockly Workspace" at bounding box center [1166, 136] width 33 height 23
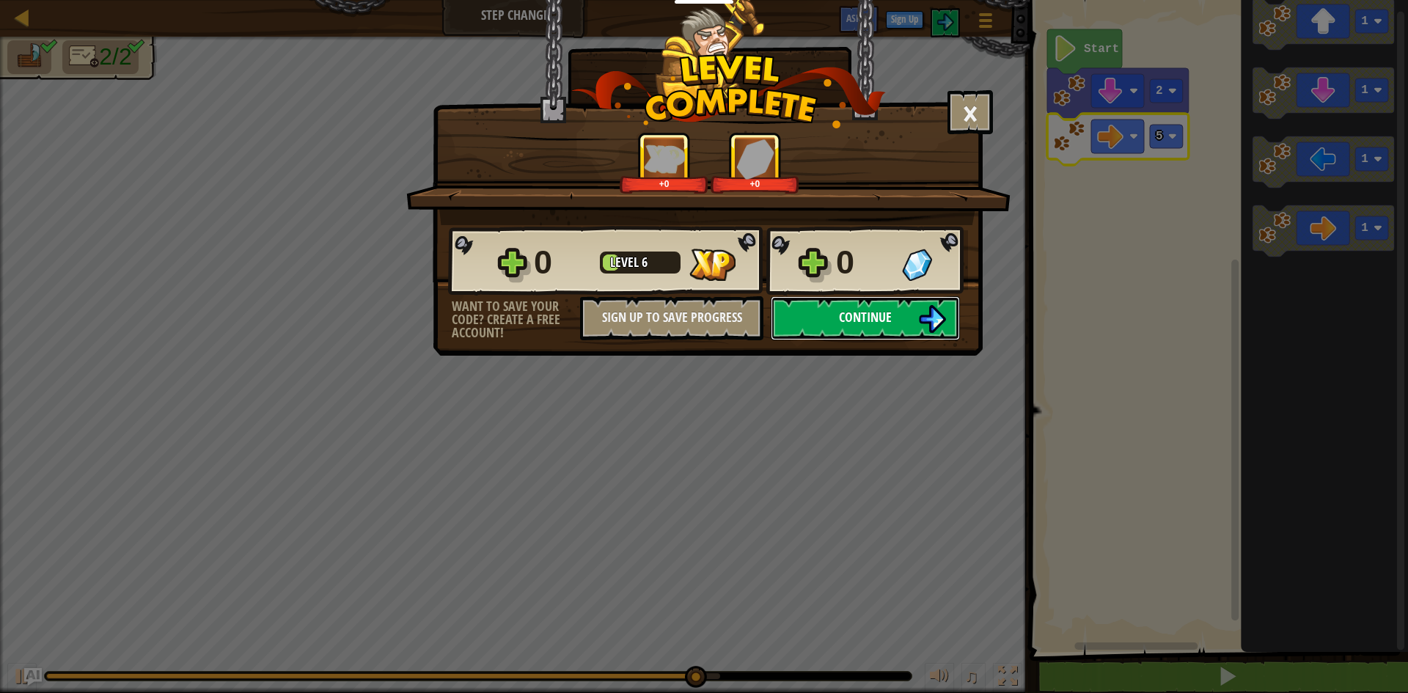
click at [881, 315] on button "Continue" at bounding box center [865, 318] width 189 height 44
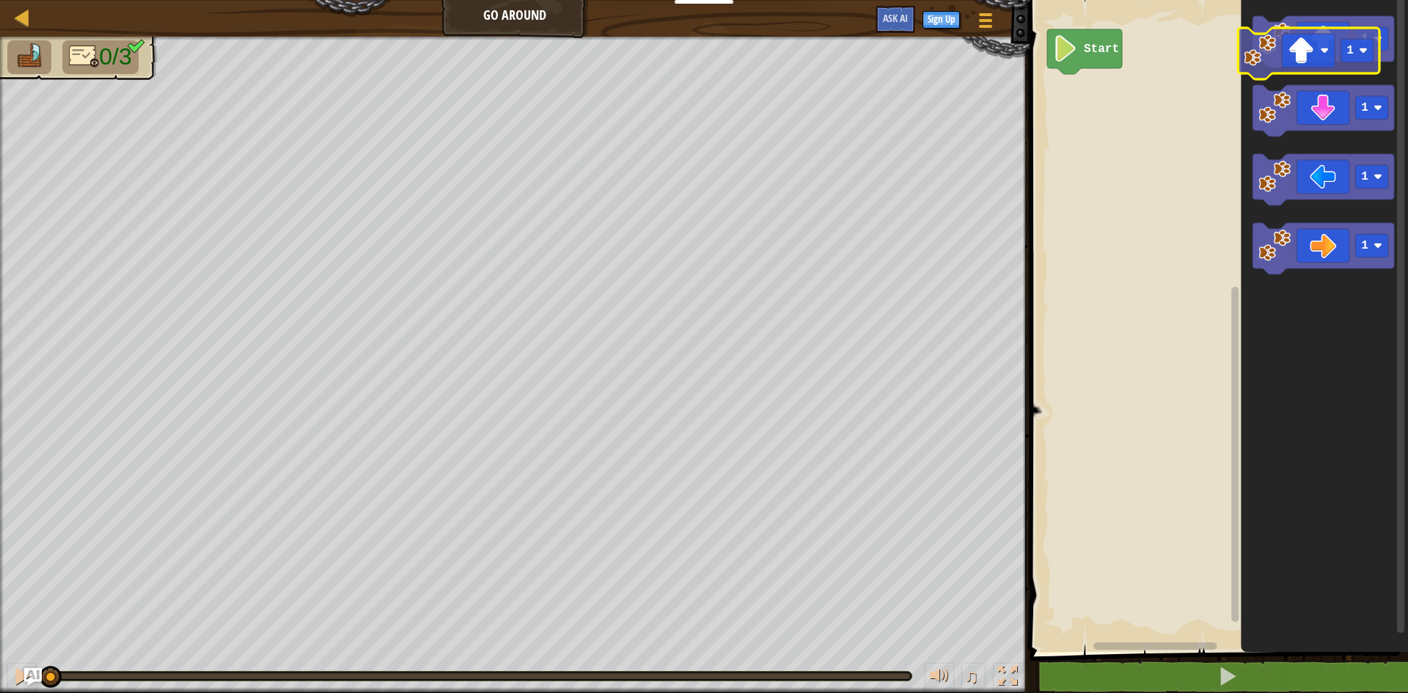
click at [1265, 53] on image "Blockly Workspace" at bounding box center [1275, 39] width 32 height 32
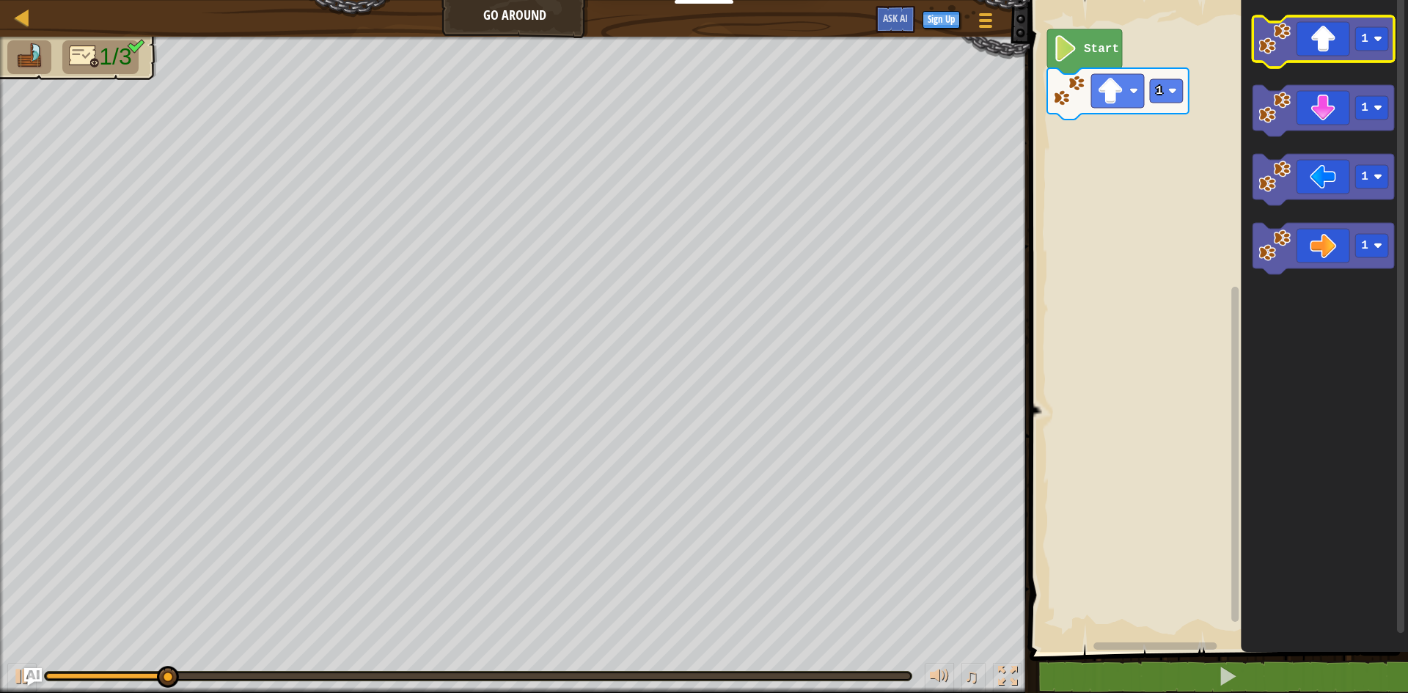
click at [1300, 48] on icon "Blockly Workspace" at bounding box center [1324, 41] width 142 height 51
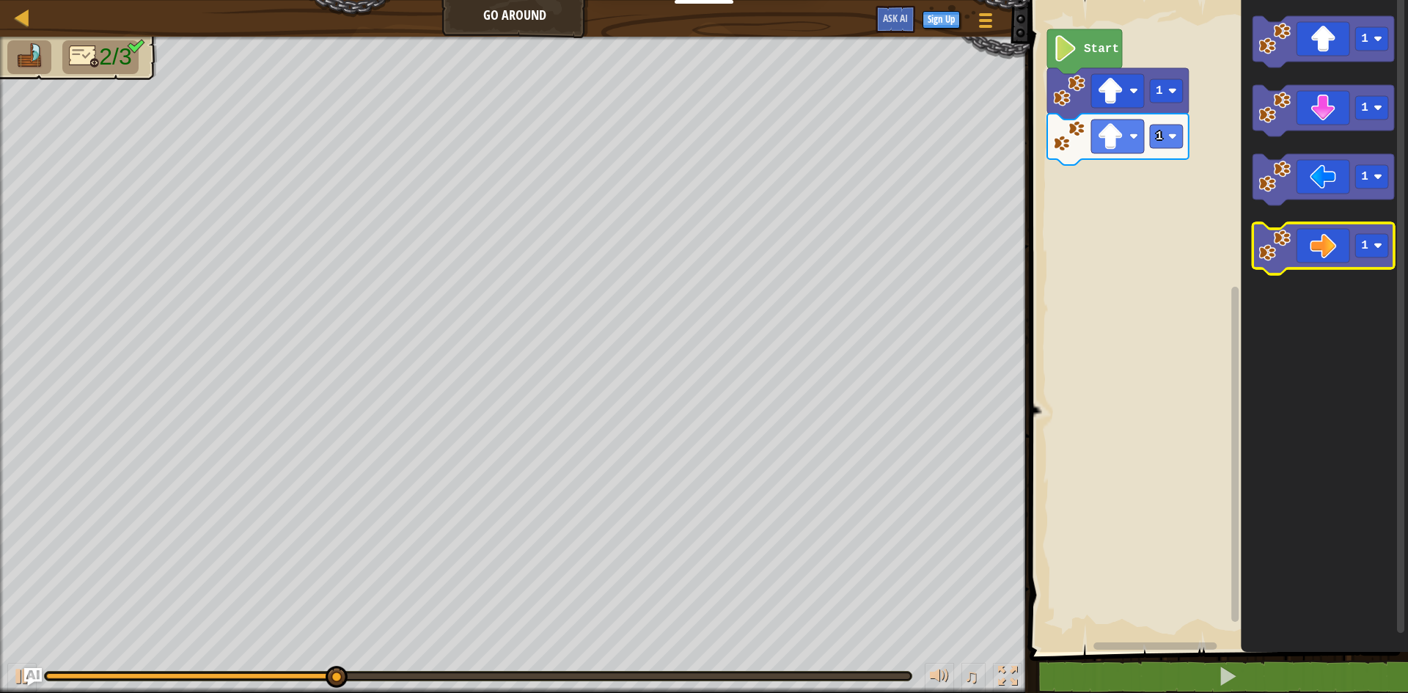
click at [1334, 247] on icon "Blockly Workspace" at bounding box center [1324, 248] width 142 height 51
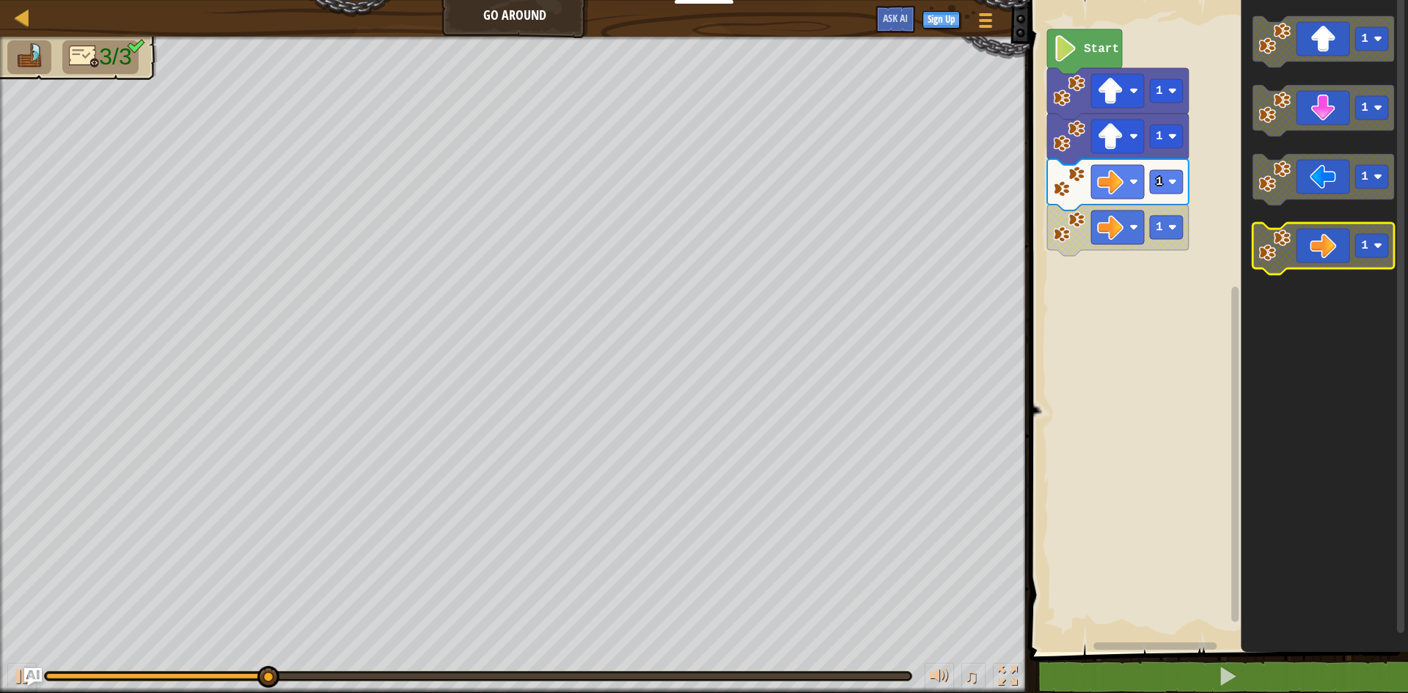
click at [1334, 249] on icon "Blockly Workspace" at bounding box center [1324, 248] width 142 height 51
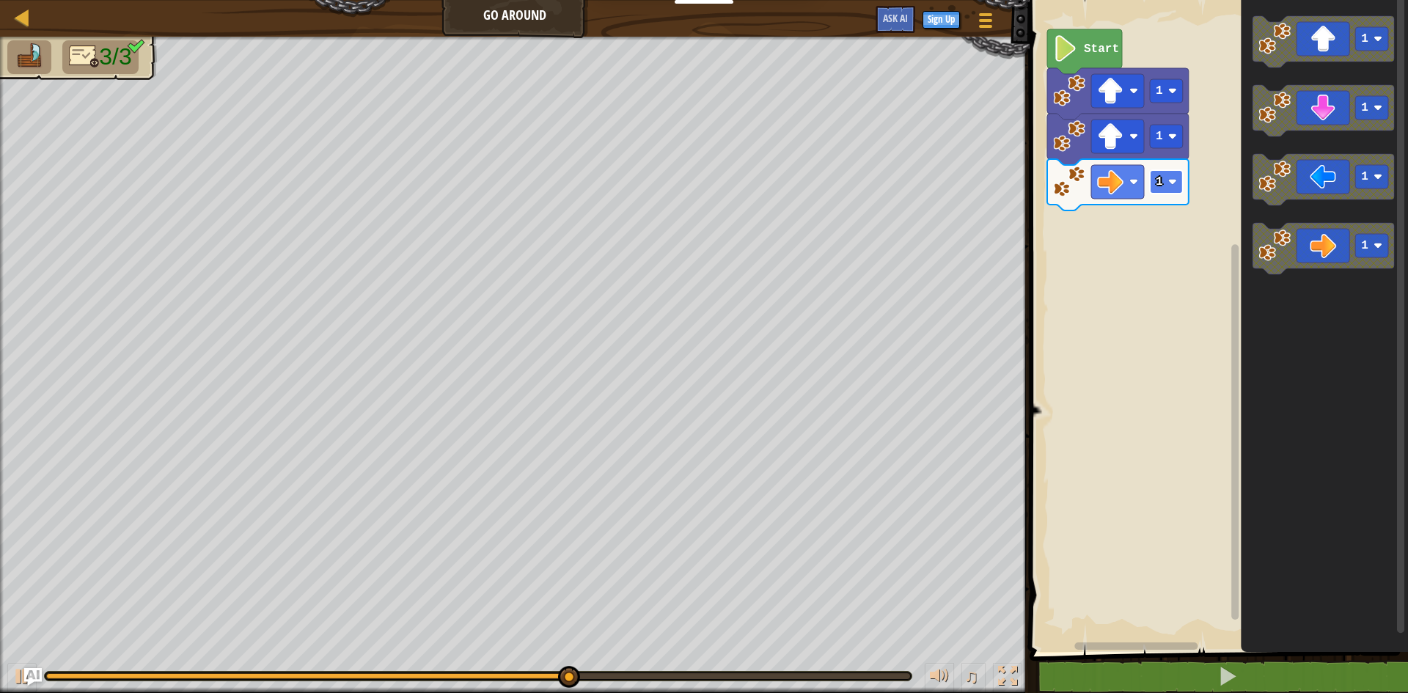
click at [1162, 185] on text "1" at bounding box center [1159, 181] width 7 height 13
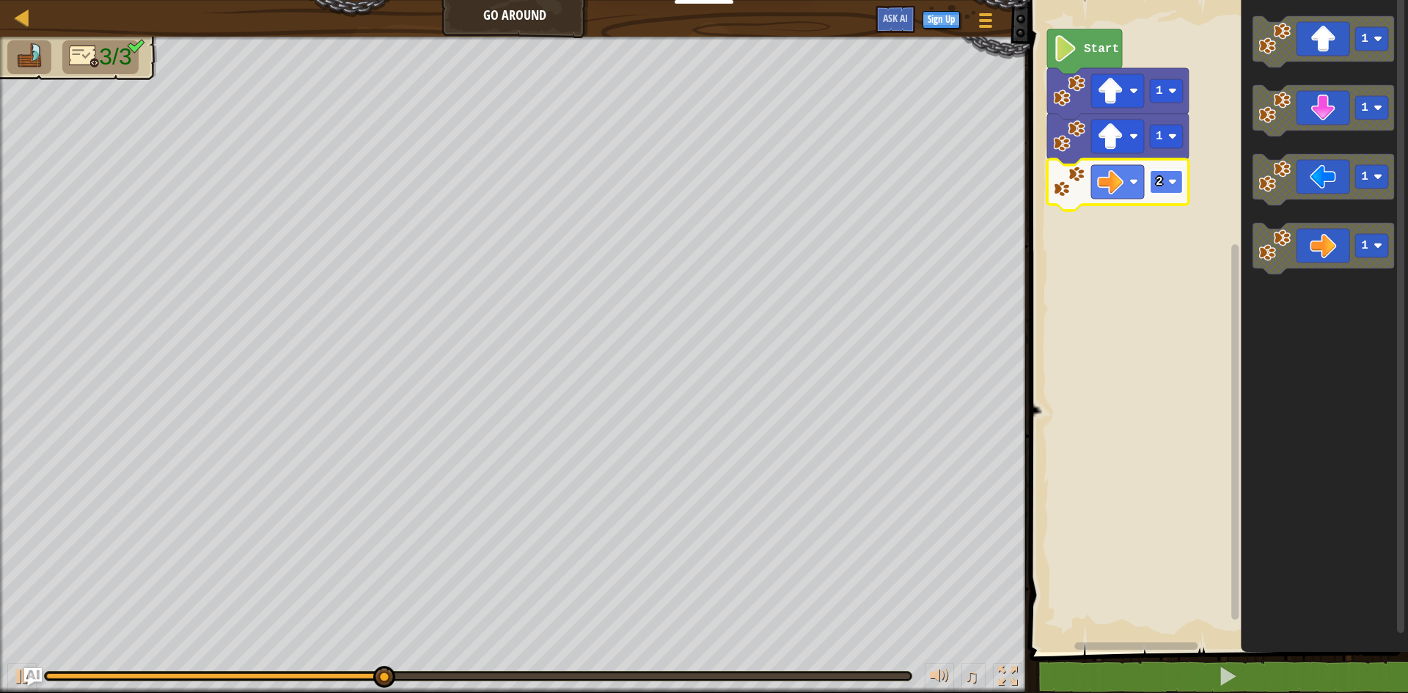
click at [1167, 189] on rect "Blockly Workspace" at bounding box center [1166, 181] width 33 height 23
click at [1318, 115] on icon "Blockly Workspace" at bounding box center [1324, 110] width 142 height 51
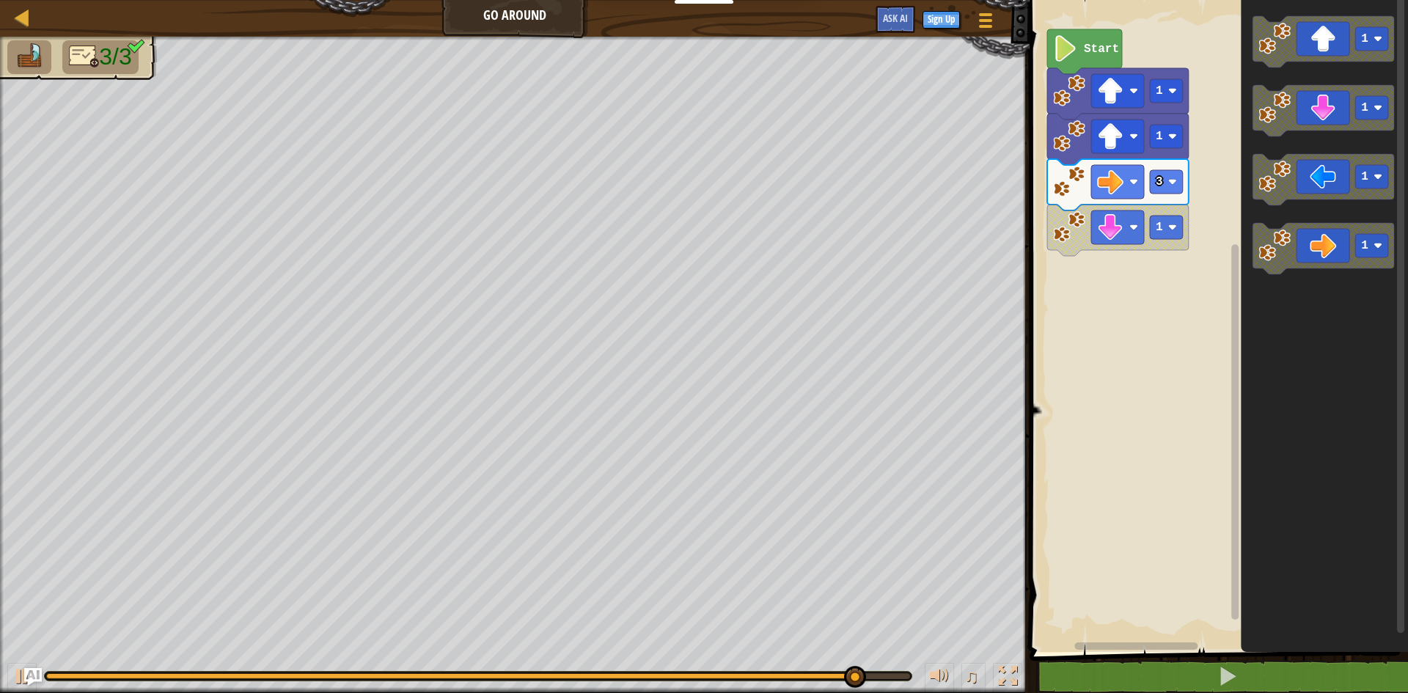
click at [1148, 139] on icon "Blockly Workspace" at bounding box center [1119, 139] width 142 height 51
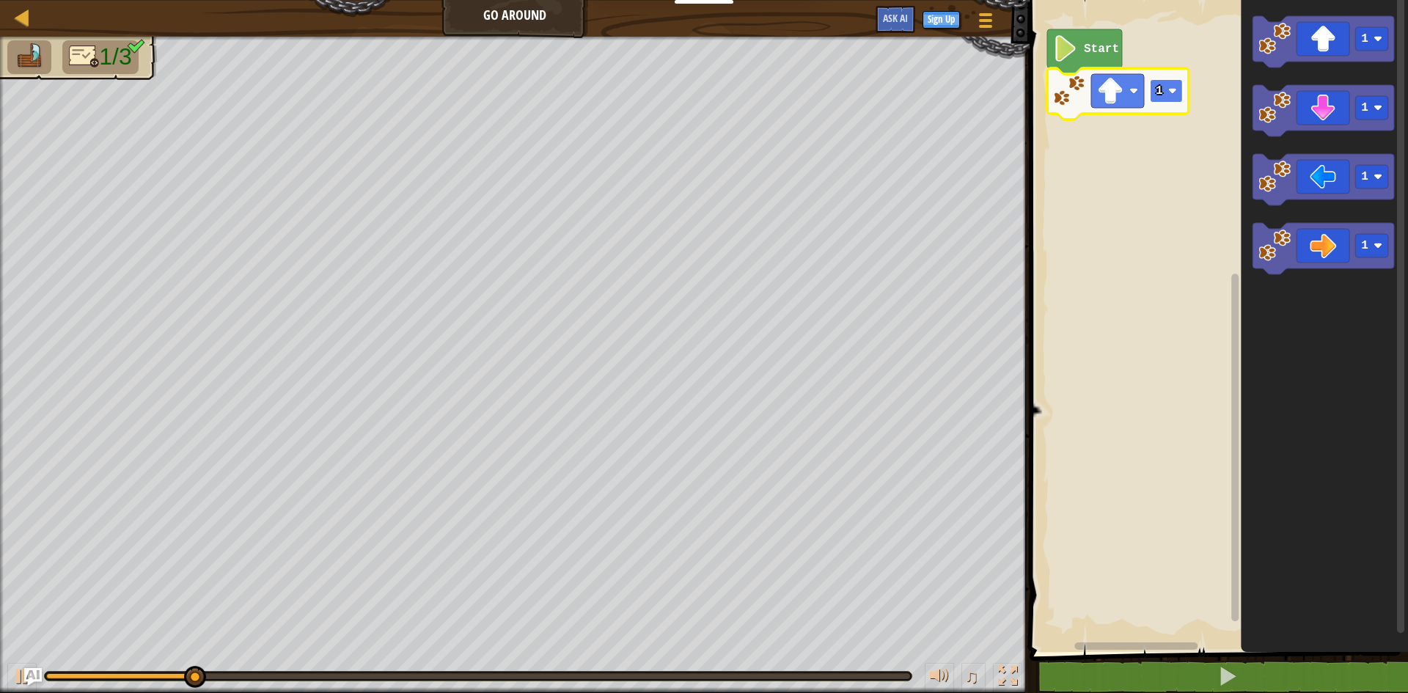
click at [1171, 86] on rect "Blockly Workspace" at bounding box center [1166, 90] width 33 height 23
click at [1171, 87] on g "1" at bounding box center [1166, 90] width 33 height 23
click at [1154, 95] on rect "Blockly Workspace" at bounding box center [1166, 90] width 33 height 23
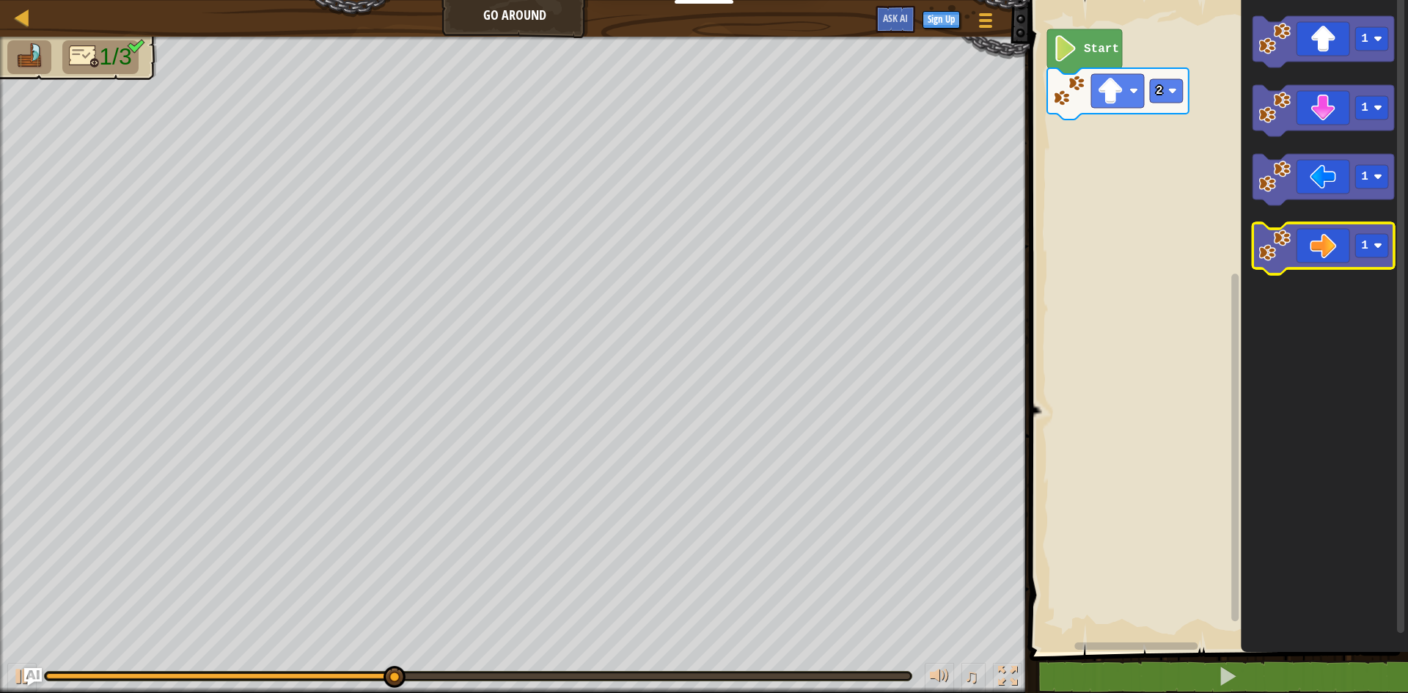
click at [1319, 253] on icon "Blockly Workspace" at bounding box center [1324, 248] width 142 height 51
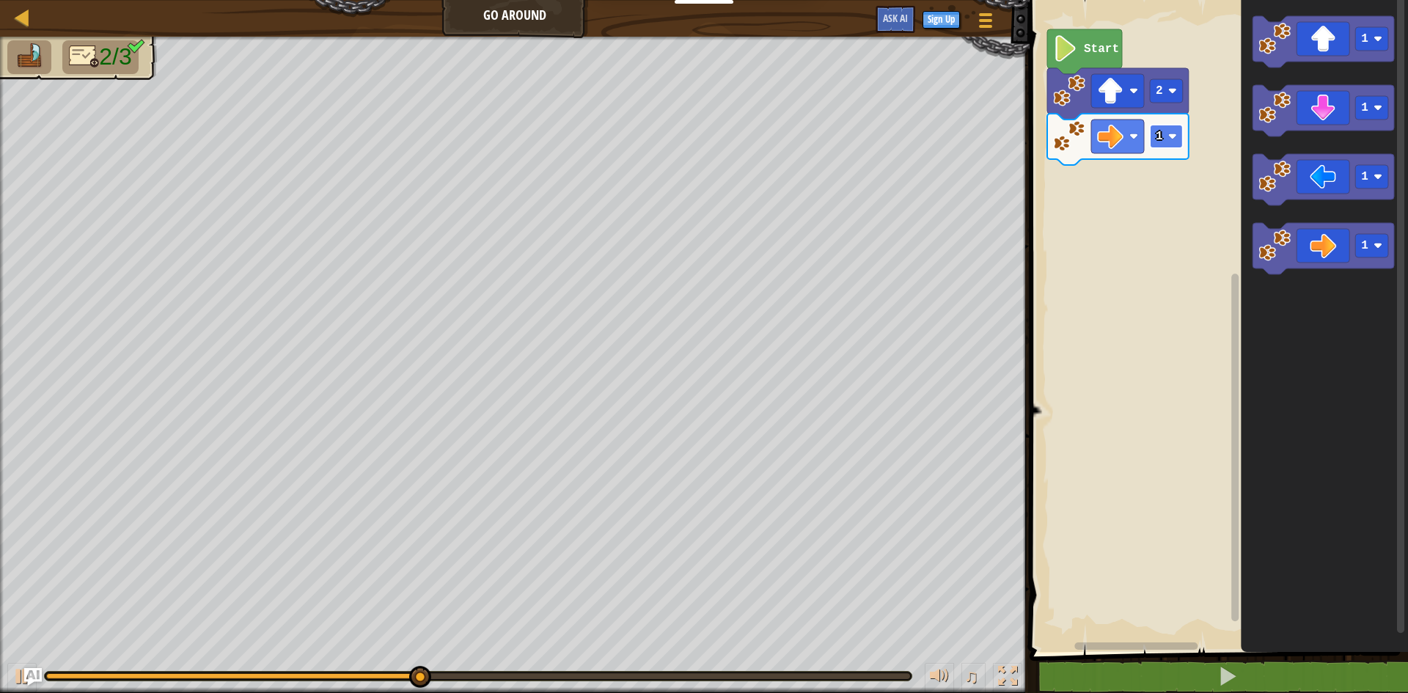
click at [1160, 139] on text "1" at bounding box center [1159, 136] width 7 height 13
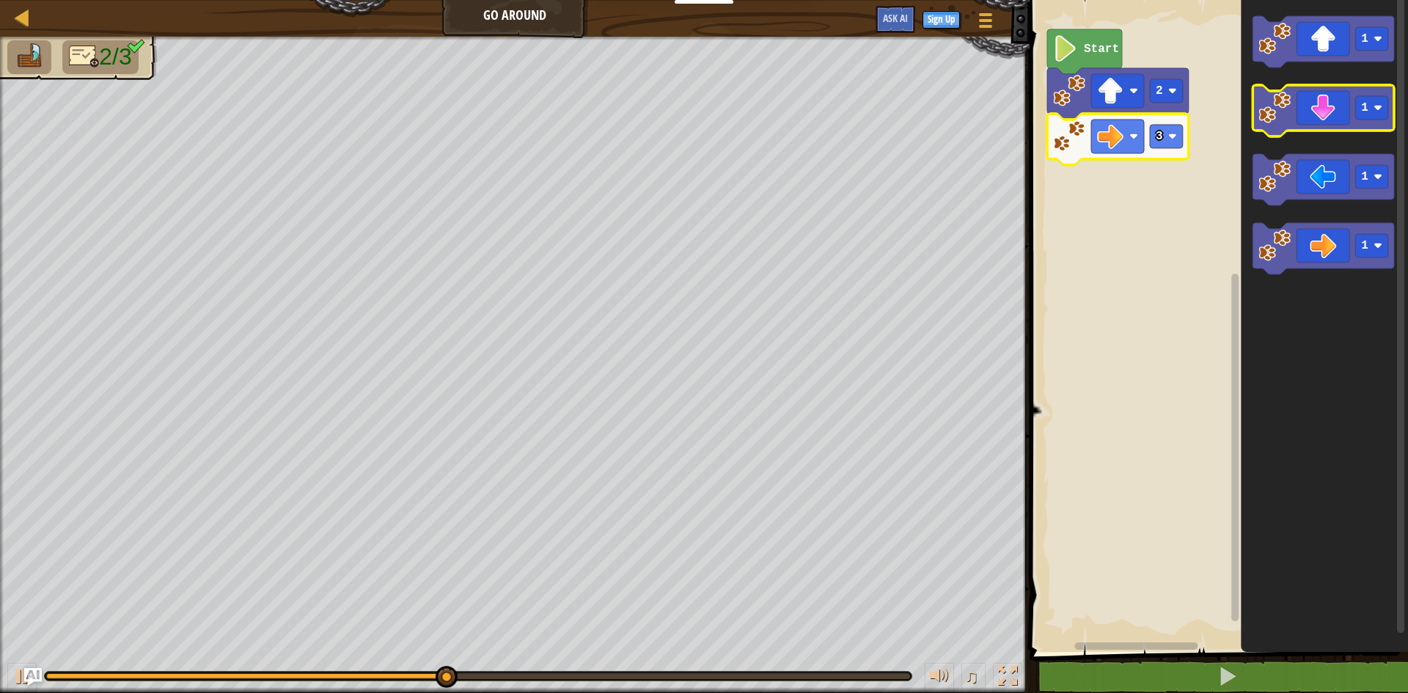
click at [1312, 128] on icon "Blockly Workspace" at bounding box center [1324, 110] width 142 height 51
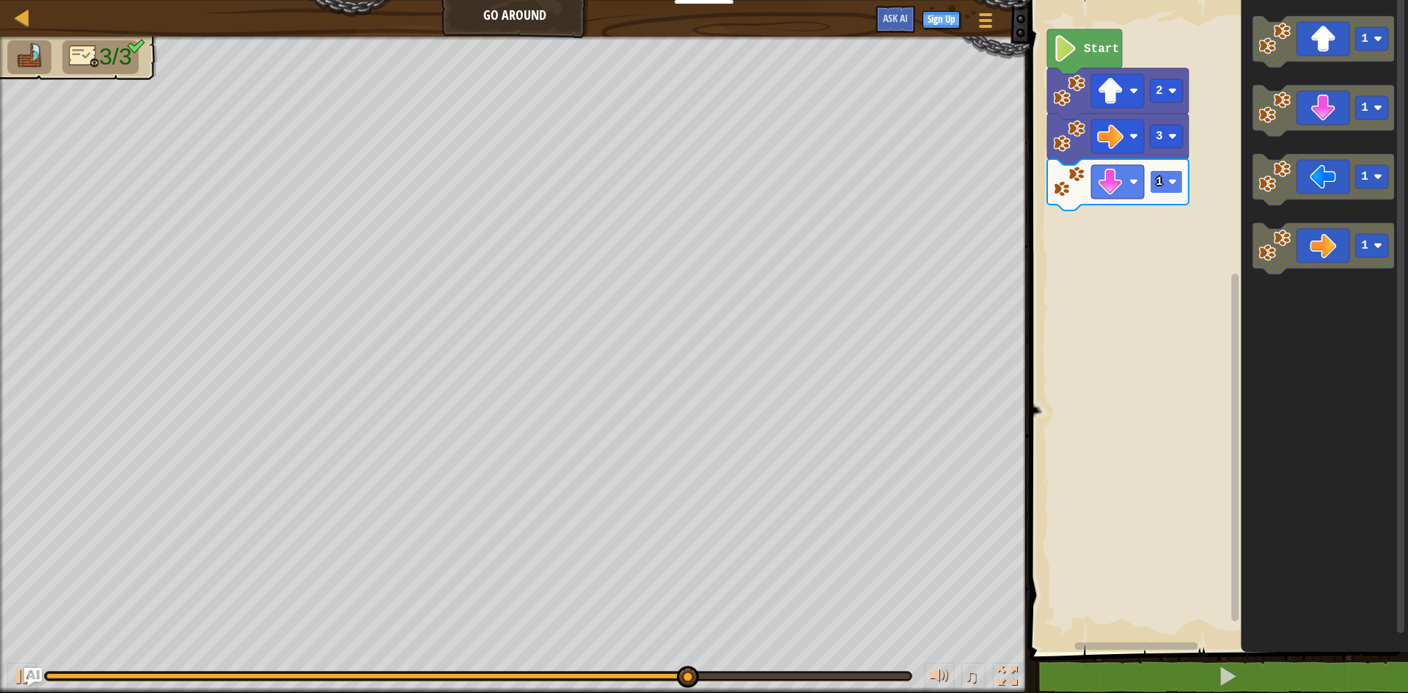
click at [1175, 182] on image "Blockly Workspace" at bounding box center [1173, 182] width 9 height 9
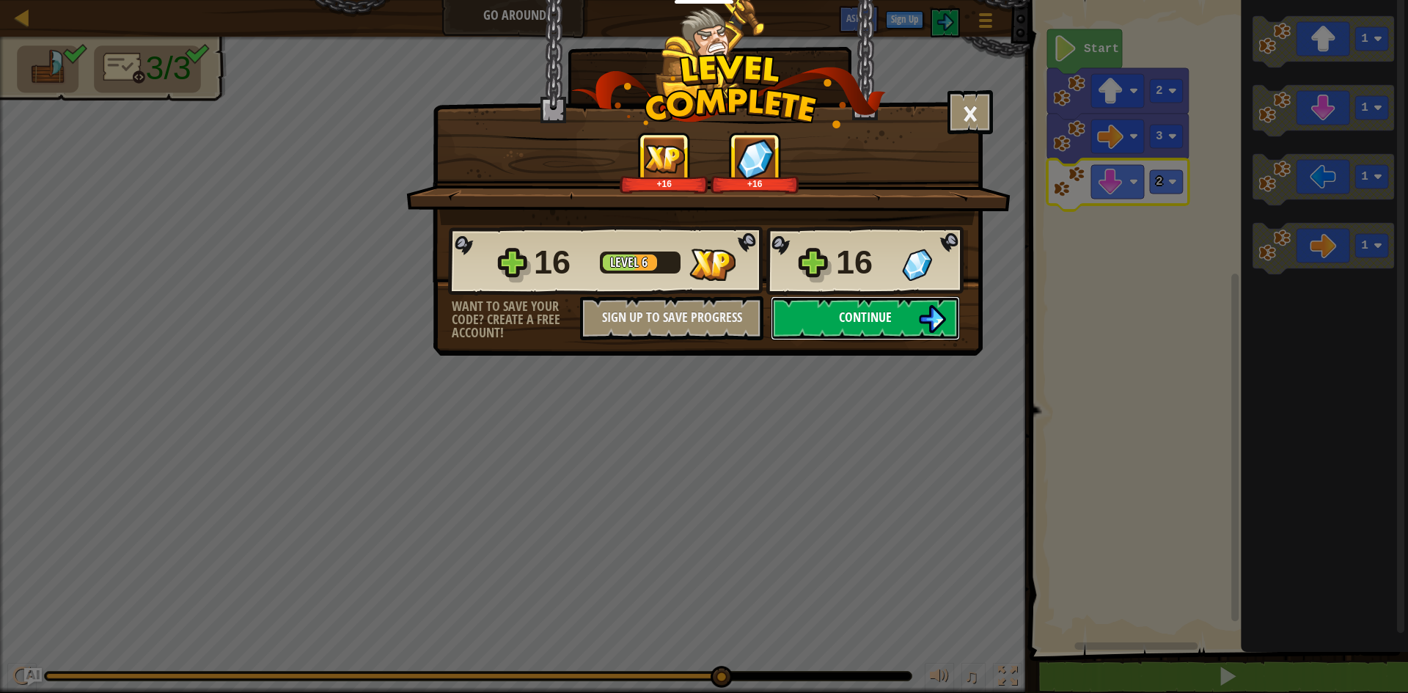
click at [877, 318] on span "Continue" at bounding box center [865, 317] width 53 height 18
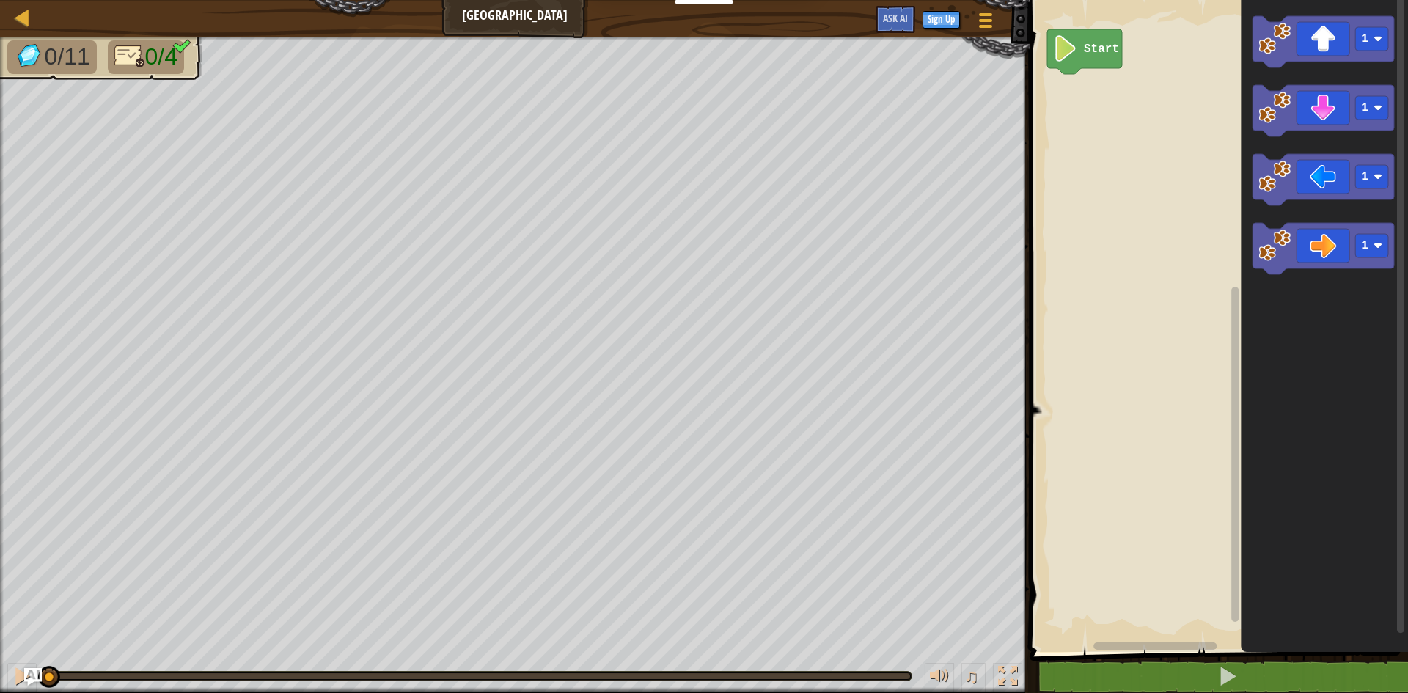
click at [1115, 157] on rect "Blockly Workspace" at bounding box center [1217, 322] width 383 height 659
click at [1298, 32] on icon "Blockly Workspace" at bounding box center [1324, 41] width 142 height 51
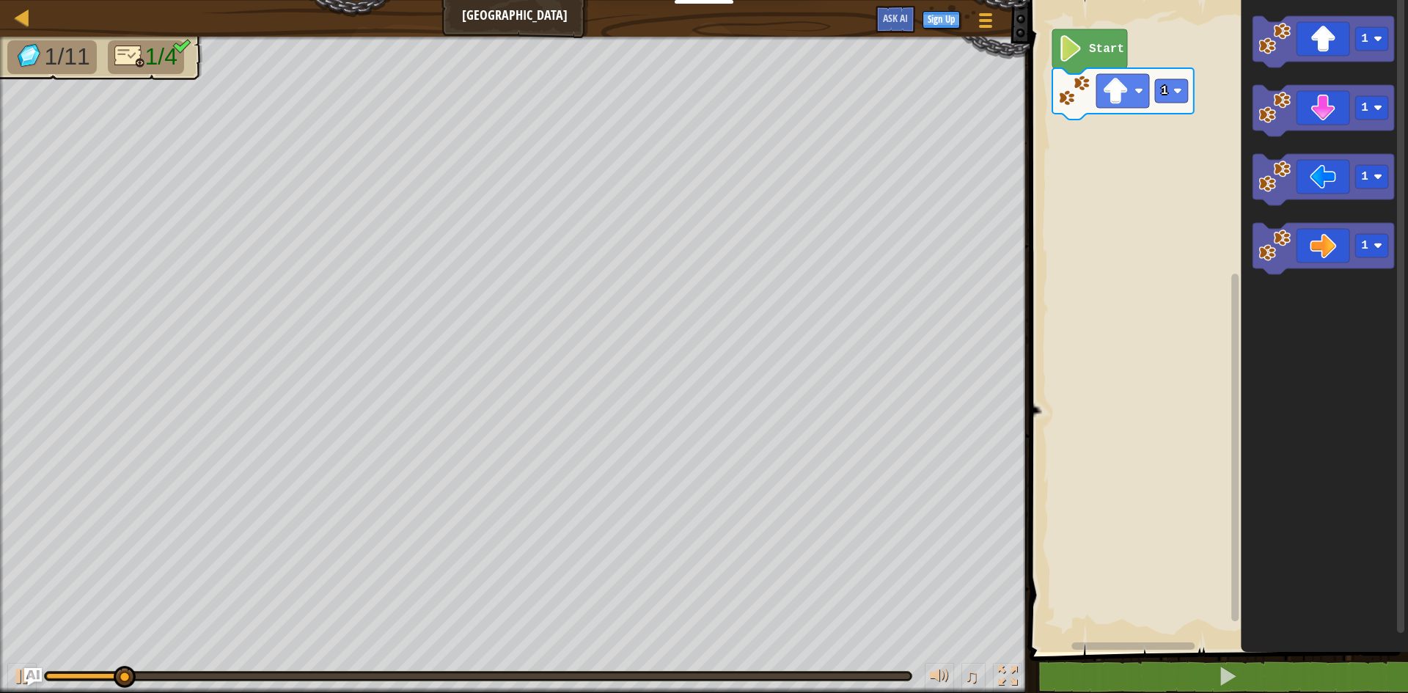
click at [1171, 96] on rect "Blockly Workspace" at bounding box center [1171, 90] width 33 height 23
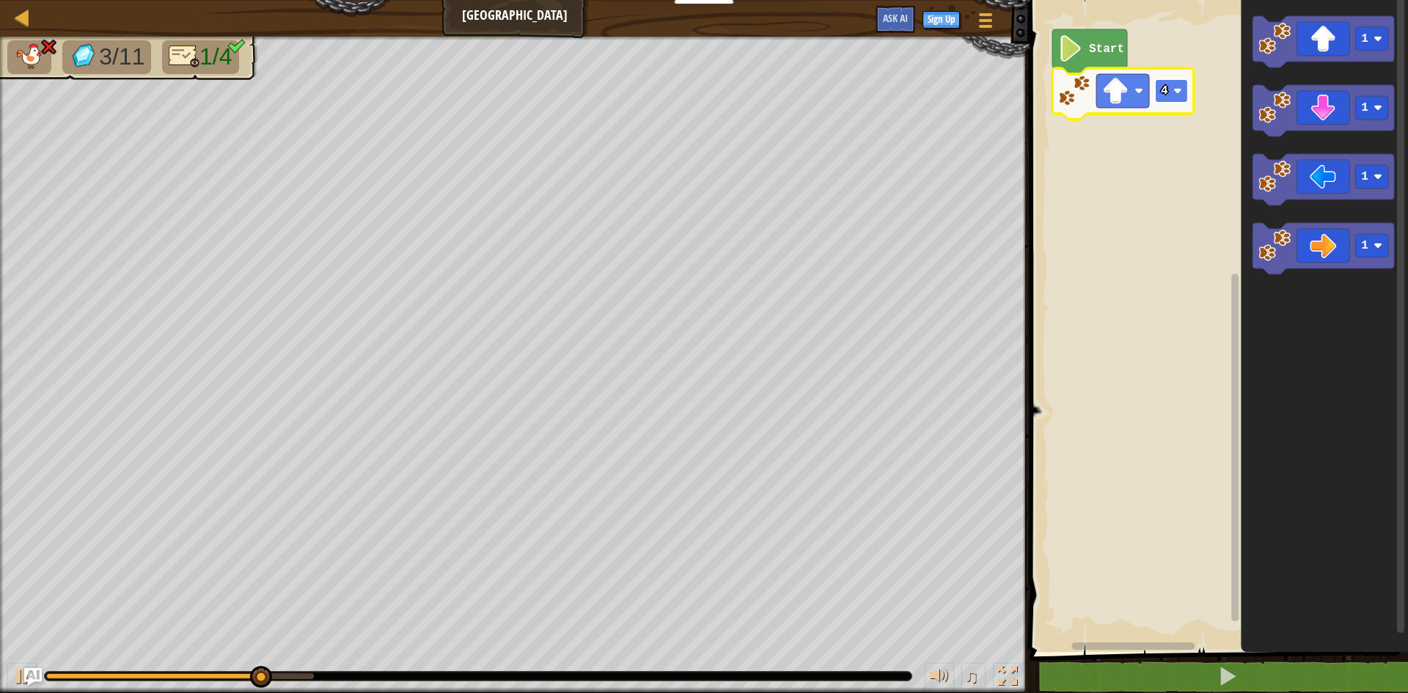
click at [1166, 100] on rect "Blockly Workspace" at bounding box center [1171, 90] width 33 height 23
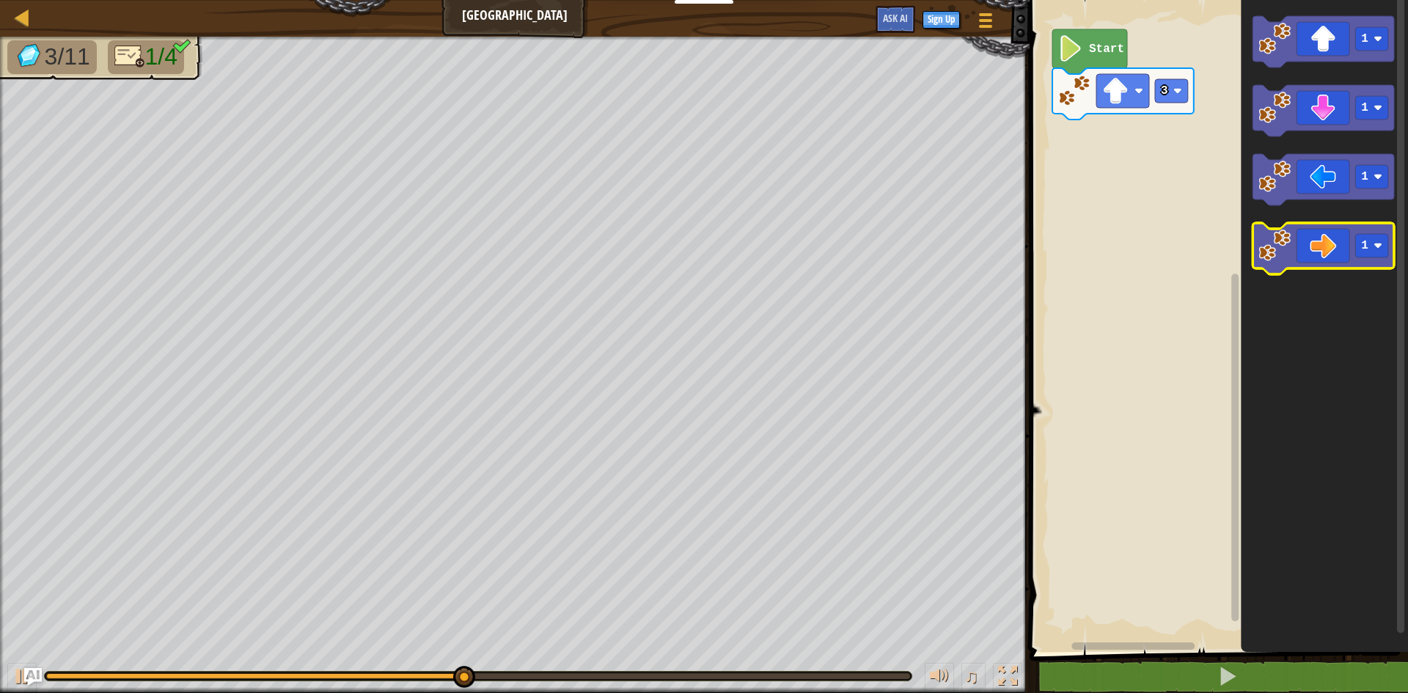
click at [1352, 241] on icon "Blockly Workspace" at bounding box center [1324, 248] width 142 height 51
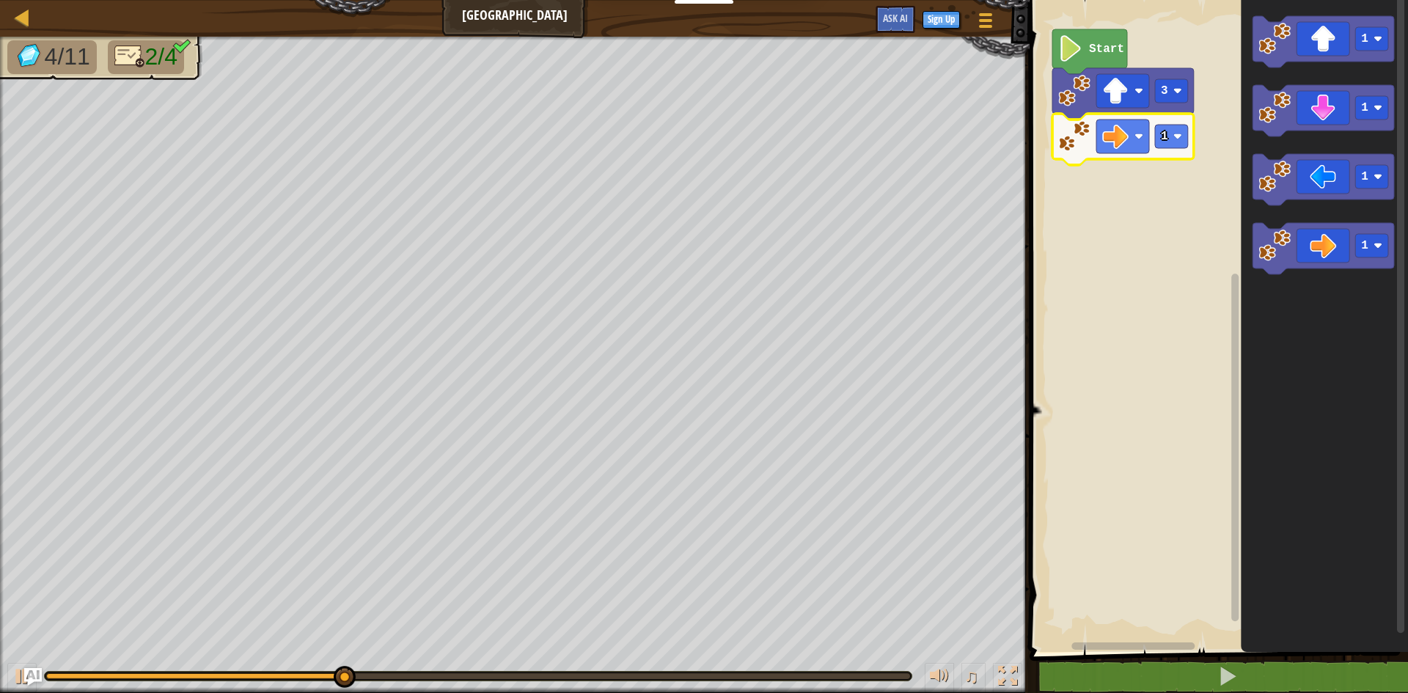
click at [1177, 148] on g "1" at bounding box center [1124, 139] width 142 height 51
click at [1166, 136] on text "1" at bounding box center [1164, 136] width 7 height 13
click at [1163, 146] on rect "Blockly Workspace" at bounding box center [1171, 136] width 33 height 23
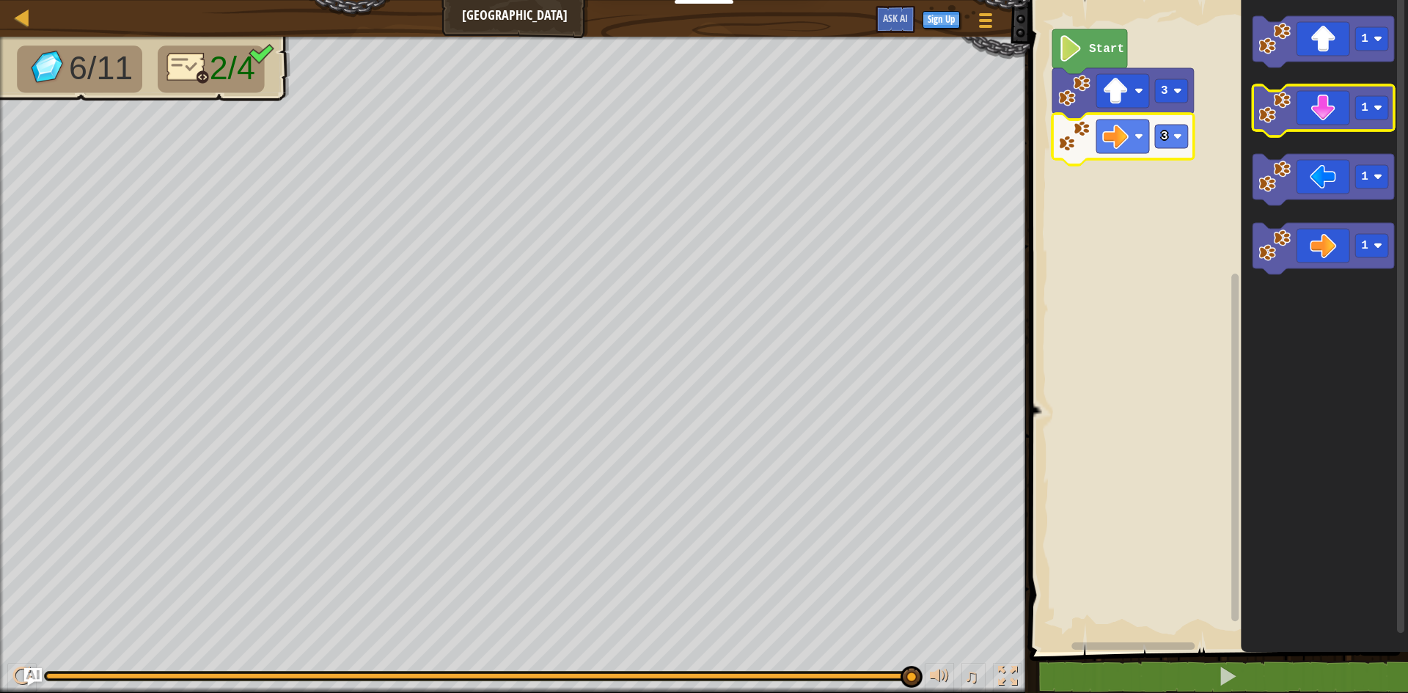
click at [1284, 116] on image "Blockly Workspace" at bounding box center [1275, 108] width 32 height 32
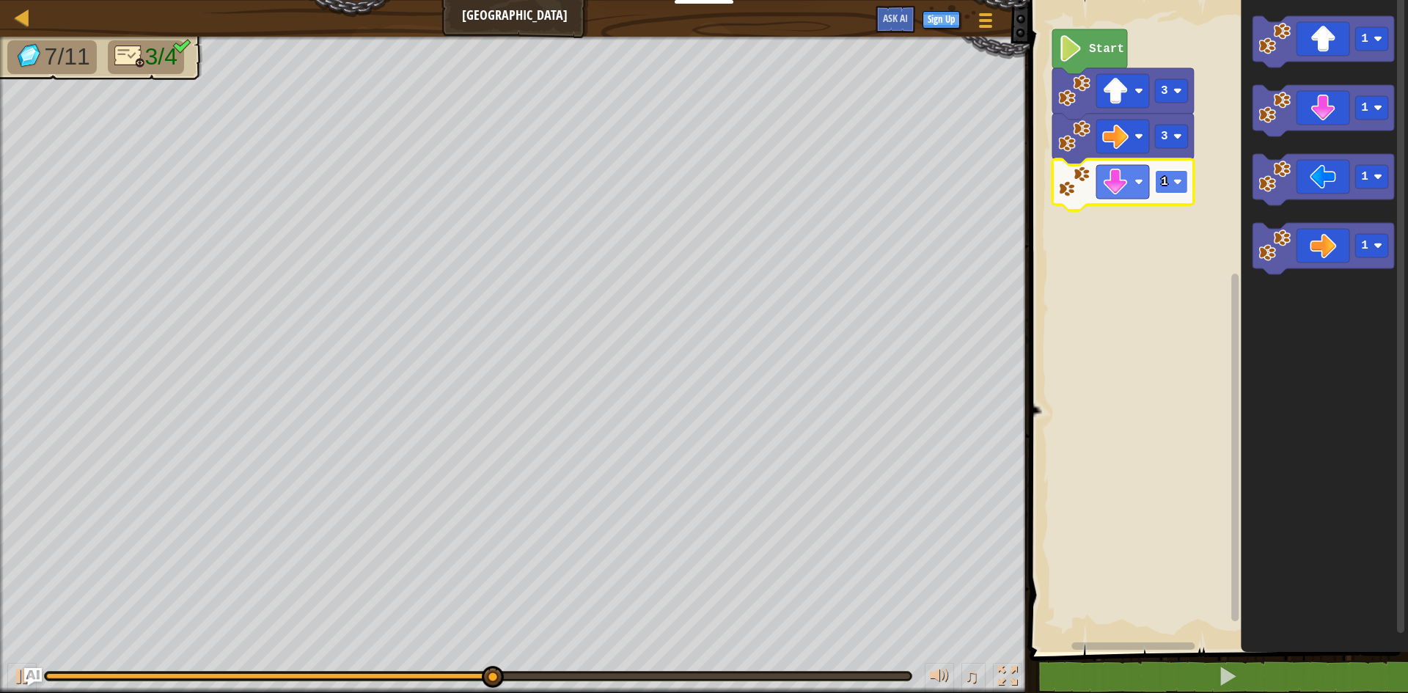
click at [1166, 180] on text "1" at bounding box center [1164, 181] width 7 height 13
click at [1163, 189] on rect "Blockly Workspace" at bounding box center [1171, 181] width 33 height 23
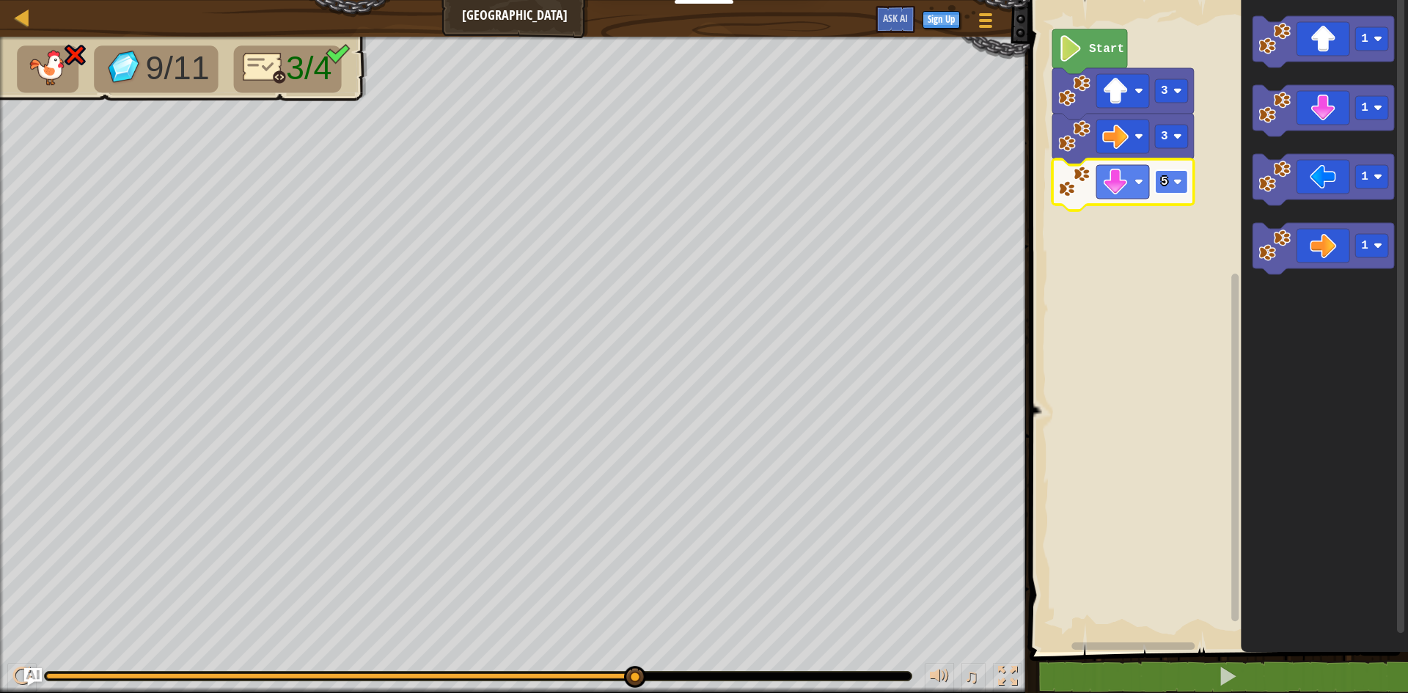
click at [1163, 176] on g "5" at bounding box center [1171, 181] width 33 height 23
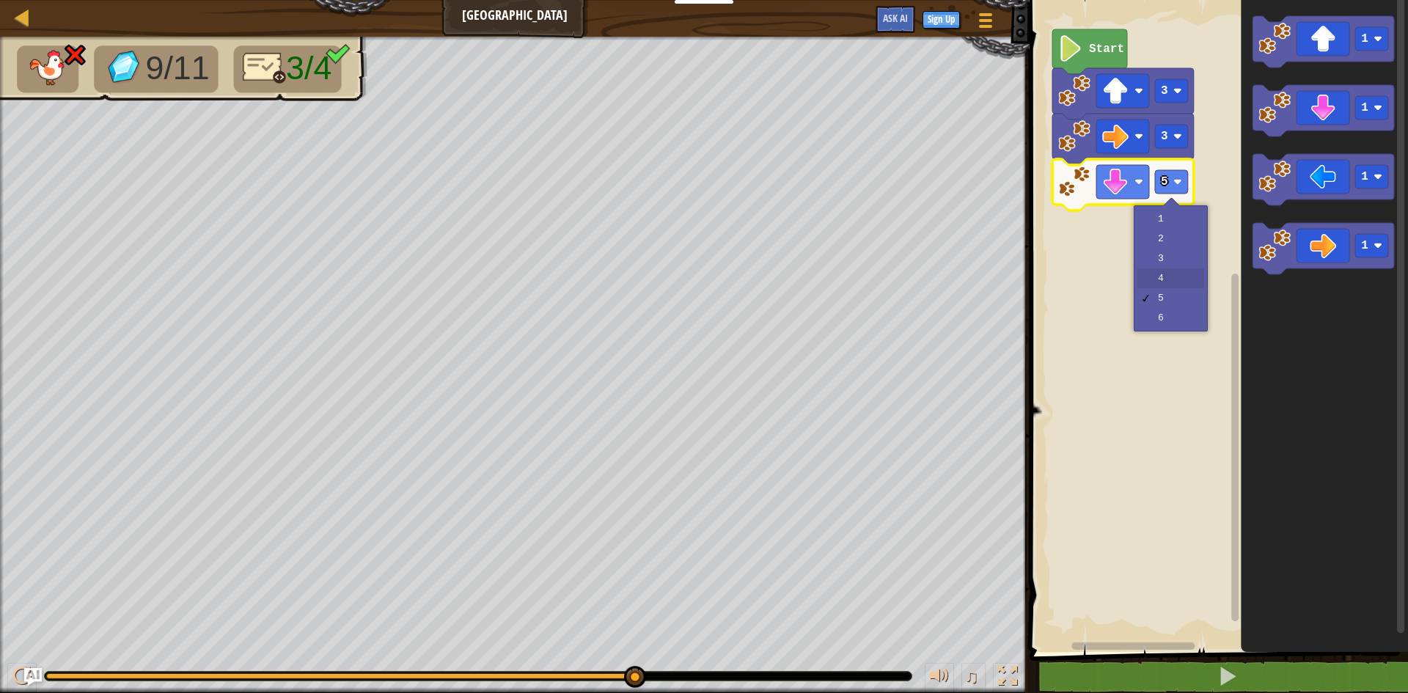
click at [1171, 281] on rect "Blockly Workspace" at bounding box center [1217, 322] width 383 height 659
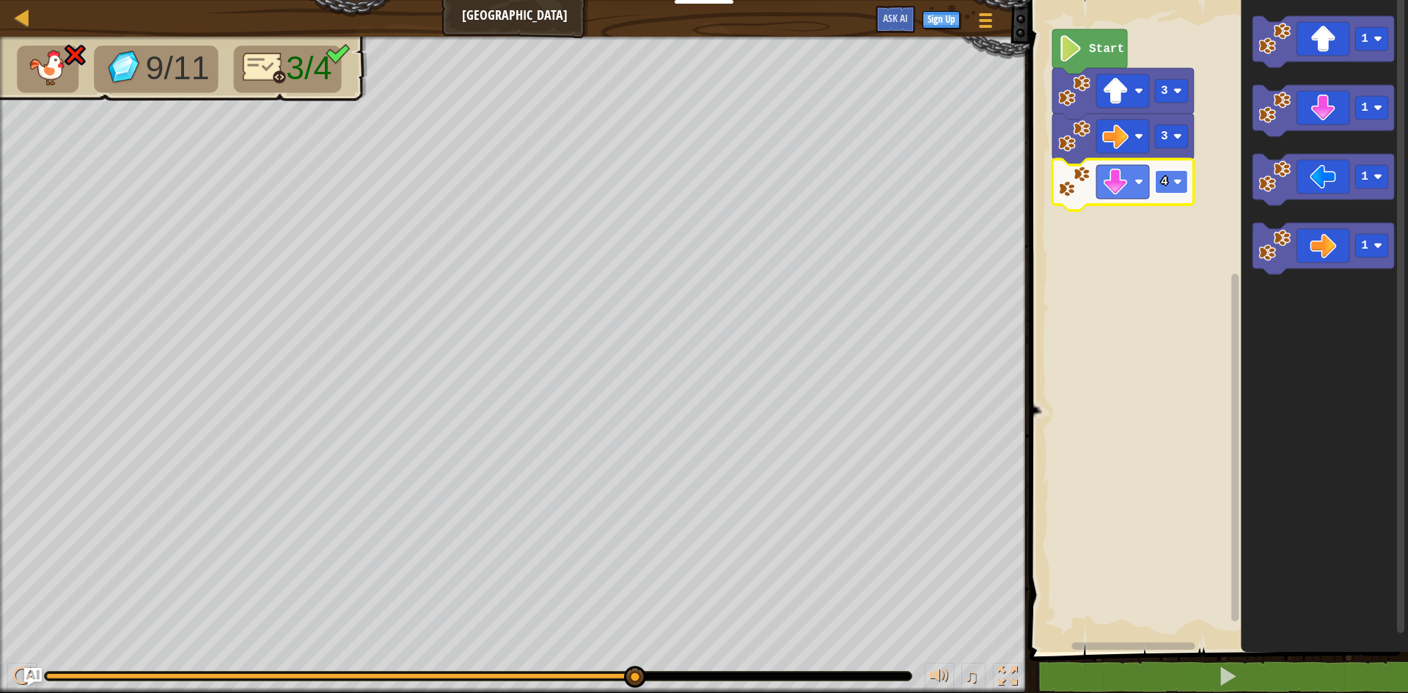
click at [1168, 181] on rect "Blockly Workspace" at bounding box center [1171, 181] width 33 height 23
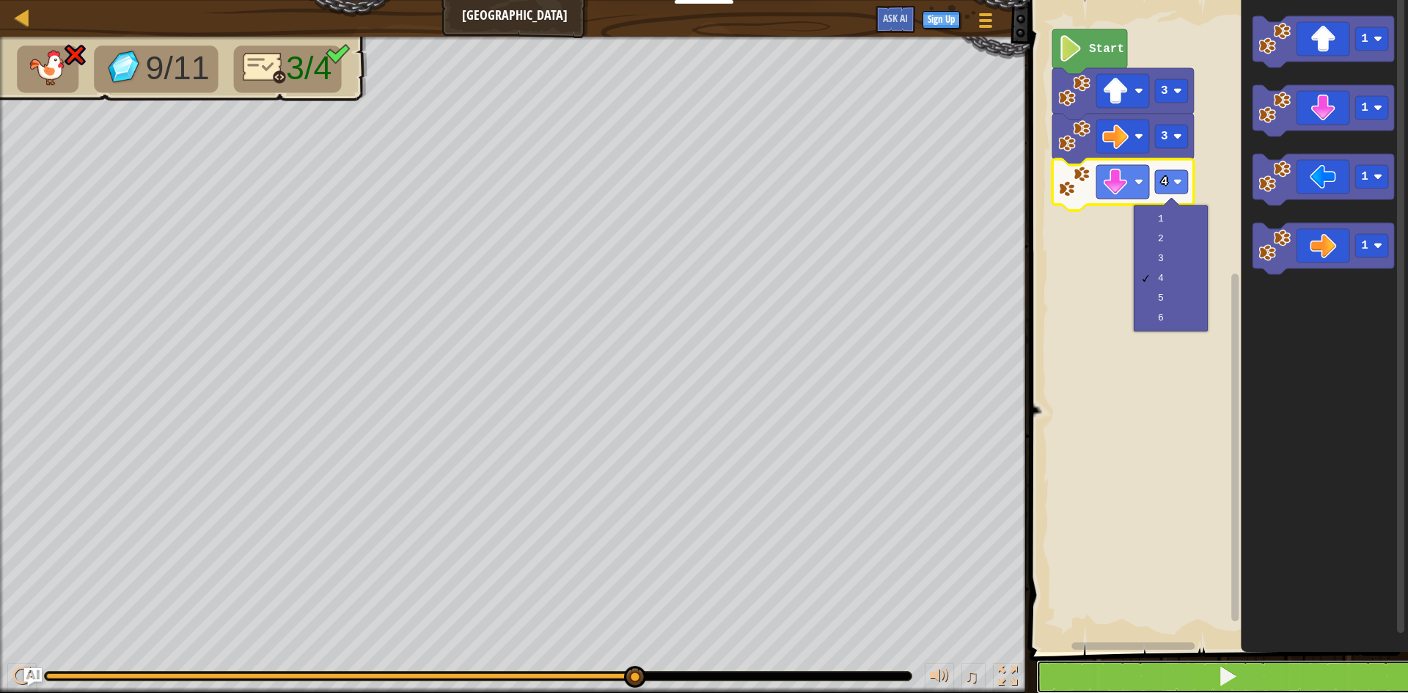
click at [1195, 684] on button at bounding box center [1228, 677] width 383 height 34
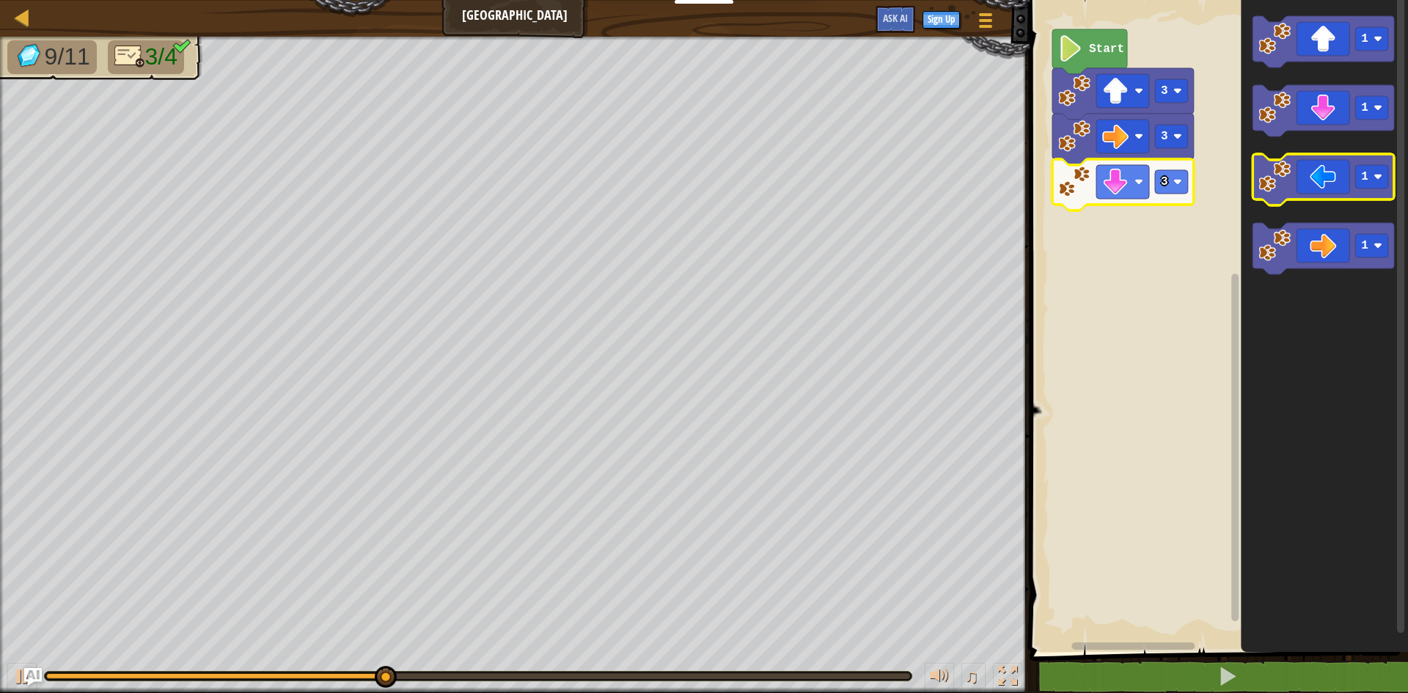
click at [1299, 191] on icon "Blockly Workspace" at bounding box center [1324, 179] width 142 height 51
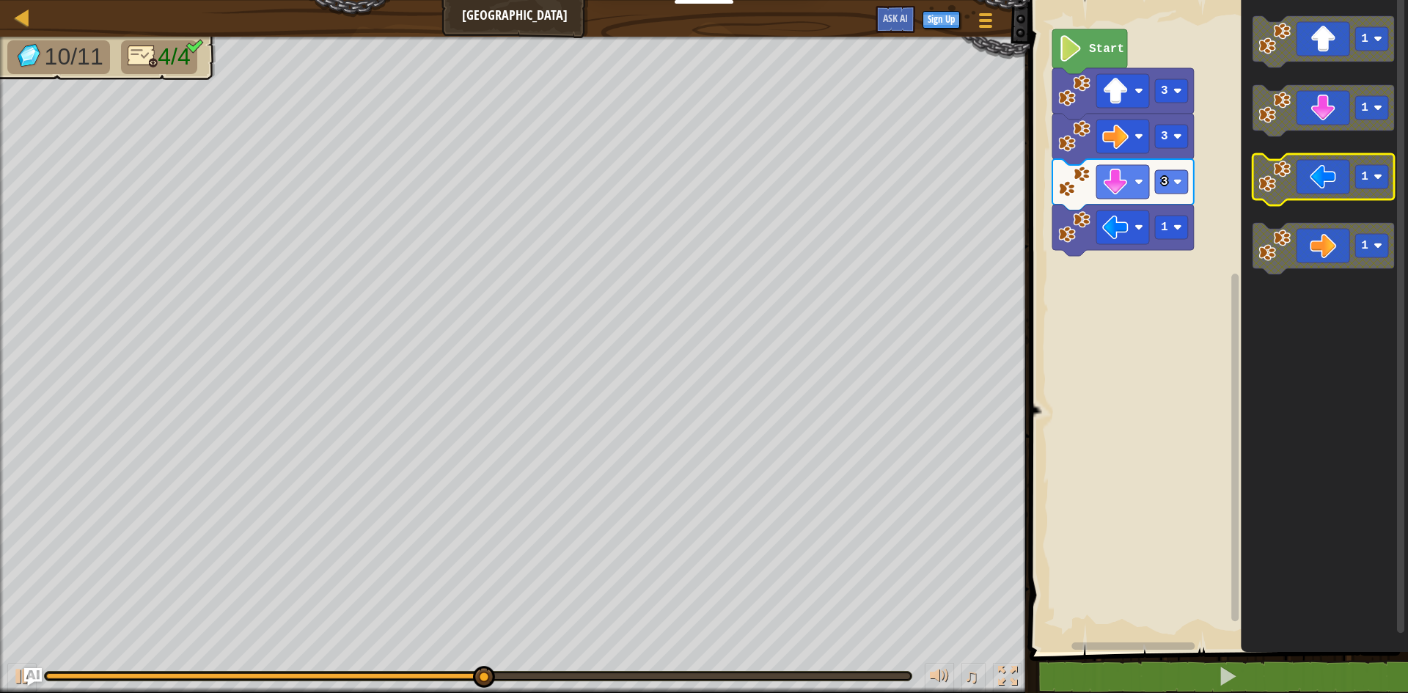
click at [1370, 185] on rect "Blockly Workspace" at bounding box center [1372, 176] width 33 height 23
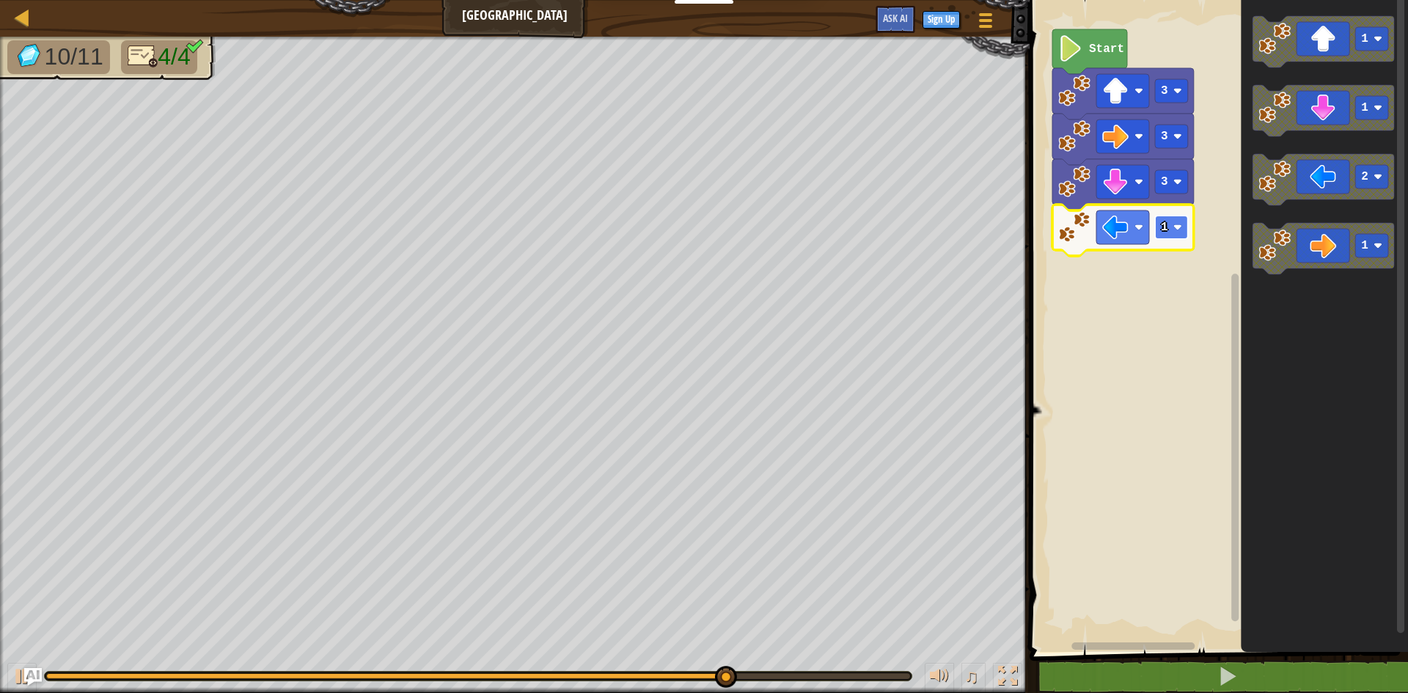
click at [1186, 231] on rect "Blockly Workspace" at bounding box center [1171, 227] width 33 height 23
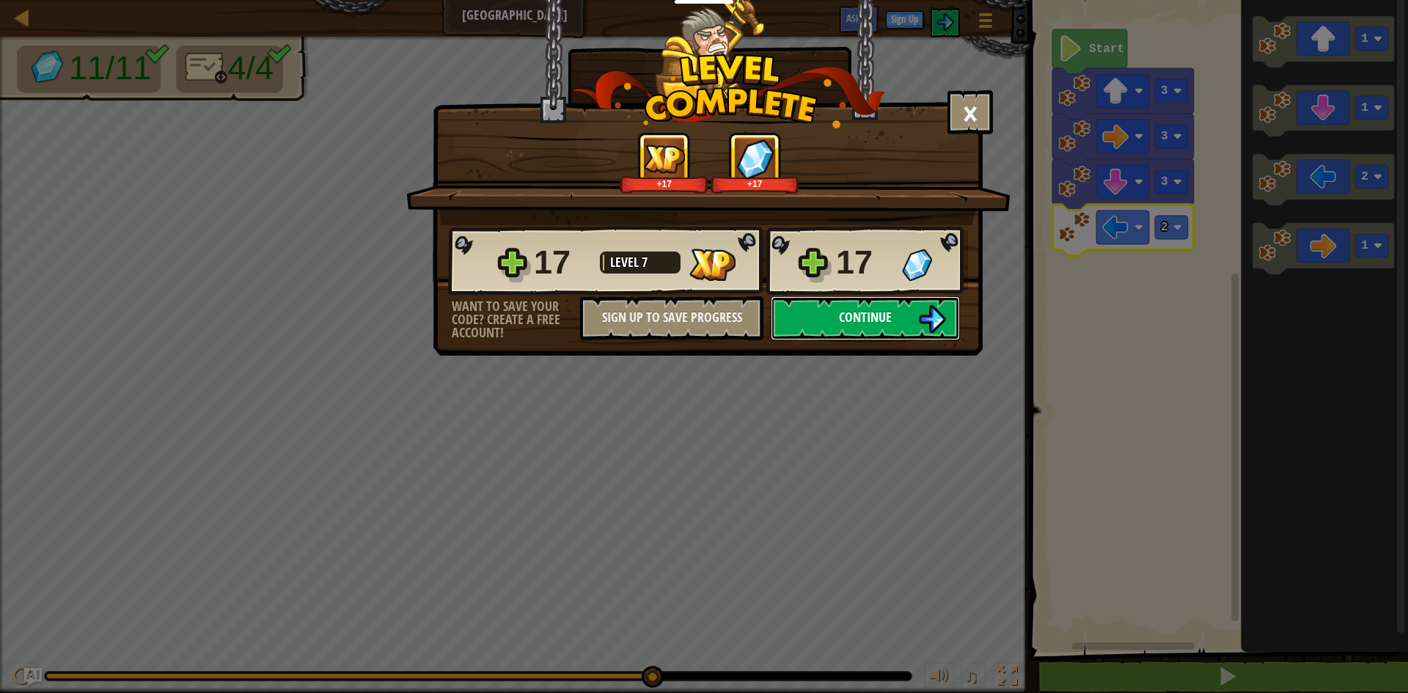
click at [922, 317] on img at bounding box center [932, 319] width 28 height 28
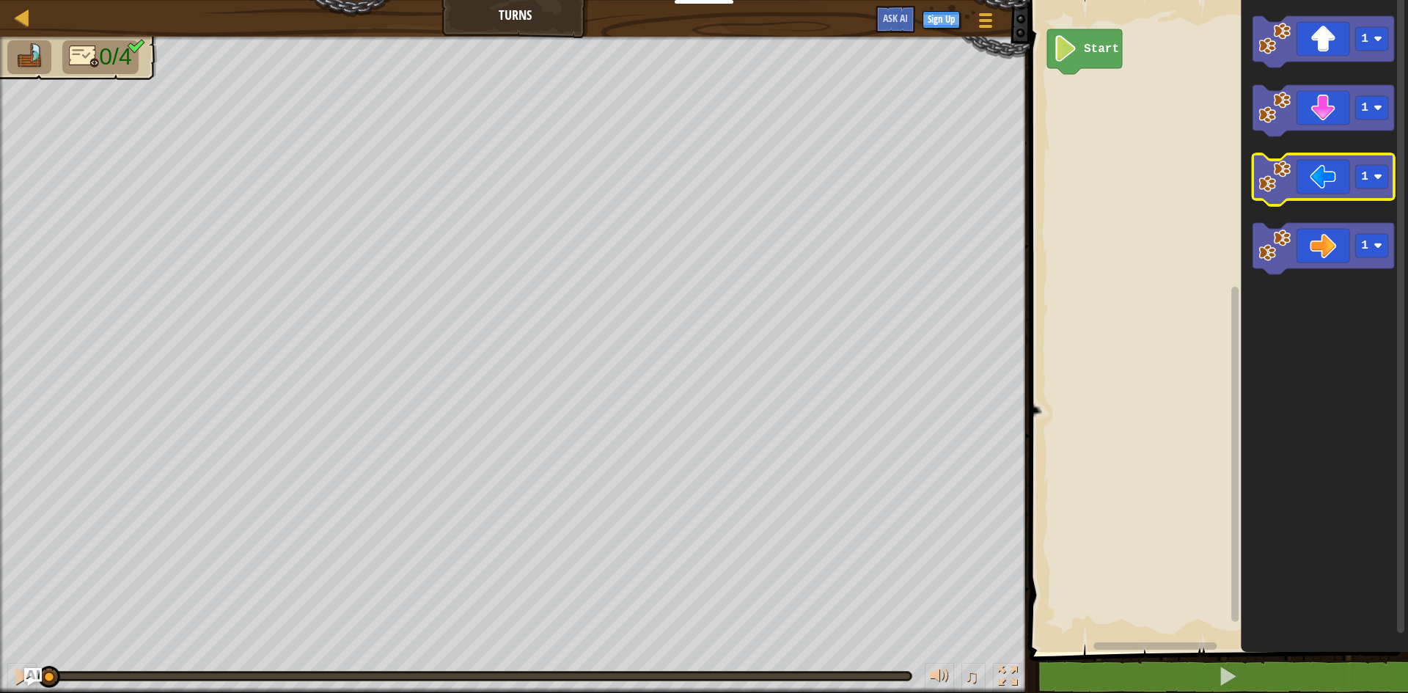
click at [1320, 186] on icon "Blockly Workspace" at bounding box center [1324, 179] width 142 height 51
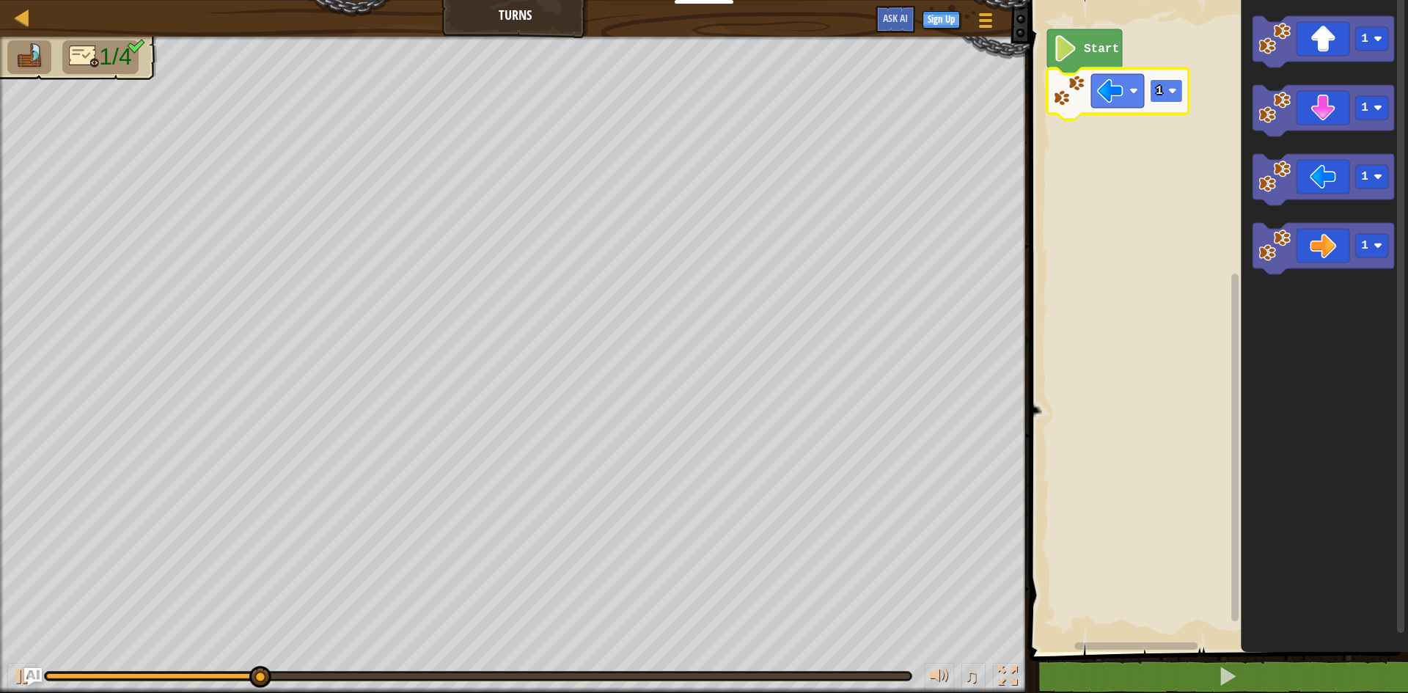
click at [1160, 92] on text "1" at bounding box center [1159, 90] width 7 height 13
click at [1312, 100] on icon "Blockly Workspace" at bounding box center [1324, 110] width 142 height 51
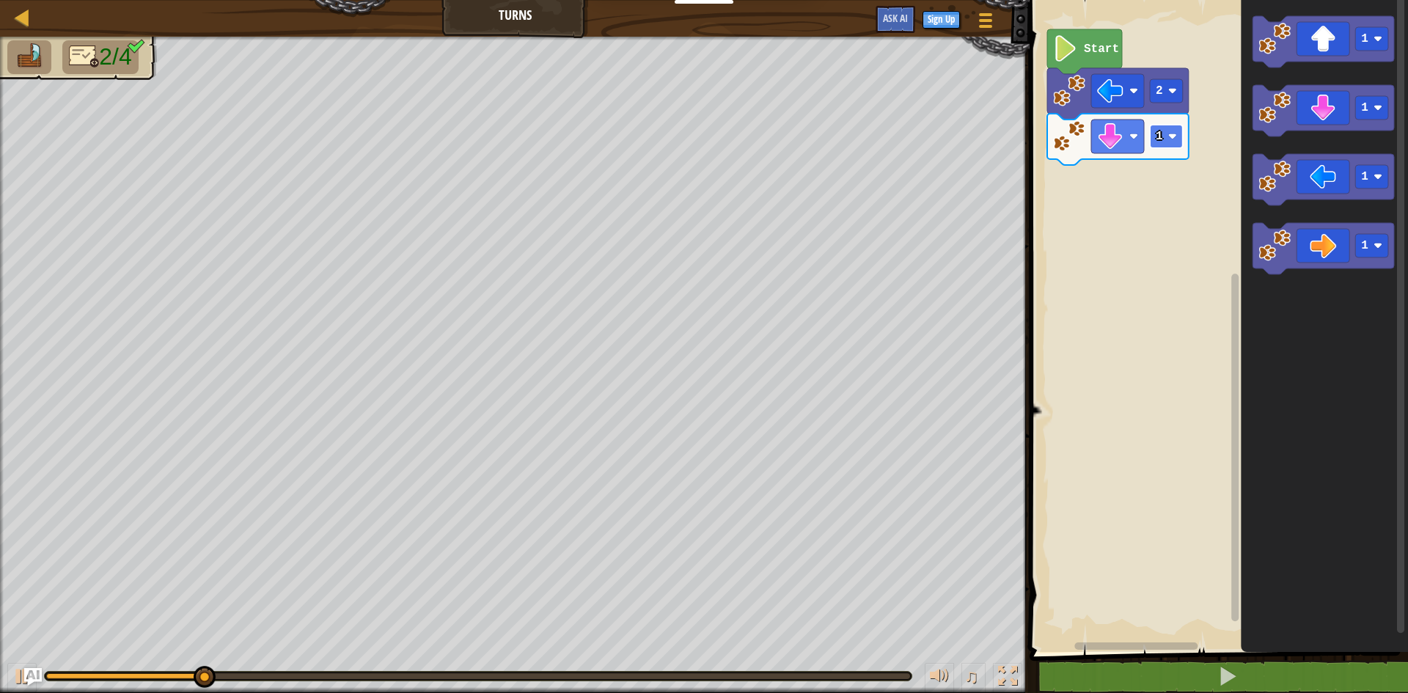
click at [1169, 131] on rect "Blockly Workspace" at bounding box center [1166, 136] width 33 height 23
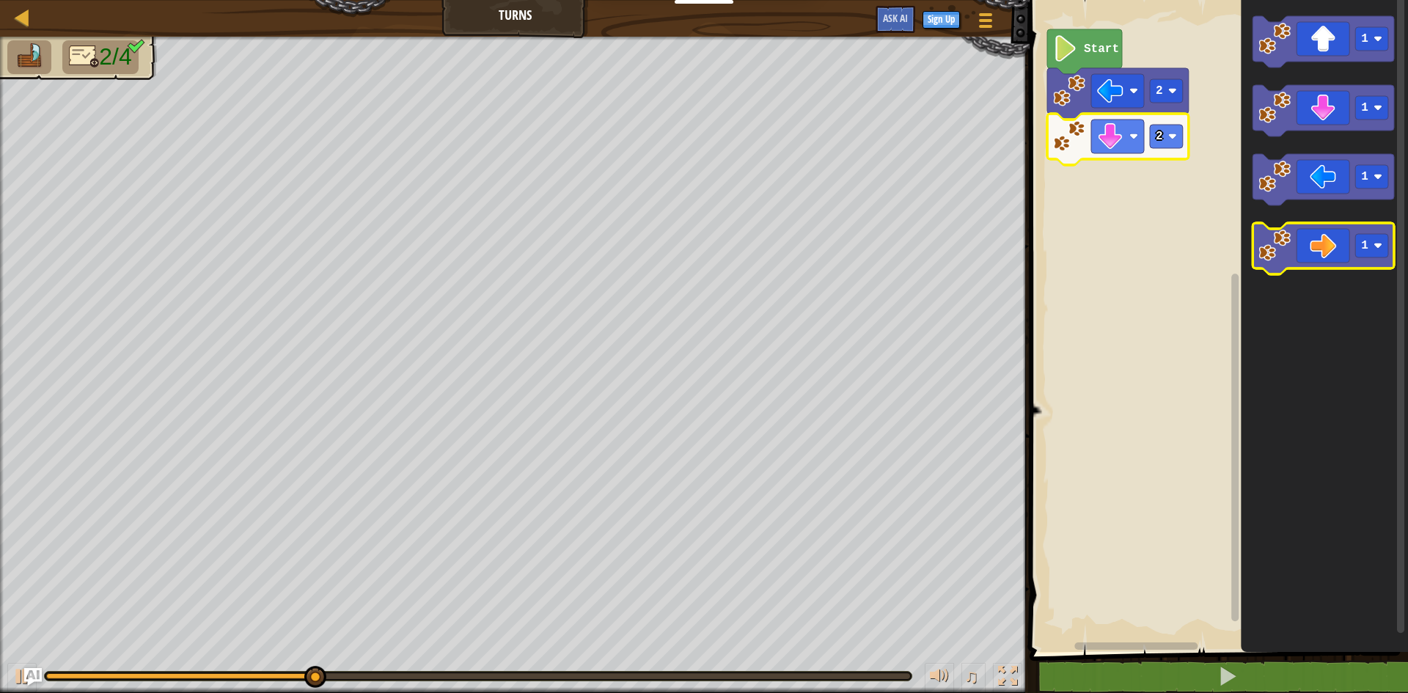
click at [1312, 237] on icon "Blockly Workspace" at bounding box center [1324, 248] width 142 height 51
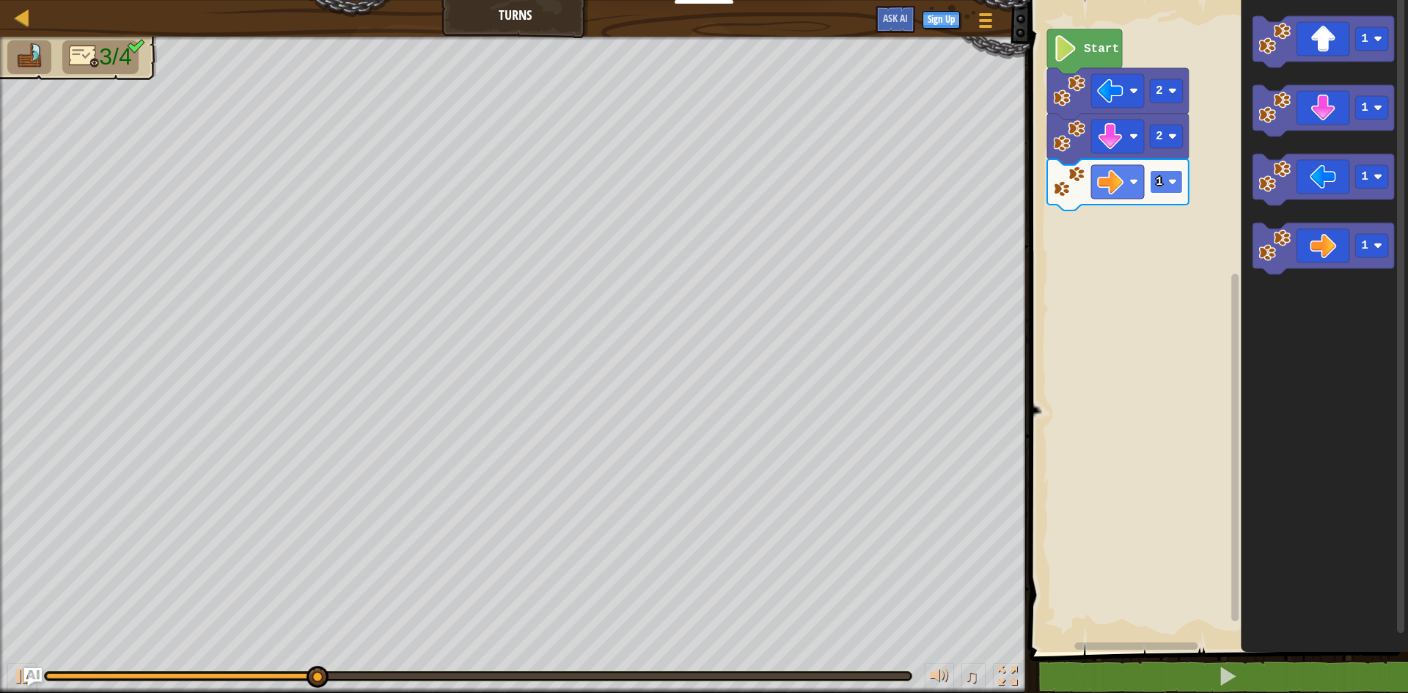
click at [1166, 182] on rect "Blockly Workspace" at bounding box center [1166, 181] width 33 height 23
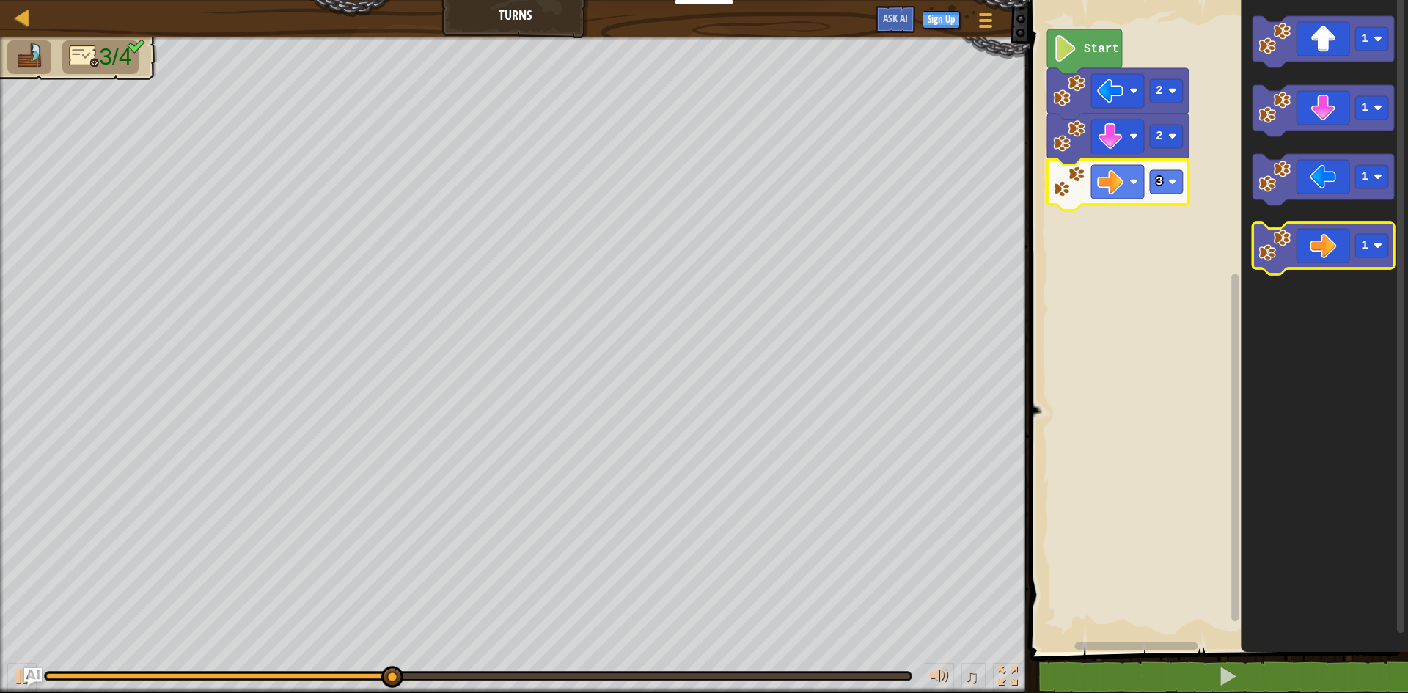
click at [1264, 252] on image "Blockly Workspace" at bounding box center [1275, 246] width 32 height 32
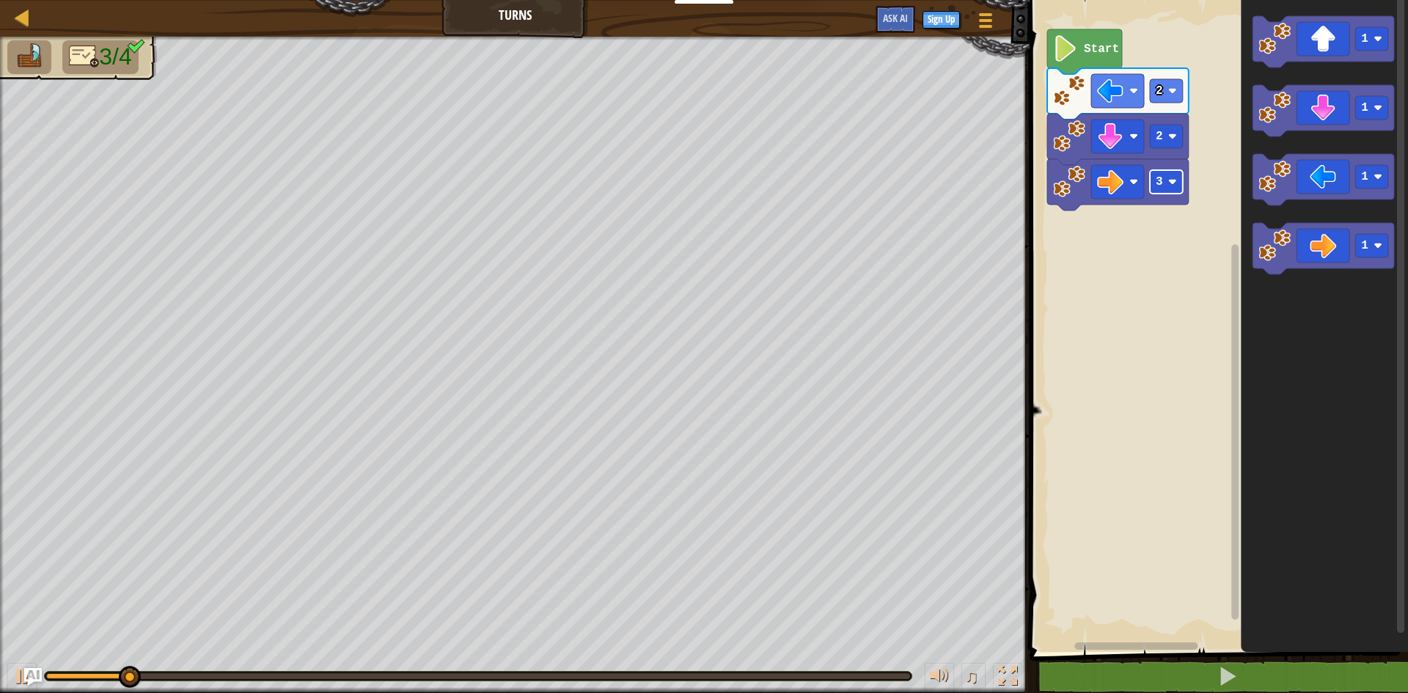
click at [1179, 185] on rect "Blockly Workspace" at bounding box center [1166, 181] width 33 height 23
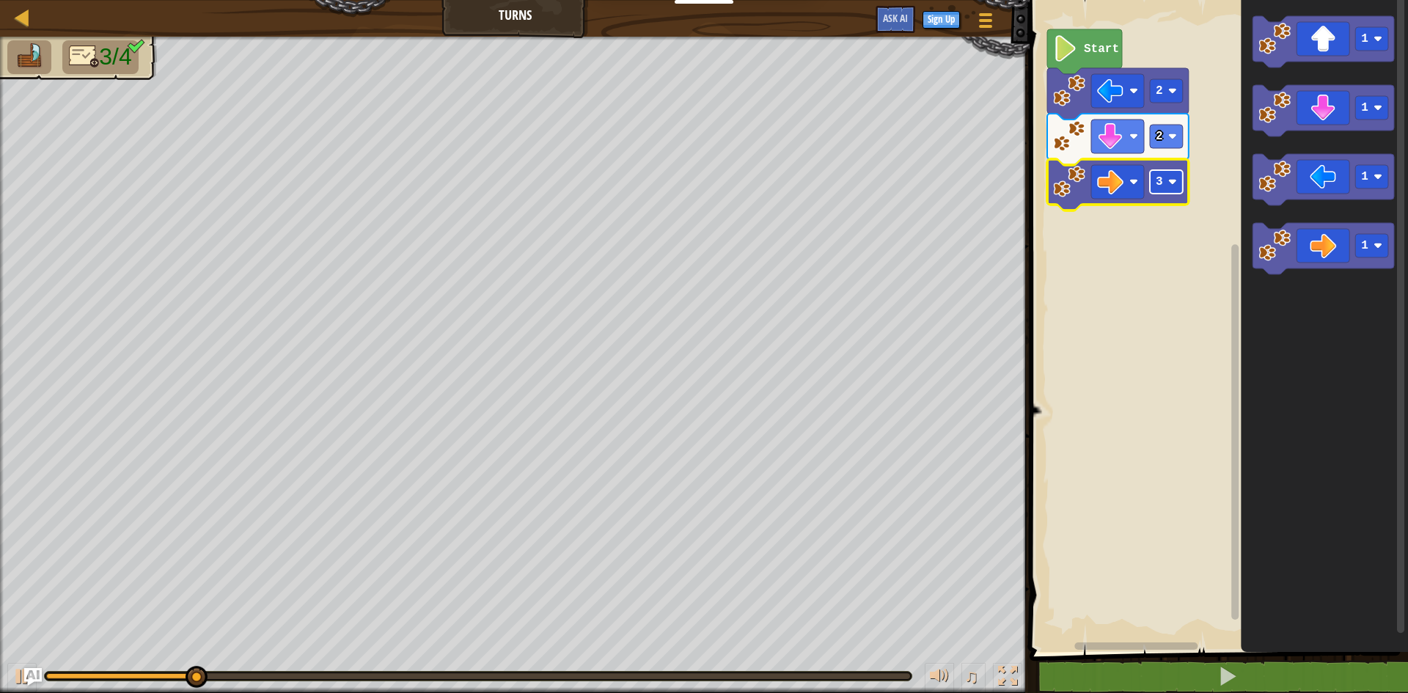
click at [1164, 184] on rect "Blockly Workspace" at bounding box center [1166, 181] width 33 height 23
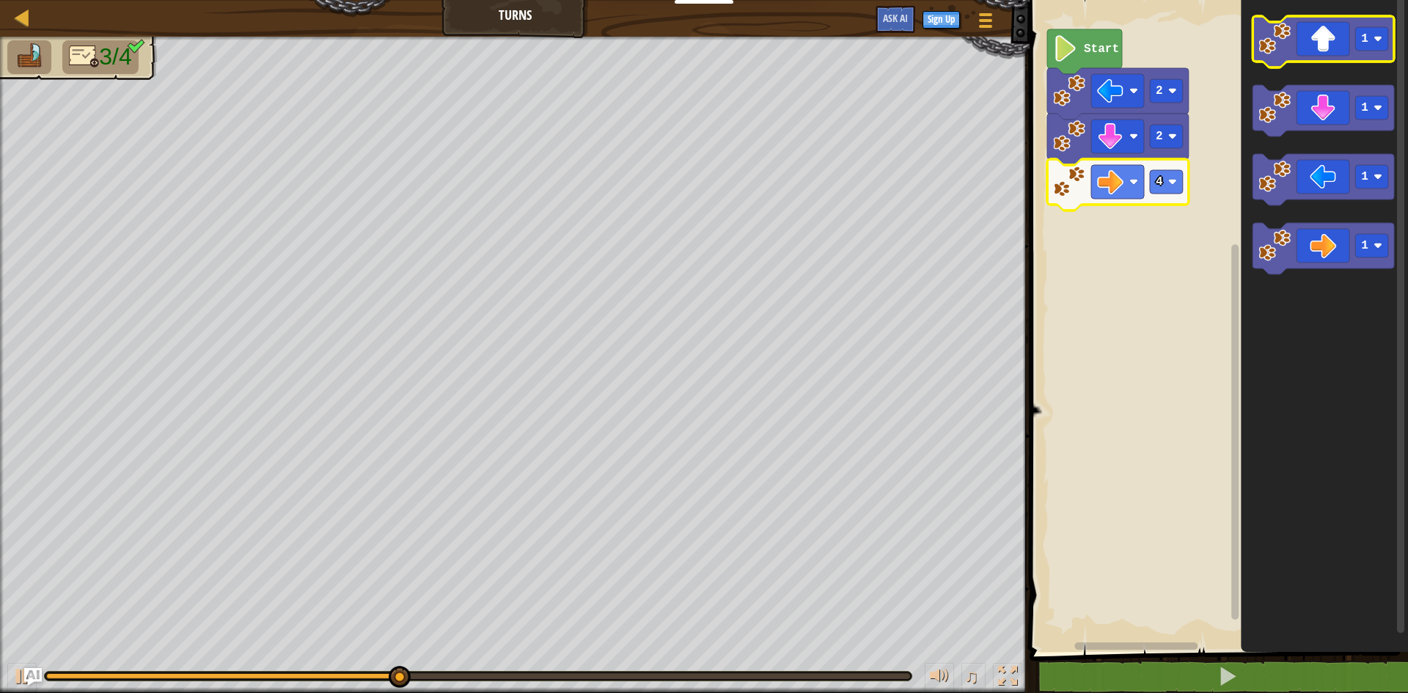
click at [1309, 46] on icon "Blockly Workspace" at bounding box center [1324, 41] width 142 height 51
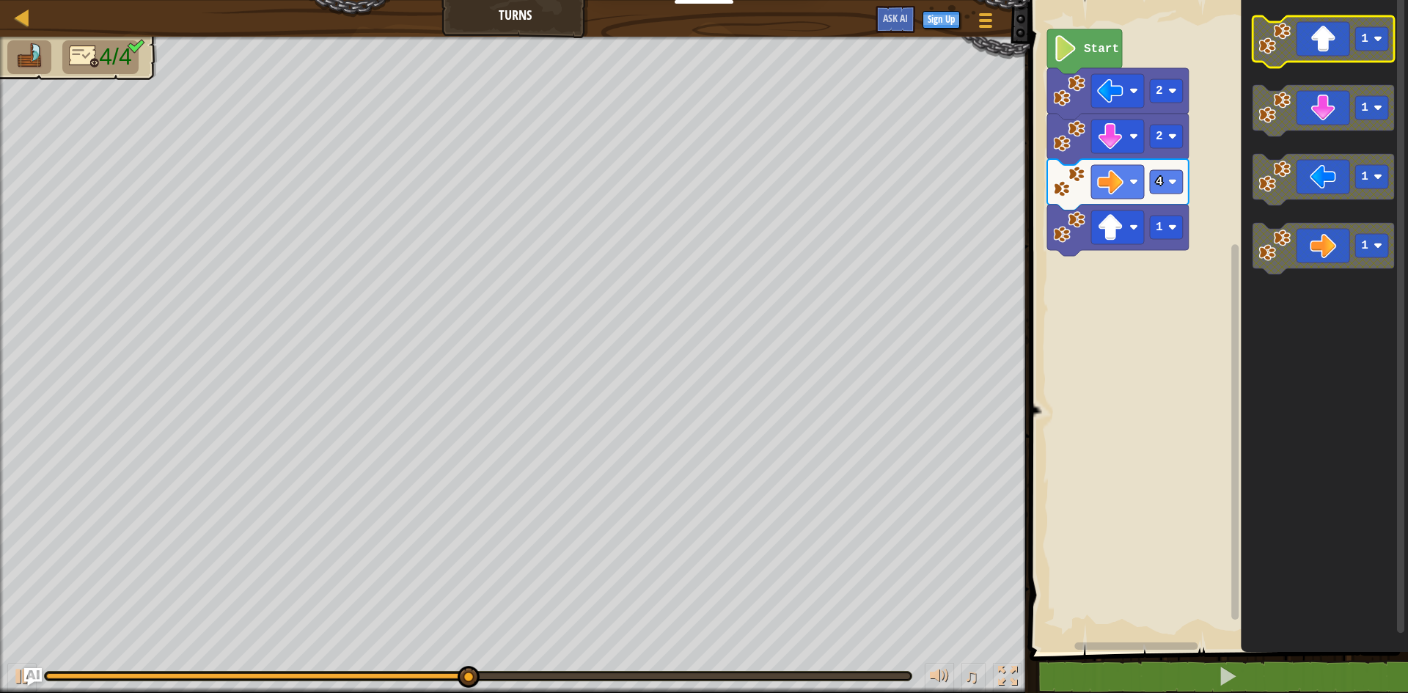
click at [1383, 49] on rect "Blockly Workspace" at bounding box center [1372, 38] width 33 height 23
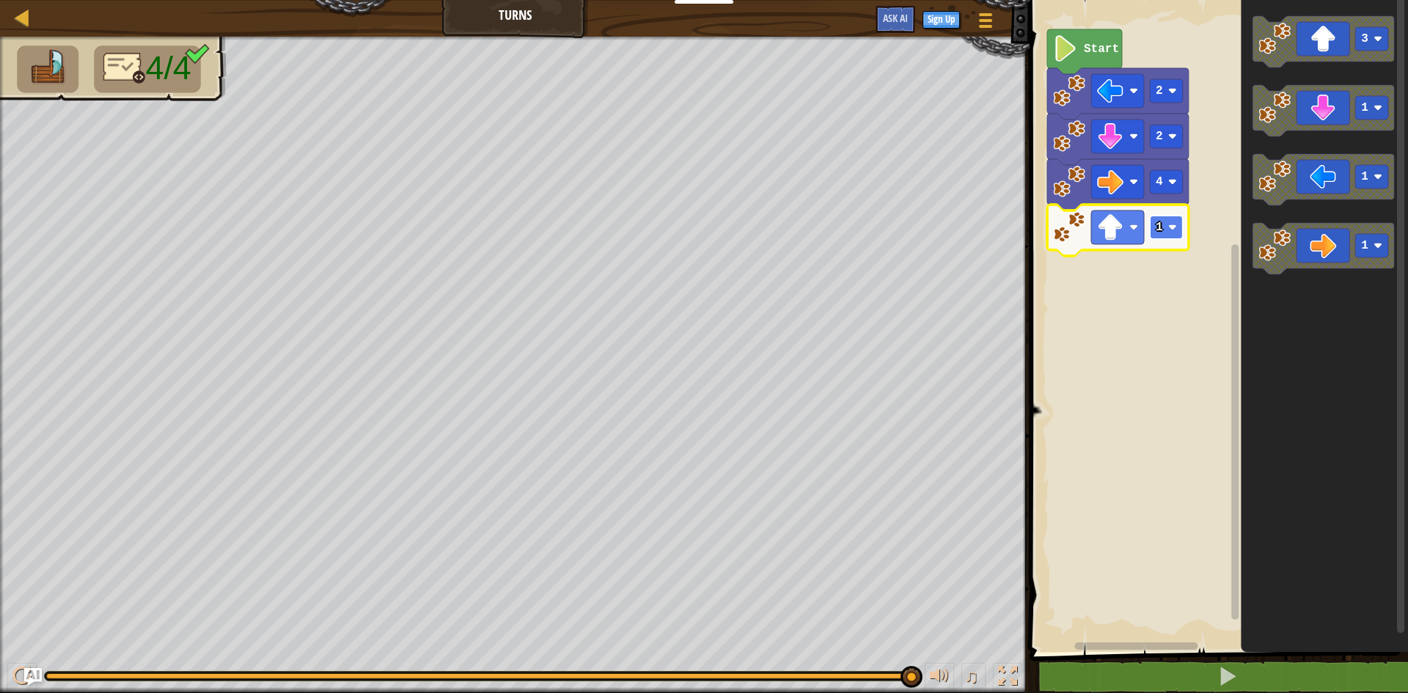
click at [1170, 223] on image "Blockly Workspace" at bounding box center [1173, 227] width 9 height 9
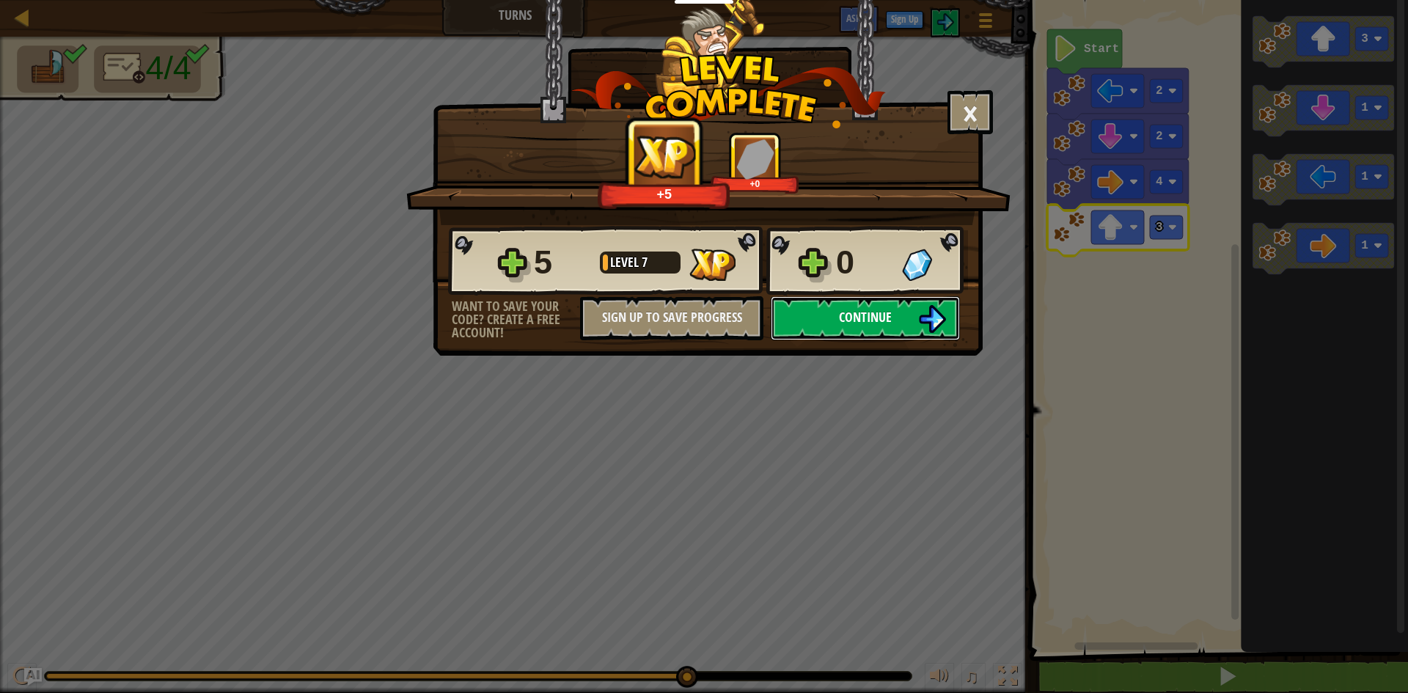
click at [915, 310] on button "Continue" at bounding box center [865, 318] width 189 height 44
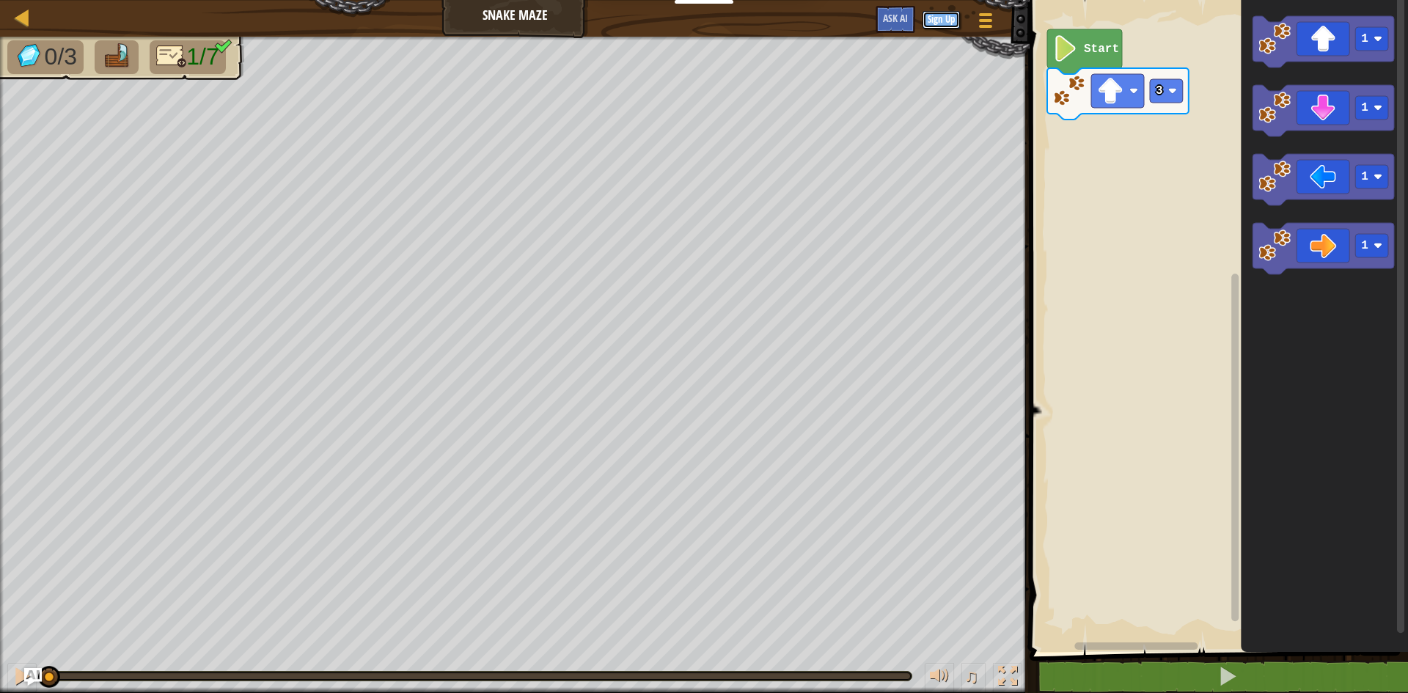
click at [940, 15] on button "Sign Up" at bounding box center [941, 20] width 37 height 18
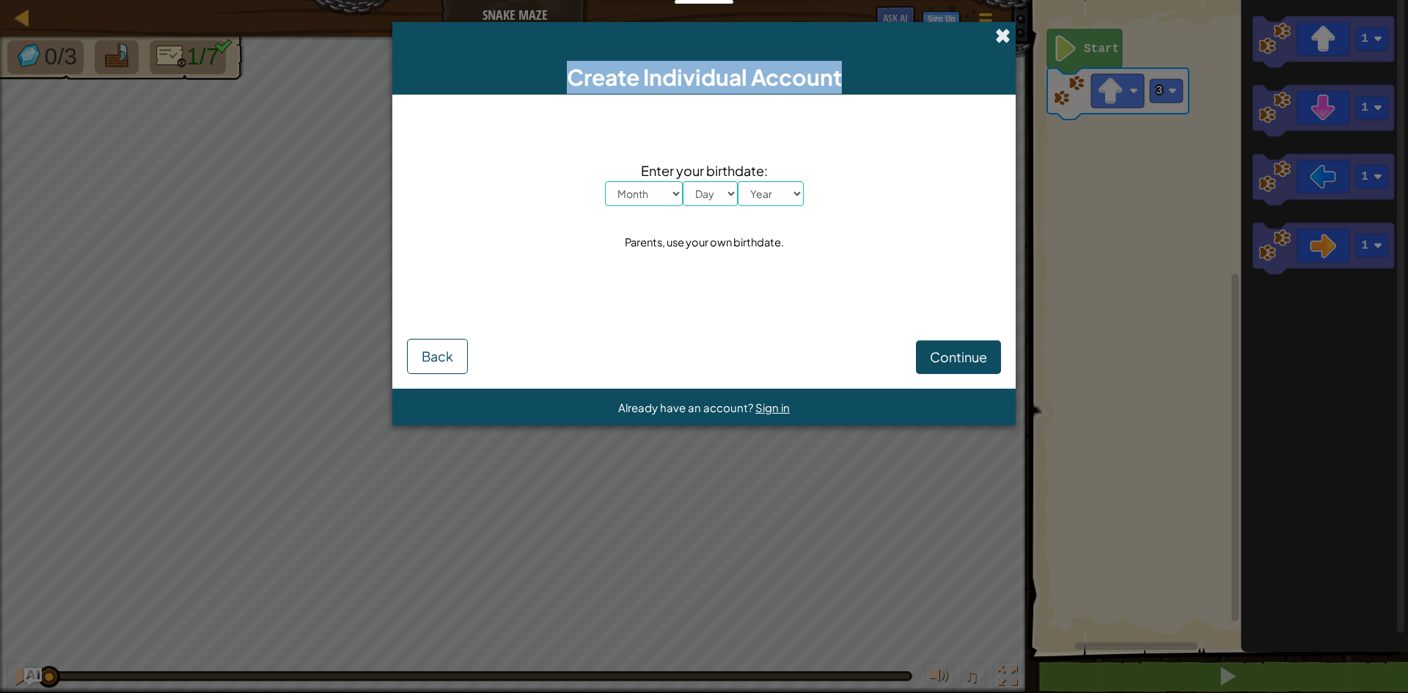
click at [1000, 31] on div "Create Individual Account" at bounding box center [704, 58] width 624 height 73
click at [1000, 31] on span at bounding box center [1002, 35] width 15 height 15
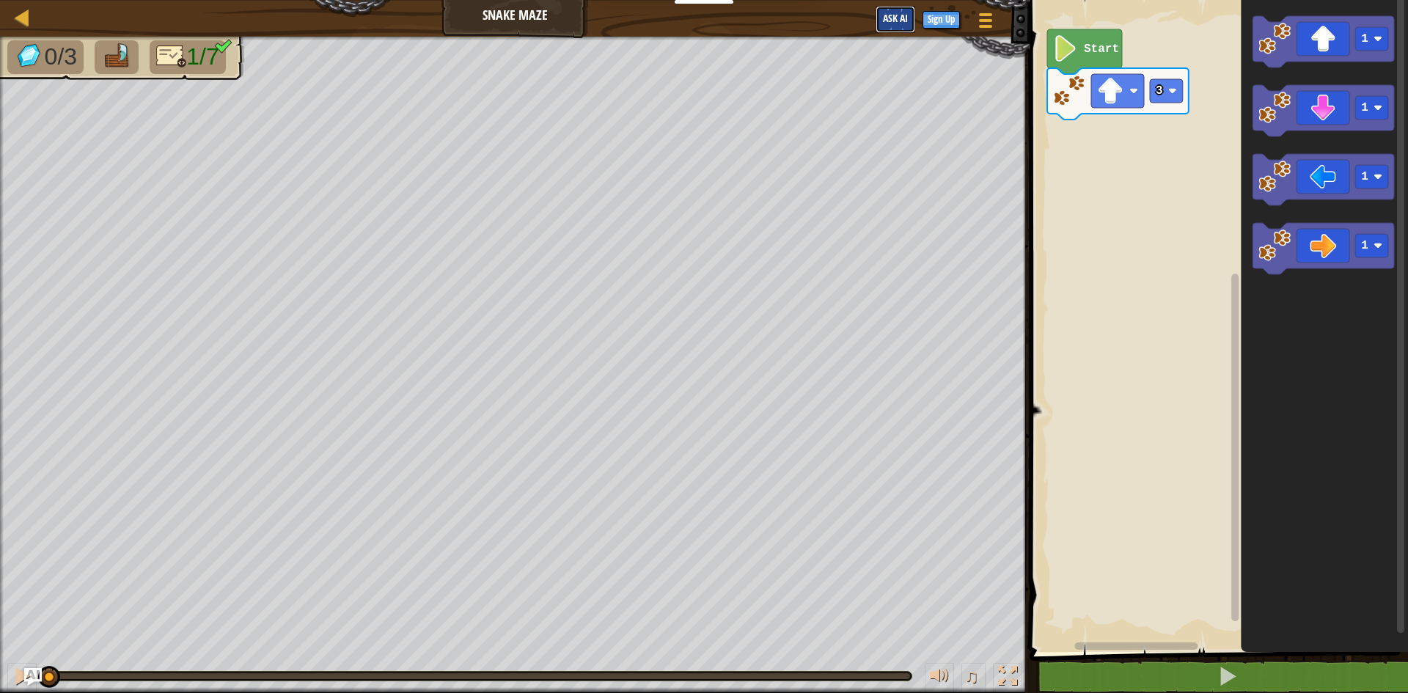
click at [890, 15] on span "Ask AI" at bounding box center [895, 18] width 25 height 14
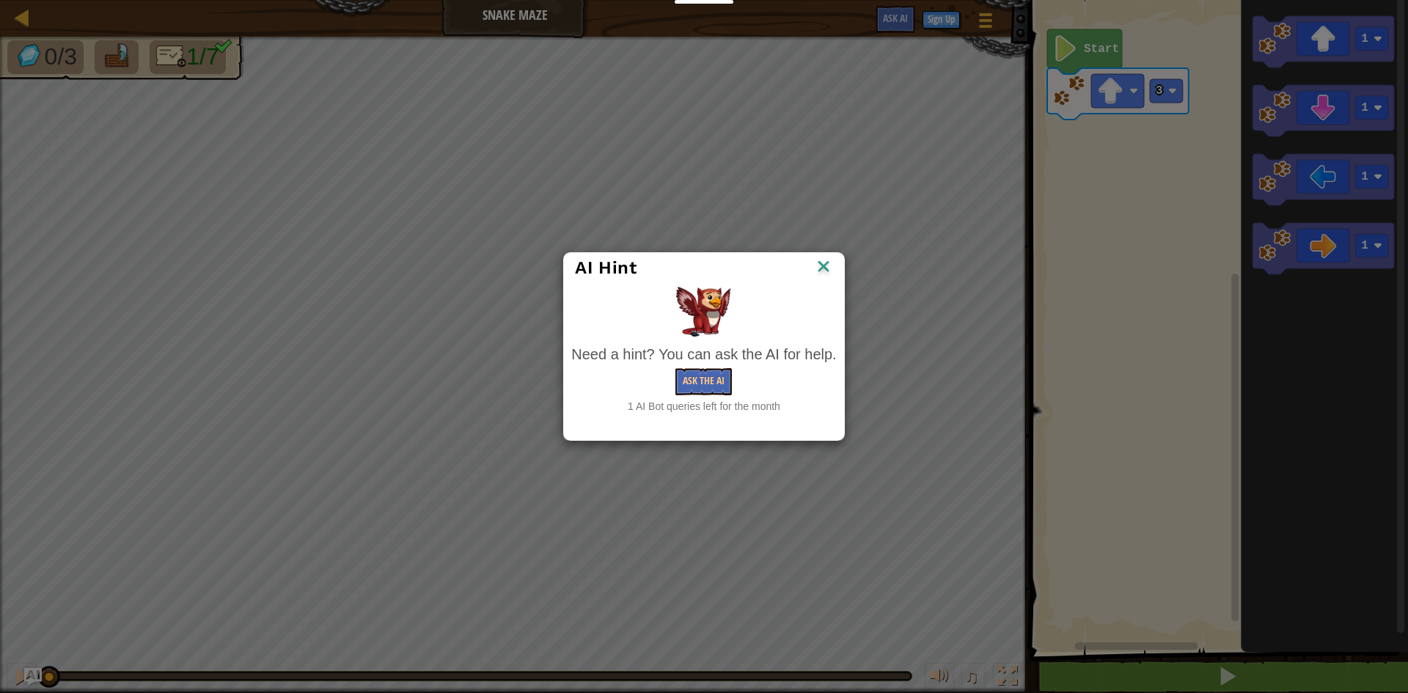
click at [822, 264] on img at bounding box center [823, 268] width 19 height 22
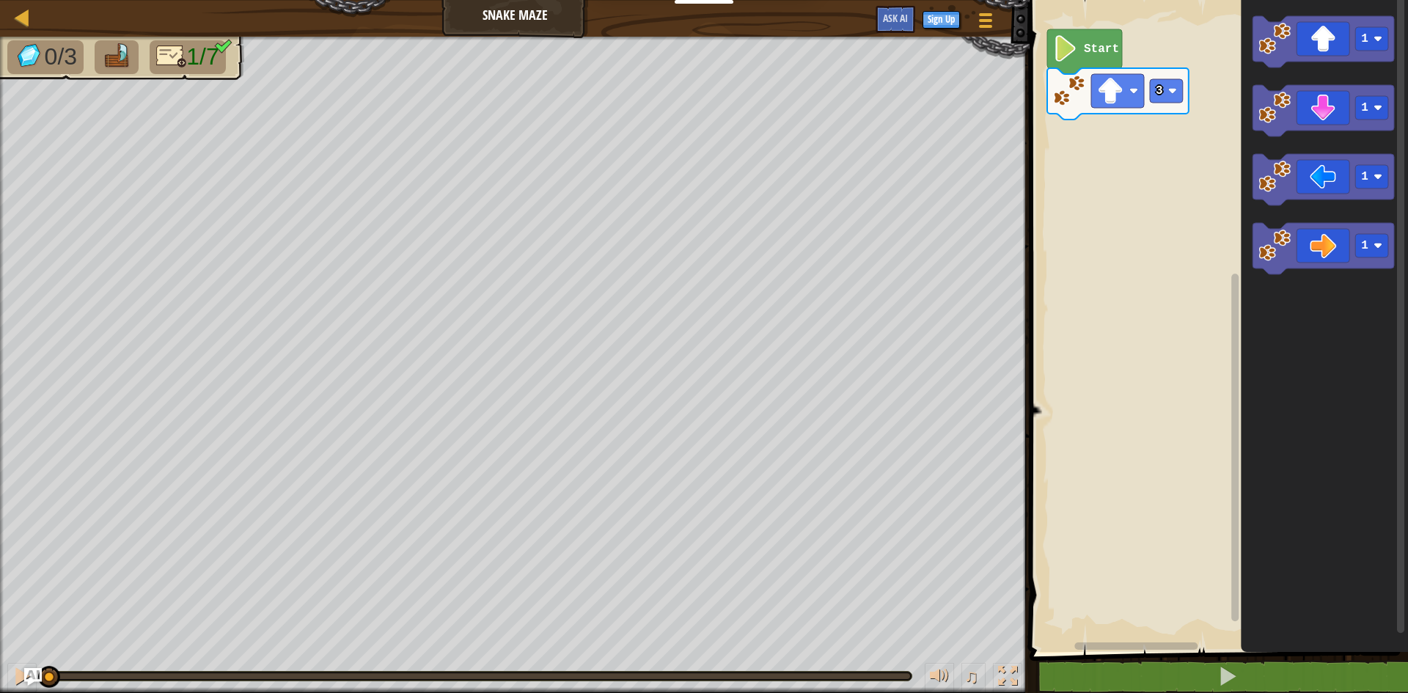
click at [475, 9] on div "Map Snake Maze Game Menu Sign Up Ask AI" at bounding box center [515, 18] width 1030 height 37
click at [989, 27] on span at bounding box center [986, 26] width 14 height 3
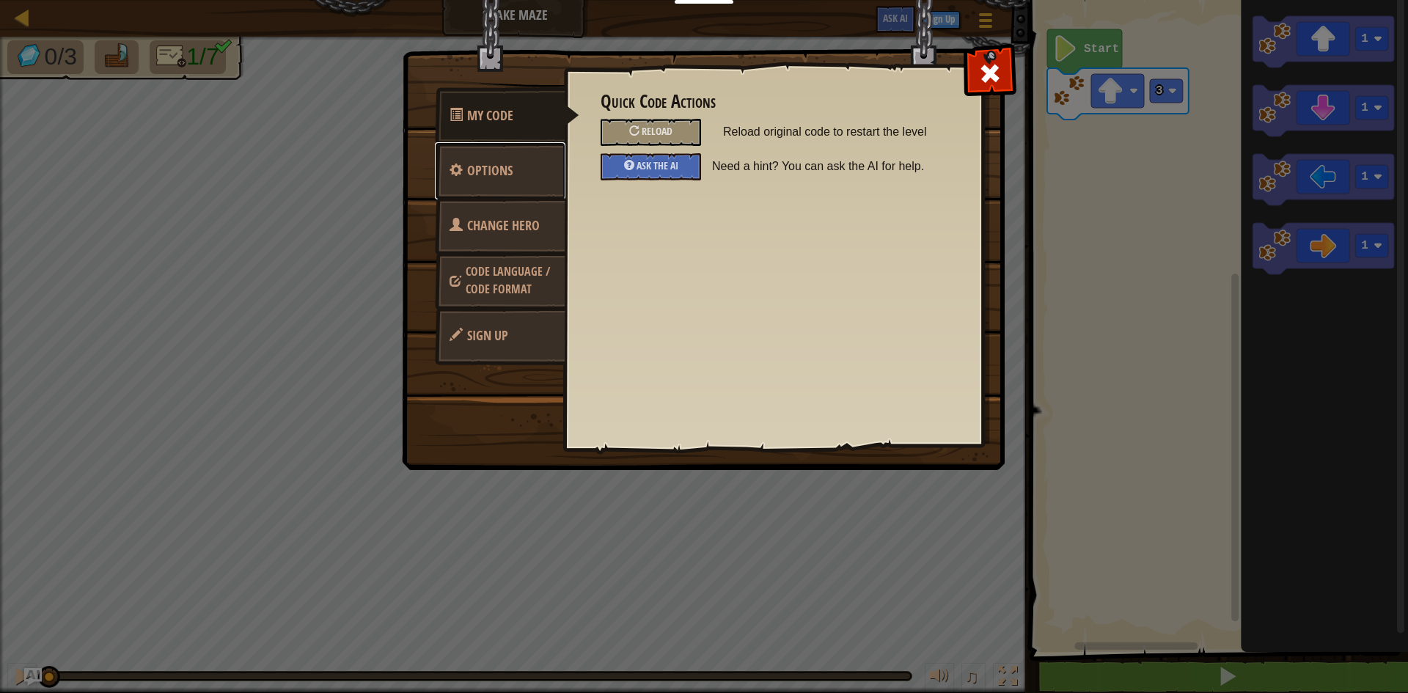
click at [504, 172] on span "Options" at bounding box center [489, 170] width 45 height 18
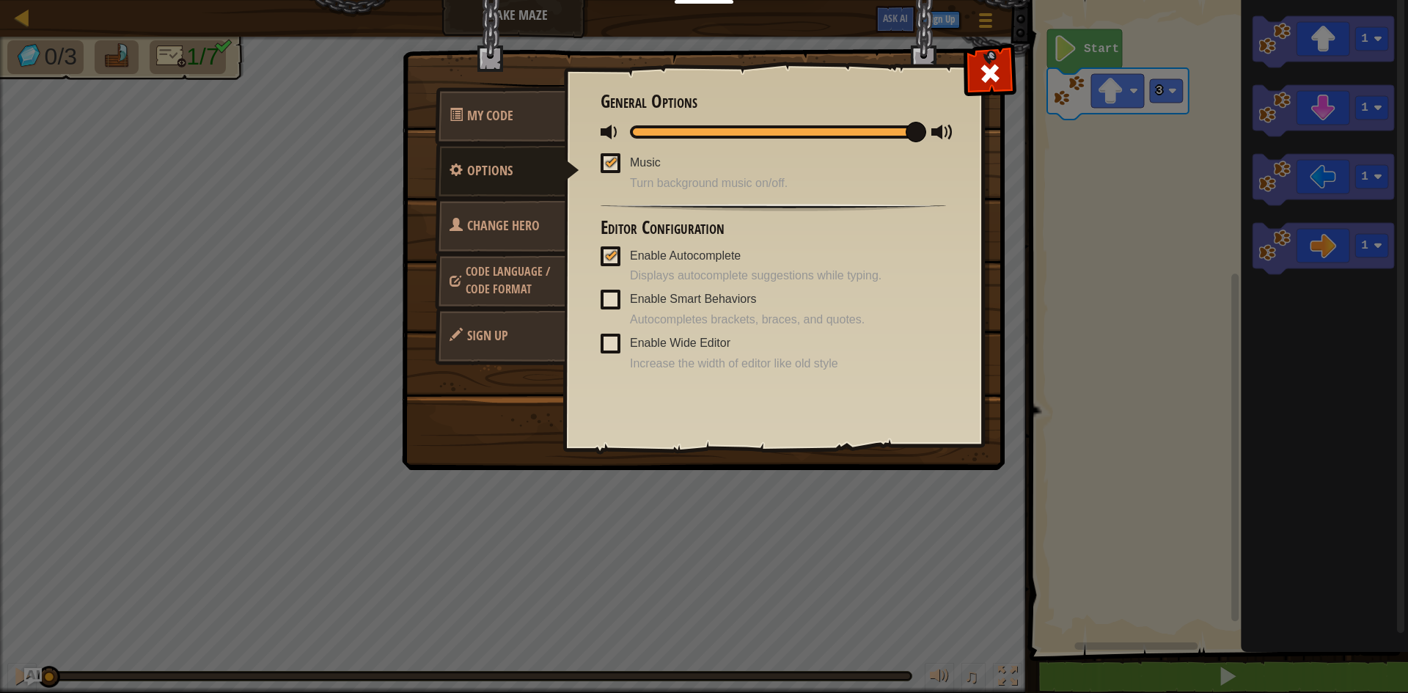
click at [494, 249] on link "Change Hero" at bounding box center [500, 225] width 131 height 57
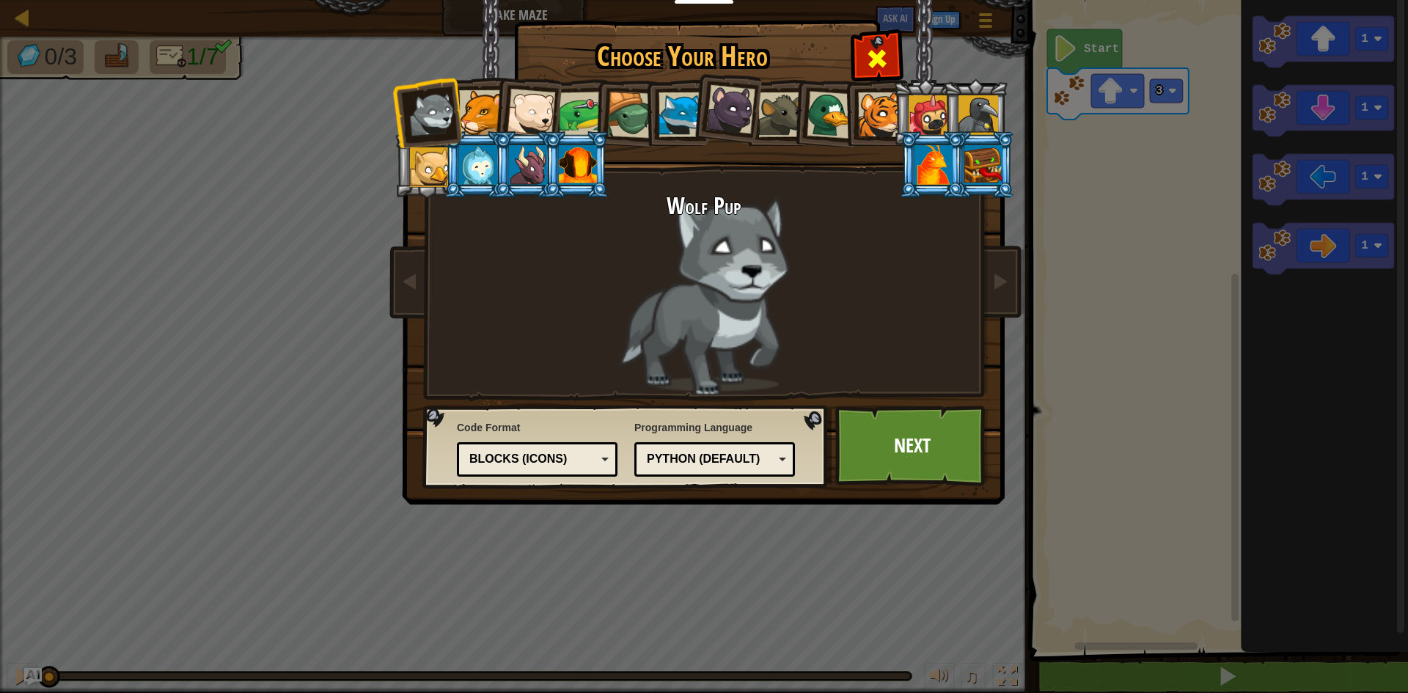
click at [866, 52] on div at bounding box center [877, 57] width 46 height 46
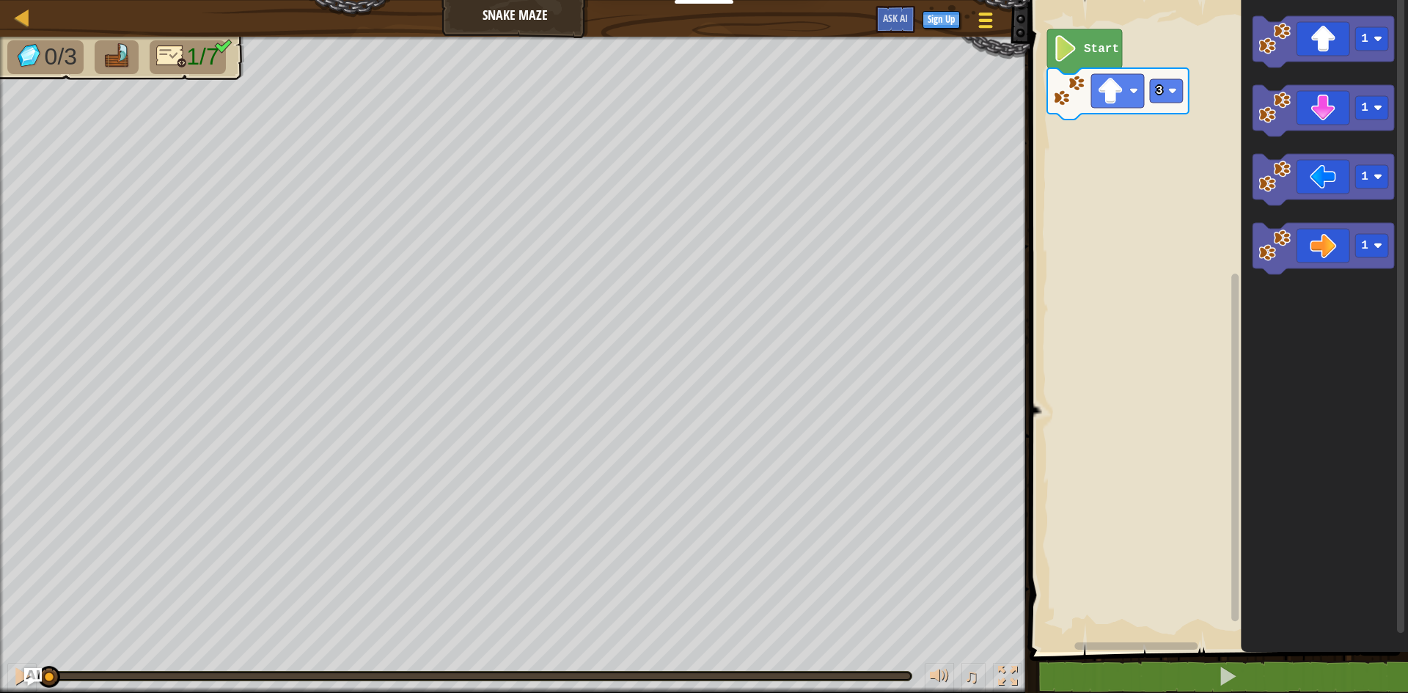
click at [992, 24] on div at bounding box center [986, 20] width 20 height 21
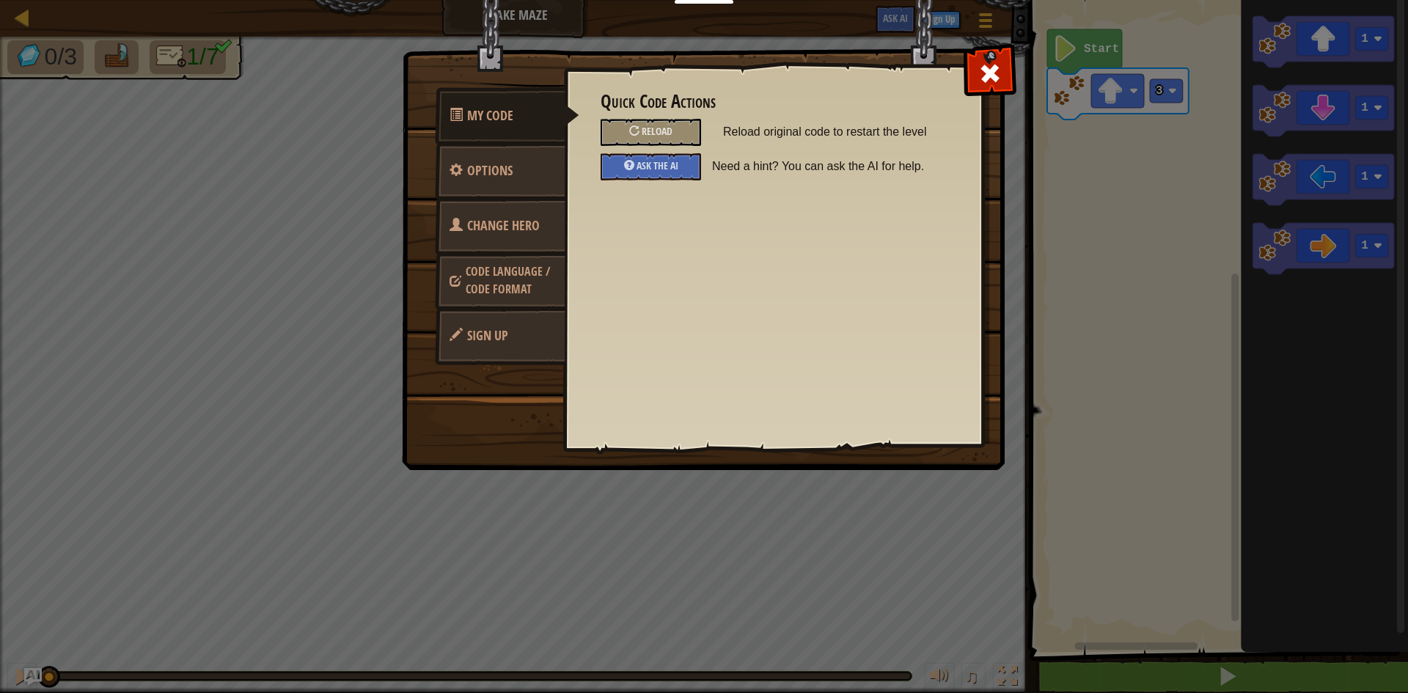
click at [489, 222] on span "Change Hero" at bounding box center [503, 225] width 73 height 18
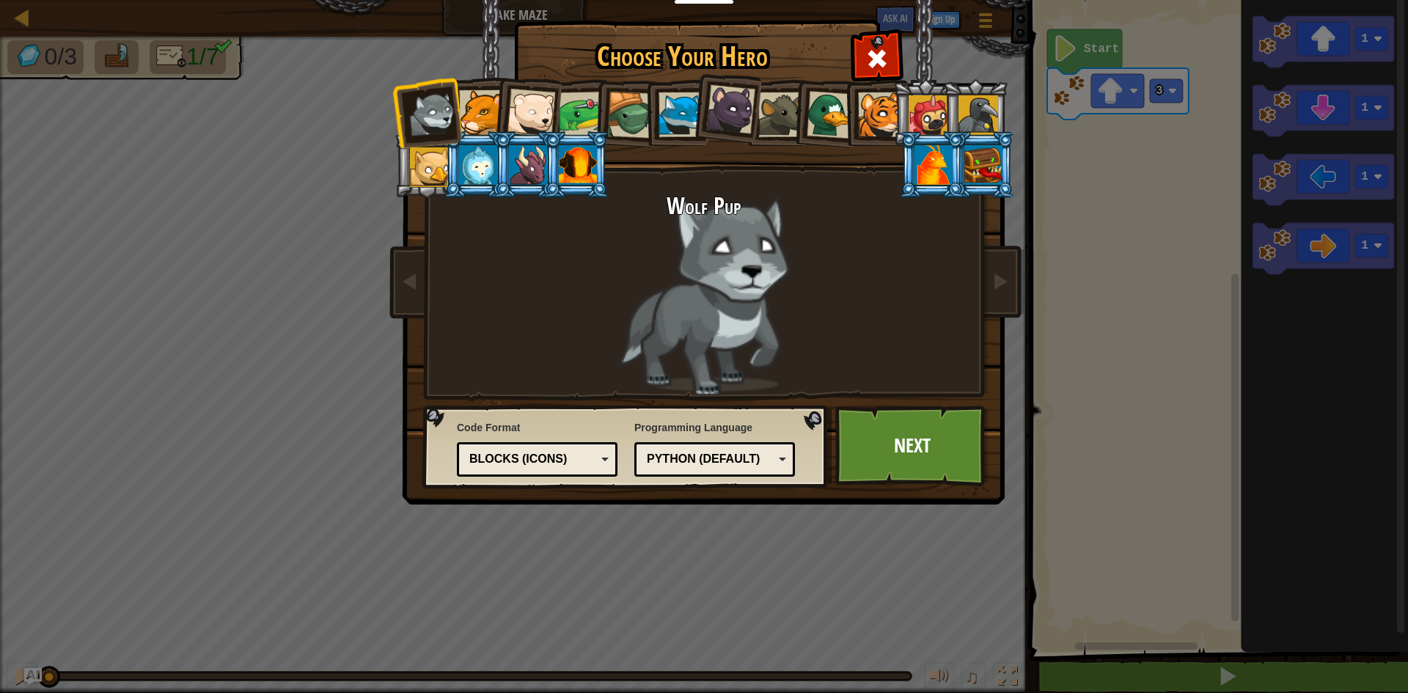
click at [672, 113] on div at bounding box center [681, 114] width 45 height 45
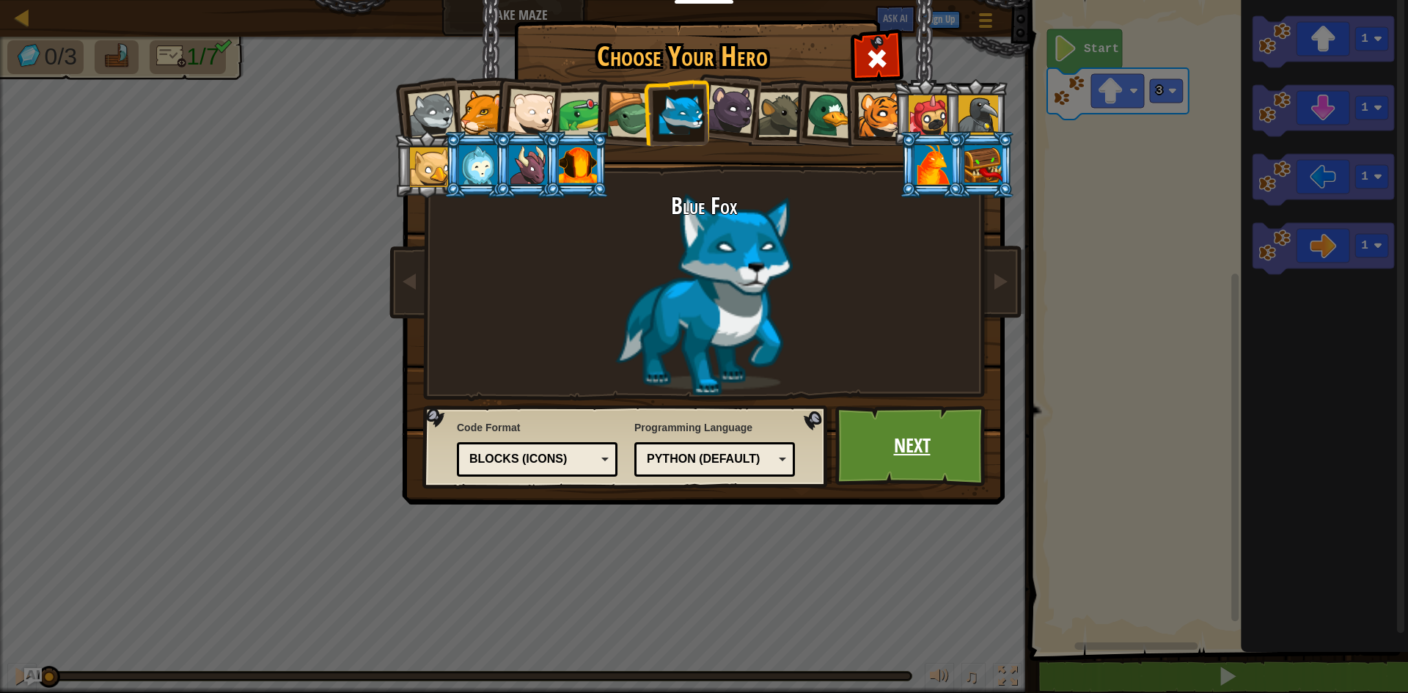
click at [918, 444] on link "Next" at bounding box center [912, 446] width 153 height 81
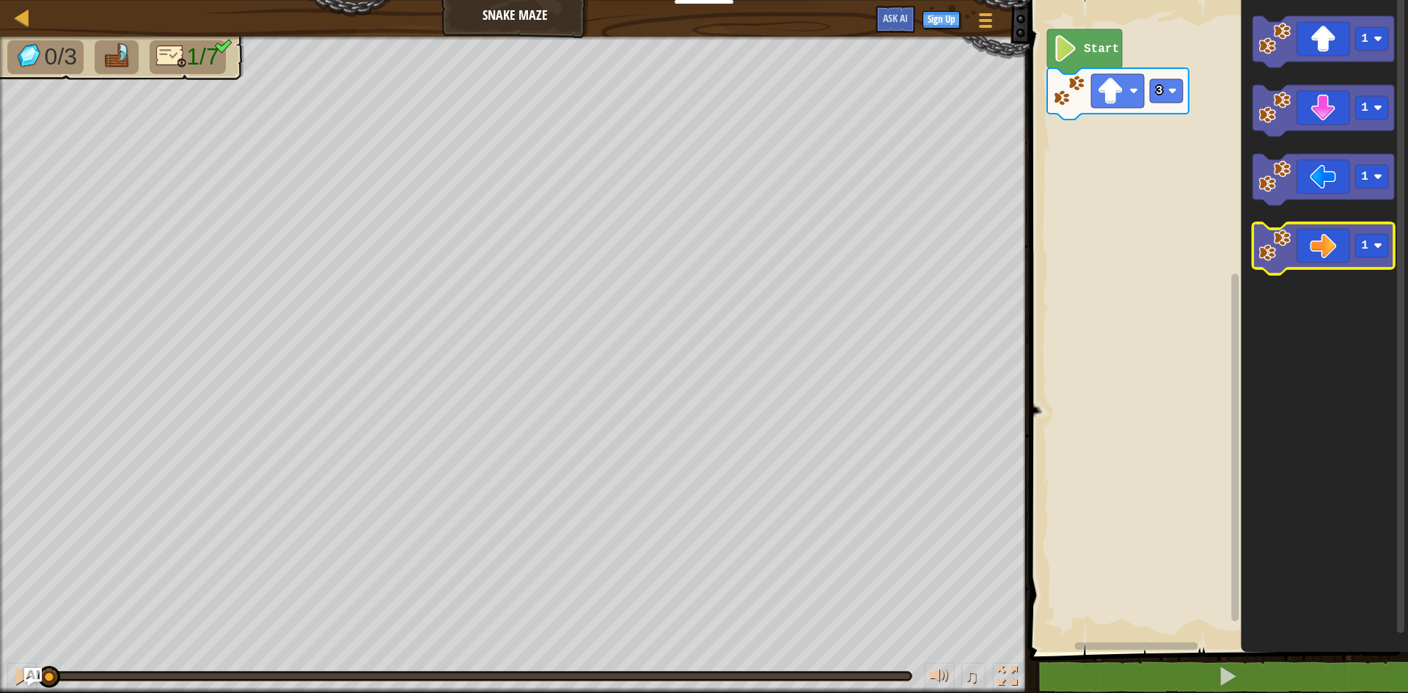
click at [1314, 252] on icon "Blockly Workspace" at bounding box center [1324, 248] width 142 height 51
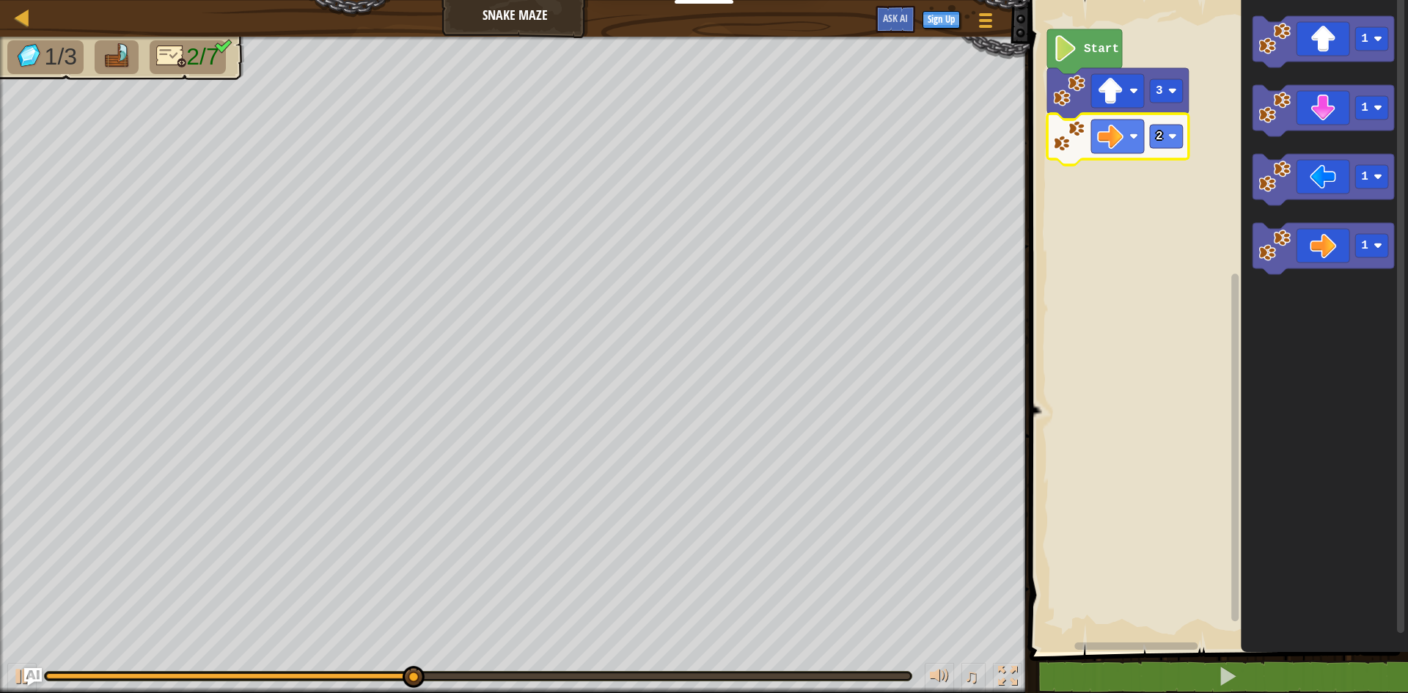
click at [1063, 222] on rect "Blockly Workspace" at bounding box center [1217, 322] width 383 height 659
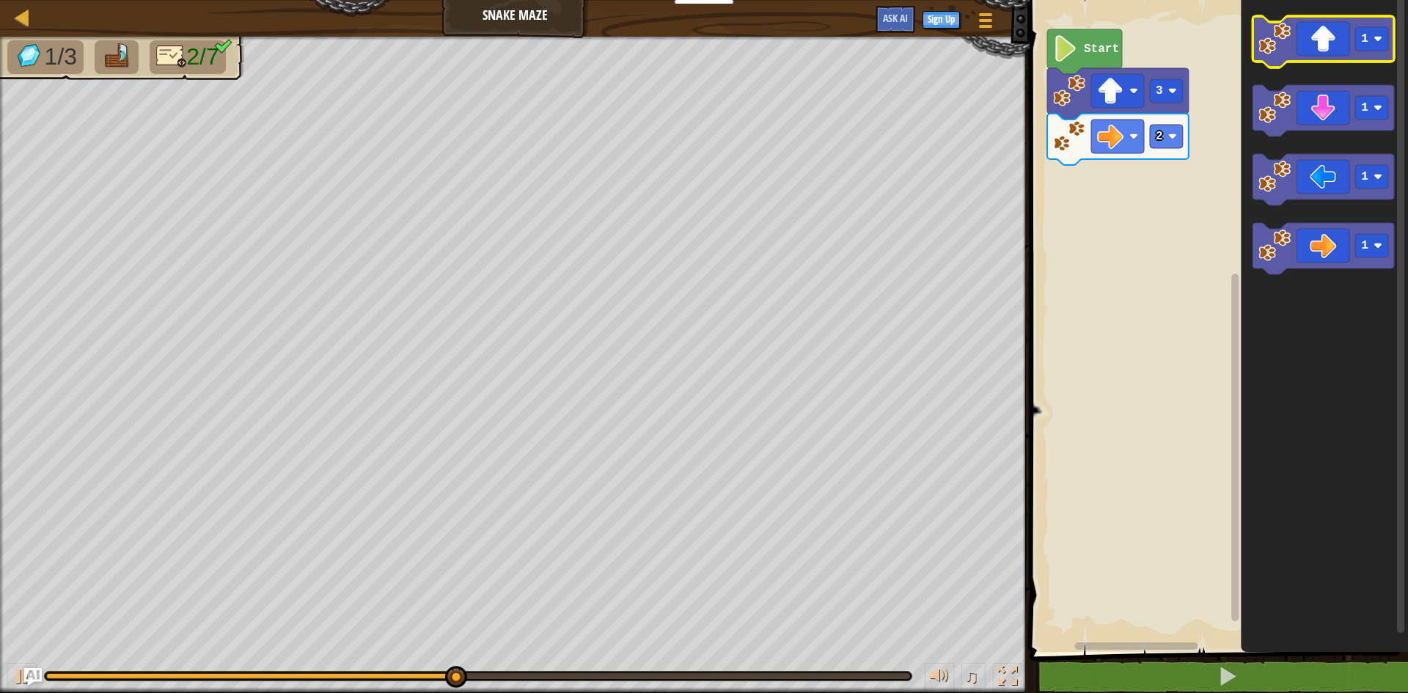
click at [1320, 48] on icon "Blockly Workspace" at bounding box center [1324, 41] width 142 height 51
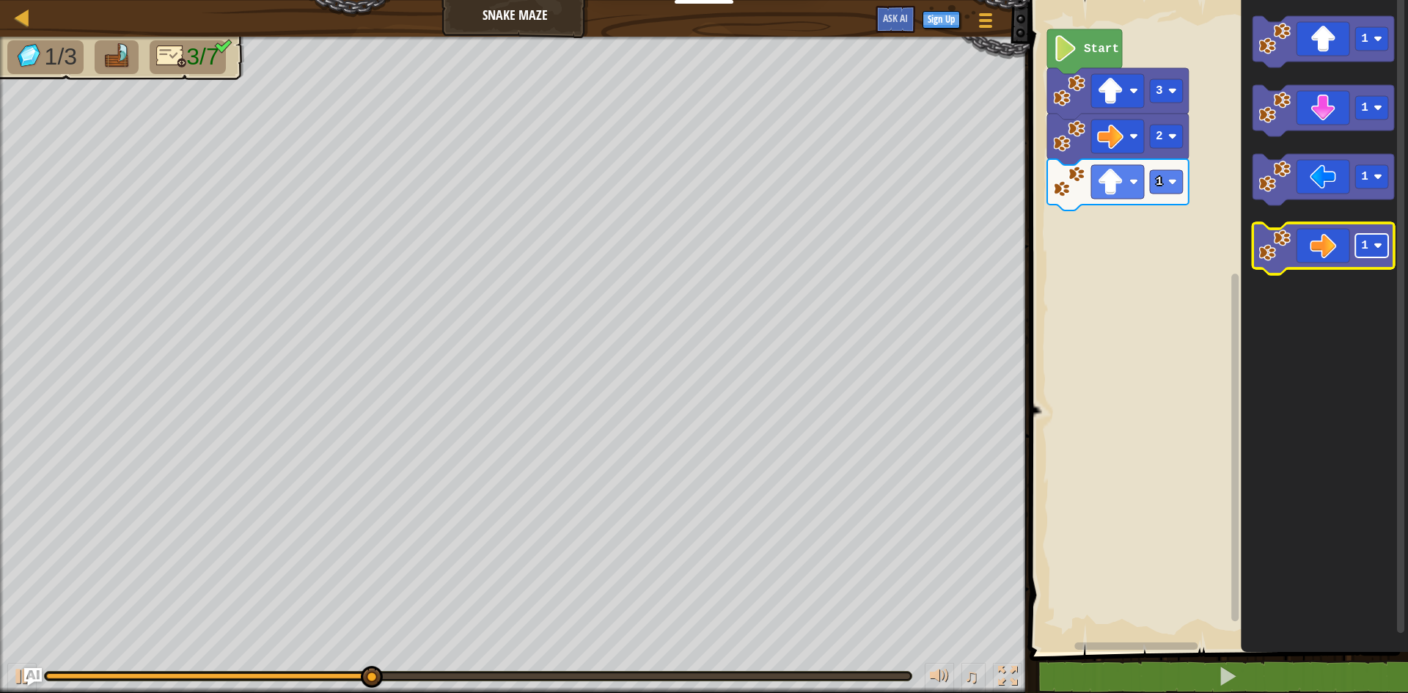
click at [1366, 248] on text "1" at bounding box center [1364, 245] width 7 height 13
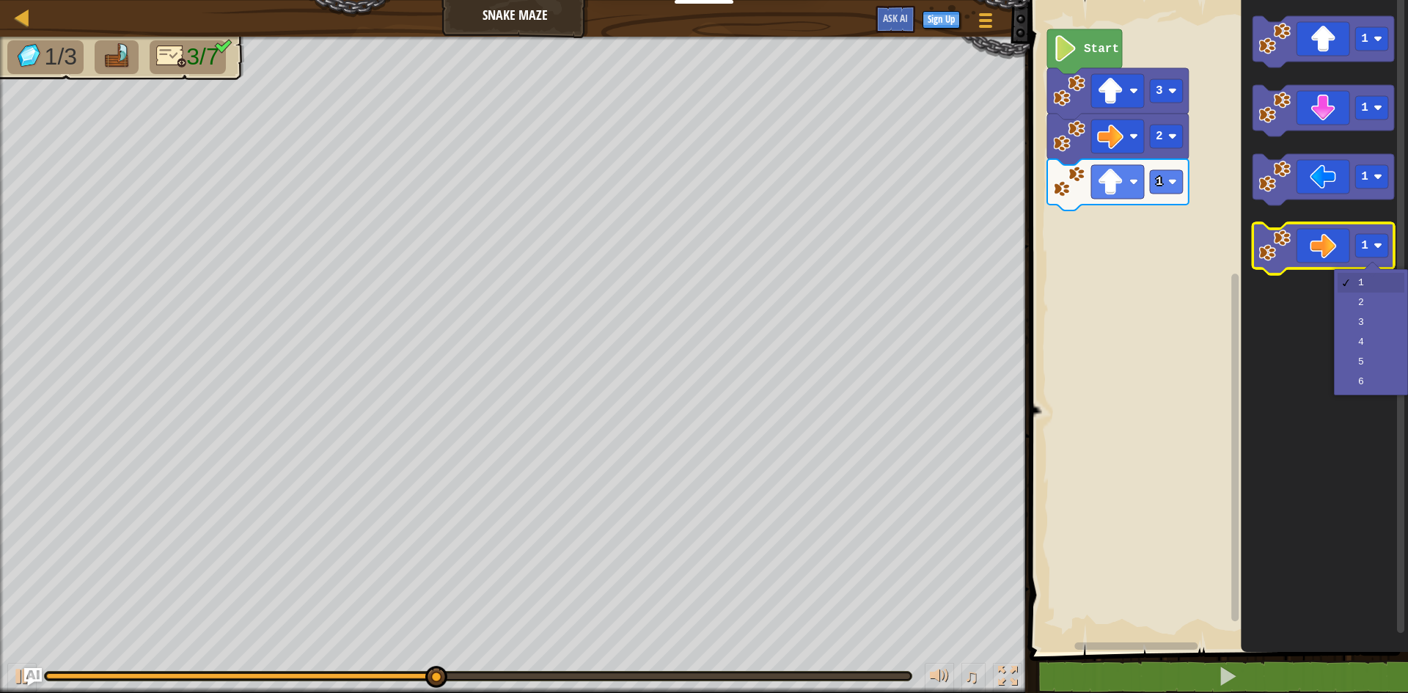
click at [1306, 252] on icon "Blockly Workspace" at bounding box center [1324, 248] width 142 height 51
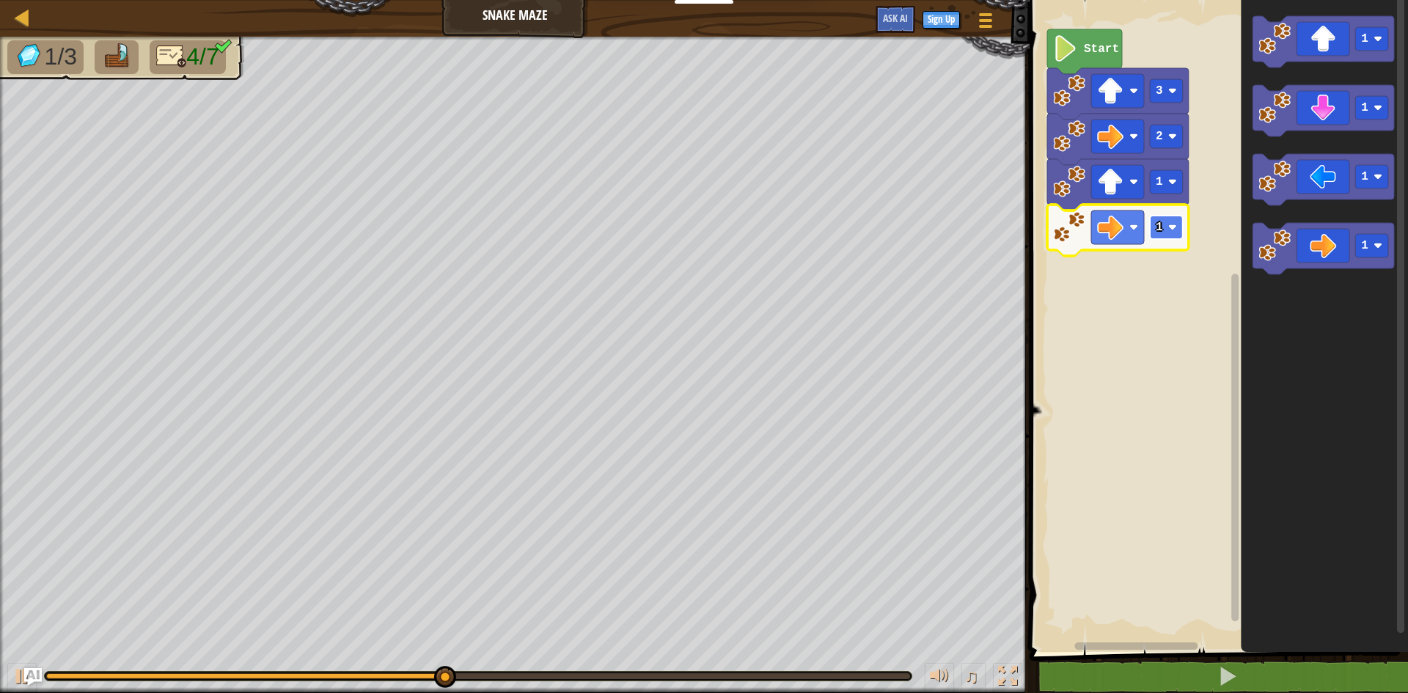
click at [1163, 230] on rect "Blockly Workspace" at bounding box center [1166, 227] width 33 height 23
click at [1334, 105] on icon "Blockly Workspace" at bounding box center [1324, 110] width 142 height 51
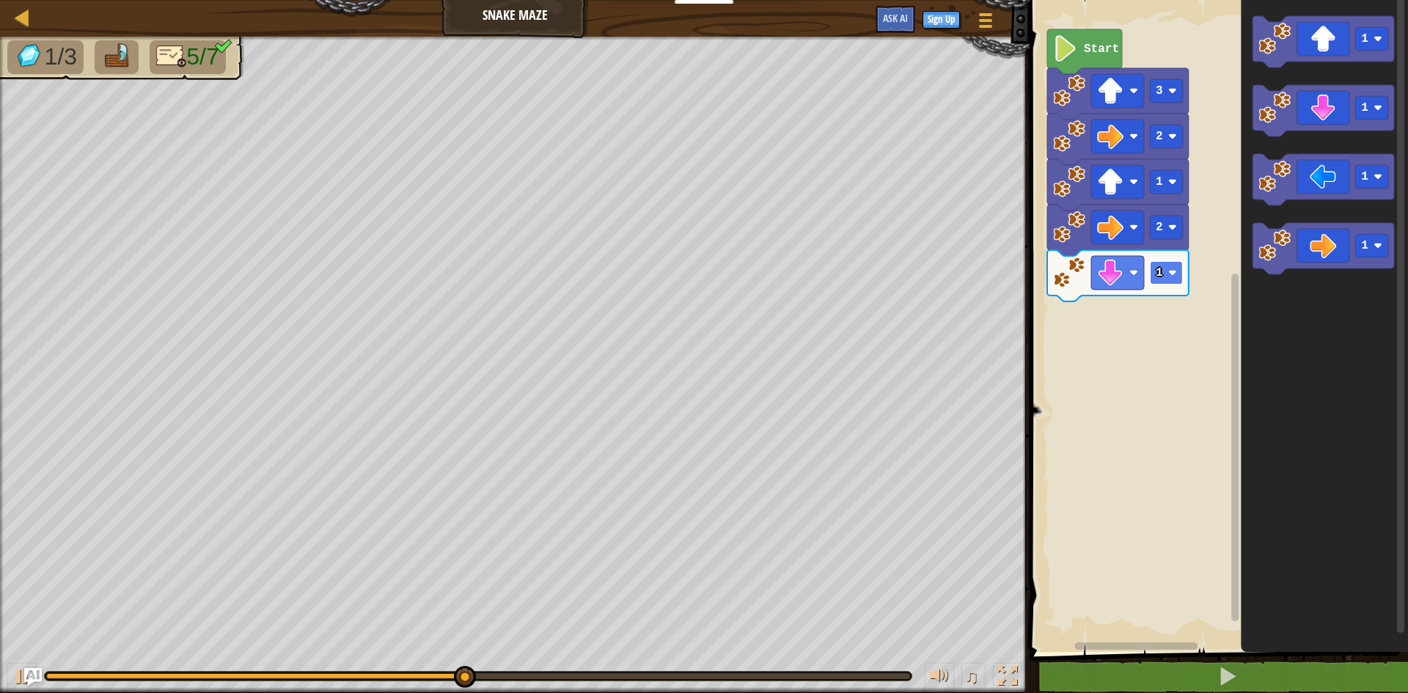
click at [1163, 284] on rect "Blockly Workspace" at bounding box center [1166, 272] width 33 height 23
click at [1339, 249] on icon "Blockly Workspace" at bounding box center [1324, 248] width 142 height 51
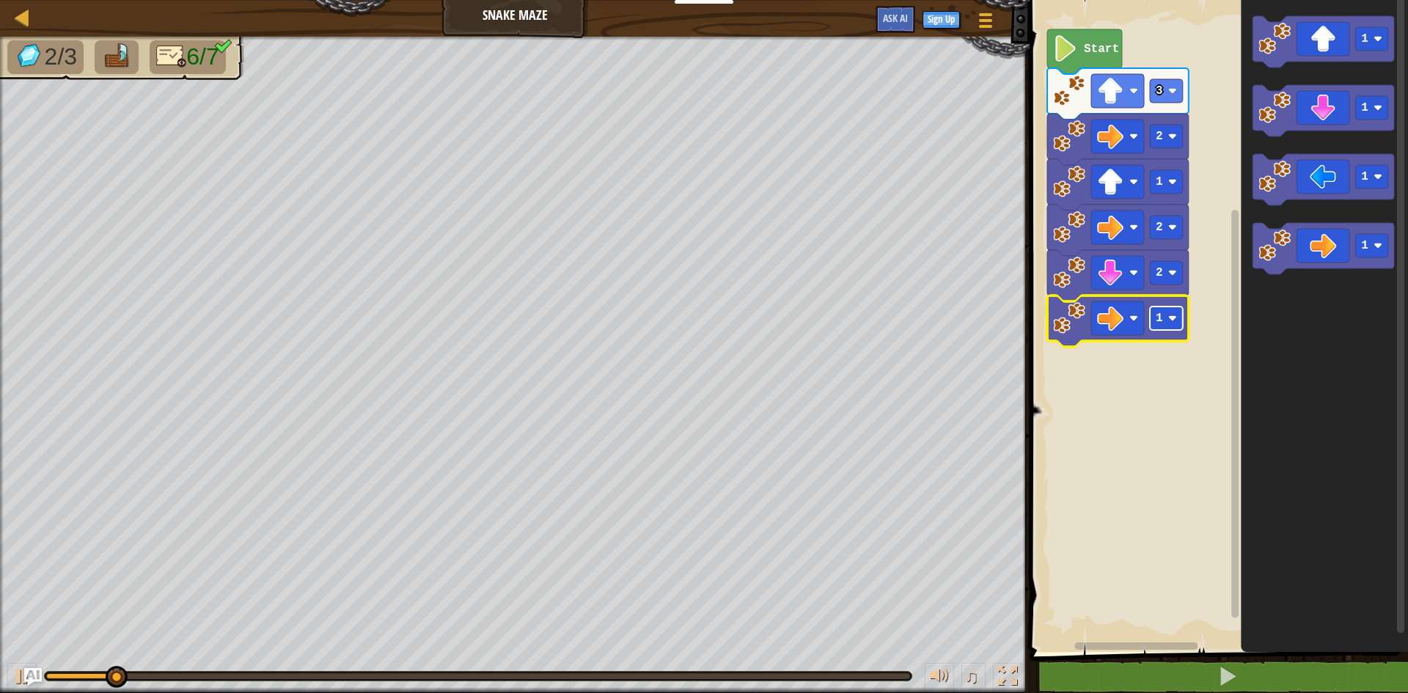
click at [1171, 318] on image "Blockly Workspace" at bounding box center [1173, 318] width 9 height 9
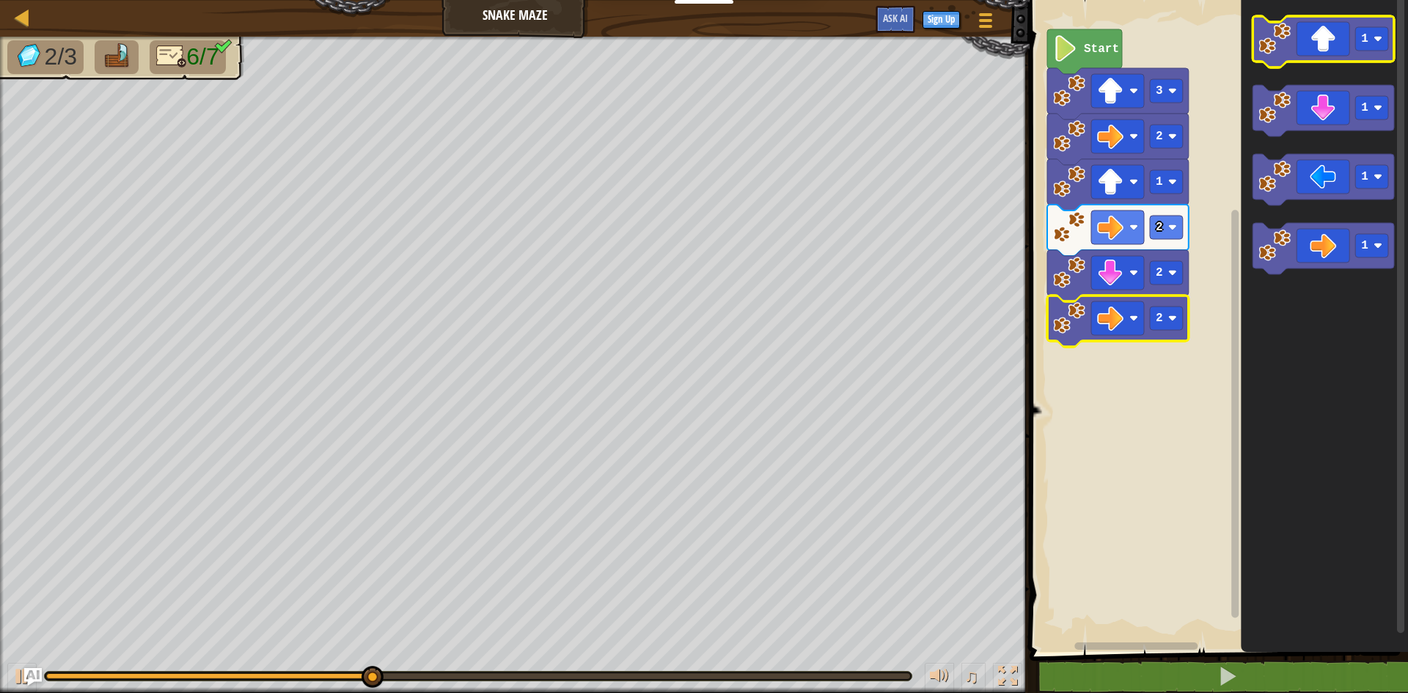
click at [1327, 51] on icon "Blockly Workspace" at bounding box center [1324, 41] width 142 height 51
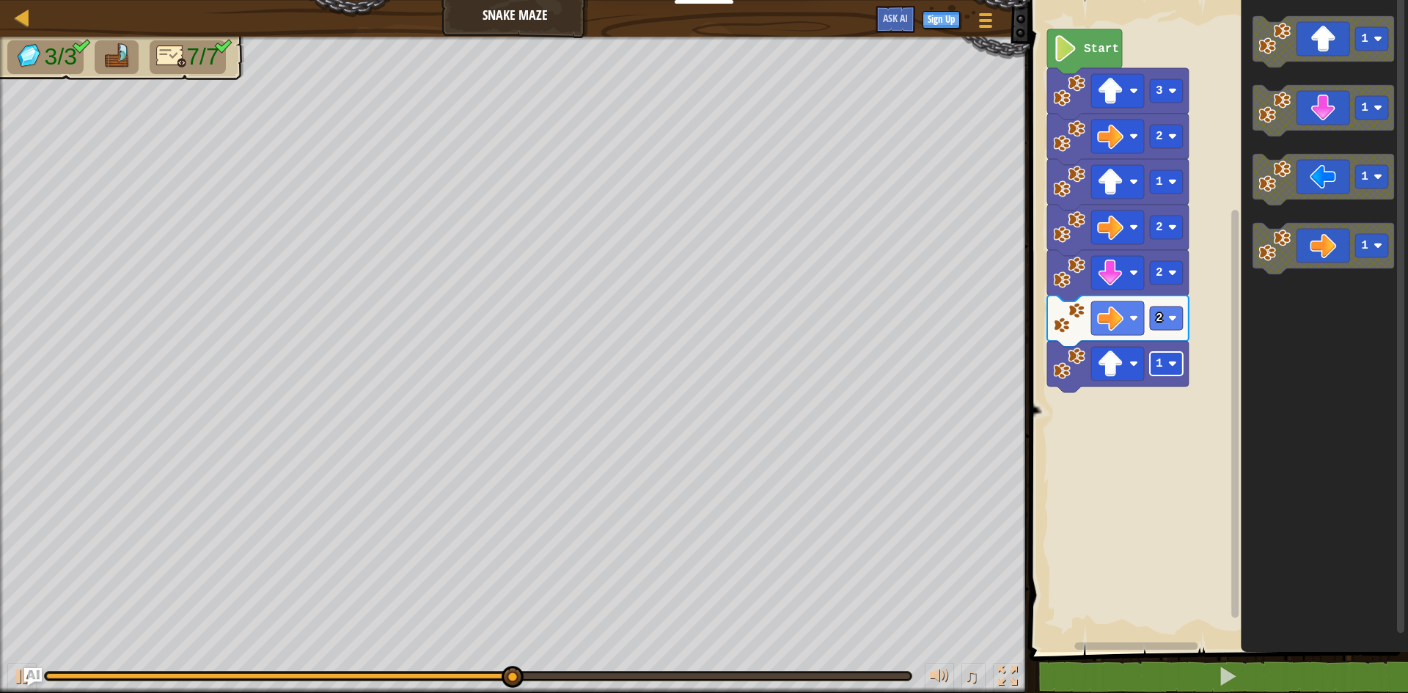
click at [1177, 373] on rect "Blockly Workspace" at bounding box center [1166, 363] width 33 height 23
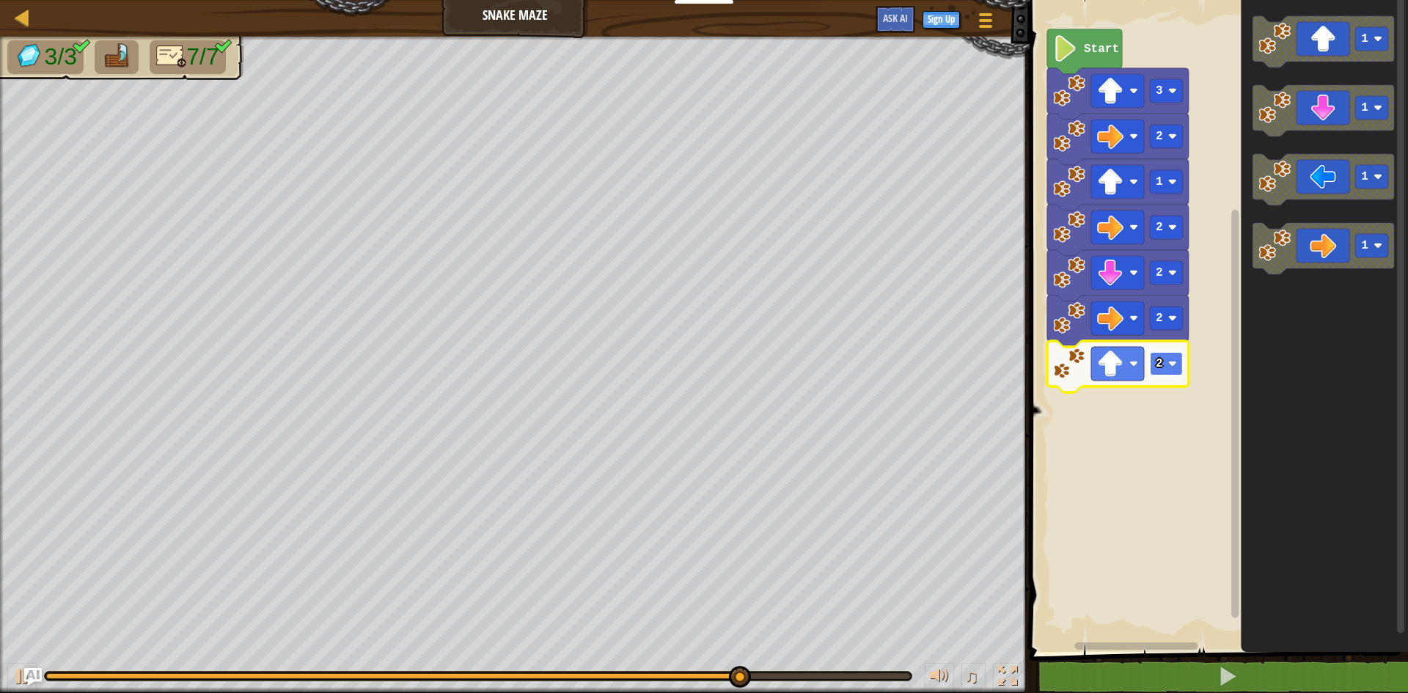
click at [1166, 365] on rect "Blockly Workspace" at bounding box center [1166, 363] width 33 height 23
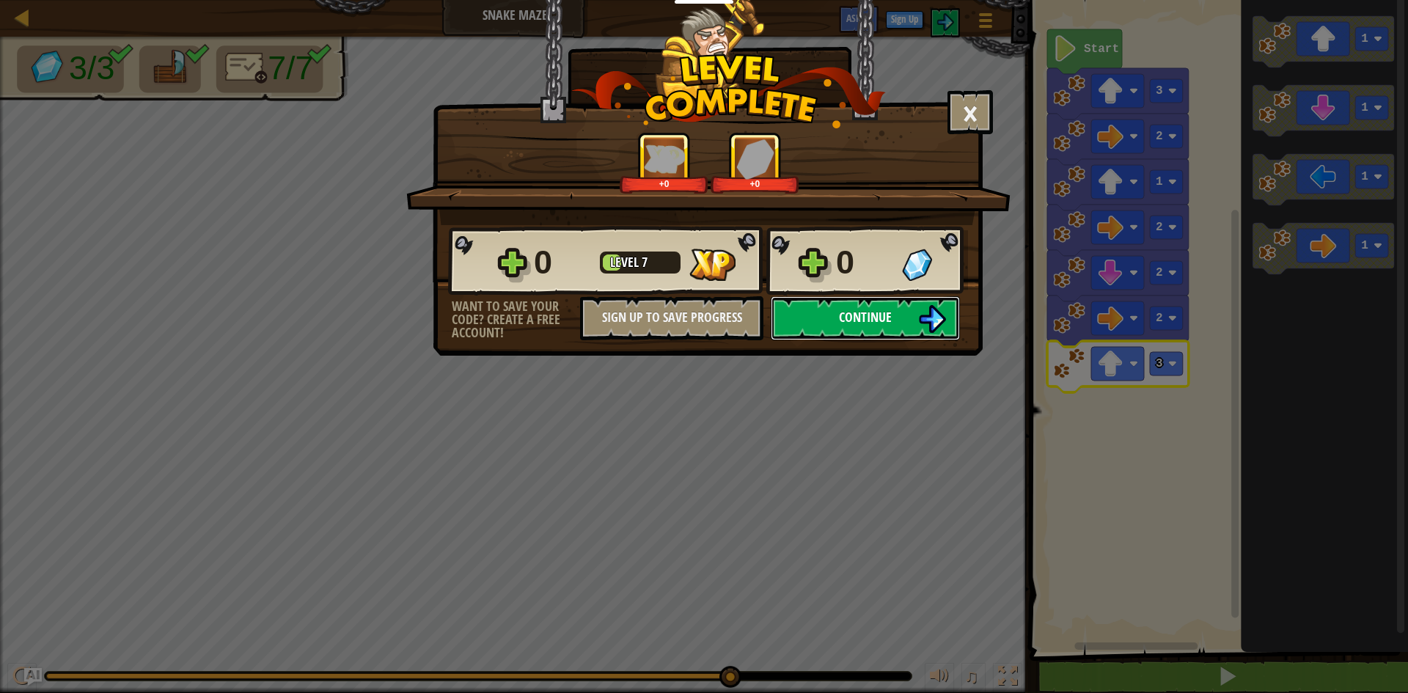
click at [861, 312] on span "Continue" at bounding box center [865, 317] width 53 height 18
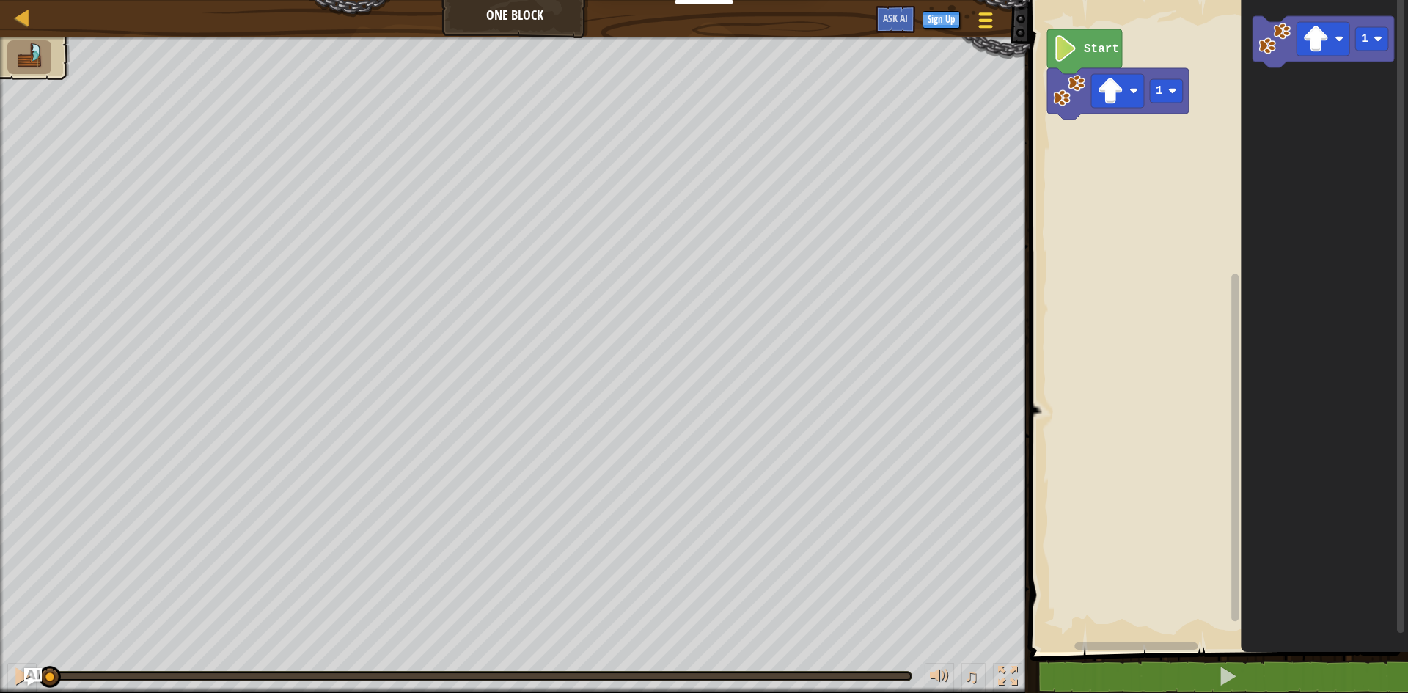
click at [993, 10] on div at bounding box center [986, 20] width 20 height 21
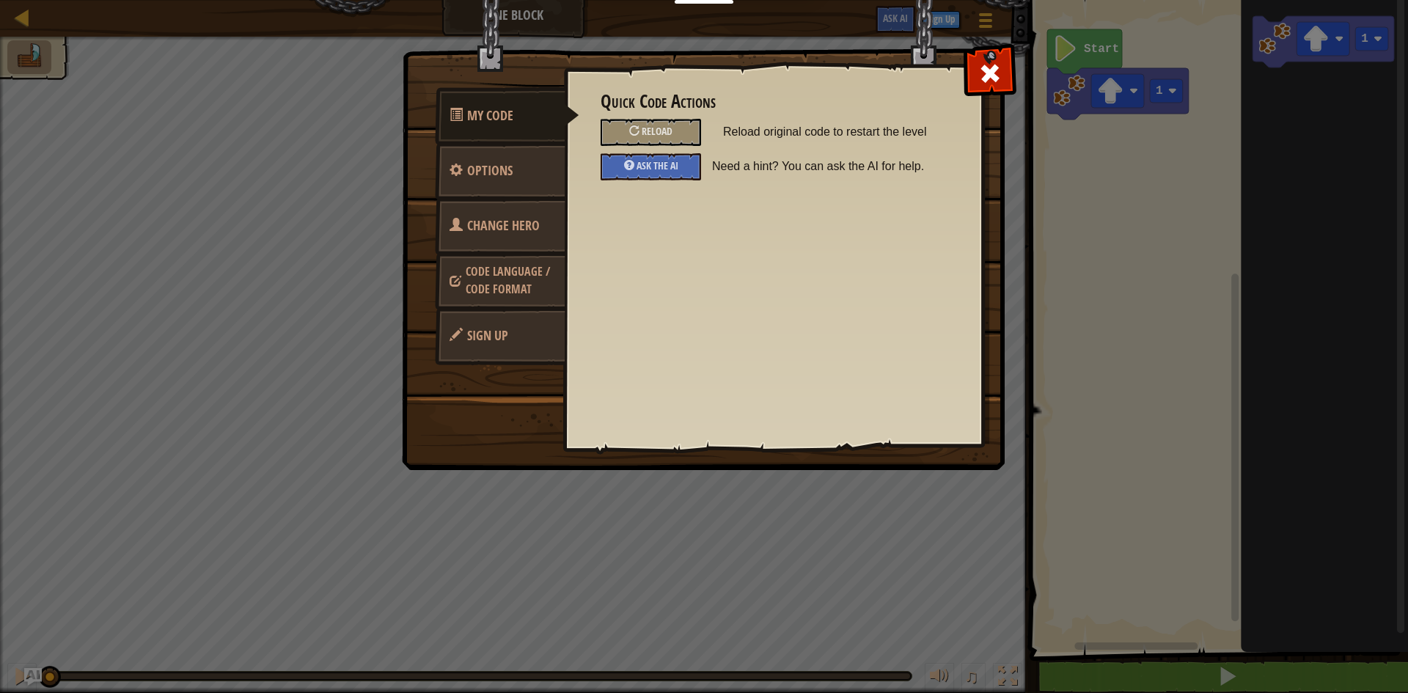
click at [484, 218] on link "Change Hero" at bounding box center [500, 225] width 131 height 57
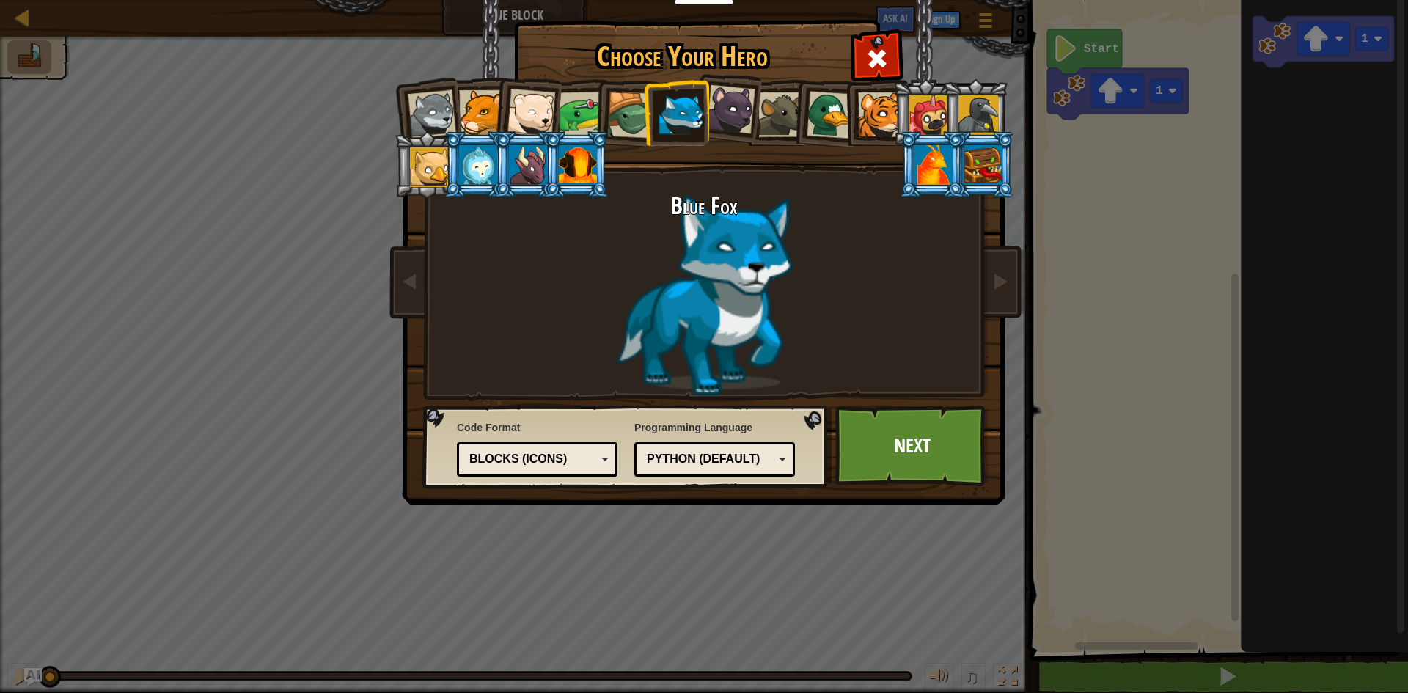
click at [885, 117] on div at bounding box center [880, 114] width 45 height 45
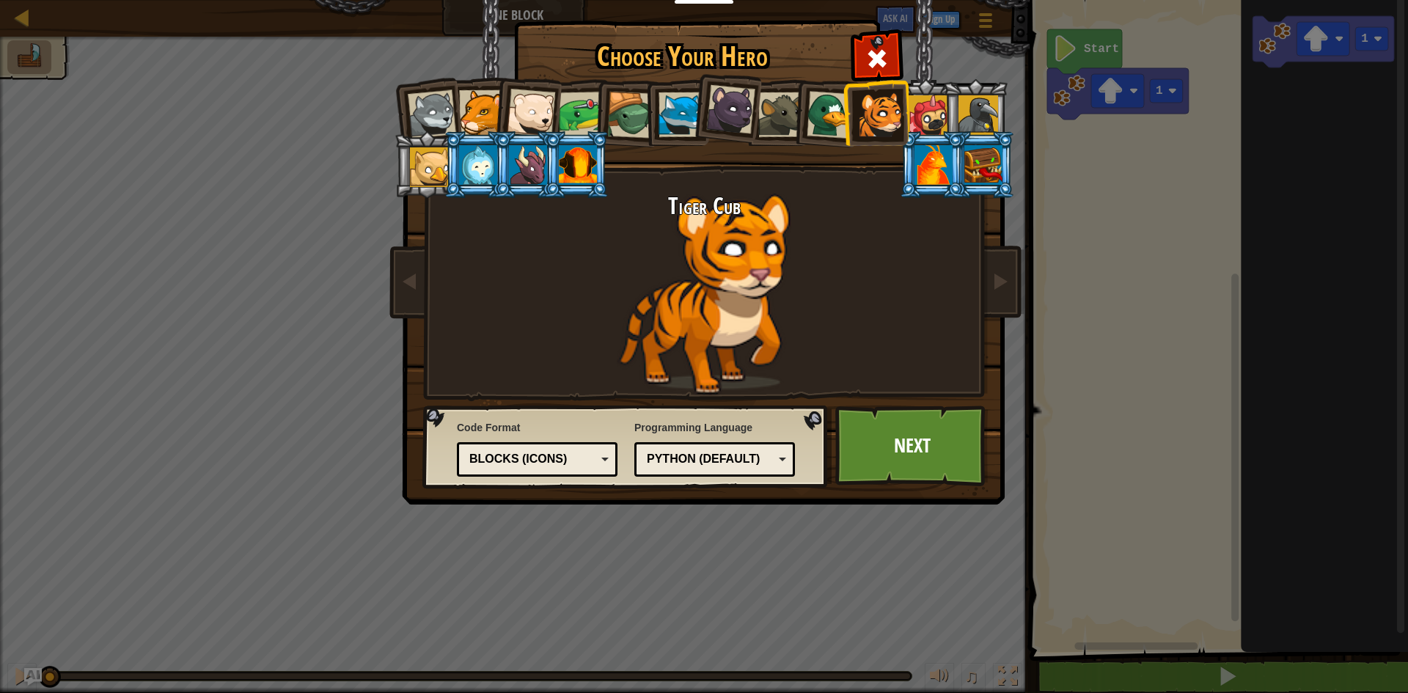
click at [569, 158] on div at bounding box center [578, 165] width 38 height 40
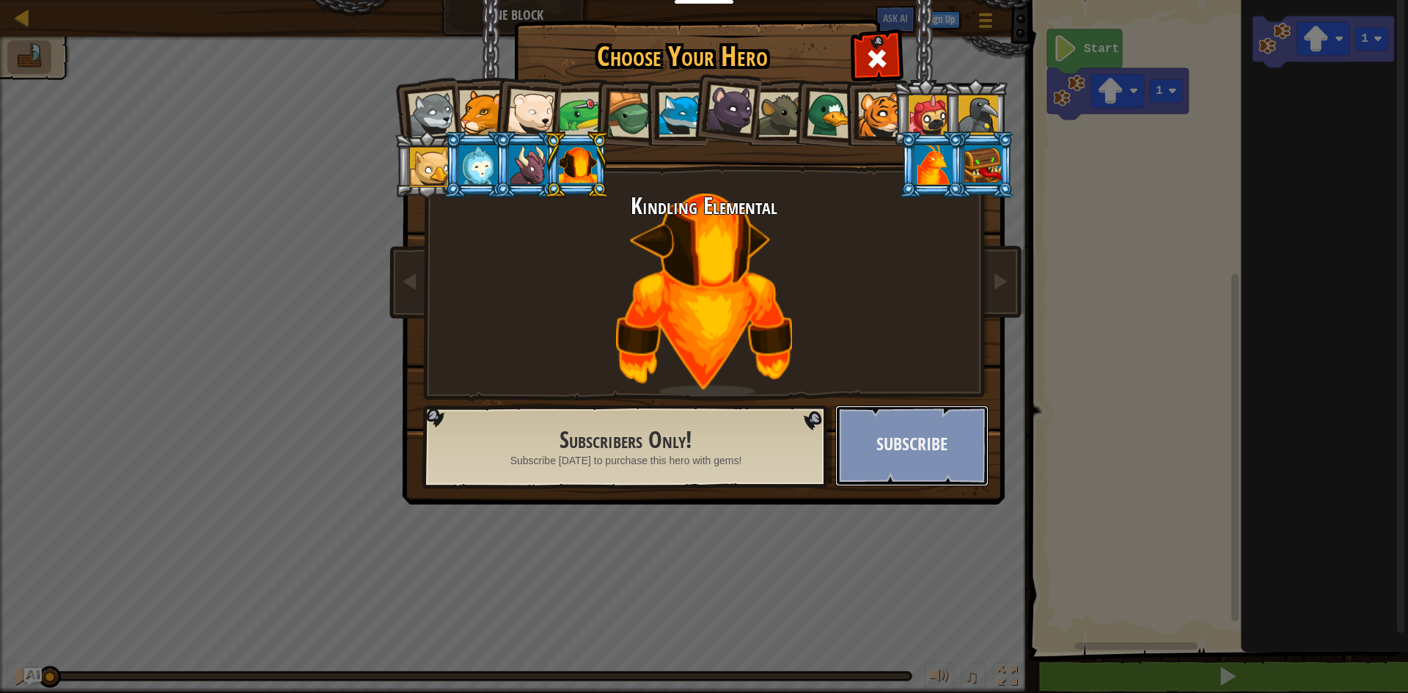
click at [926, 431] on button "Subscribe" at bounding box center [912, 446] width 153 height 81
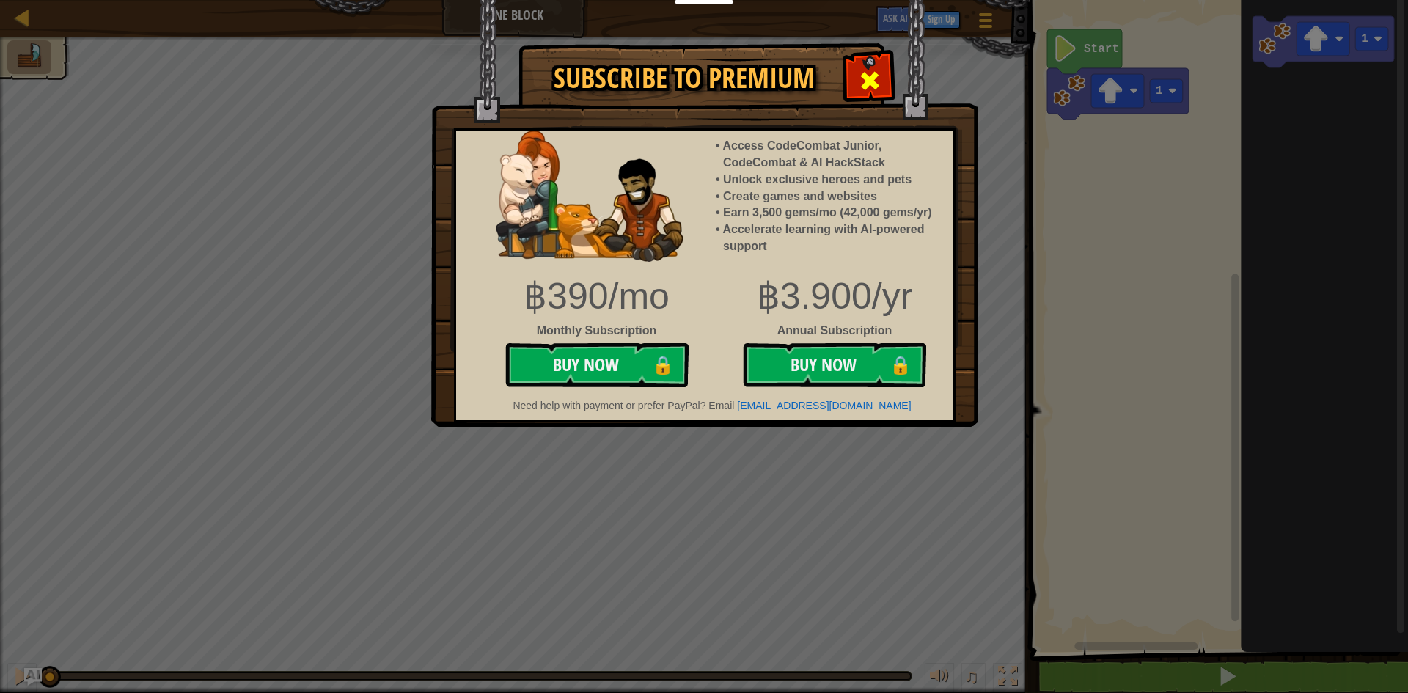
click at [865, 69] on span at bounding box center [869, 80] width 23 height 23
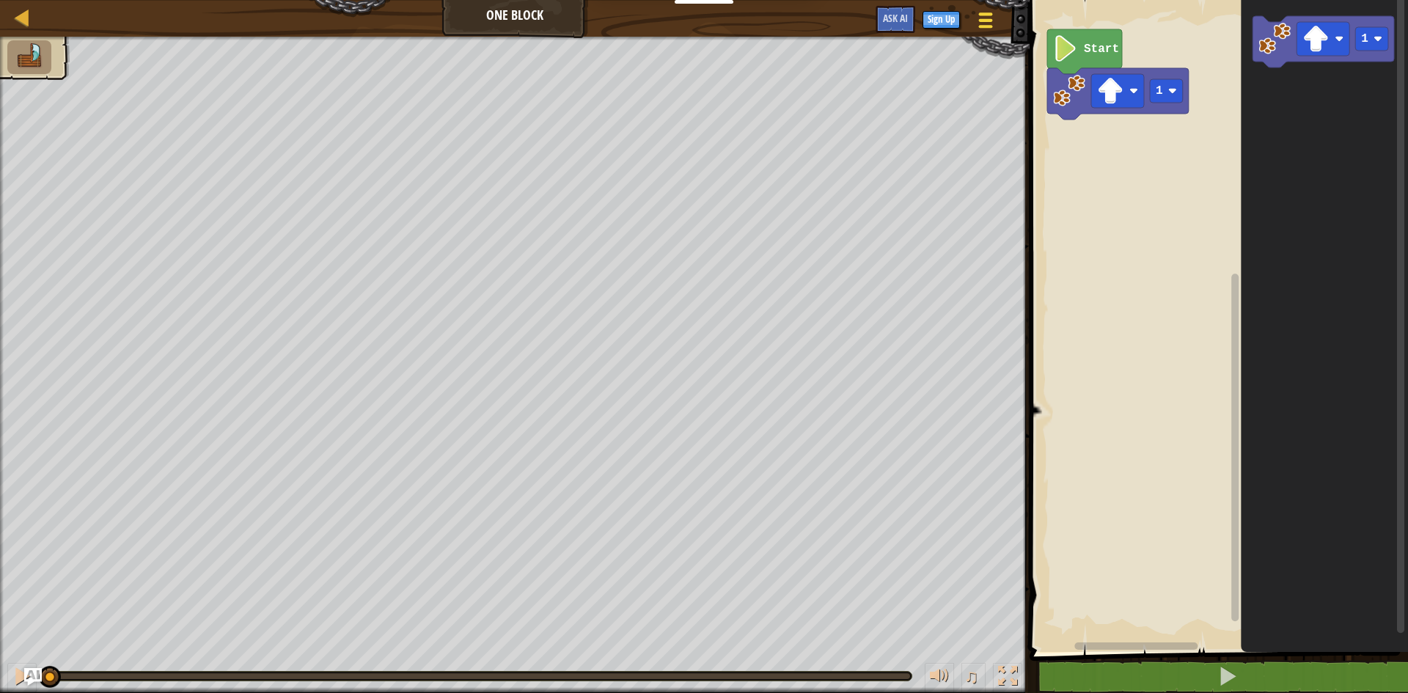
click at [987, 14] on span at bounding box center [986, 13] width 14 height 3
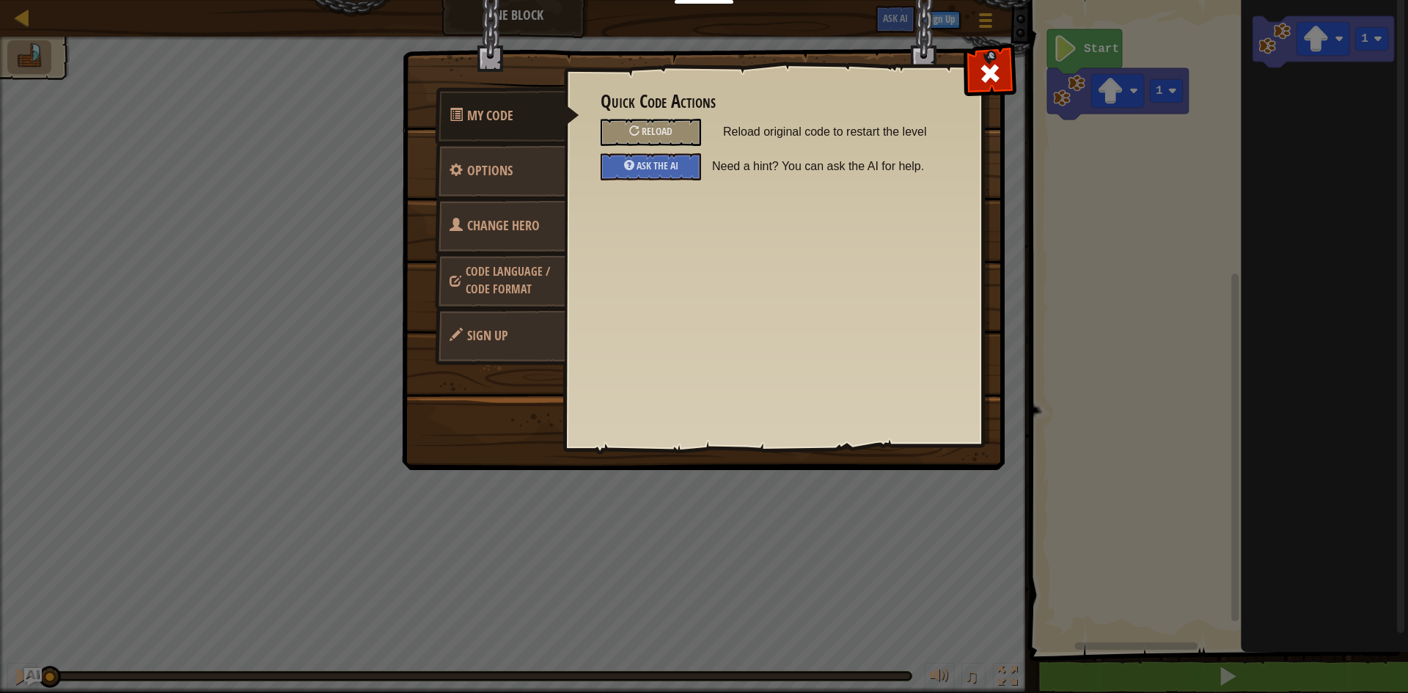
click at [497, 227] on span "Change Hero" at bounding box center [503, 225] width 73 height 18
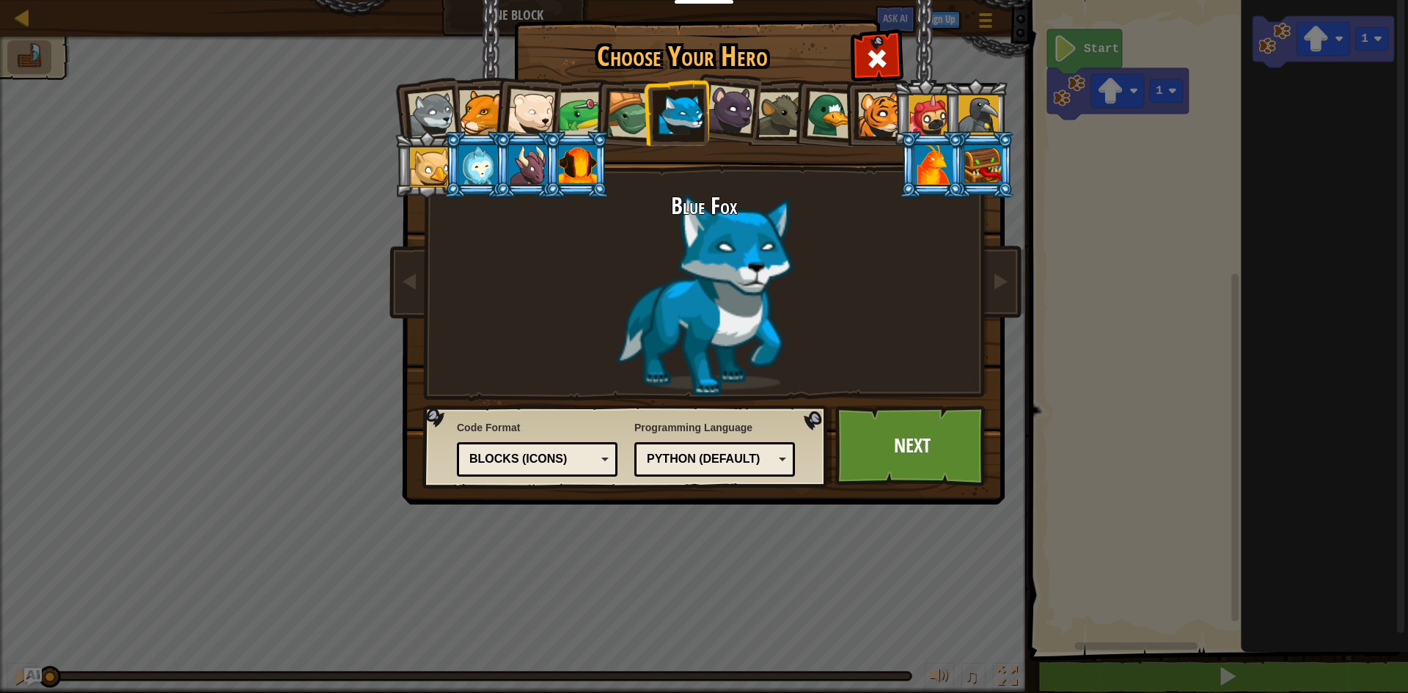
click at [724, 112] on div at bounding box center [730, 109] width 49 height 49
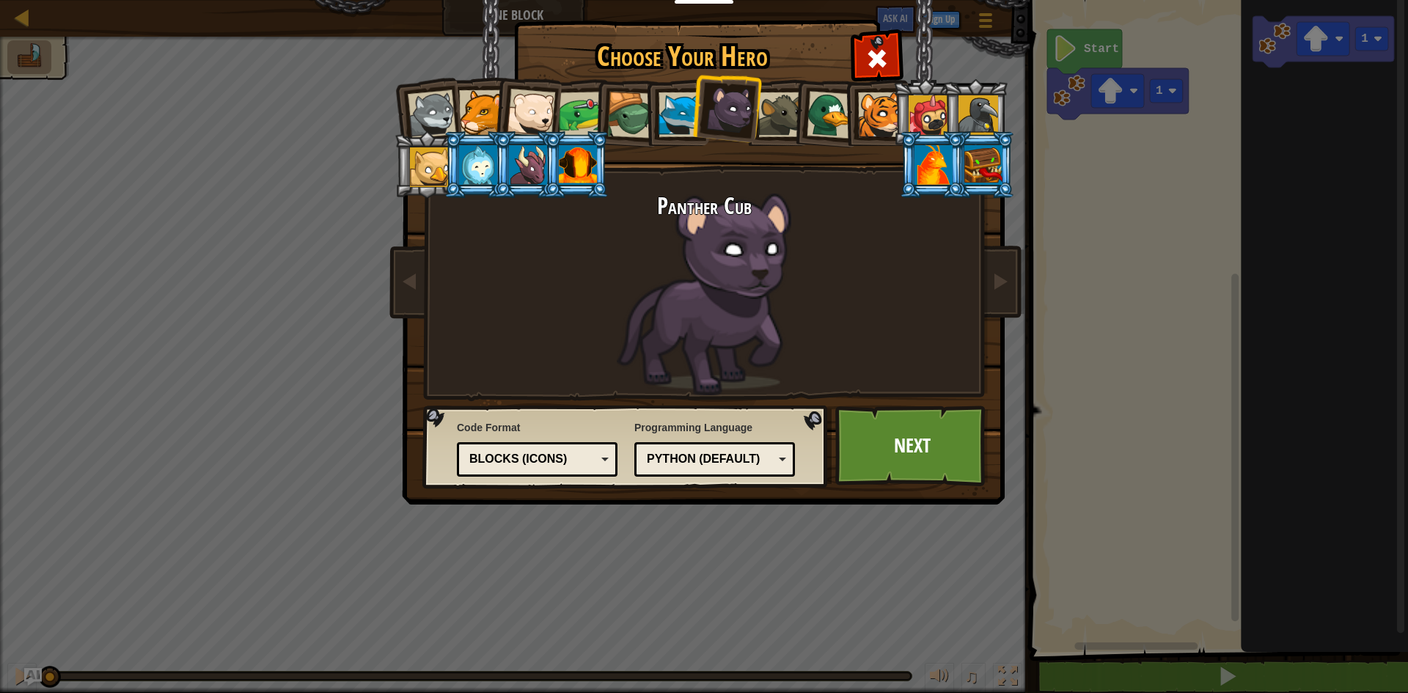
click at [808, 131] on div at bounding box center [831, 115] width 48 height 48
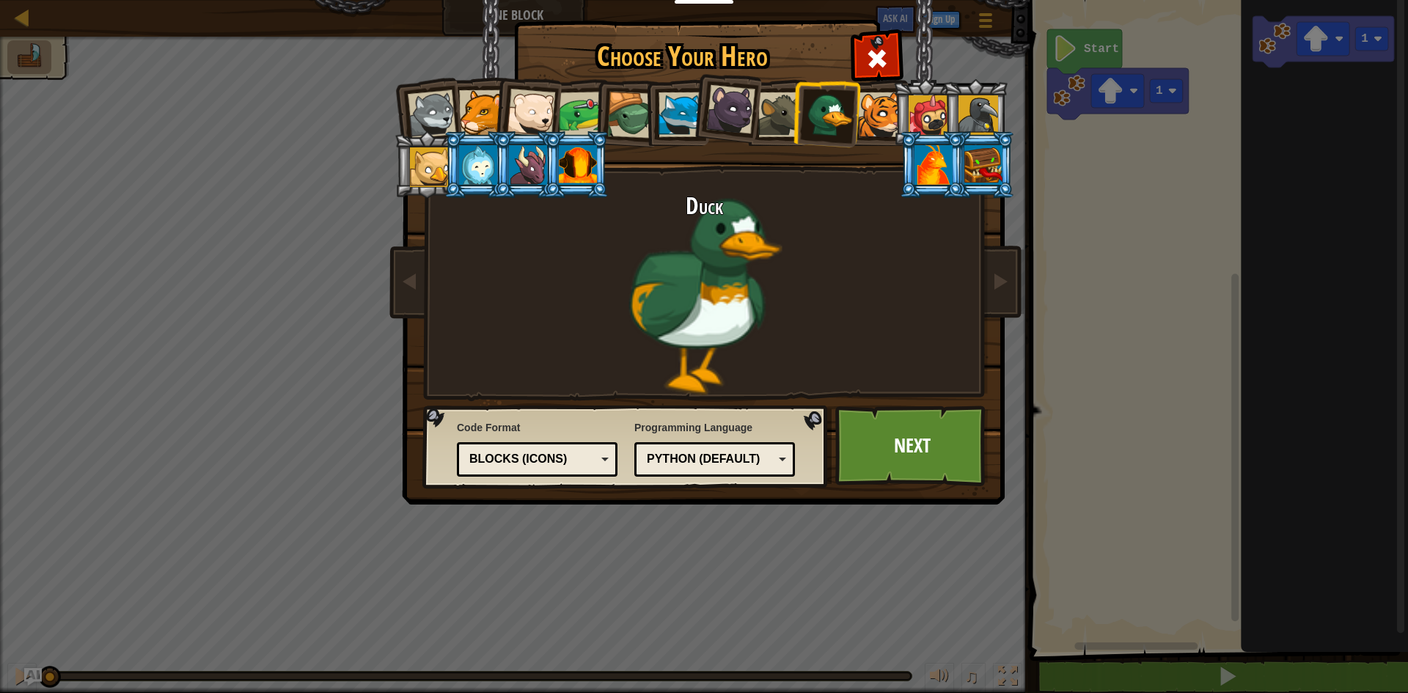
click at [876, 124] on div at bounding box center [880, 114] width 45 height 45
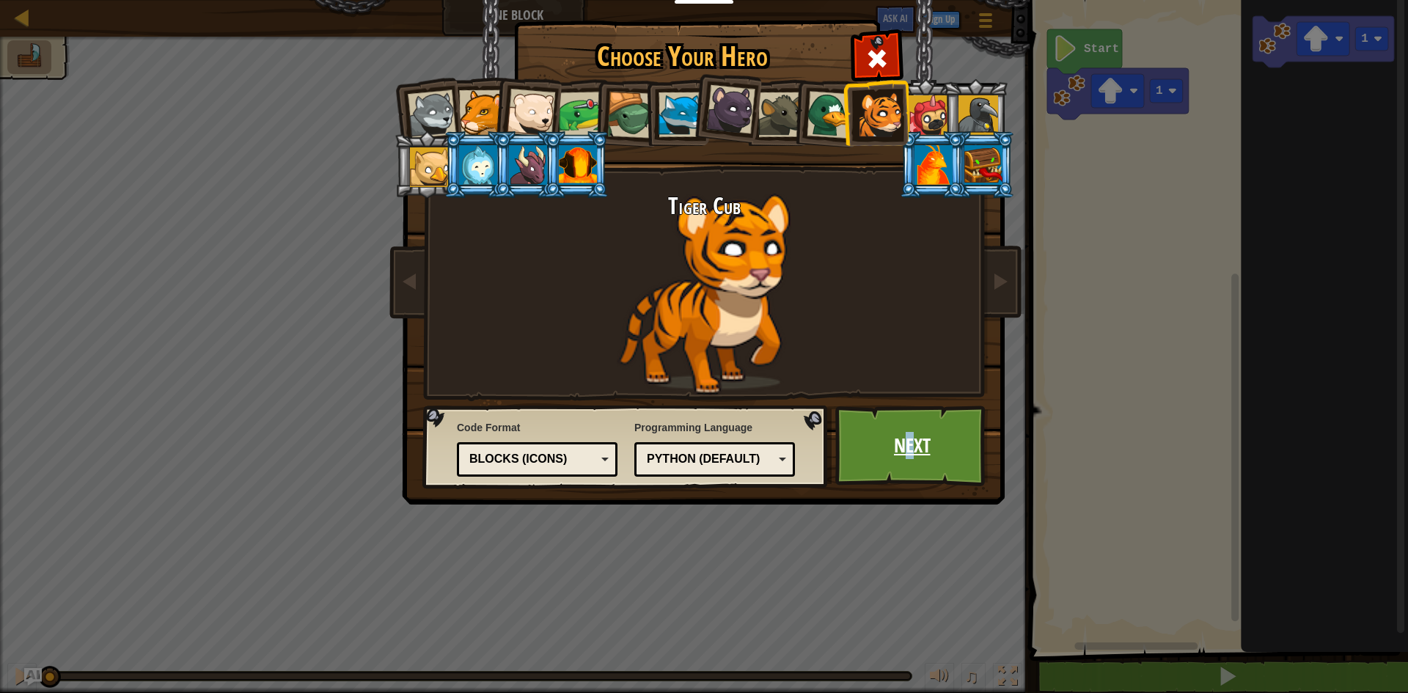
click at [910, 445] on link "Next" at bounding box center [912, 446] width 153 height 81
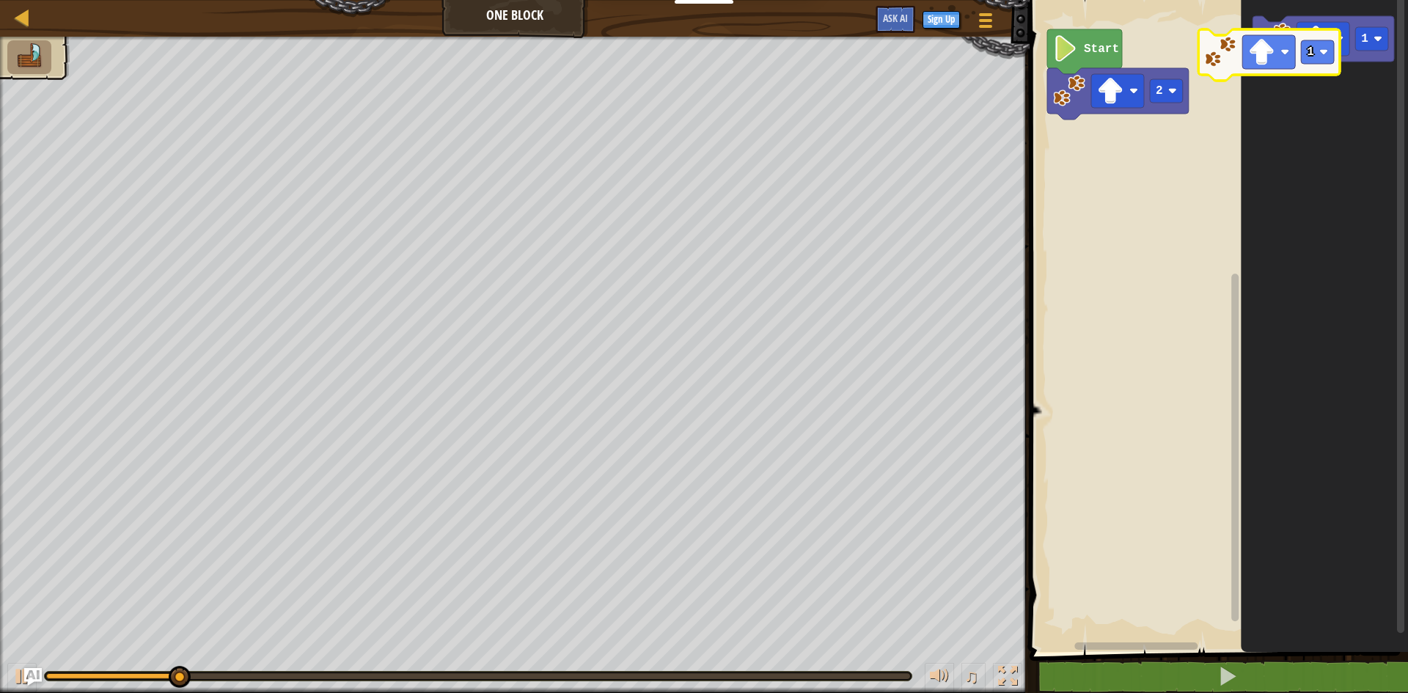
click at [1259, 79] on icon "1" at bounding box center [1324, 322] width 167 height 659
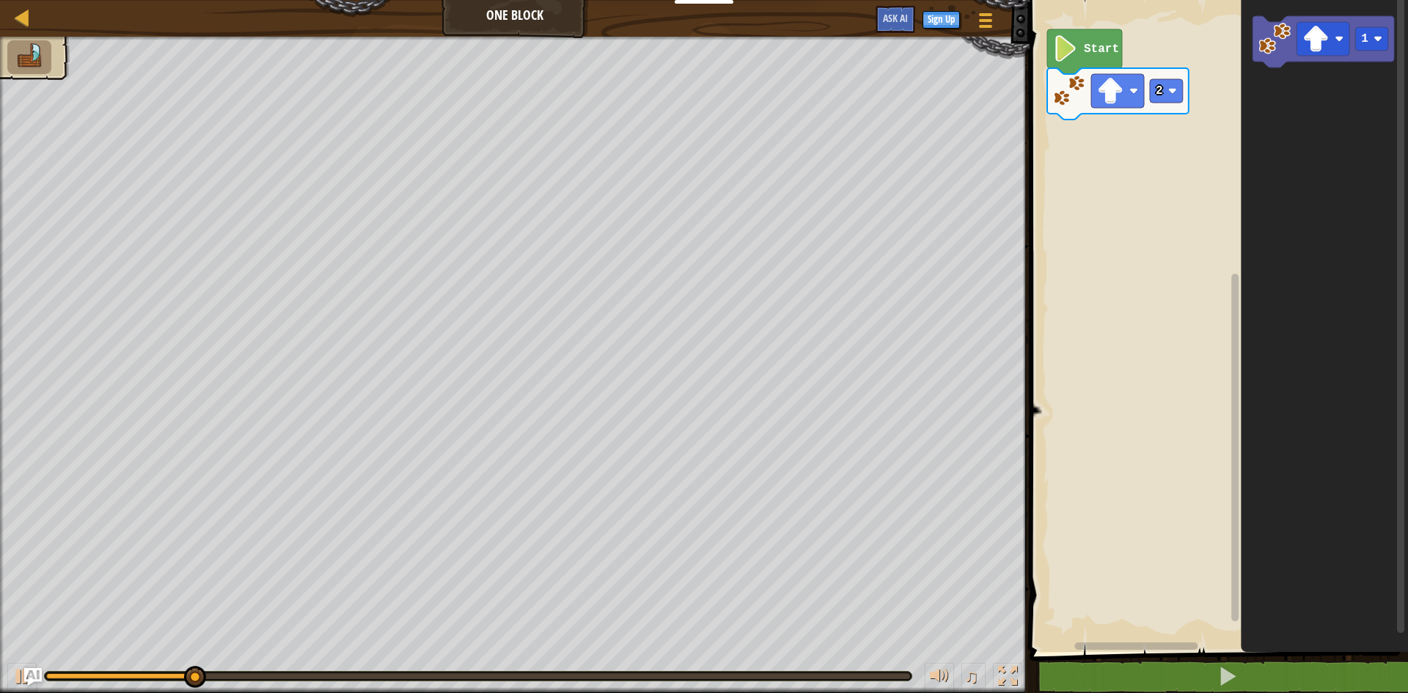
click at [1284, 102] on icon "Blockly Workspace" at bounding box center [1324, 322] width 167 height 659
click at [979, 21] on span at bounding box center [986, 20] width 14 height 3
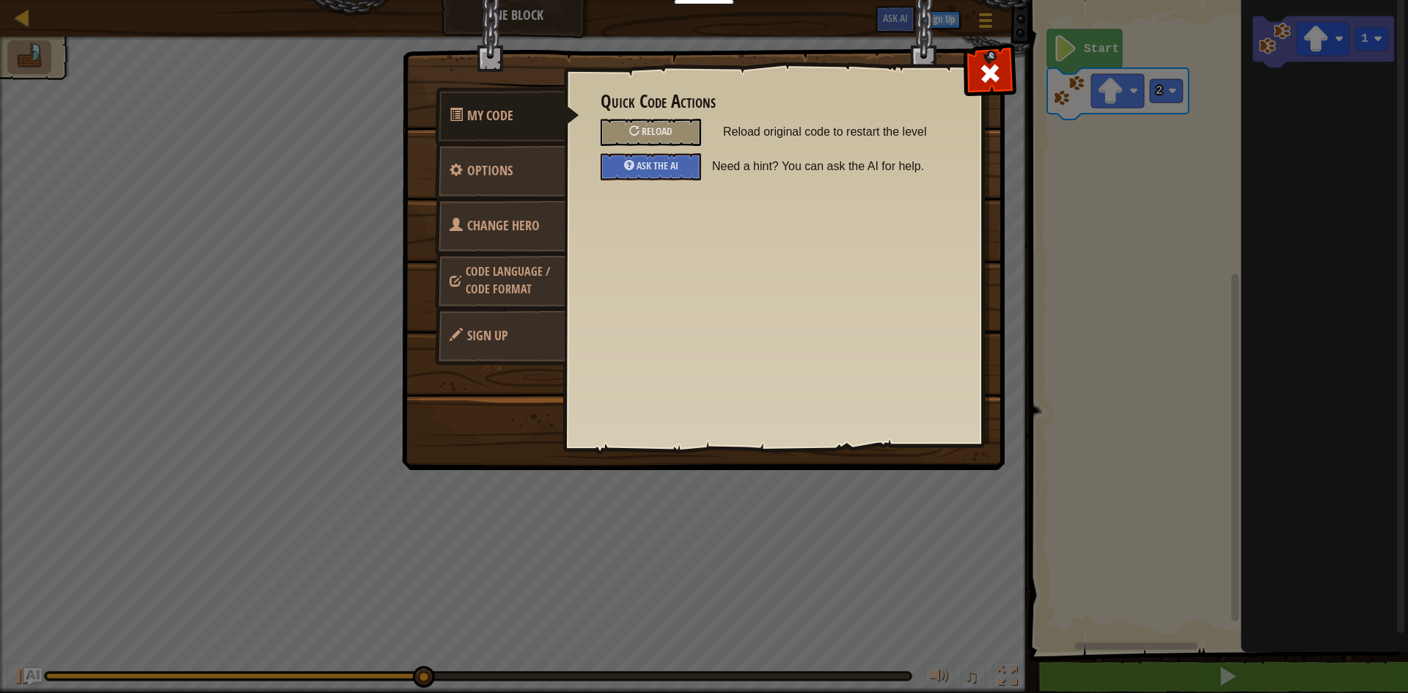
click at [484, 222] on span "Change Hero" at bounding box center [503, 225] width 73 height 18
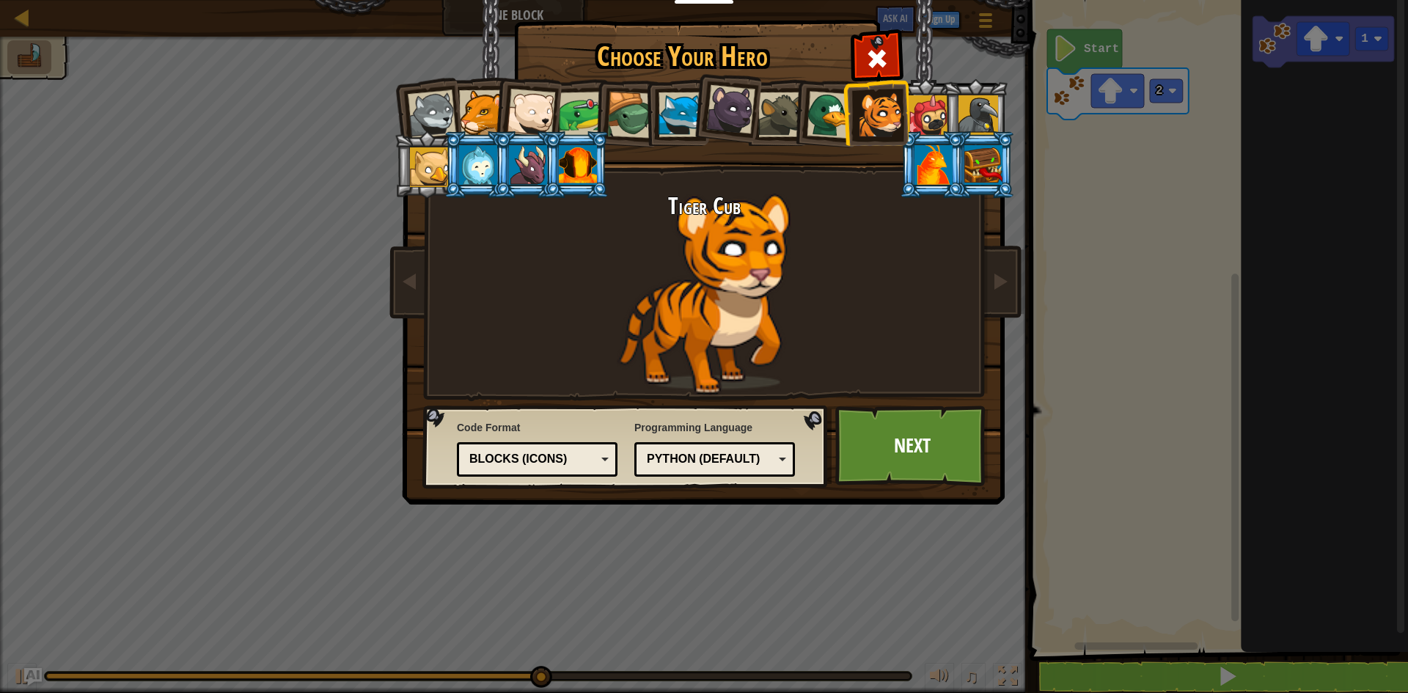
click at [680, 125] on div at bounding box center [681, 114] width 45 height 45
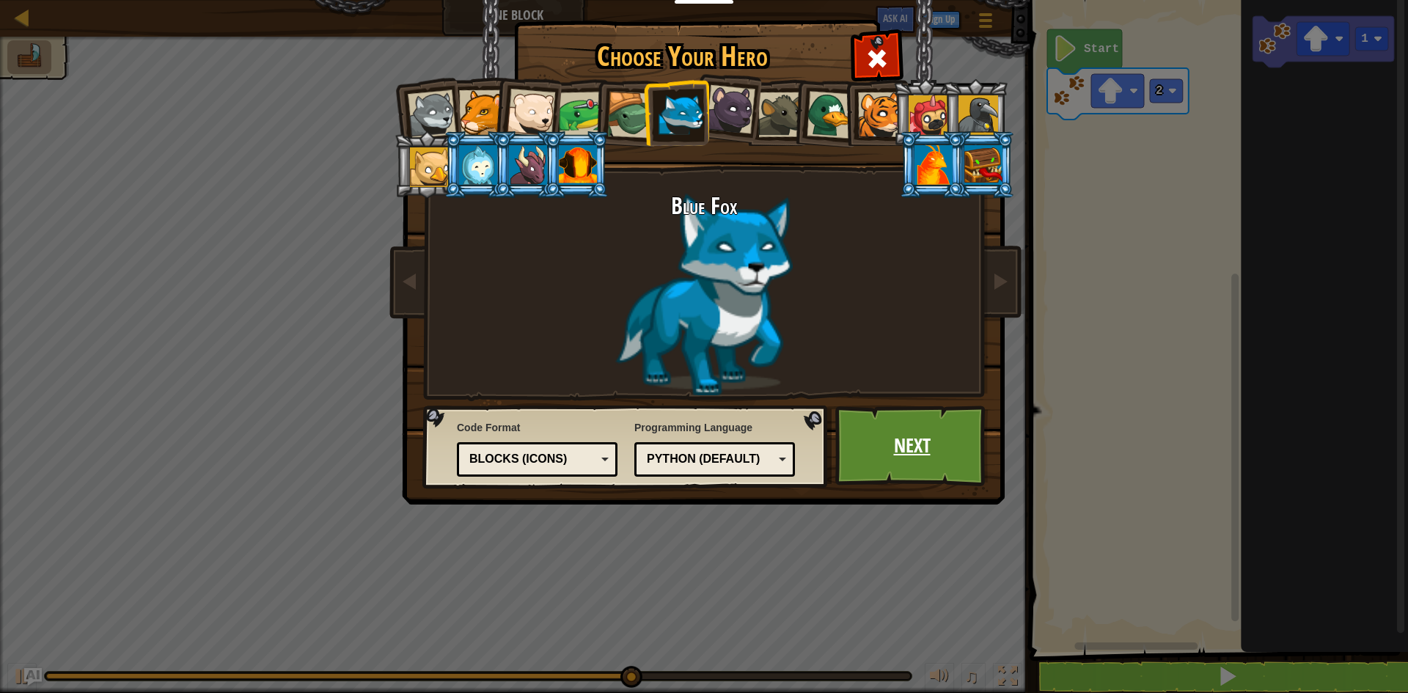
click at [929, 469] on link "Next" at bounding box center [912, 446] width 153 height 81
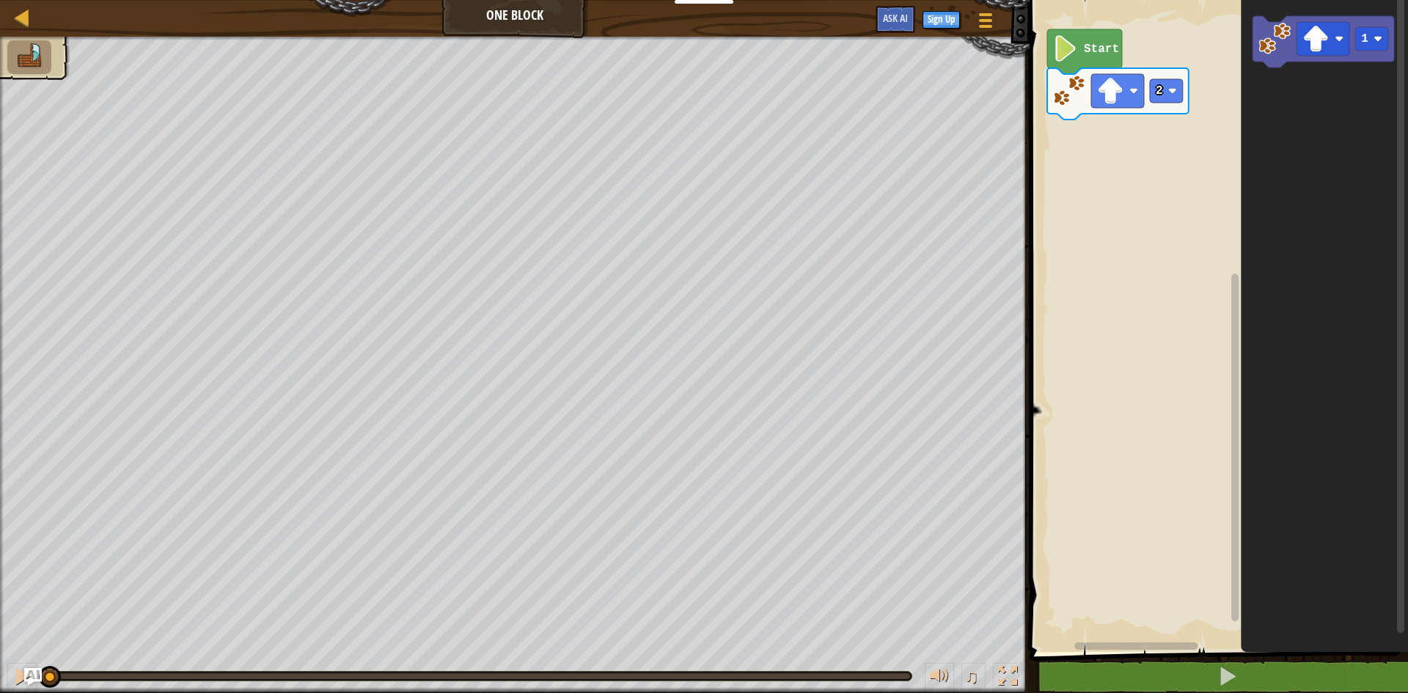
click at [1306, 86] on icon "Blockly Workspace" at bounding box center [1324, 322] width 167 height 659
click at [1081, 148] on div "2 1 Start 1 1" at bounding box center [1217, 322] width 383 height 659
